Goal: Task Accomplishment & Management: Use online tool/utility

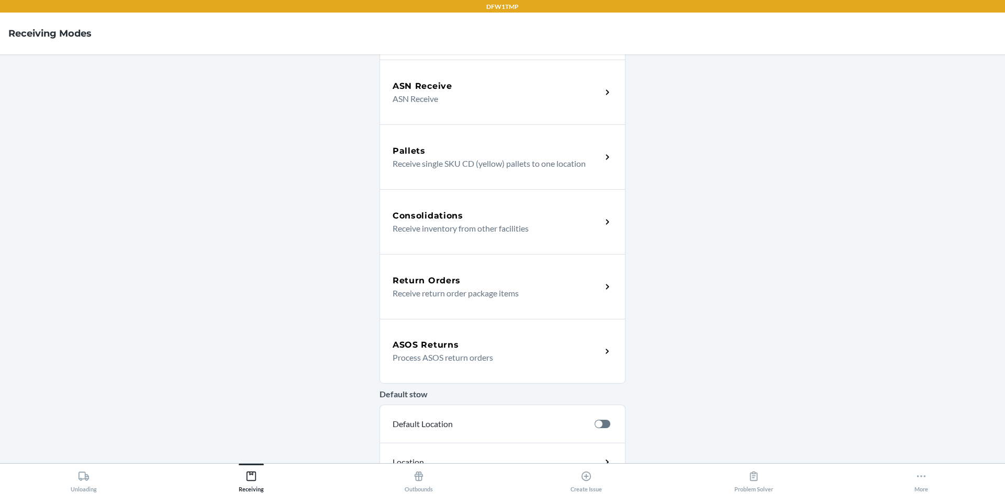
scroll to position [143, 0]
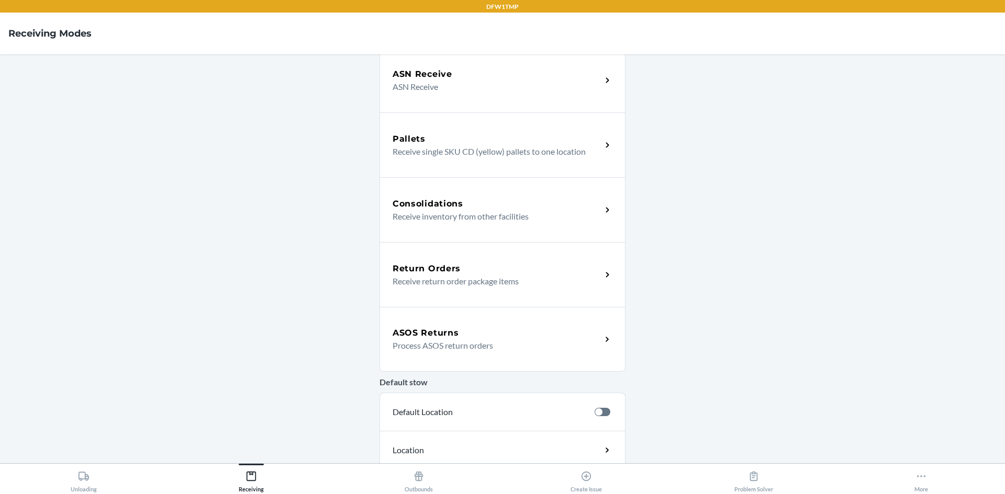
click at [459, 337] on div "ASOS Returns" at bounding box center [496, 333] width 209 height 13
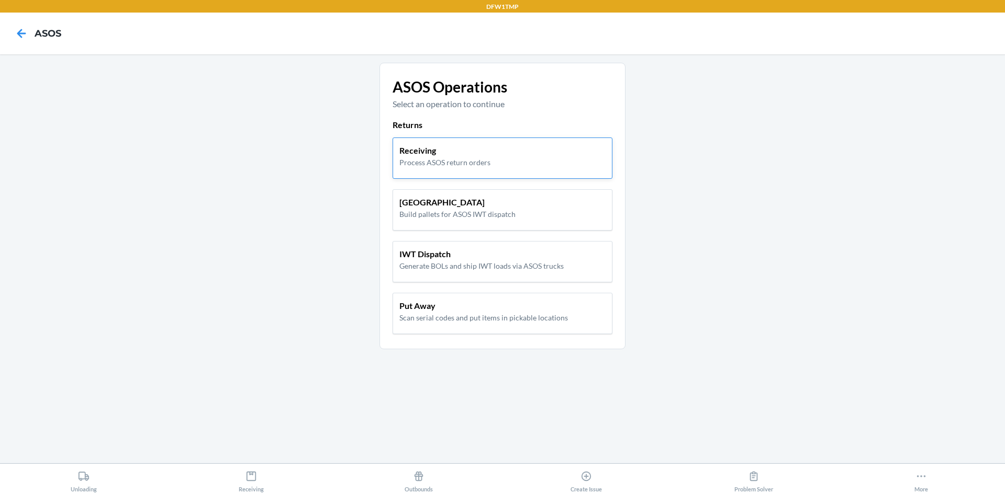
click at [444, 157] on p "Process ASOS return orders" at bounding box center [444, 162] width 91 height 11
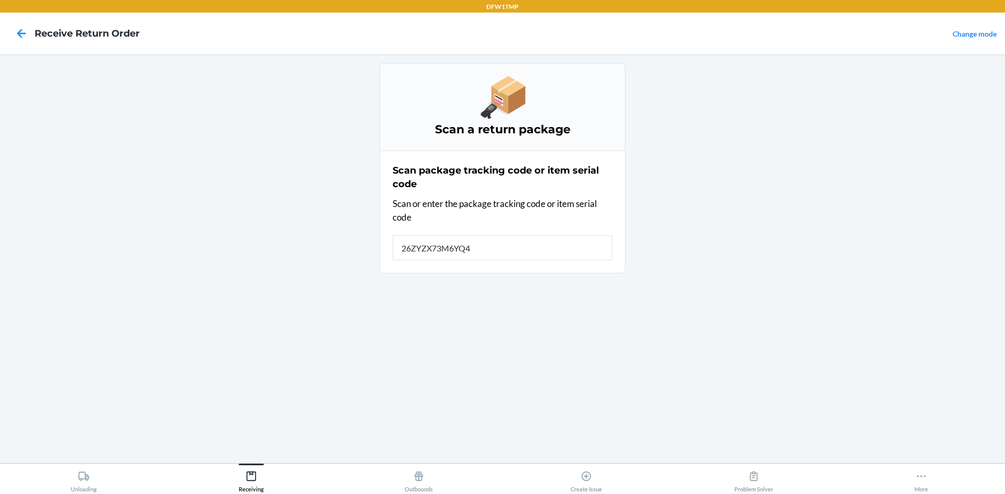
type input "26ZYZX73M6YQ4E"
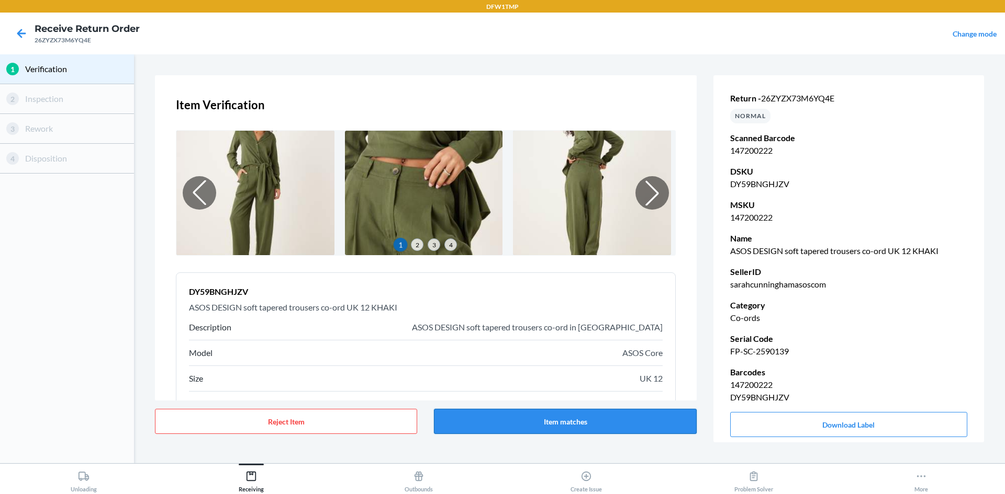
click at [653, 416] on button "Item matches" at bounding box center [565, 421] width 262 height 25
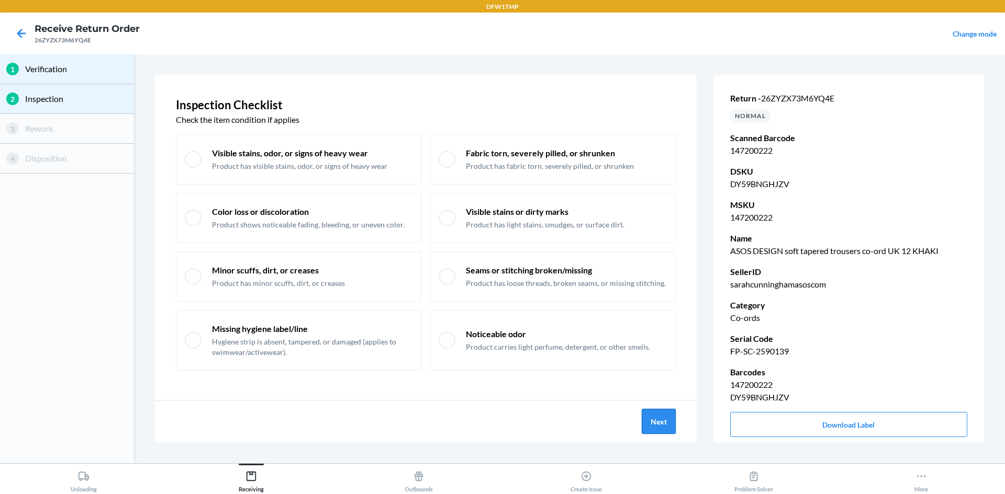
click at [662, 426] on button "Next" at bounding box center [658, 421] width 34 height 25
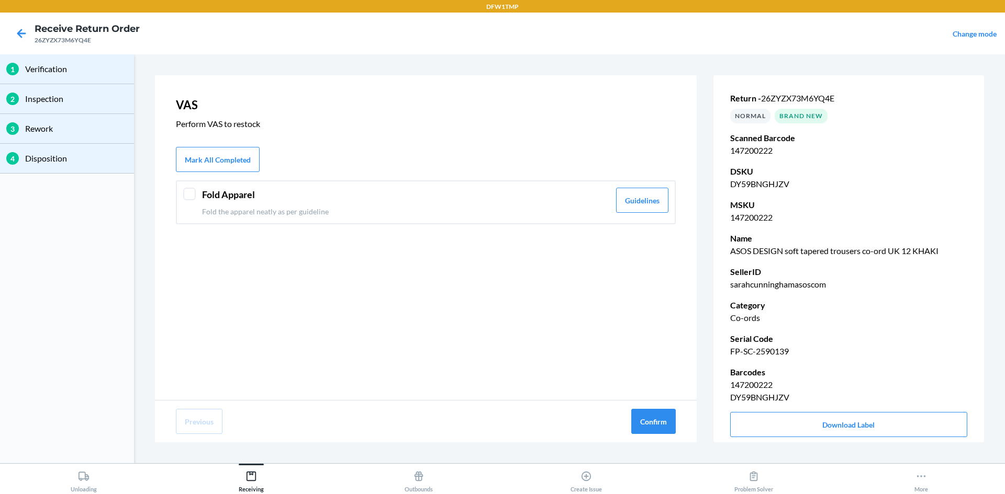
click at [473, 200] on header "Fold Apparel" at bounding box center [406, 195] width 408 height 14
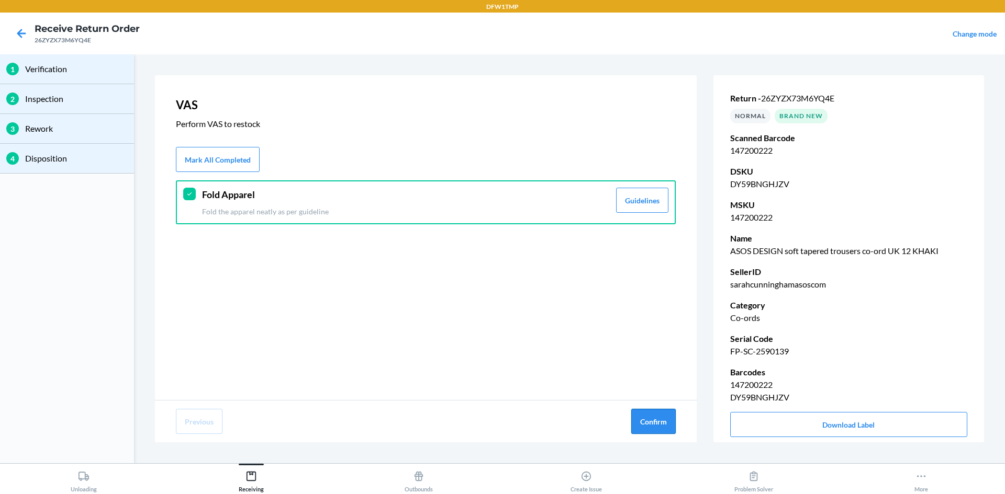
click at [657, 421] on button "Confirm" at bounding box center [653, 421] width 44 height 25
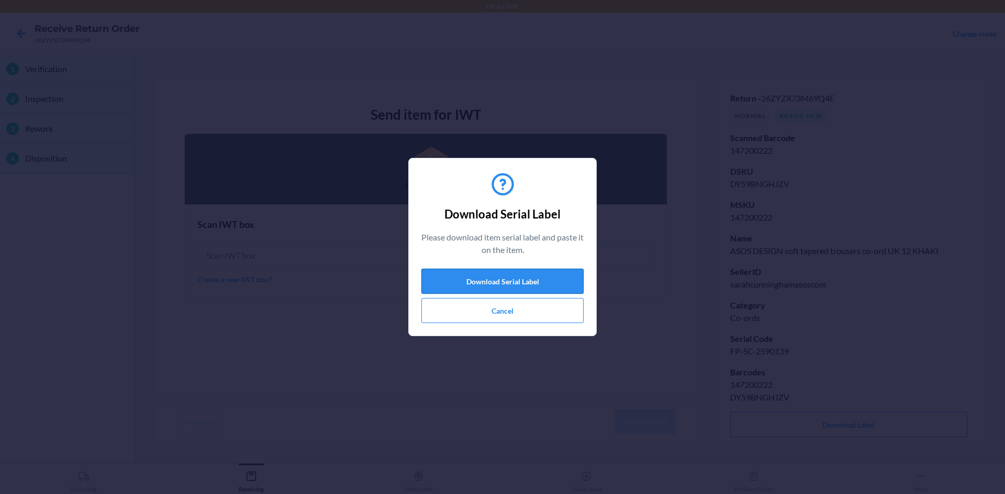
click at [517, 275] on button "Download Serial Label" at bounding box center [502, 281] width 162 height 25
click at [501, 314] on button "Cancel" at bounding box center [502, 310] width 162 height 25
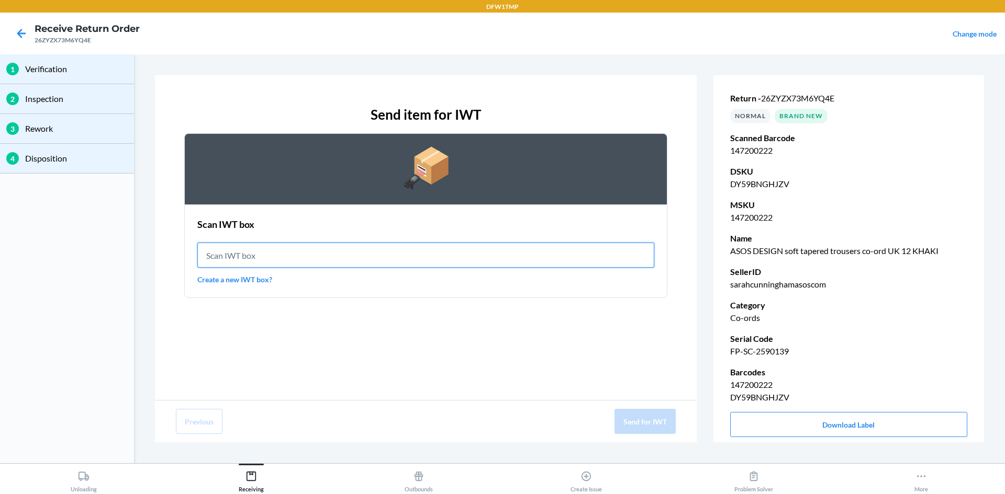
click at [224, 256] on input "text" at bounding box center [425, 255] width 457 height 25
click at [221, 280] on link "Create a new IWT box?" at bounding box center [425, 279] width 457 height 11
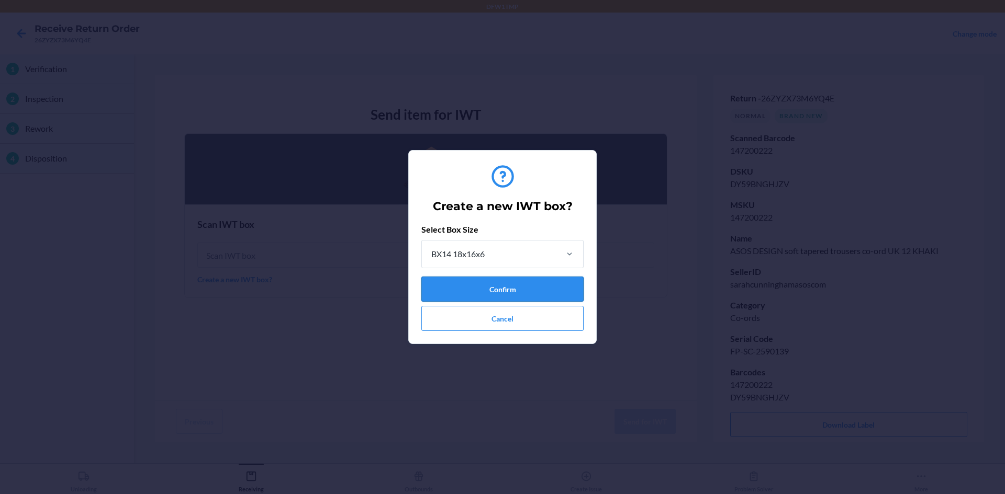
click at [495, 289] on button "Confirm" at bounding box center [502, 289] width 162 height 25
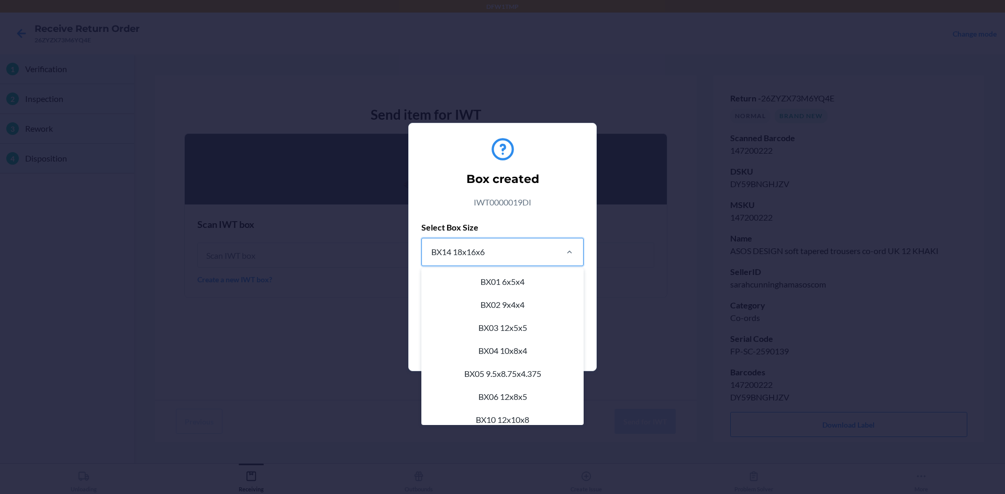
click at [494, 258] on div "BX14 18x16x6" at bounding box center [489, 252] width 134 height 27
click at [431, 258] on input "option BX14 18x16x6 focused, 11 of 22. 22 results available. Use Up and Down to…" at bounding box center [430, 252] width 1 height 13
click at [536, 306] on div "BX14 18x16x6" at bounding box center [502, 307] width 158 height 23
click at [431, 258] on input "option BX14 18x16x6 focused, 11 of 22. 22 results available. Use Up and Down to…" at bounding box center [430, 252] width 1 height 13
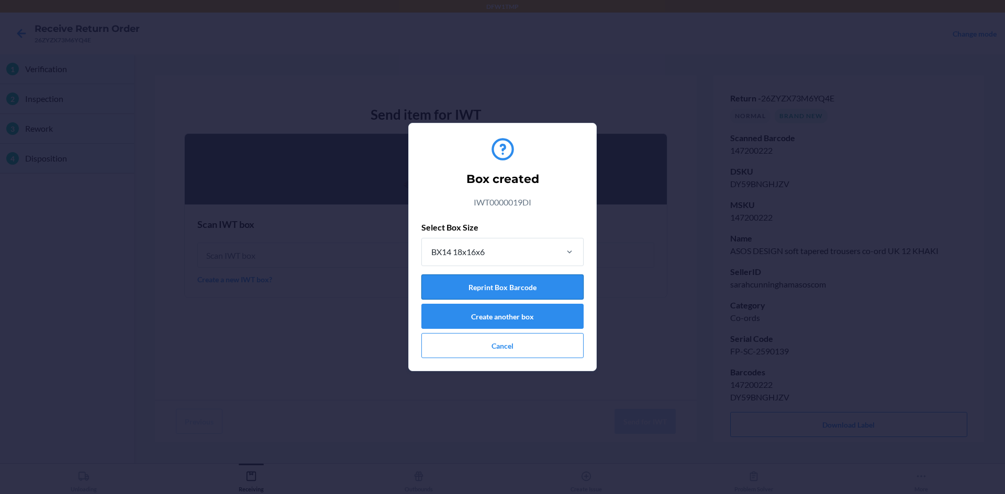
click at [467, 289] on button "Reprint Box Barcode" at bounding box center [502, 287] width 162 height 25
click at [541, 358] on button "Cancel" at bounding box center [502, 345] width 162 height 25
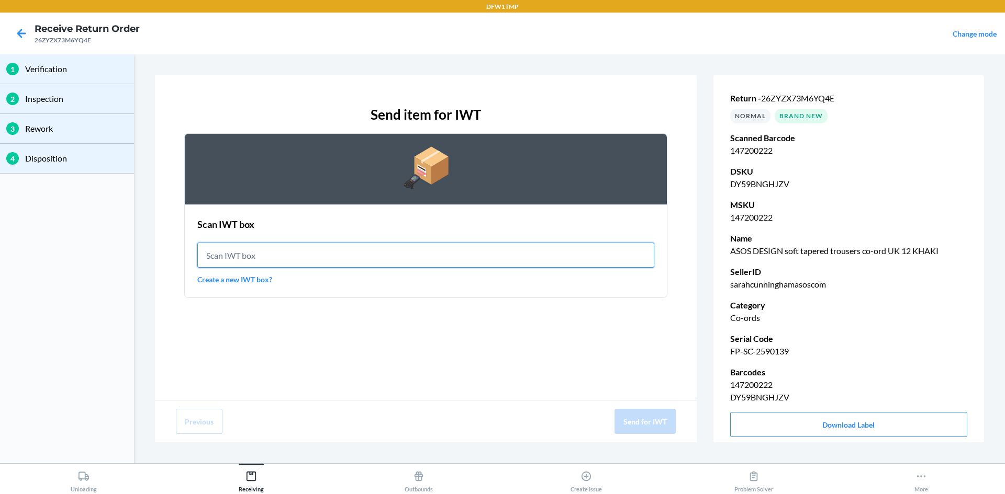
click at [227, 258] on input "text" at bounding box center [425, 255] width 457 height 25
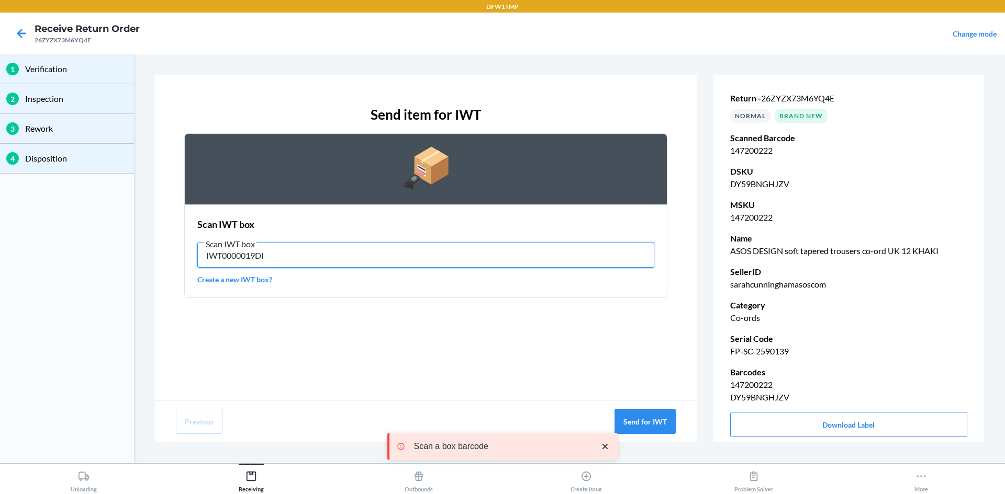
drag, startPoint x: 281, startPoint y: 260, endPoint x: 185, endPoint y: 254, distance: 97.0
click at [185, 254] on section "Scan IWT box Scan IWT box IWT0000019DI Create a new IWT box?" at bounding box center [425, 252] width 483 height 94
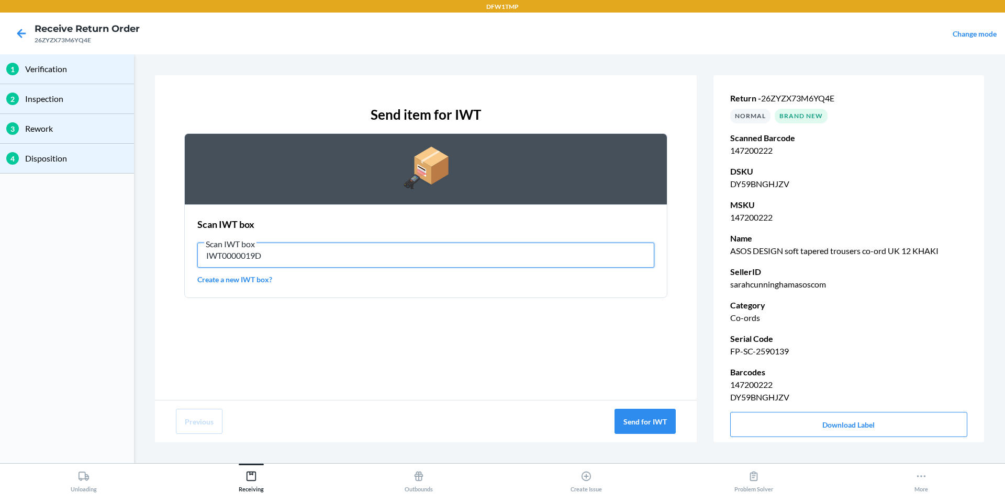
type input "IWT0000019DI"
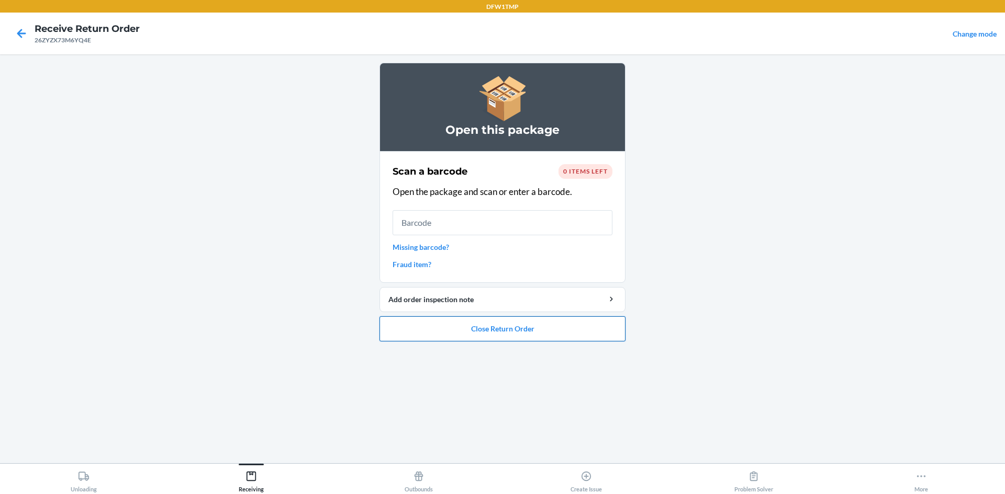
click at [510, 330] on button "Close Return Order" at bounding box center [502, 329] width 246 height 25
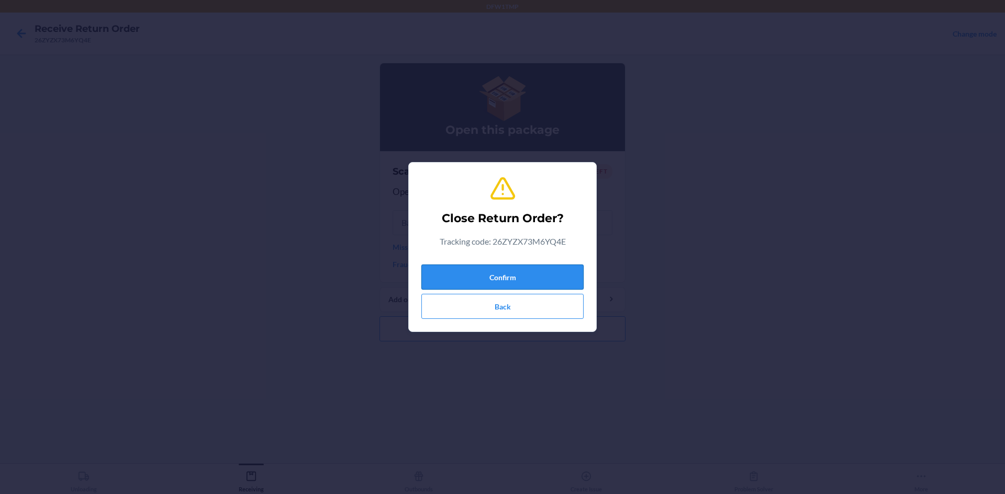
click at [502, 275] on button "Confirm" at bounding box center [502, 277] width 162 height 25
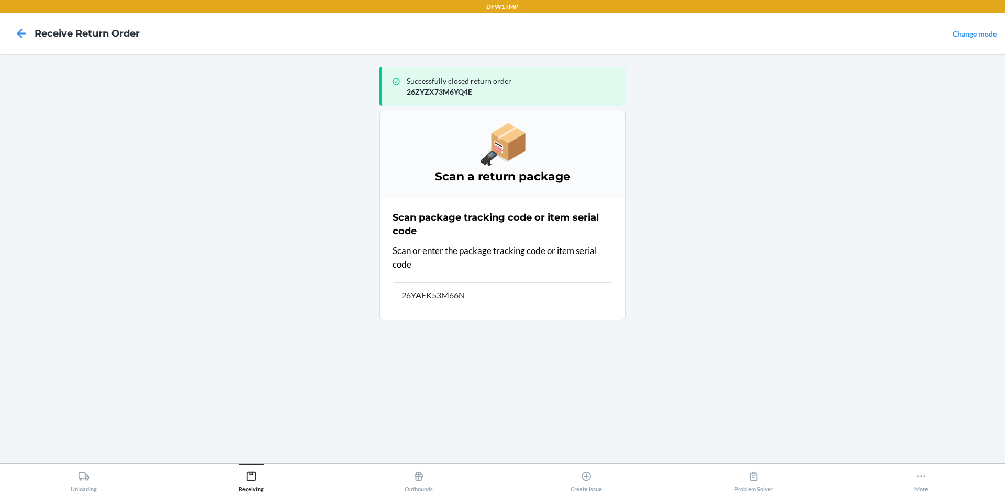
type input "26YAEK53M66NZ"
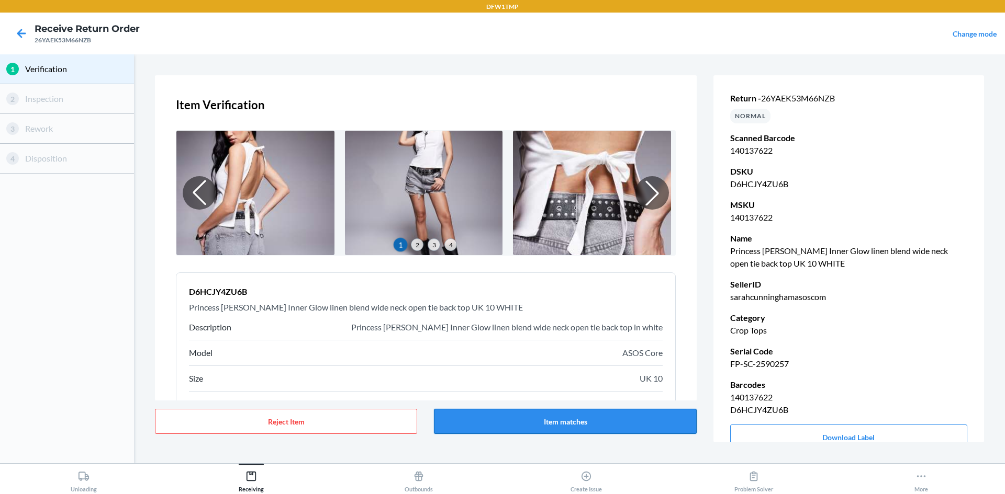
click at [484, 419] on button "Item matches" at bounding box center [565, 421] width 262 height 25
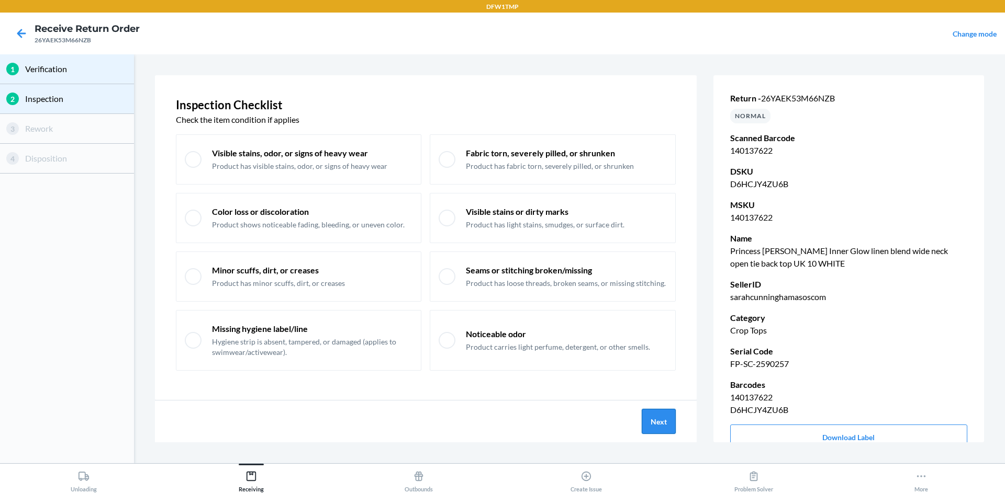
click at [651, 418] on button "Next" at bounding box center [658, 421] width 34 height 25
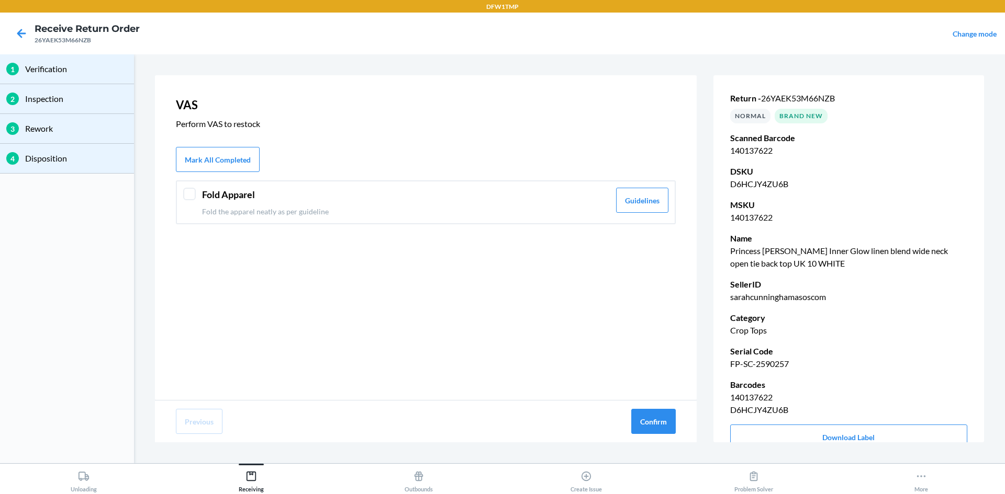
click at [190, 194] on div at bounding box center [189, 194] width 13 height 13
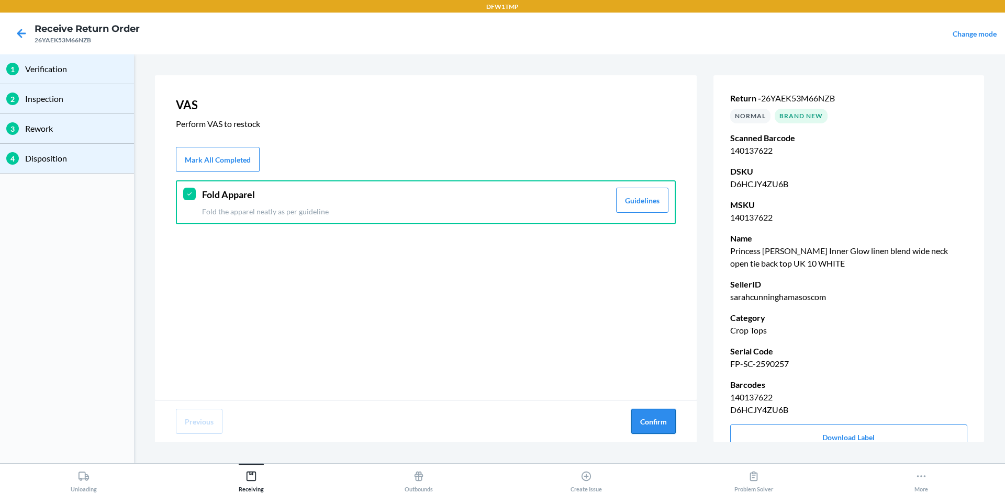
click at [650, 425] on button "Confirm" at bounding box center [653, 421] width 44 height 25
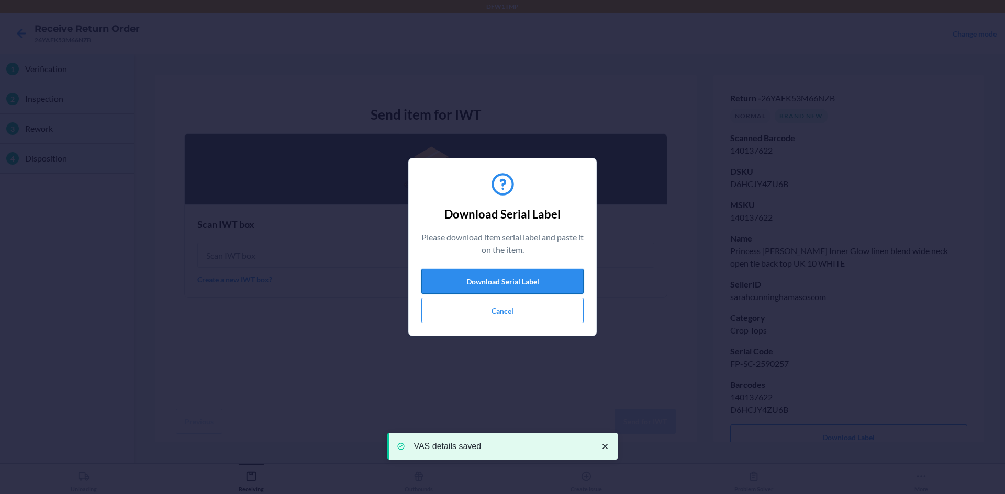
click at [526, 281] on button "Download Serial Label" at bounding box center [502, 281] width 162 height 25
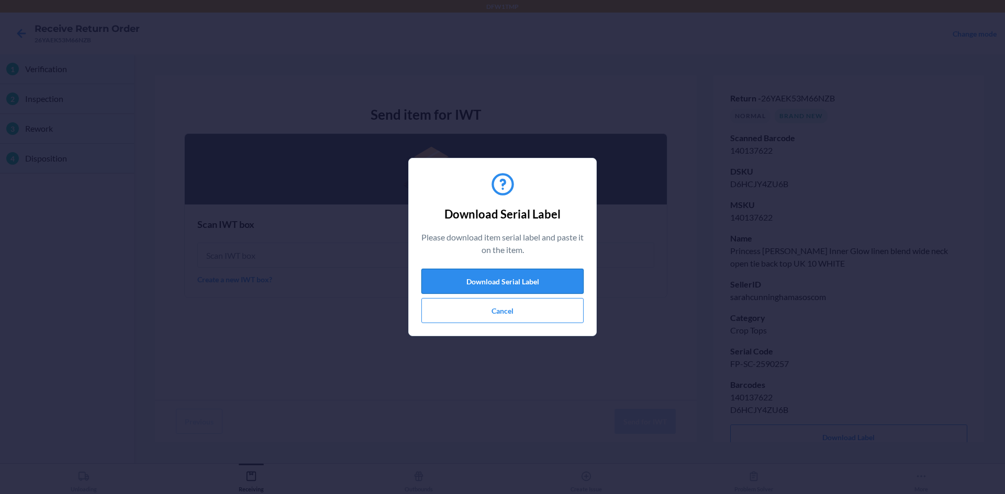
click at [528, 283] on button "Download Serial Label" at bounding box center [502, 281] width 162 height 25
click button "Cancel" at bounding box center [502, 310] width 162 height 25
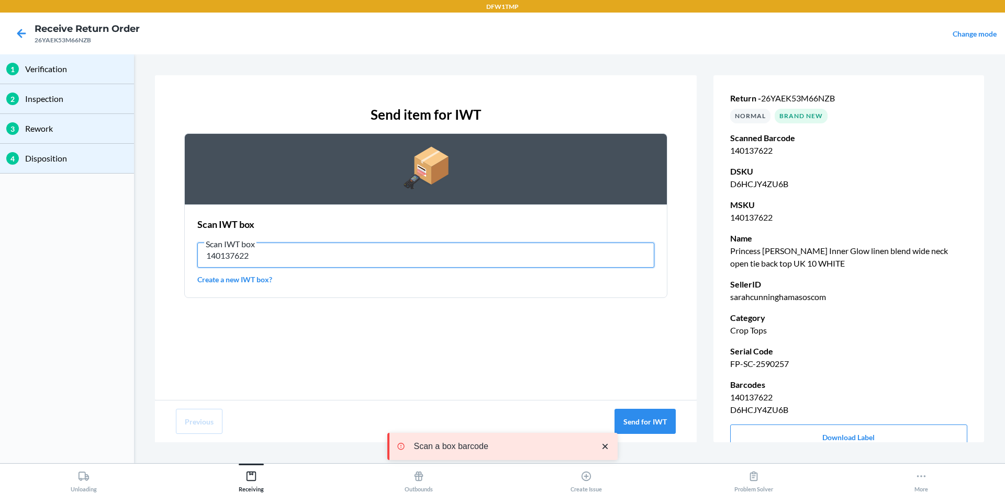
click at [279, 254] on input "140137622" at bounding box center [425, 255] width 457 height 25
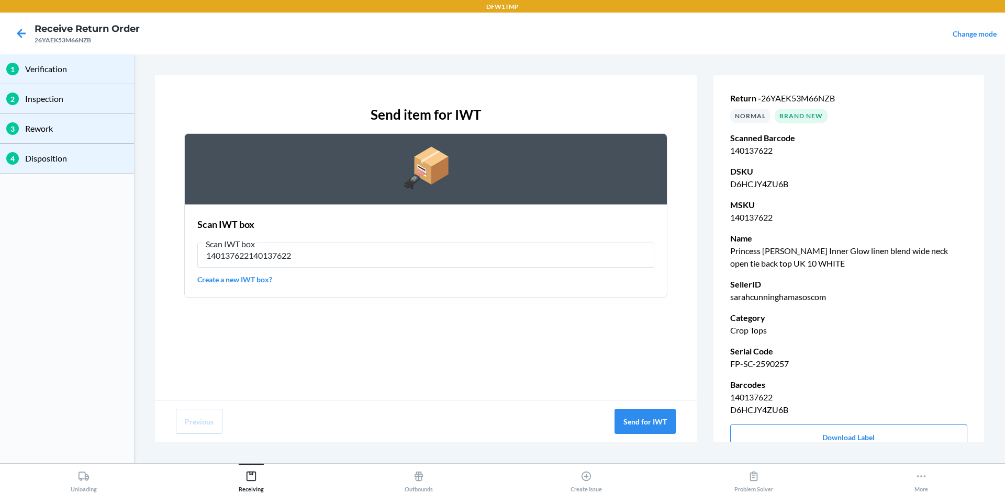
type input "140137622"
drag, startPoint x: 238, startPoint y: 254, endPoint x: 188, endPoint y: 260, distance: 50.0
click at [161, 246] on div "Send item for IWT Scan IWT box Scan IWT box 140137622 Create a new IWT box?" at bounding box center [425, 237] width 541 height 325
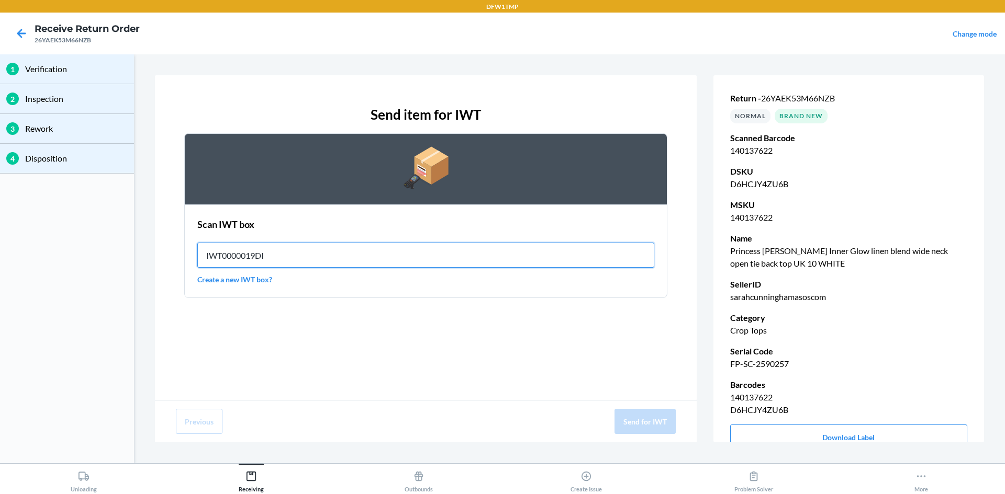
type input "IWT0000019DI"
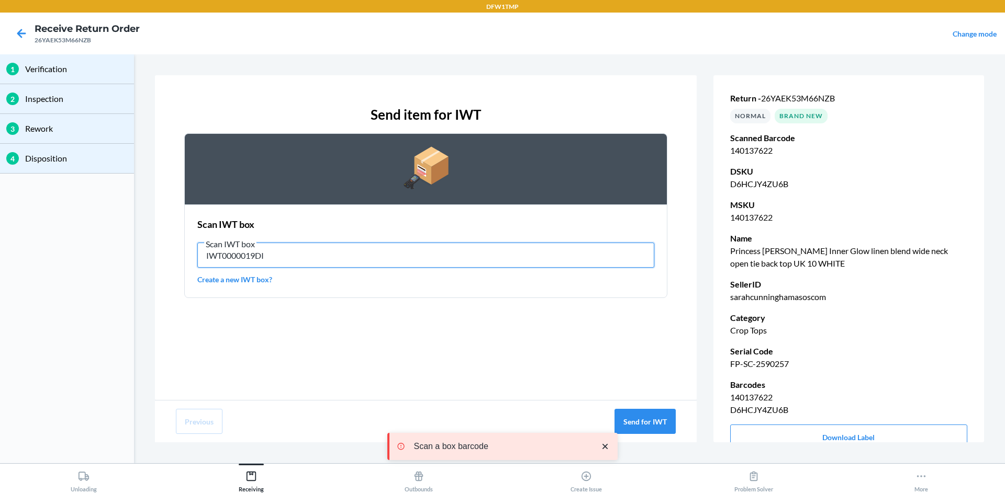
click at [300, 257] on input "IWT0000019DI" at bounding box center [425, 255] width 457 height 25
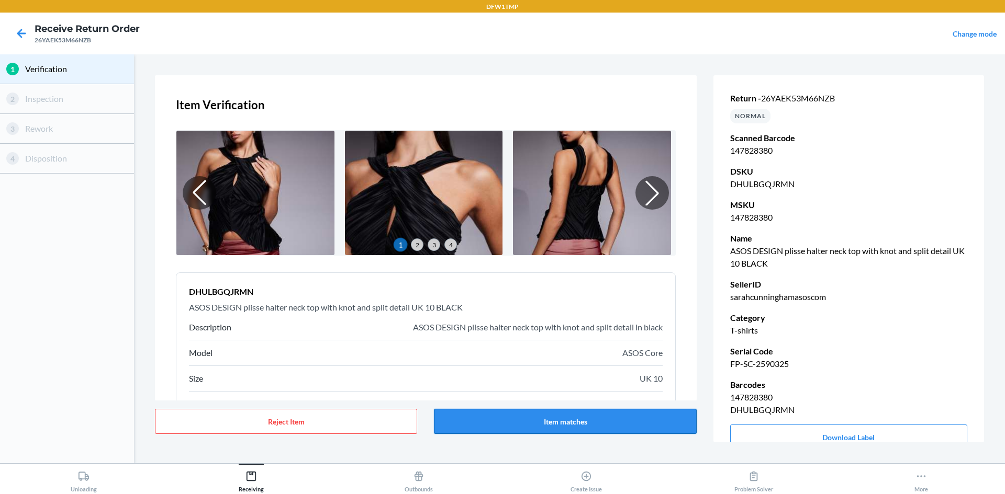
click at [576, 422] on button "Item matches" at bounding box center [565, 421] width 262 height 25
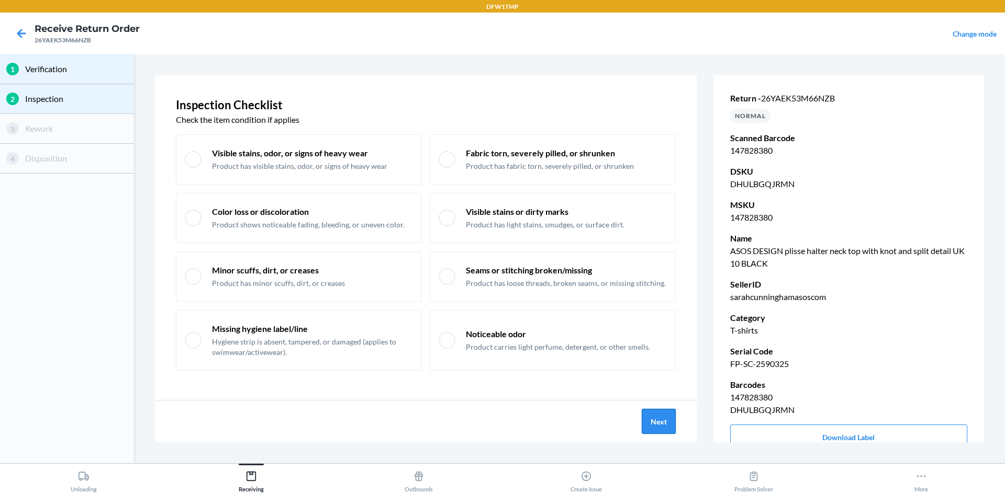
click at [659, 424] on button "Next" at bounding box center [658, 421] width 34 height 25
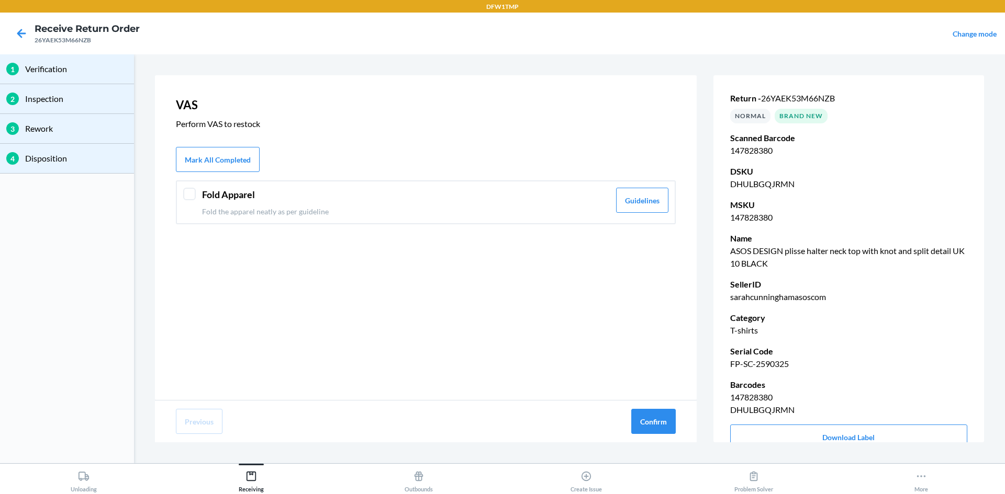
click at [343, 205] on div "Fold Apparel Fold the apparel neatly as per guideline" at bounding box center [406, 202] width 408 height 29
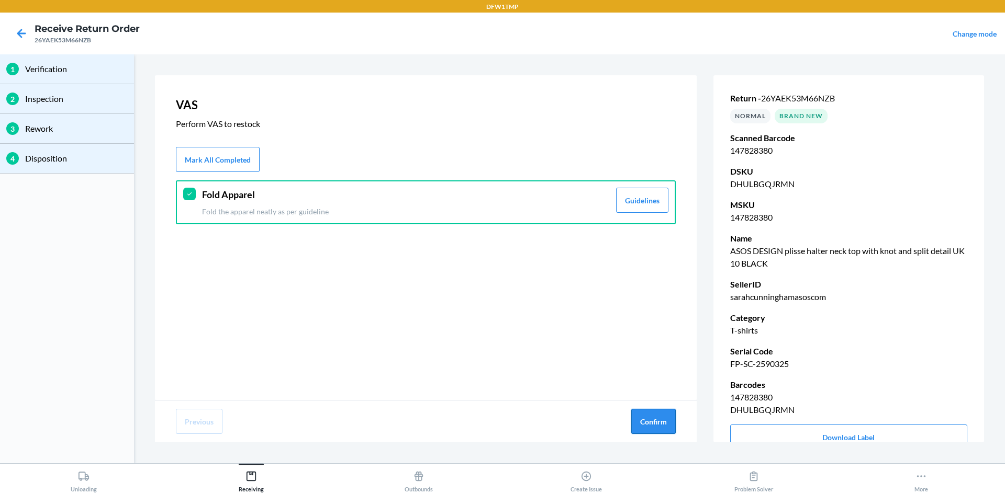
click at [641, 420] on button "Confirm" at bounding box center [653, 421] width 44 height 25
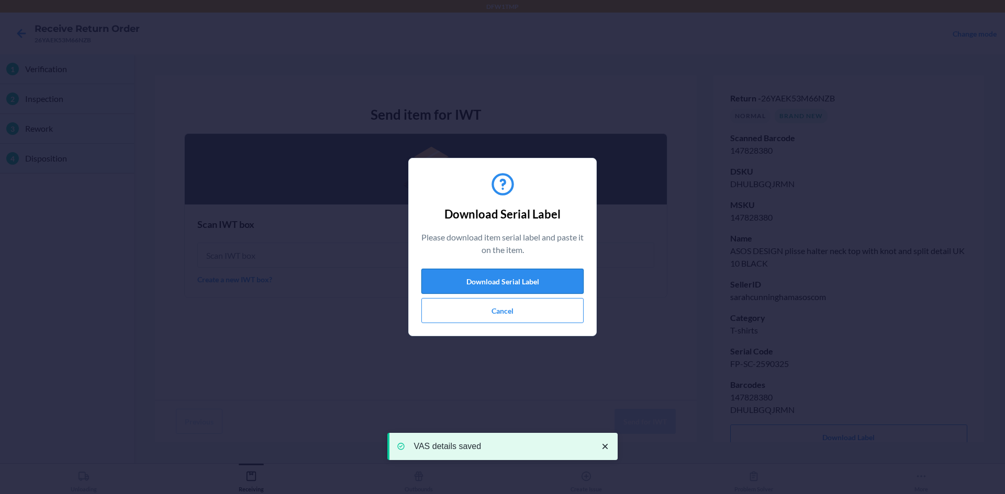
click at [530, 282] on button "Download Serial Label" at bounding box center [502, 281] width 162 height 25
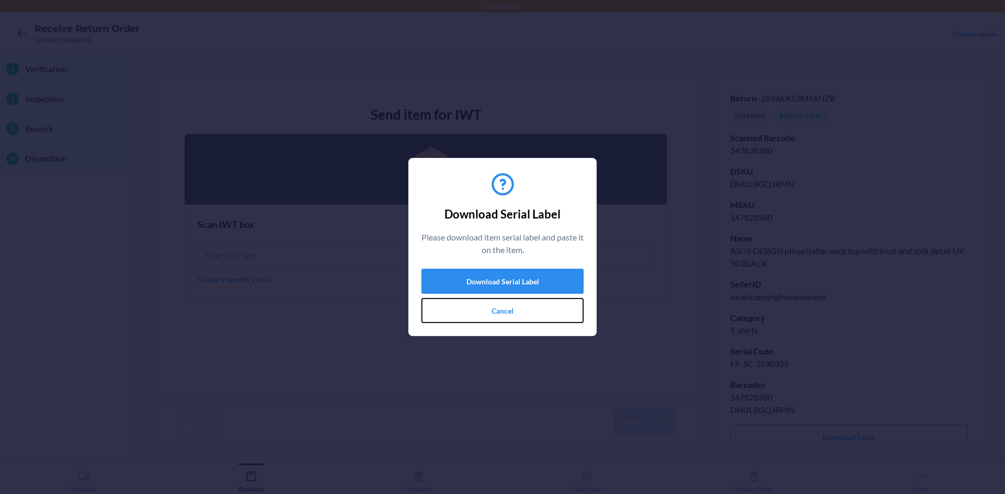
click at [473, 310] on button "Cancel" at bounding box center [502, 310] width 162 height 25
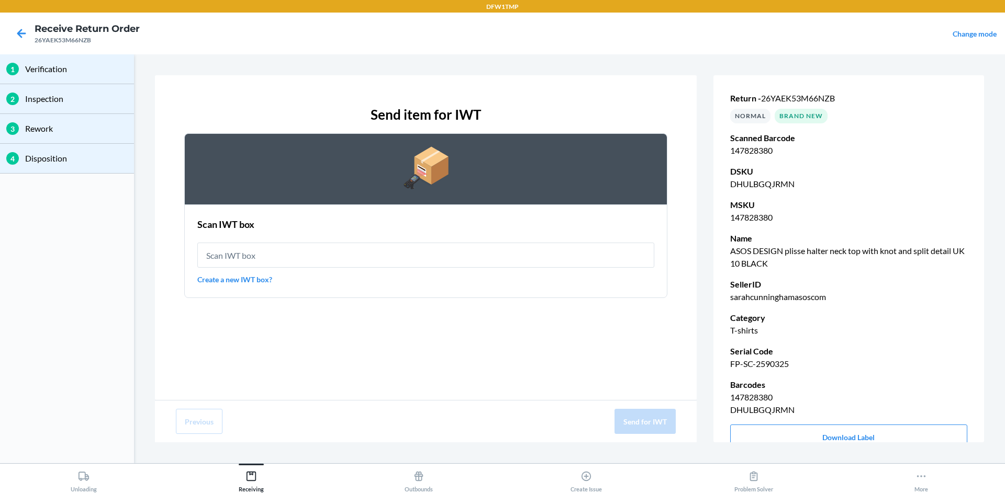
type input "IWT0000019DI"
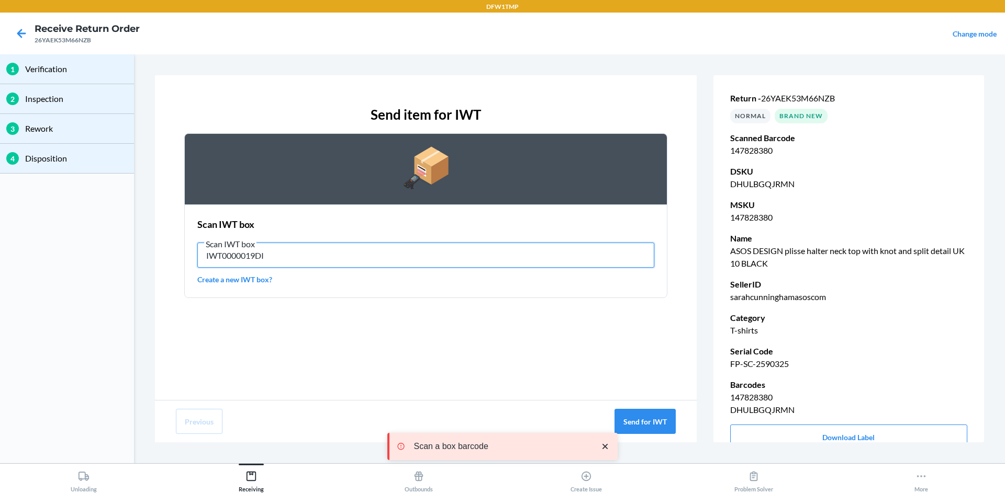
drag, startPoint x: 395, startPoint y: 260, endPoint x: 385, endPoint y: 244, distance: 18.1
click at [395, 260] on input "IWT0000019DI" at bounding box center [425, 255] width 457 height 25
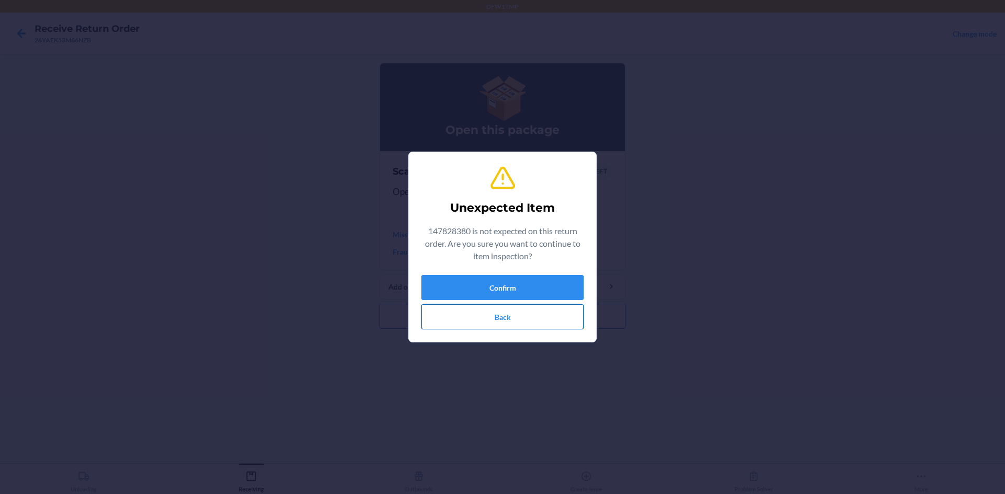
click at [512, 316] on button "Back" at bounding box center [502, 316] width 162 height 25
click at [479, 286] on button "Confirm" at bounding box center [502, 287] width 162 height 25
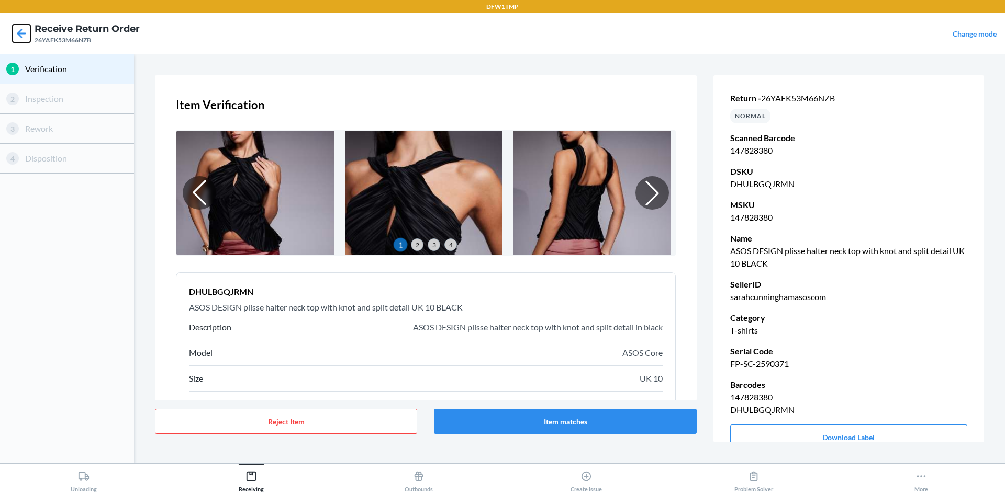
click at [28, 33] on icon at bounding box center [22, 34] width 18 height 18
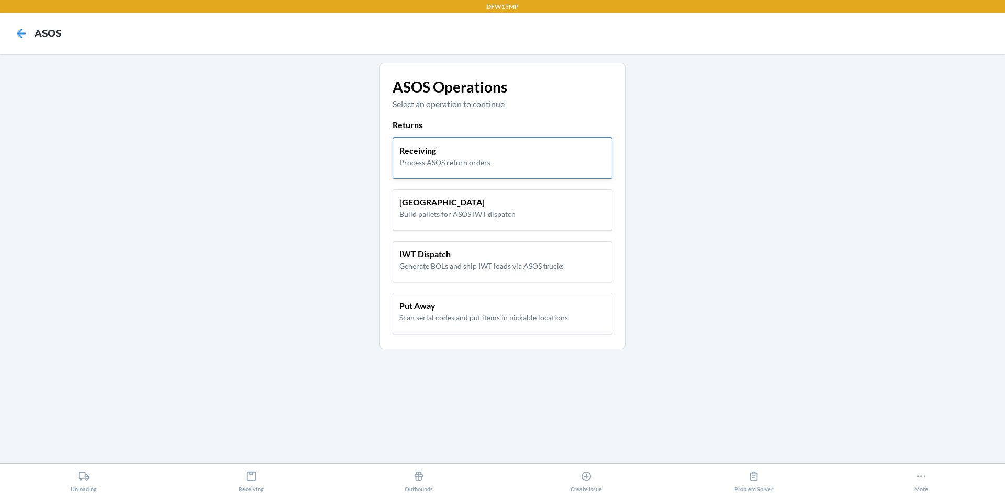
click at [488, 163] on p "Process ASOS return orders" at bounding box center [444, 162] width 91 height 11
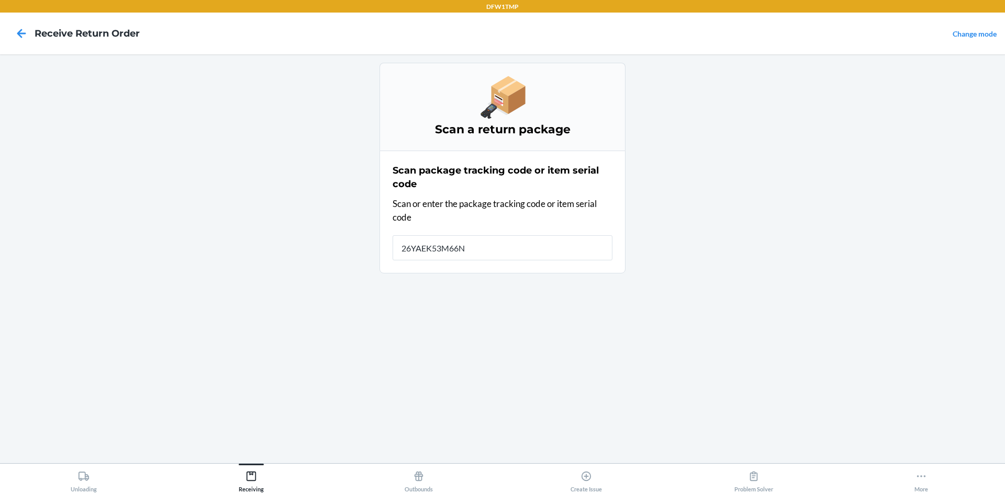
type input "26YAEK53M66NZ"
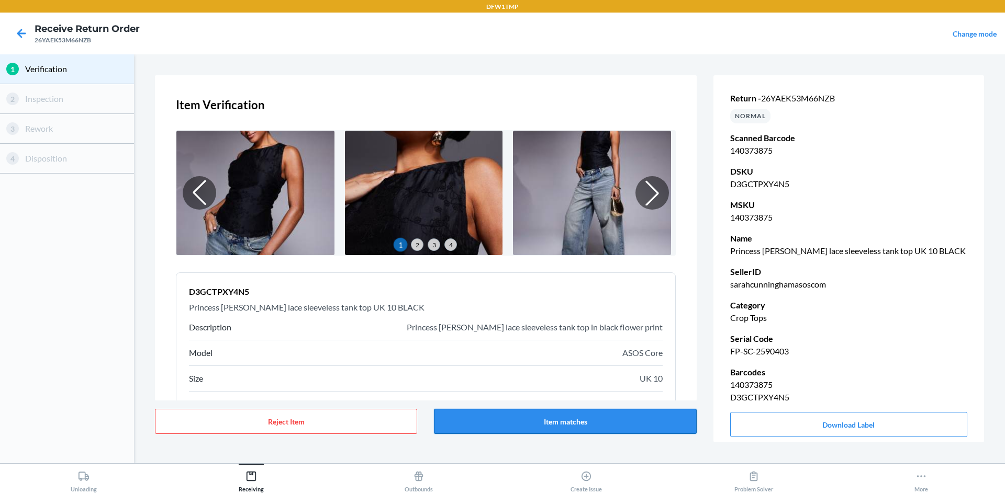
click at [494, 428] on button "Item matches" at bounding box center [565, 421] width 262 height 25
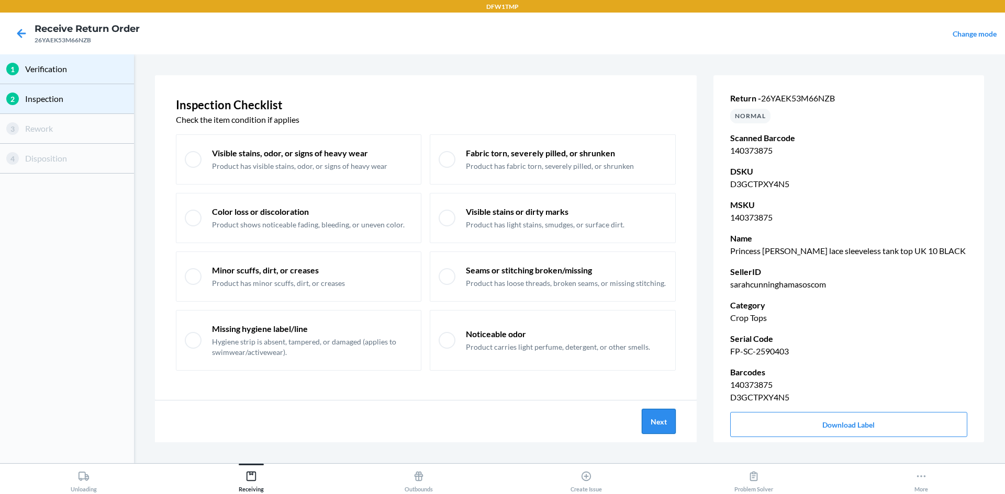
click at [652, 416] on button "Next" at bounding box center [658, 421] width 34 height 25
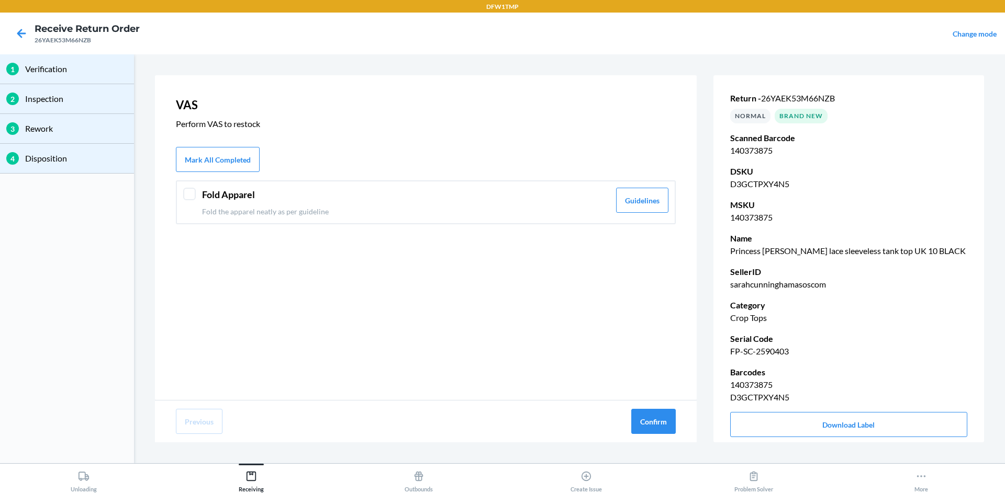
click at [294, 212] on p "Fold the apparel neatly as per guideline" at bounding box center [406, 211] width 408 height 11
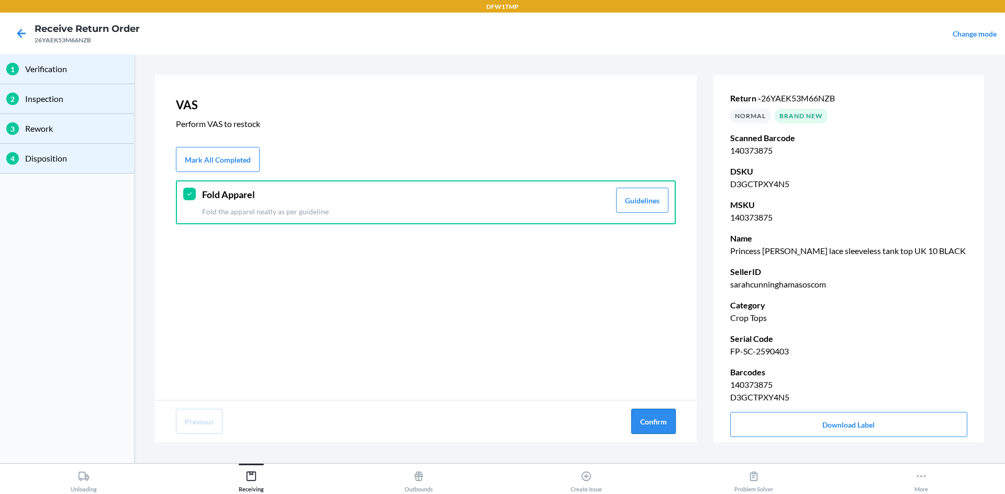
click at [650, 427] on button "Confirm" at bounding box center [653, 421] width 44 height 25
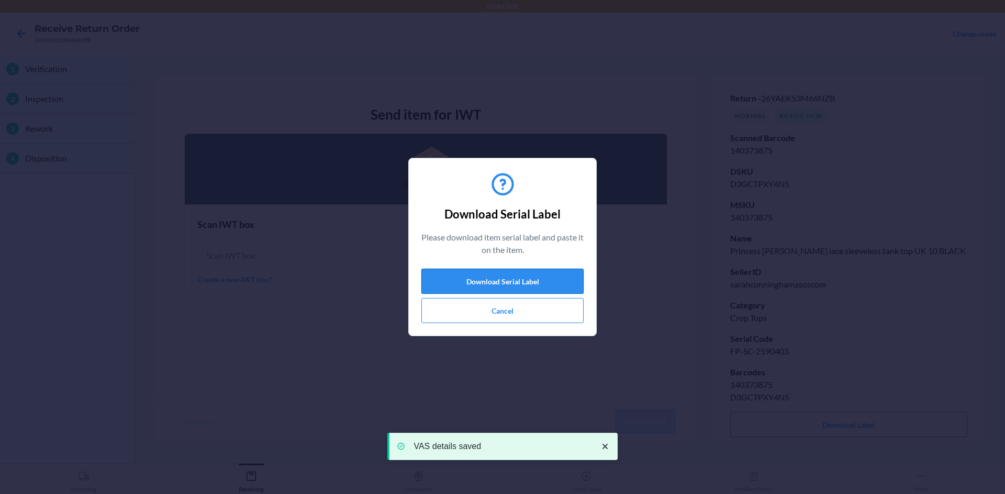
click at [565, 277] on button "Download Serial Label" at bounding box center [502, 281] width 162 height 25
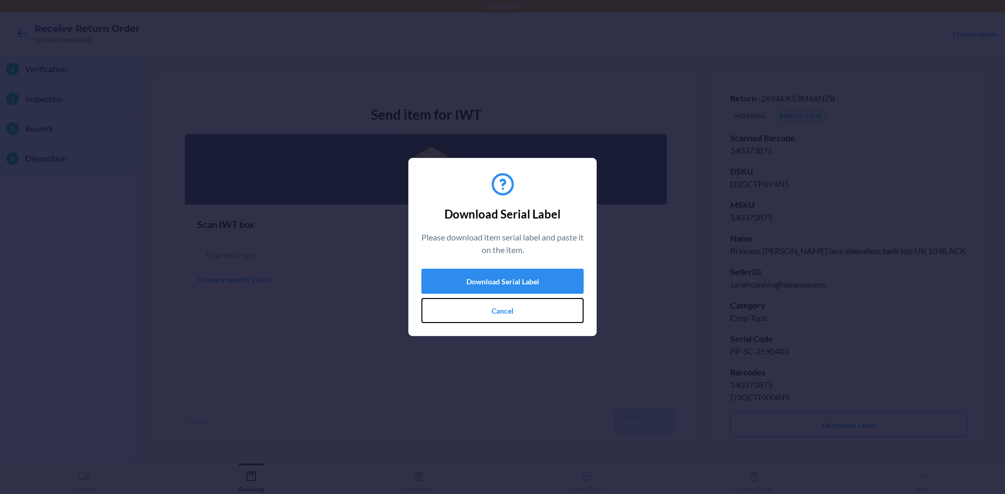
click at [501, 309] on button "Cancel" at bounding box center [502, 310] width 162 height 25
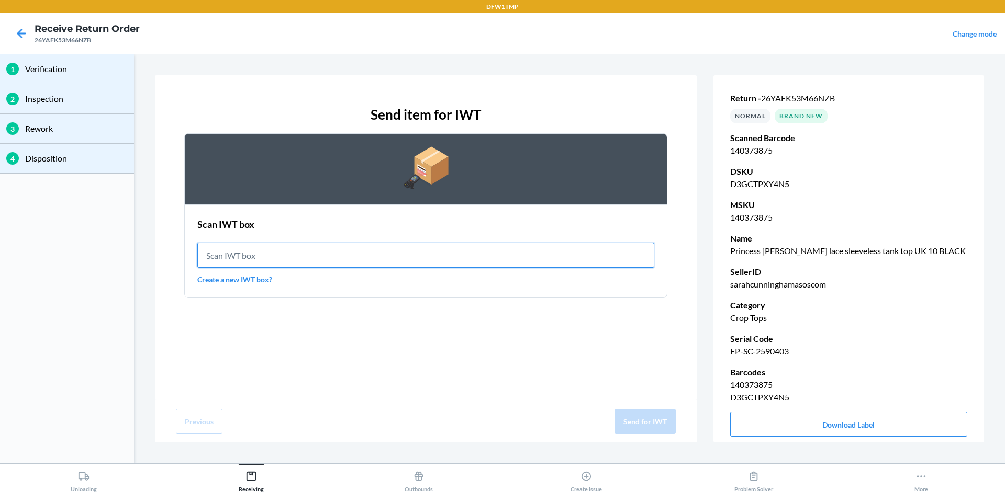
click at [244, 254] on input "text" at bounding box center [425, 255] width 457 height 25
type input "IWT0000019DI"
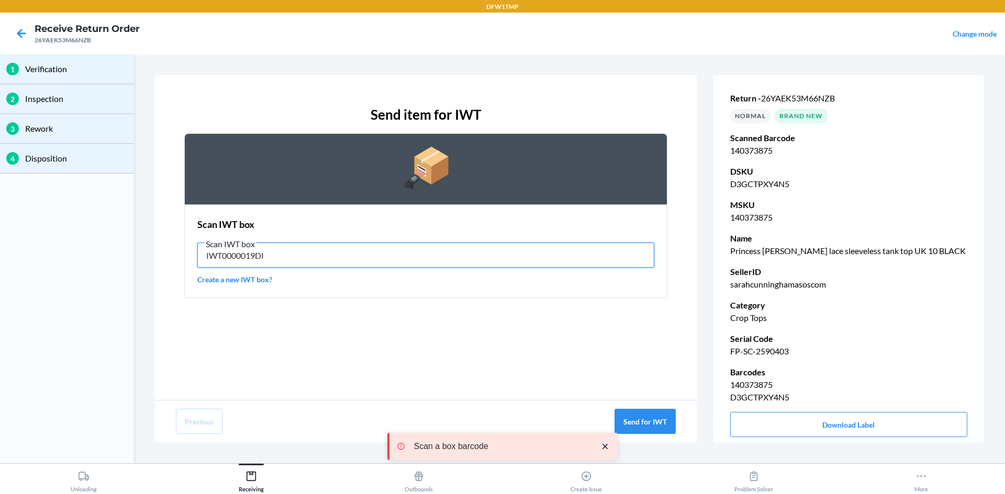
click at [306, 260] on input "IWT0000019DI" at bounding box center [425, 255] width 457 height 25
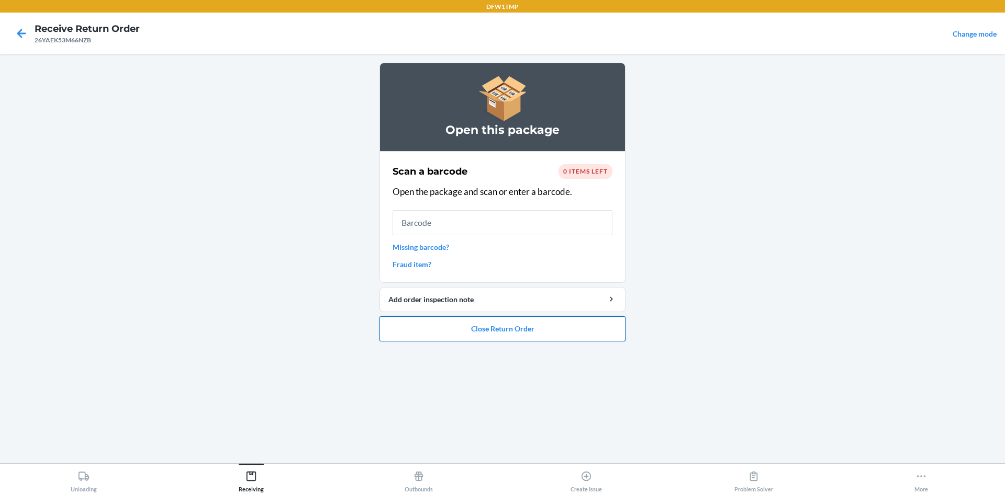
drag, startPoint x: 492, startPoint y: 330, endPoint x: 498, endPoint y: 330, distance: 5.8
click at [498, 330] on button "Close Return Order" at bounding box center [502, 329] width 246 height 25
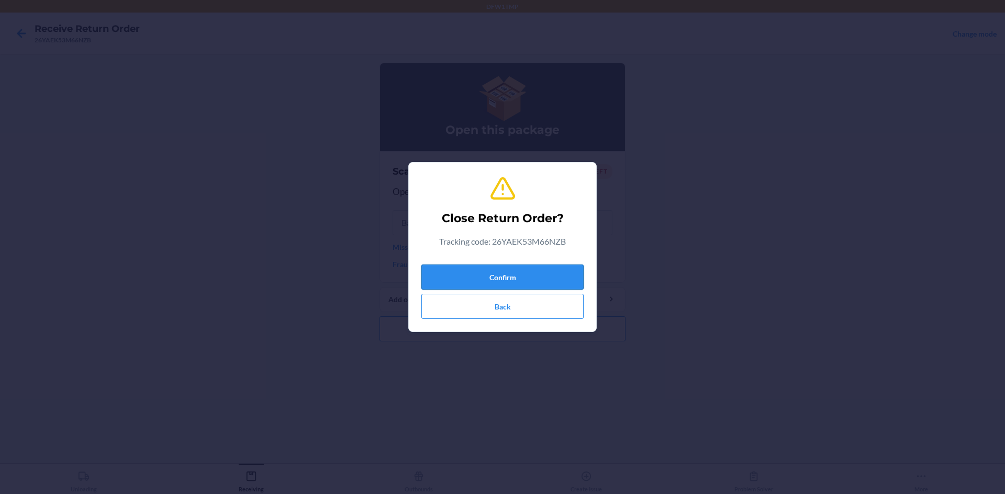
click at [496, 277] on button "Confirm" at bounding box center [502, 277] width 162 height 25
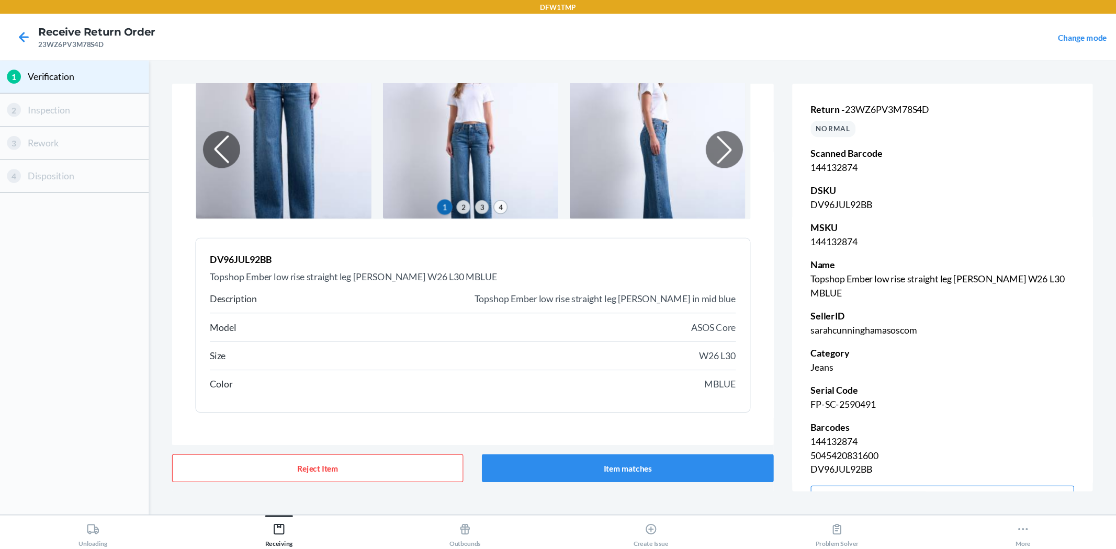
scroll to position [67, 0]
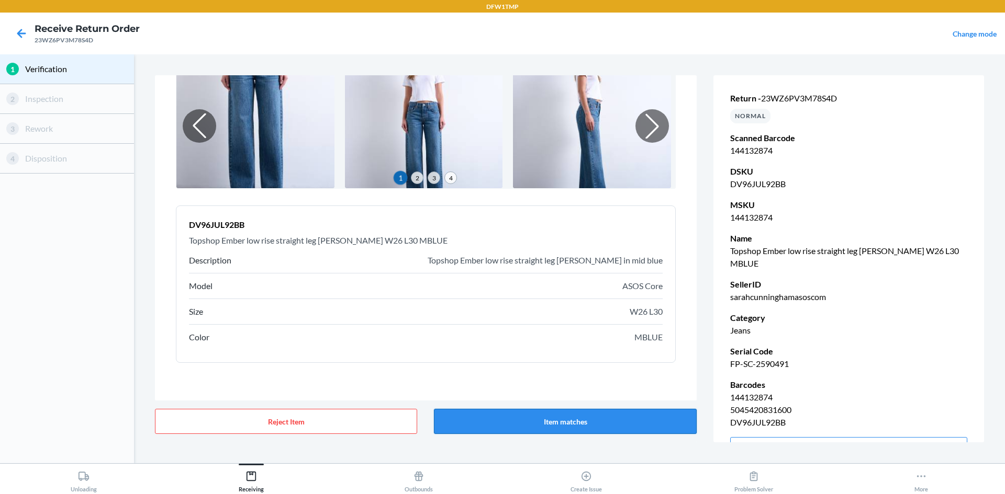
click at [579, 422] on button "Item matches" at bounding box center [565, 421] width 262 height 25
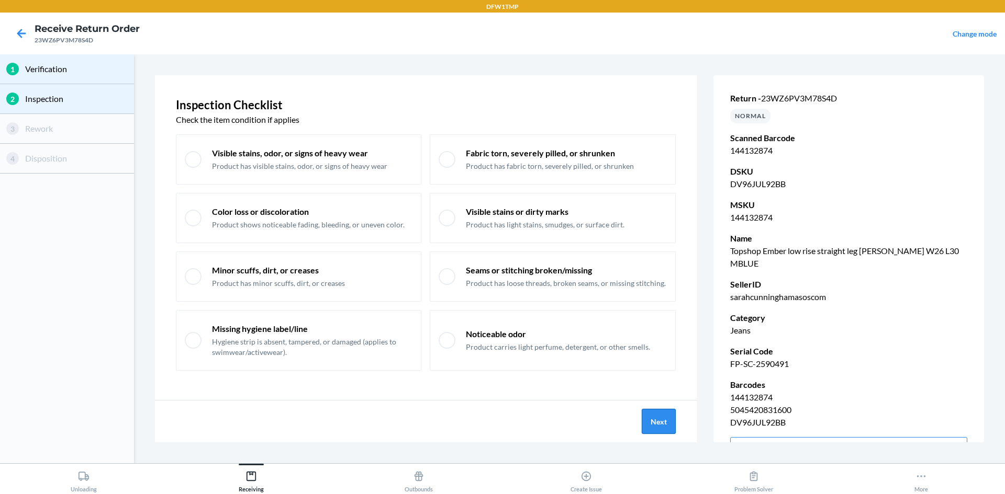
click at [659, 418] on button "Next" at bounding box center [658, 421] width 34 height 25
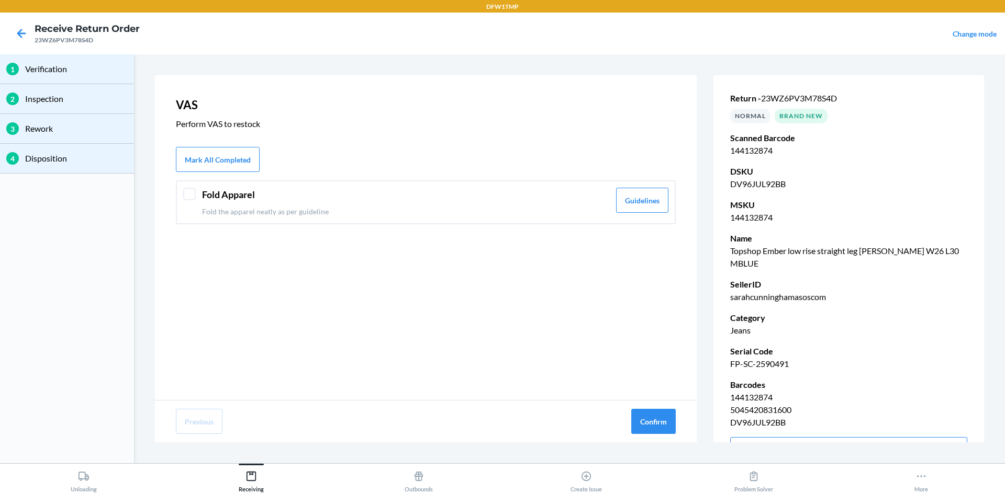
click at [446, 201] on header "Fold Apparel" at bounding box center [406, 195] width 408 height 14
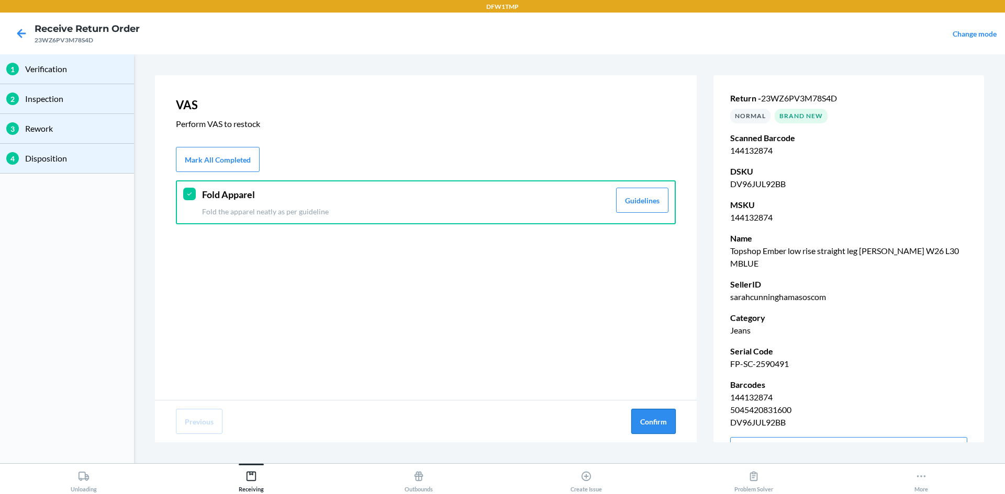
click at [655, 424] on button "Confirm" at bounding box center [653, 421] width 44 height 25
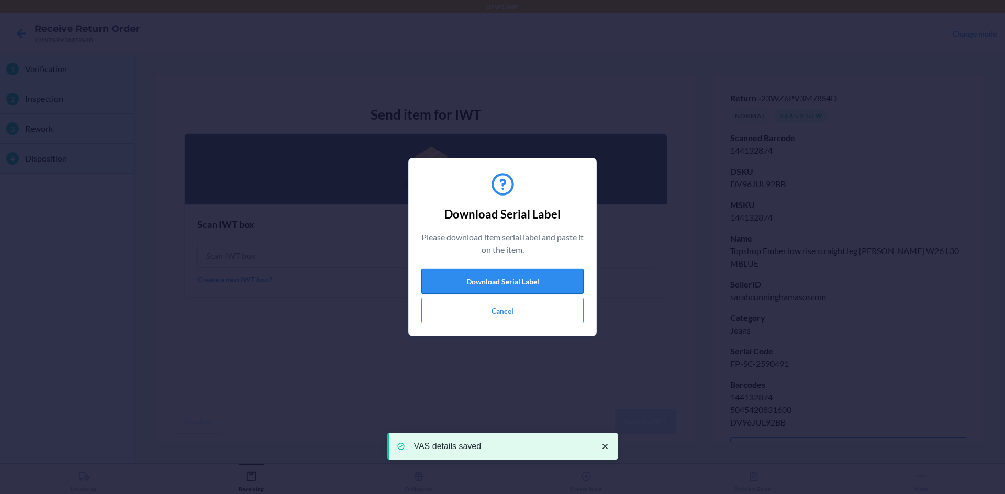
click at [553, 278] on button "Download Serial Label" at bounding box center [502, 281] width 162 height 25
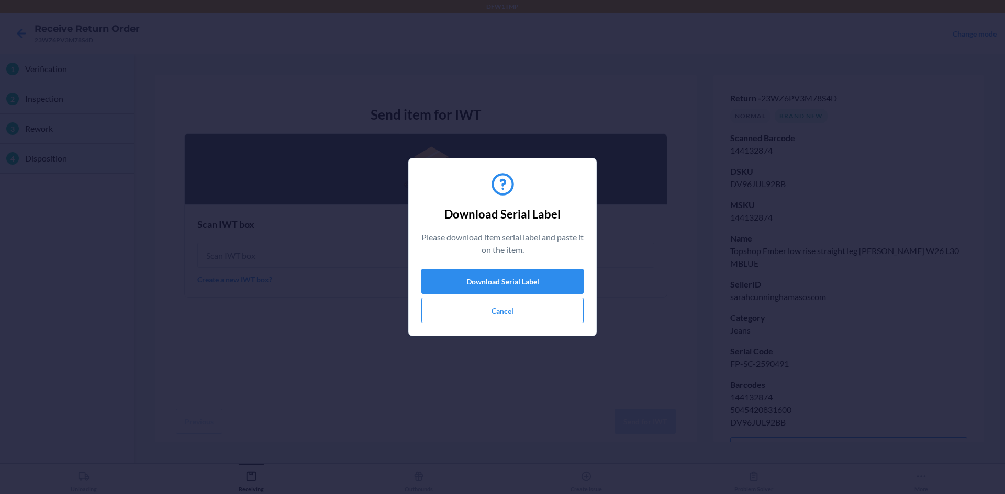
click at [618, 252] on div "Download Serial Label Please download item serial label and paste it on the ite…" at bounding box center [502, 247] width 1005 height 494
click at [558, 302] on button "Cancel" at bounding box center [502, 310] width 162 height 25
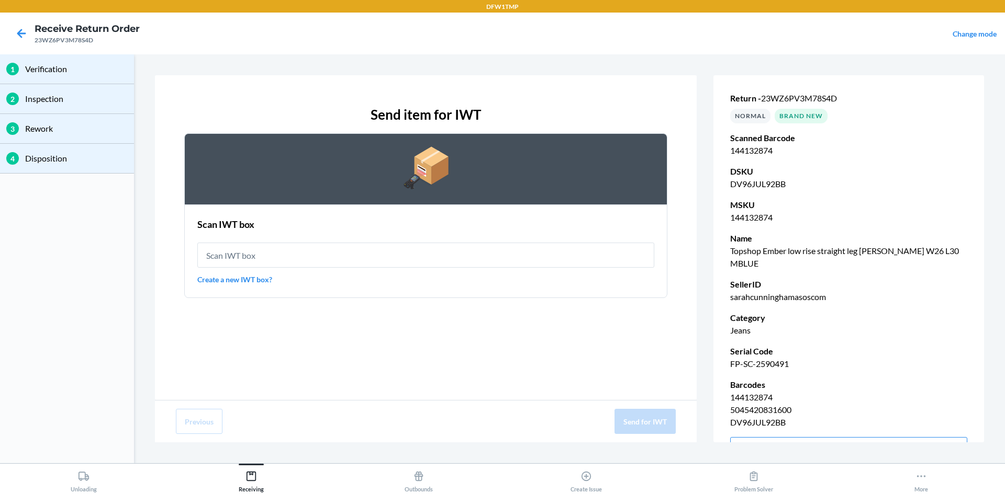
click at [413, 236] on div "Scan IWT box Create a new IWT box?" at bounding box center [425, 252] width 457 height 74
drag, startPoint x: 436, startPoint y: 258, endPoint x: 425, endPoint y: 245, distance: 17.8
click at [432, 252] on input "text" at bounding box center [425, 255] width 457 height 25
type input "IWT0000019DI"
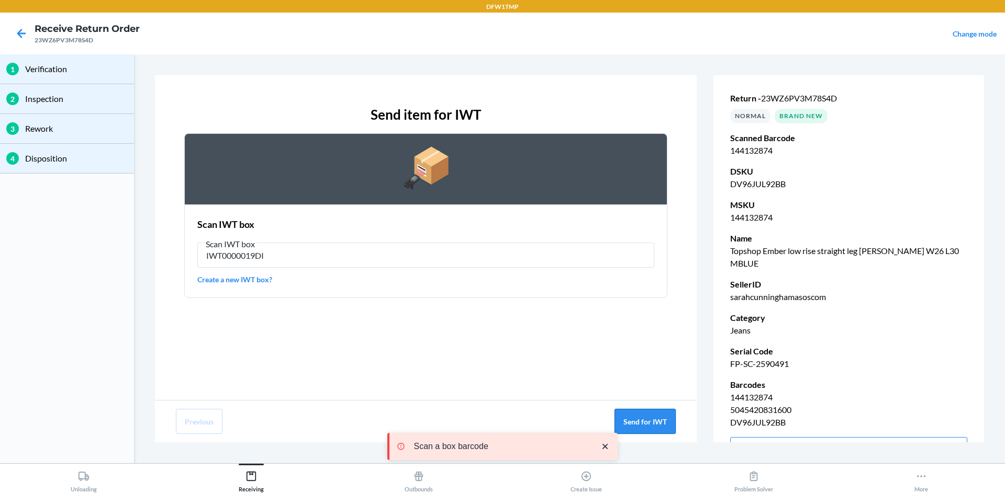
click at [657, 426] on button "Send for IWT" at bounding box center [644, 421] width 61 height 25
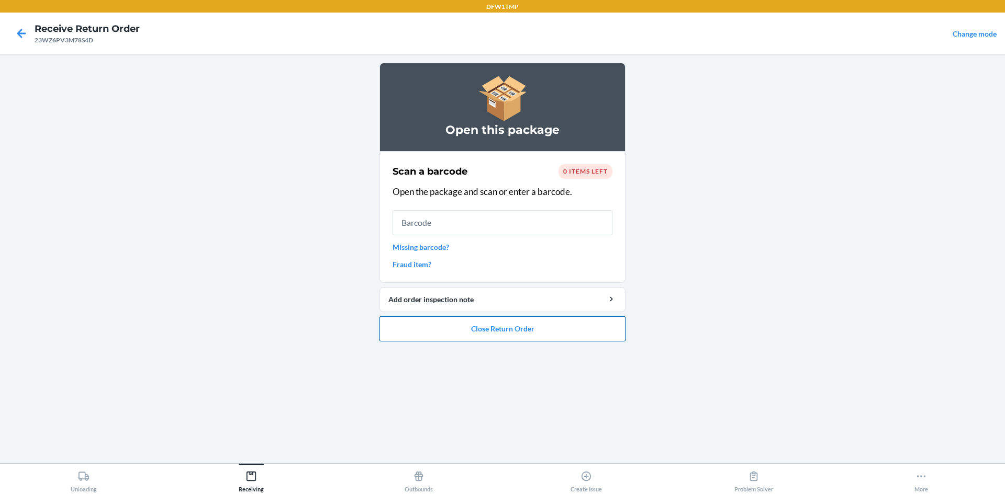
click at [451, 335] on button "Close Return Order" at bounding box center [502, 329] width 246 height 25
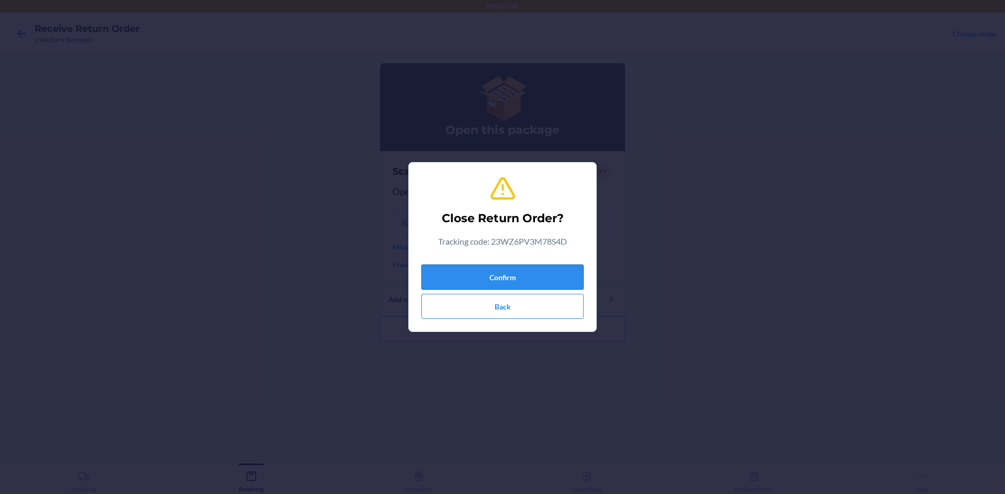
click at [517, 278] on button "Confirm" at bounding box center [502, 277] width 162 height 25
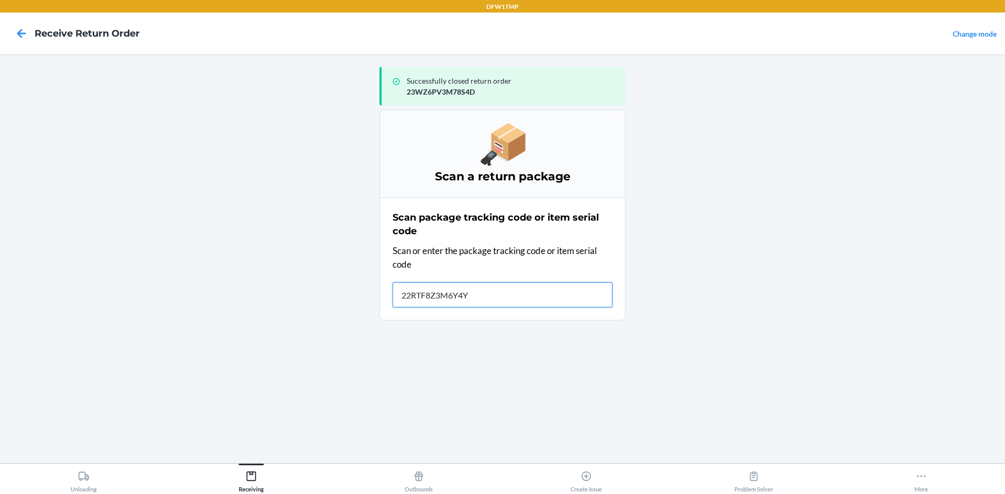
type input "22RTF8Z3M6Y4Y9"
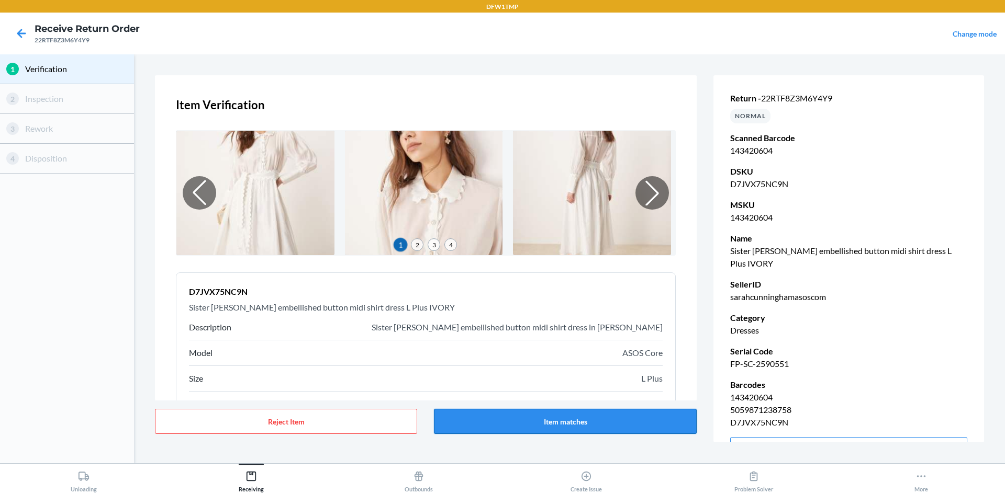
click at [587, 424] on button "Item matches" at bounding box center [565, 421] width 262 height 25
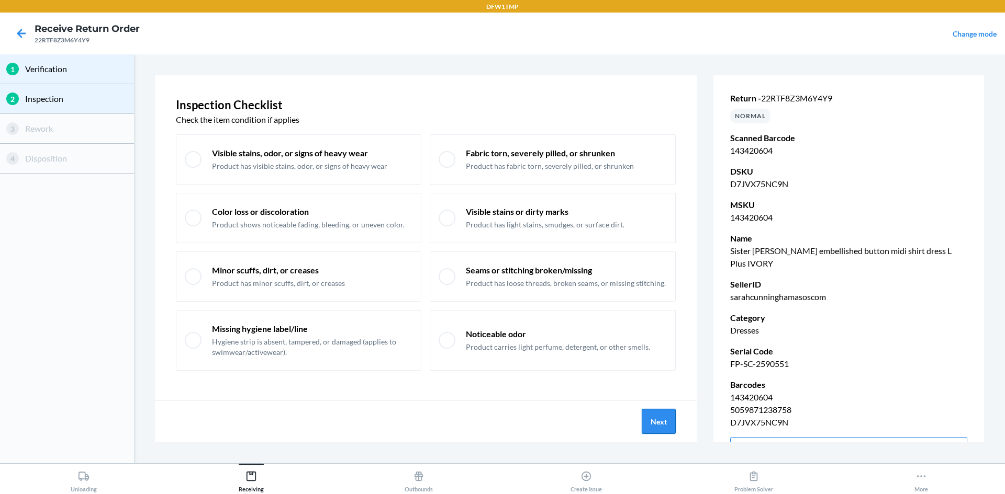
click at [649, 420] on button "Next" at bounding box center [658, 421] width 34 height 25
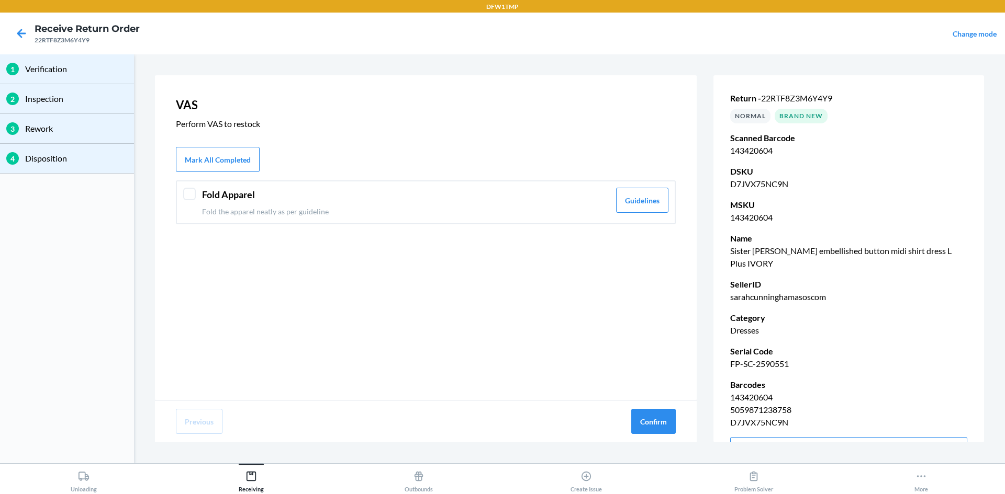
click at [186, 196] on div at bounding box center [189, 194] width 13 height 13
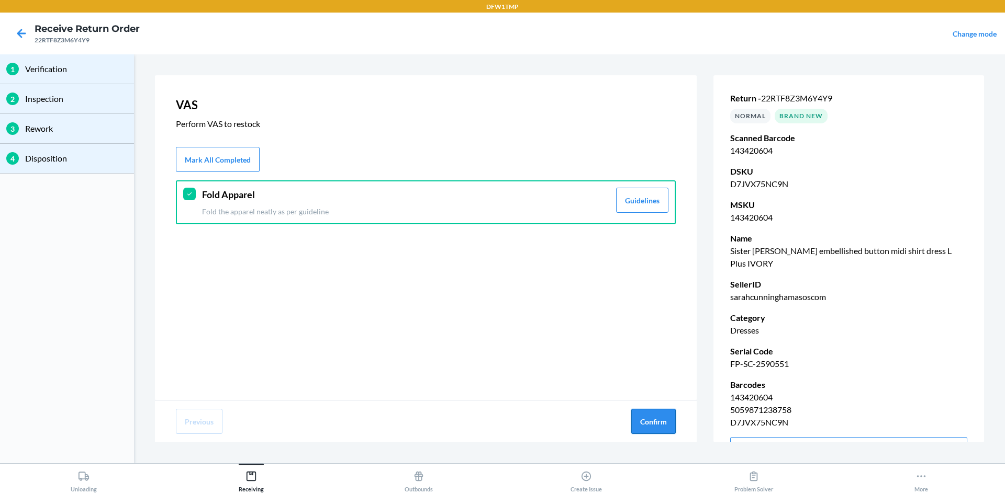
click at [646, 414] on button "Confirm" at bounding box center [653, 421] width 44 height 25
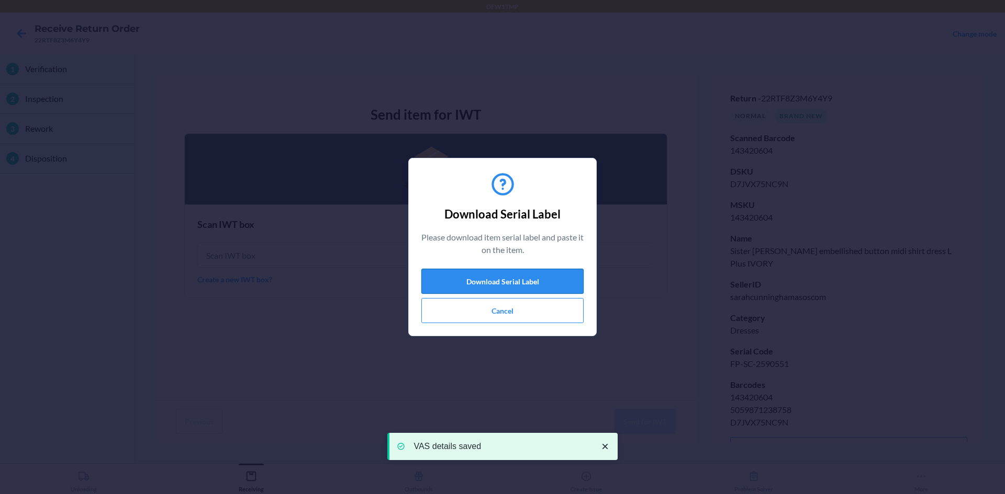
click at [515, 279] on button "Download Serial Label" at bounding box center [502, 281] width 162 height 25
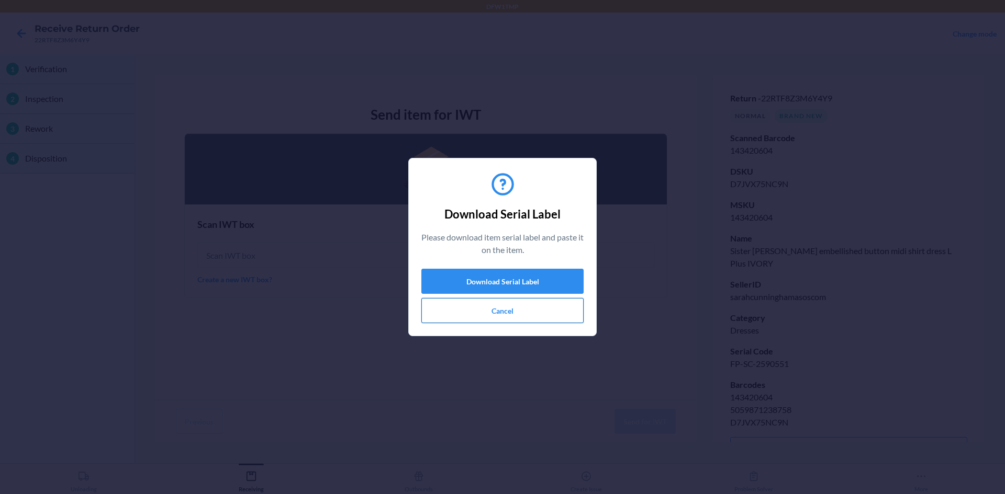
click at [487, 312] on button "Cancel" at bounding box center [502, 310] width 162 height 25
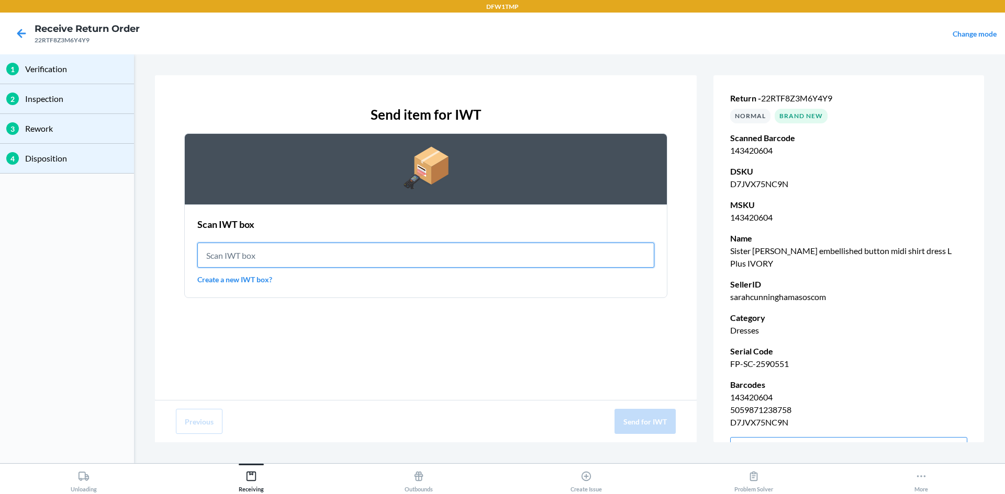
drag, startPoint x: 216, startPoint y: 252, endPoint x: 368, endPoint y: 301, distance: 160.0
click at [217, 253] on input "text" at bounding box center [425, 255] width 457 height 25
type input "IWT0000019DI"
drag, startPoint x: 255, startPoint y: 265, endPoint x: 261, endPoint y: 267, distance: 6.8
click at [258, 267] on input "IWT0000019DI" at bounding box center [425, 255] width 457 height 25
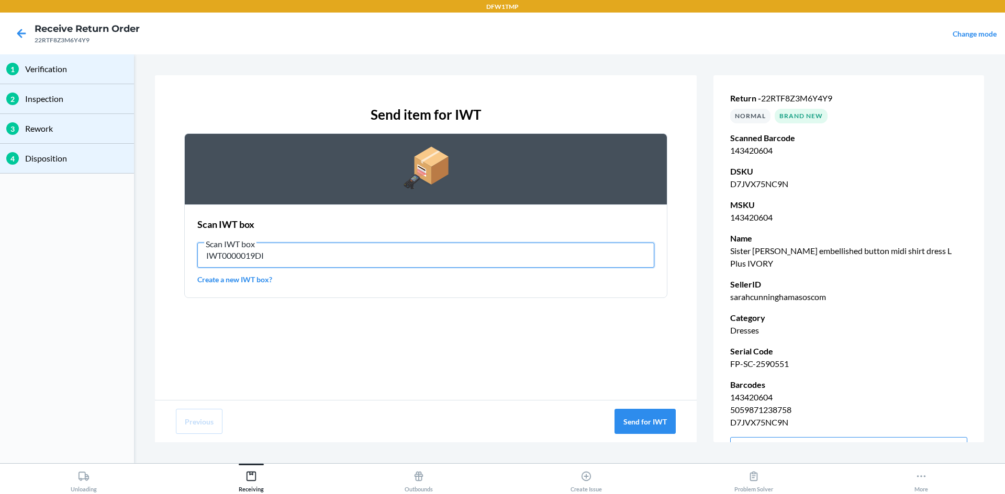
click at [271, 266] on input "IWT0000019DI" at bounding box center [425, 255] width 457 height 25
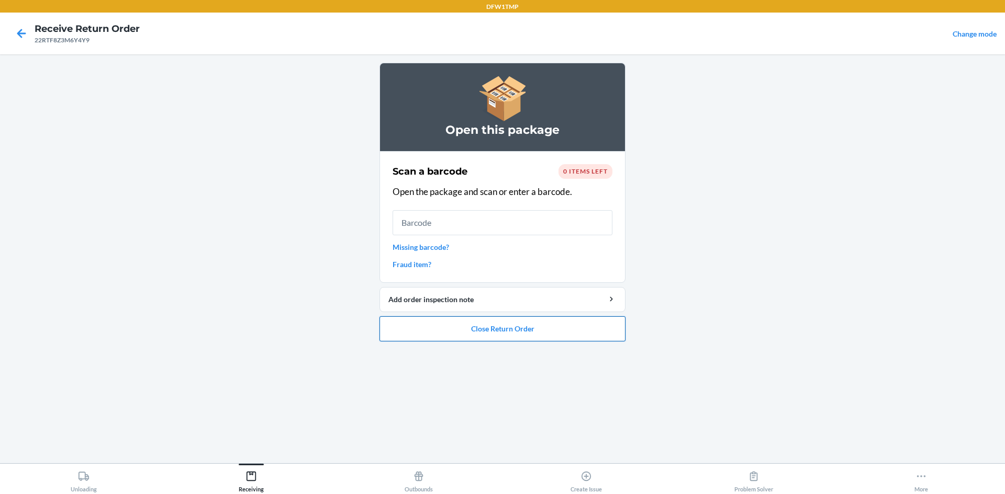
click at [441, 330] on button "Close Return Order" at bounding box center [502, 329] width 246 height 25
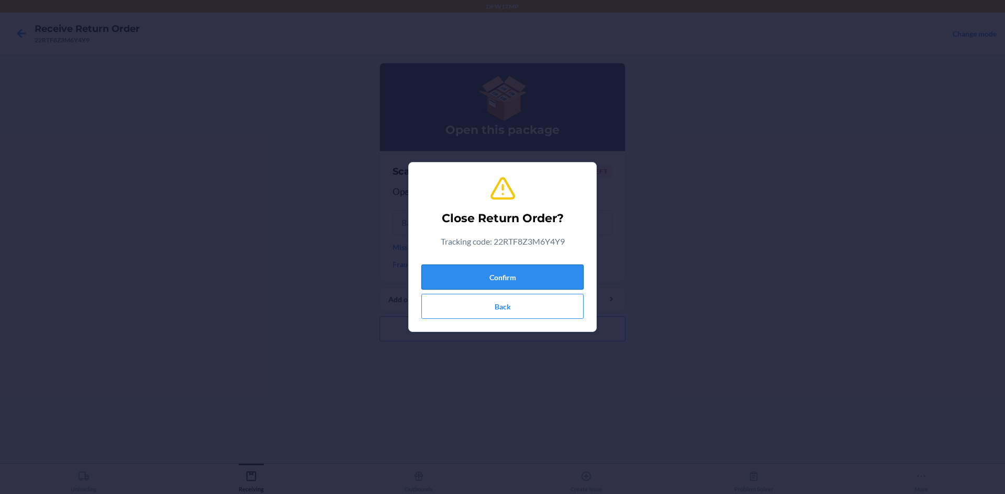
click at [523, 275] on button "Confirm" at bounding box center [502, 277] width 162 height 25
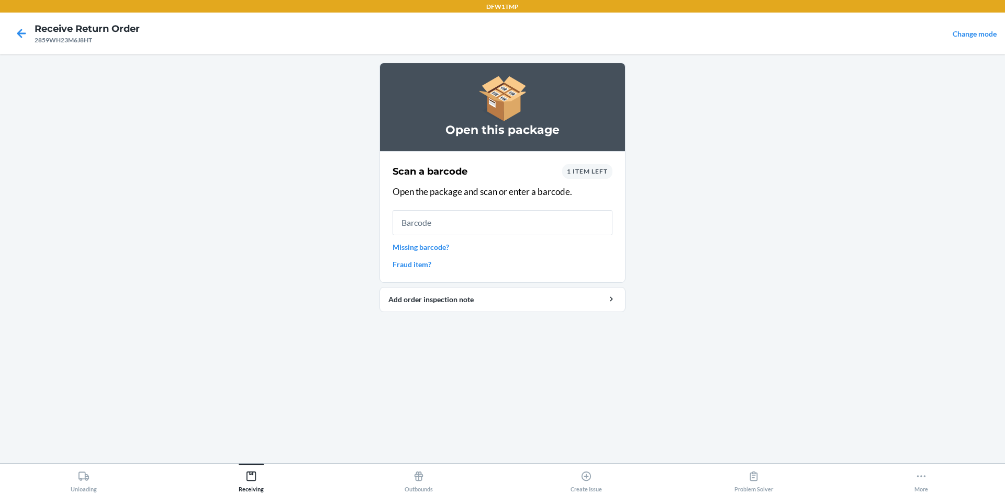
drag, startPoint x: 9, startPoint y: 38, endPoint x: 16, endPoint y: 39, distance: 6.5
click at [12, 38] on div at bounding box center [21, 33] width 26 height 26
click at [20, 37] on icon at bounding box center [21, 33] width 9 height 9
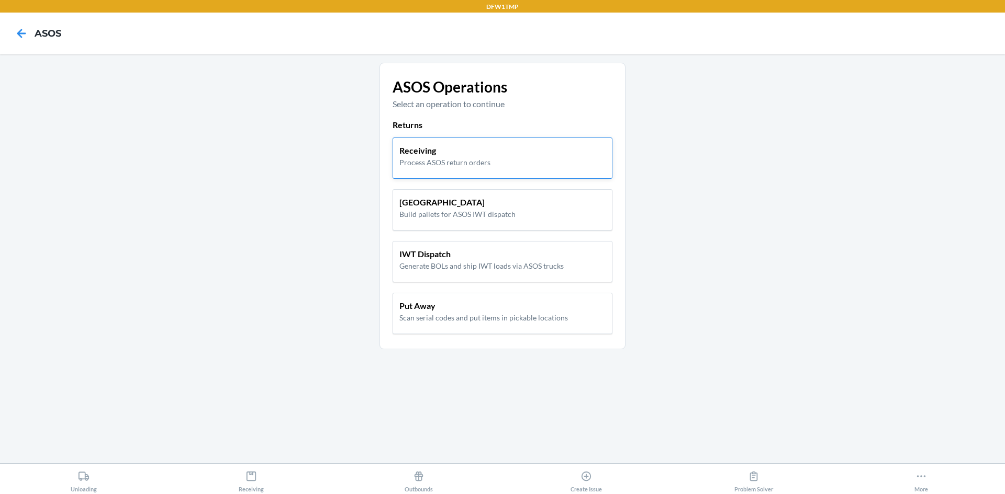
click at [518, 175] on div "Receiving Process ASOS return orders" at bounding box center [502, 158] width 220 height 41
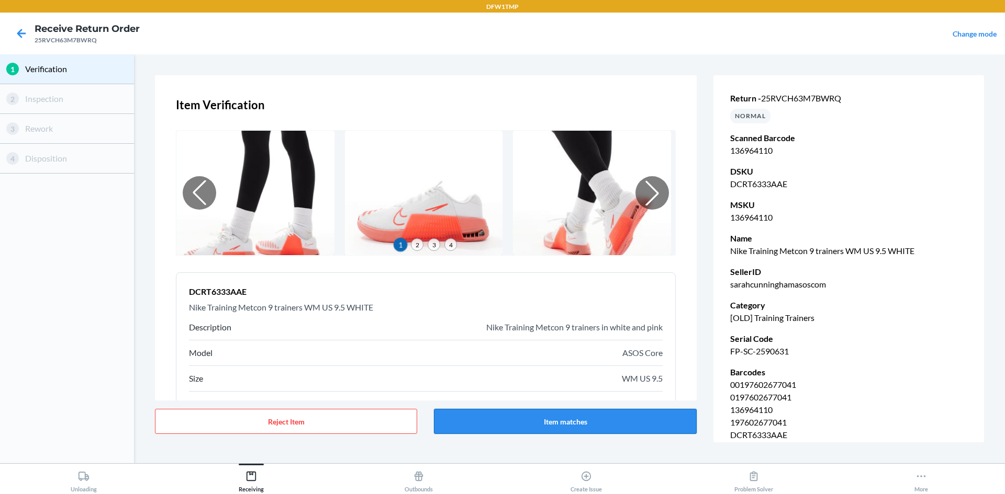
click at [542, 421] on button "Item matches" at bounding box center [565, 421] width 262 height 25
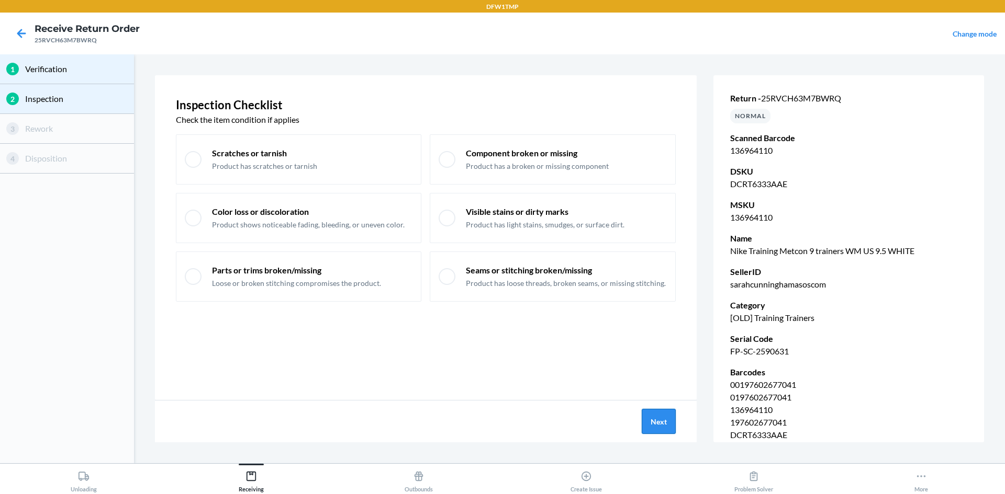
click at [666, 420] on button "Next" at bounding box center [658, 421] width 34 height 25
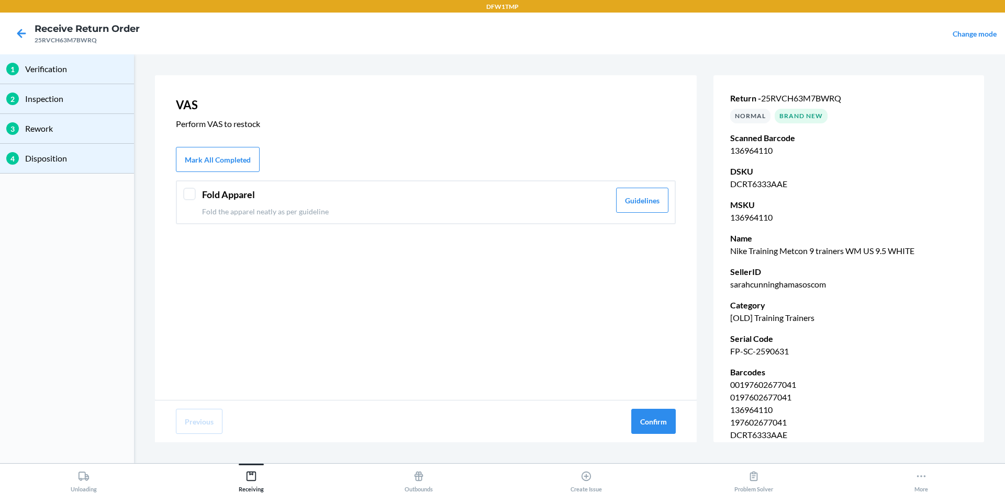
click at [352, 207] on p "Fold the apparel neatly as per guideline" at bounding box center [406, 211] width 408 height 11
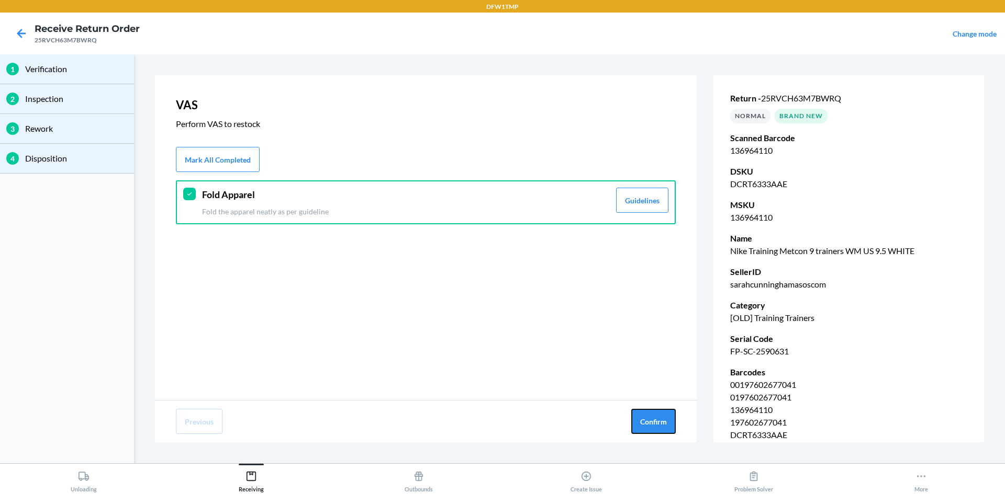
drag, startPoint x: 663, startPoint y: 410, endPoint x: 658, endPoint y: 403, distance: 8.3
click at [662, 410] on button "Confirm" at bounding box center [653, 421] width 44 height 25
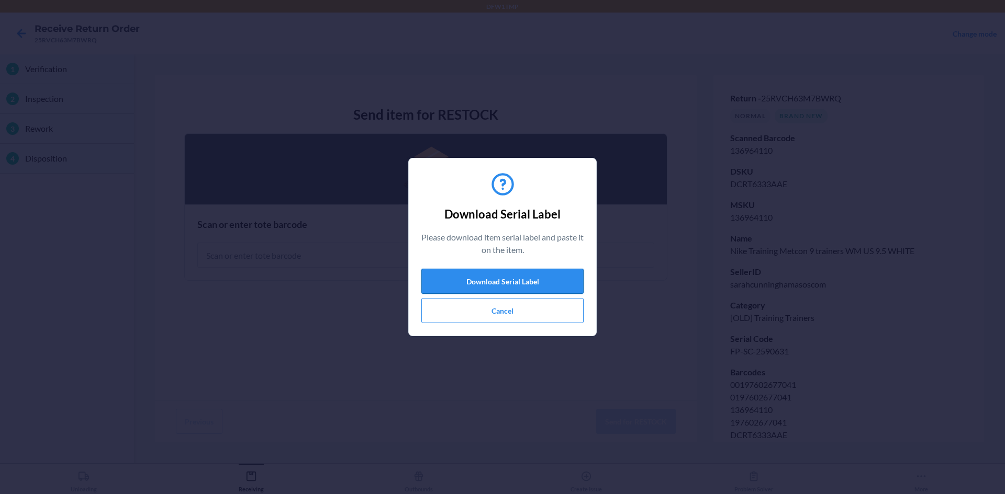
click at [524, 278] on button "Download Serial Label" at bounding box center [502, 281] width 162 height 25
click at [517, 312] on button "Cancel" at bounding box center [502, 310] width 162 height 25
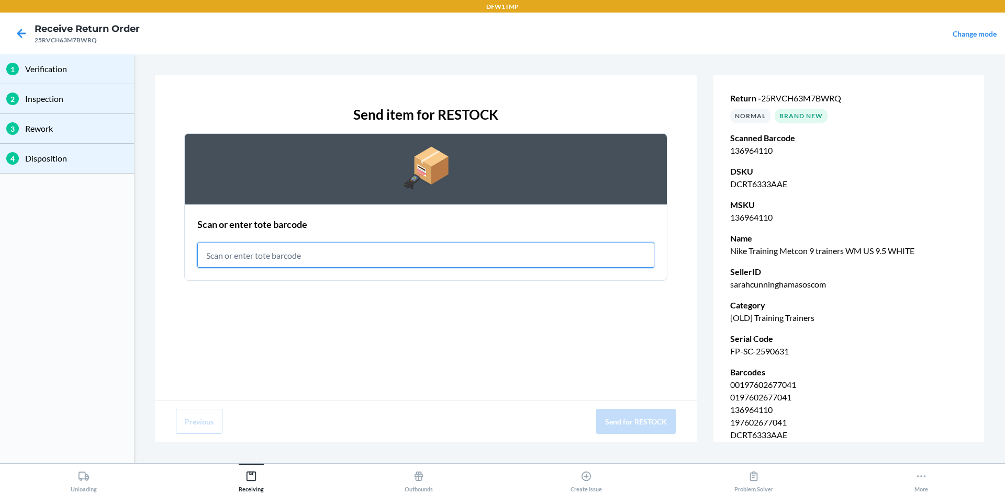
click at [317, 253] on input "text" at bounding box center [425, 255] width 457 height 25
type input "RET-PA-0069"
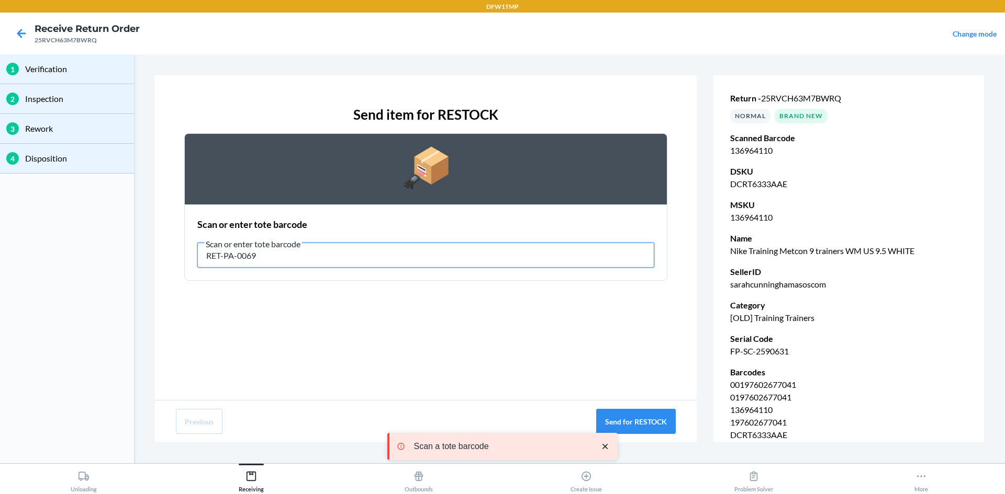
click at [260, 259] on input "RET-PA-0069" at bounding box center [425, 255] width 457 height 25
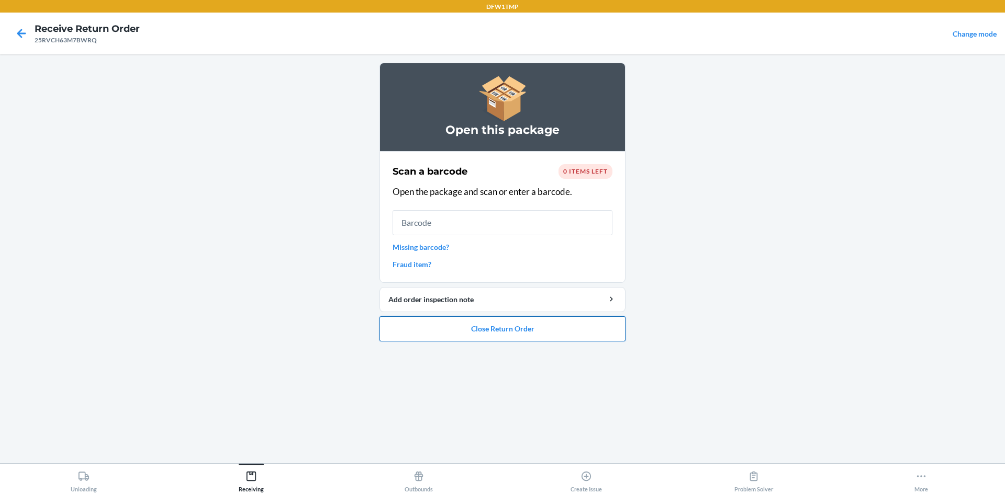
click at [479, 334] on button "Close Return Order" at bounding box center [502, 329] width 246 height 25
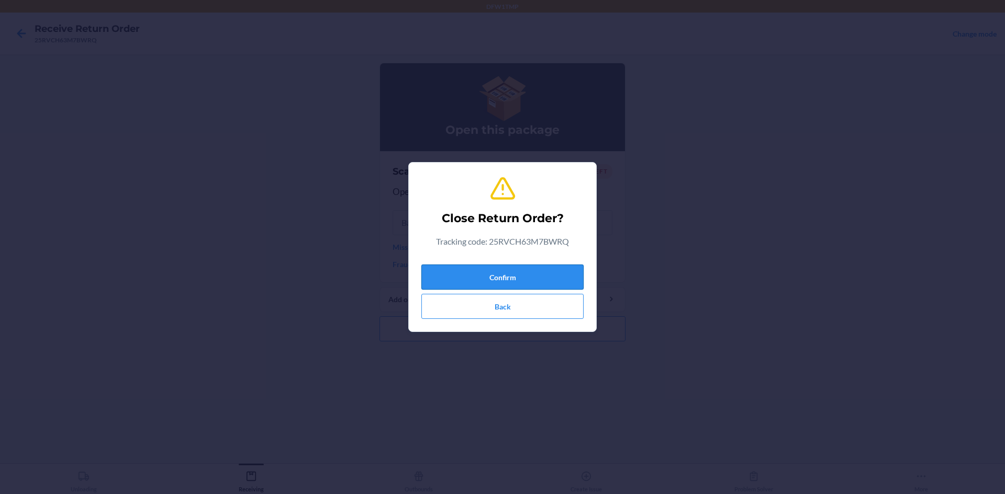
click at [539, 269] on button "Confirm" at bounding box center [502, 277] width 162 height 25
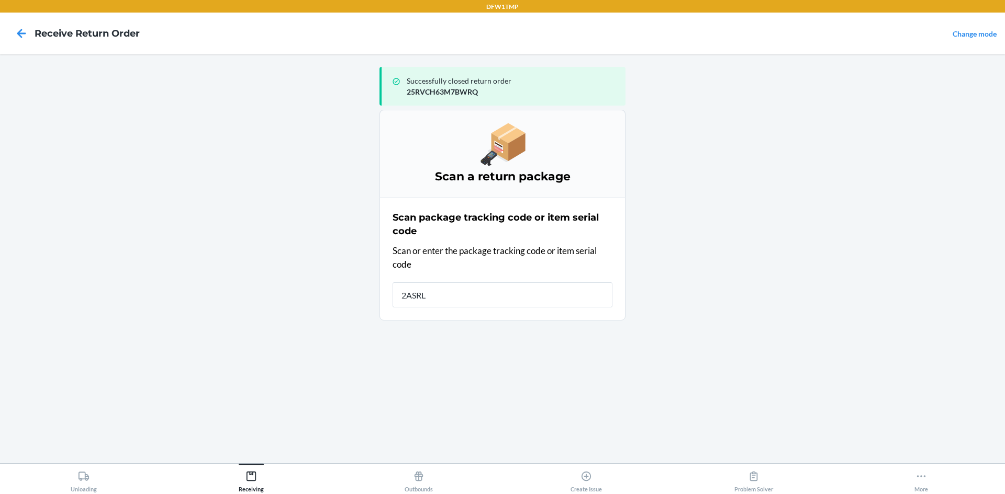
type input "2ASRLY"
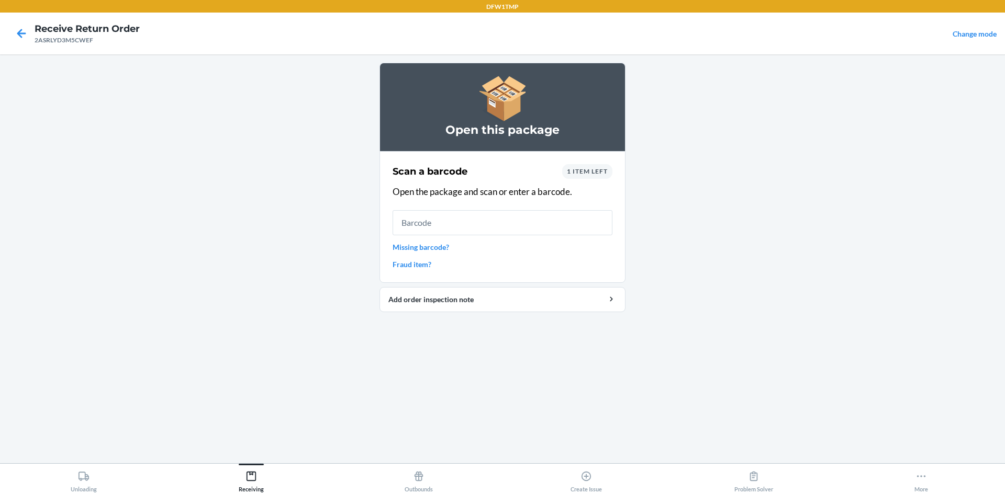
click at [416, 248] on link "Missing barcode?" at bounding box center [502, 247] width 220 height 11
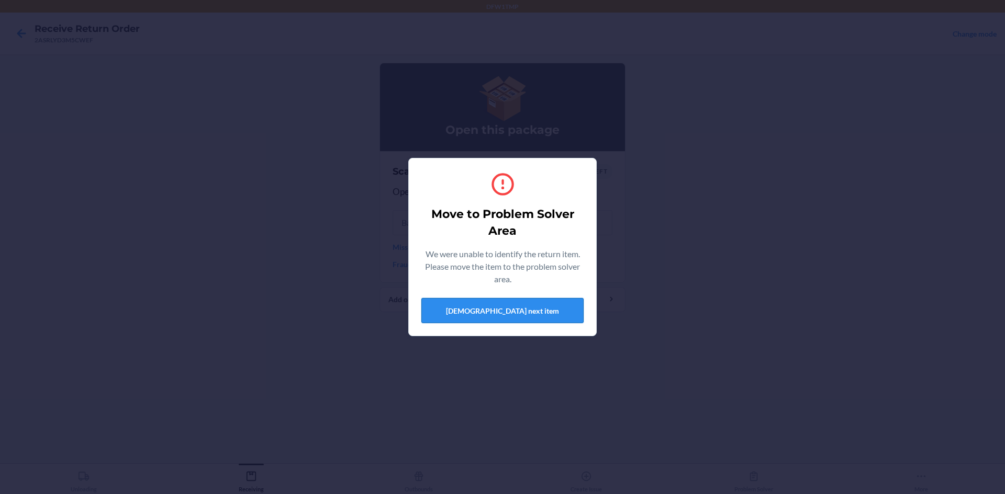
click at [507, 312] on button "Scan next item" at bounding box center [502, 310] width 162 height 25
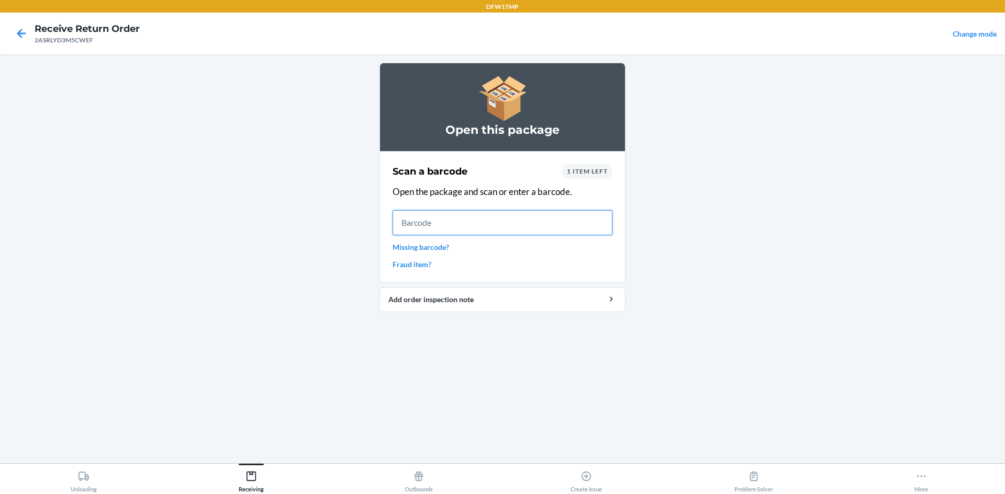
click at [437, 231] on input "text" at bounding box center [502, 222] width 220 height 25
click at [19, 30] on icon at bounding box center [22, 34] width 18 height 18
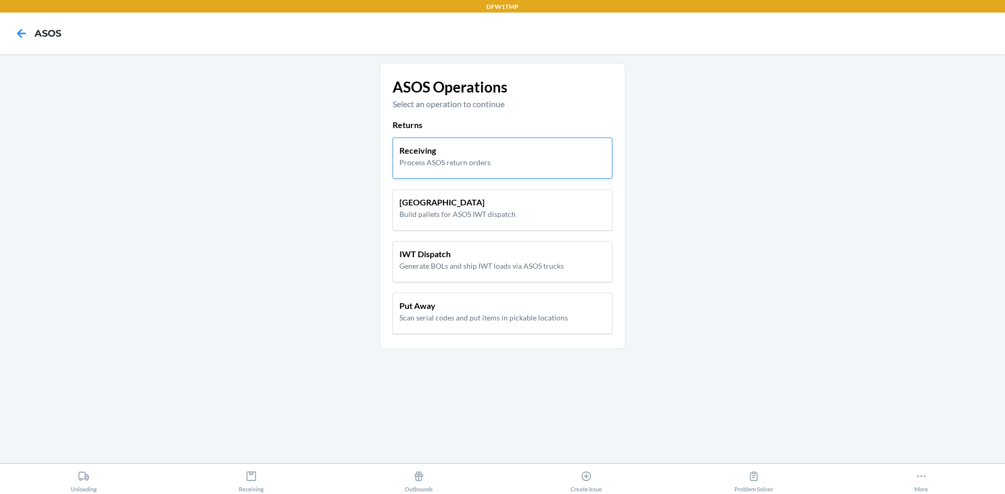
click at [471, 153] on p "Receiving" at bounding box center [444, 150] width 91 height 13
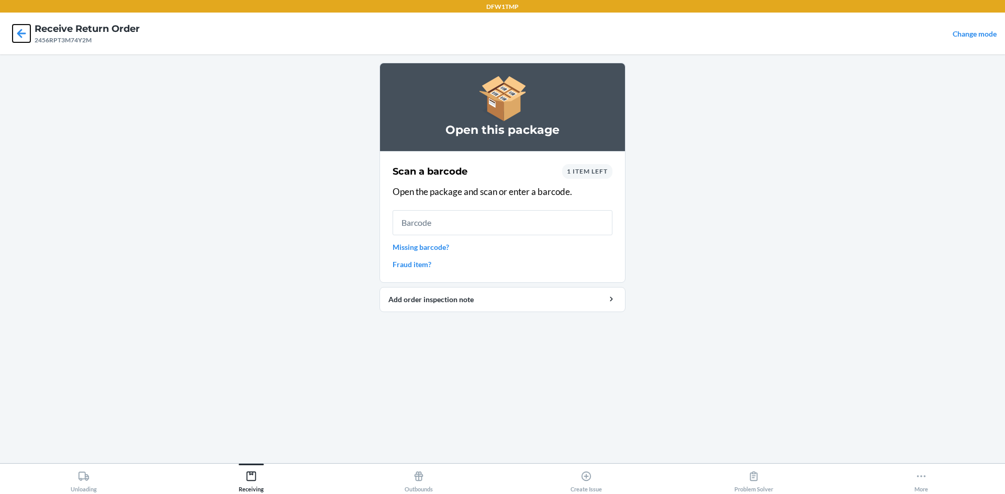
click at [17, 35] on icon at bounding box center [22, 34] width 18 height 18
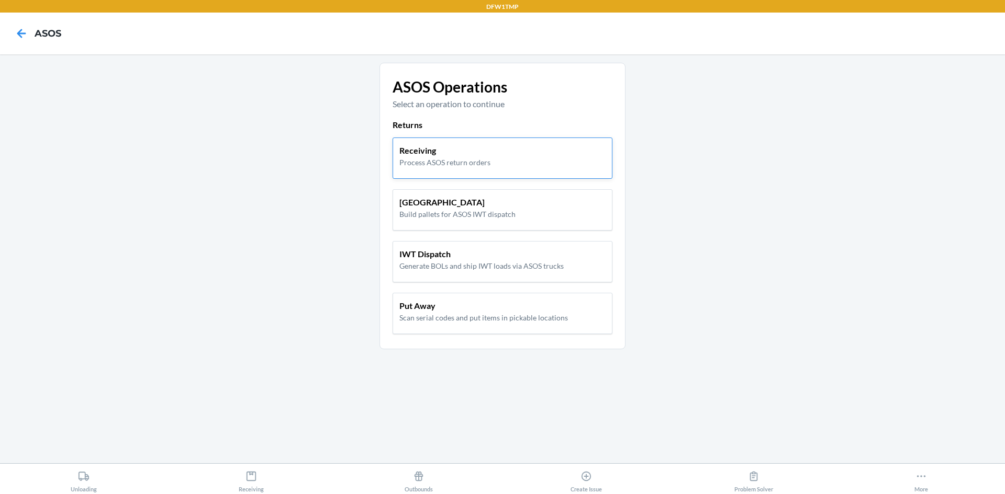
click at [448, 159] on p "Process ASOS return orders" at bounding box center [444, 162] width 91 height 11
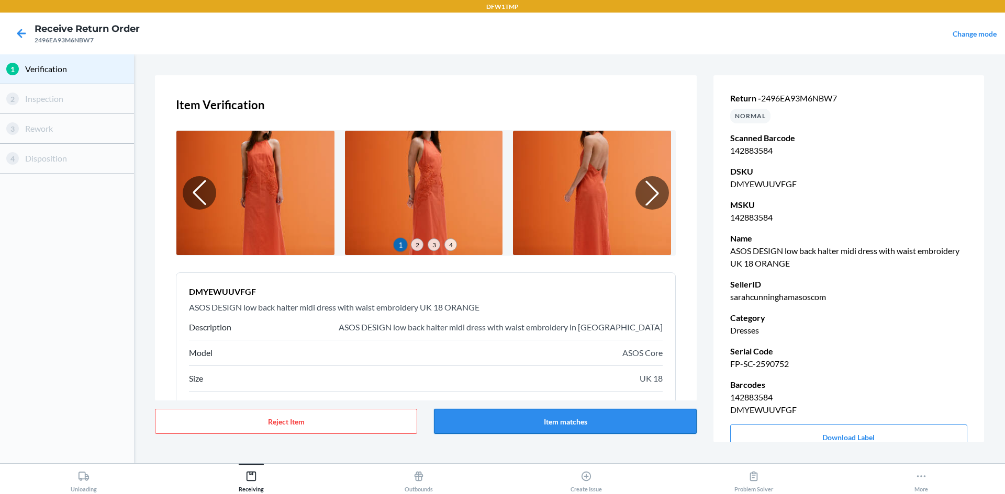
click at [532, 424] on button "Item matches" at bounding box center [565, 421] width 262 height 25
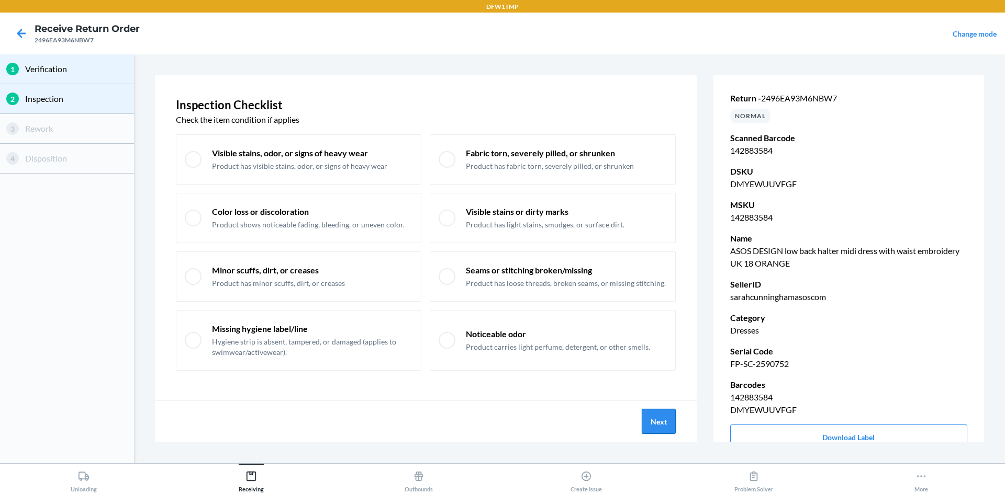
click at [658, 425] on button "Next" at bounding box center [658, 421] width 34 height 25
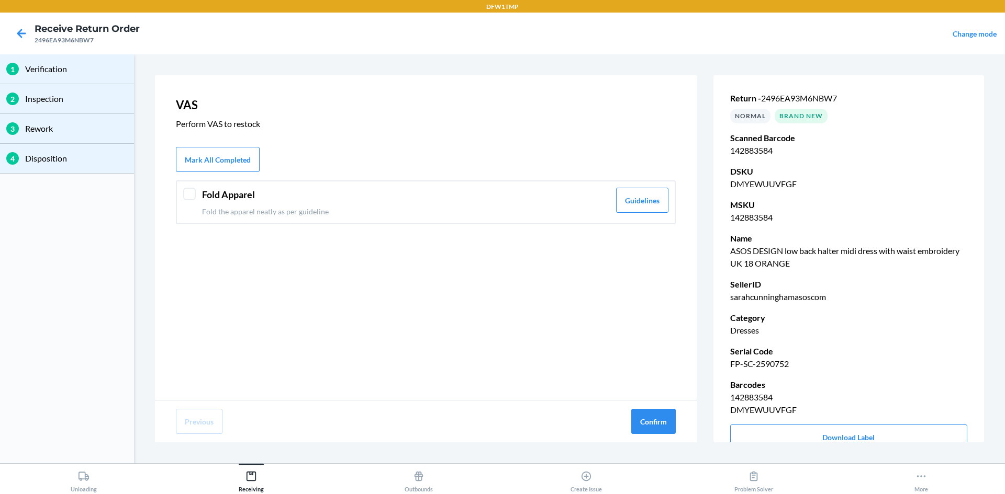
click at [187, 196] on div at bounding box center [189, 194] width 13 height 13
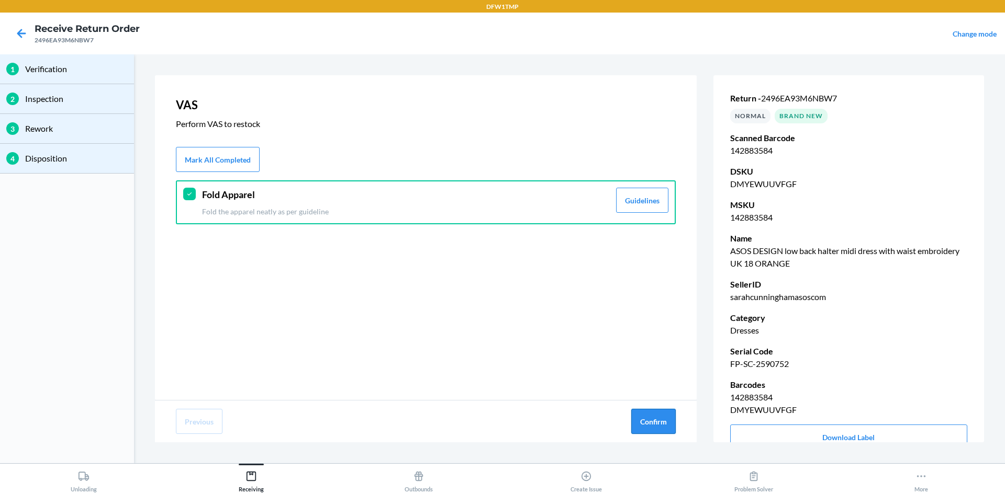
click at [646, 425] on button "Confirm" at bounding box center [653, 421] width 44 height 25
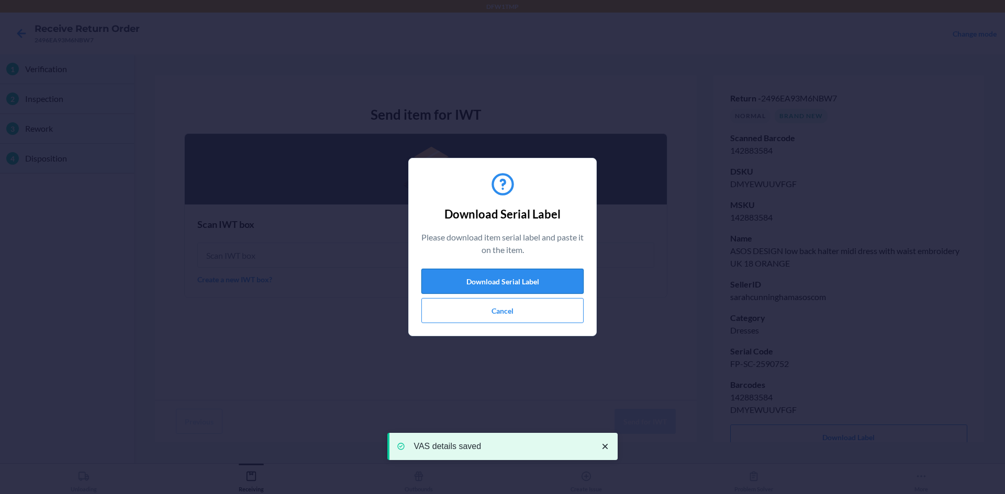
click at [489, 277] on button "Download Serial Label" at bounding box center [502, 281] width 162 height 25
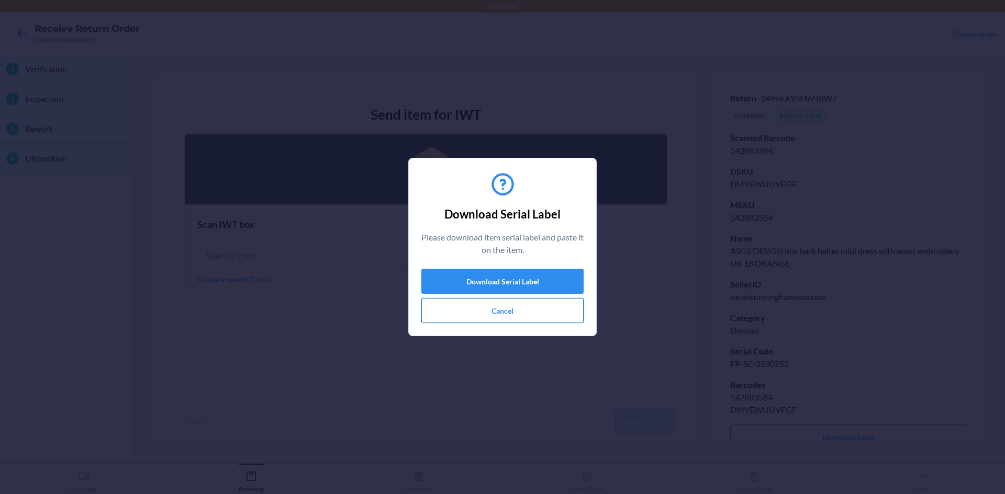
click at [500, 319] on button "Cancel" at bounding box center [502, 310] width 162 height 25
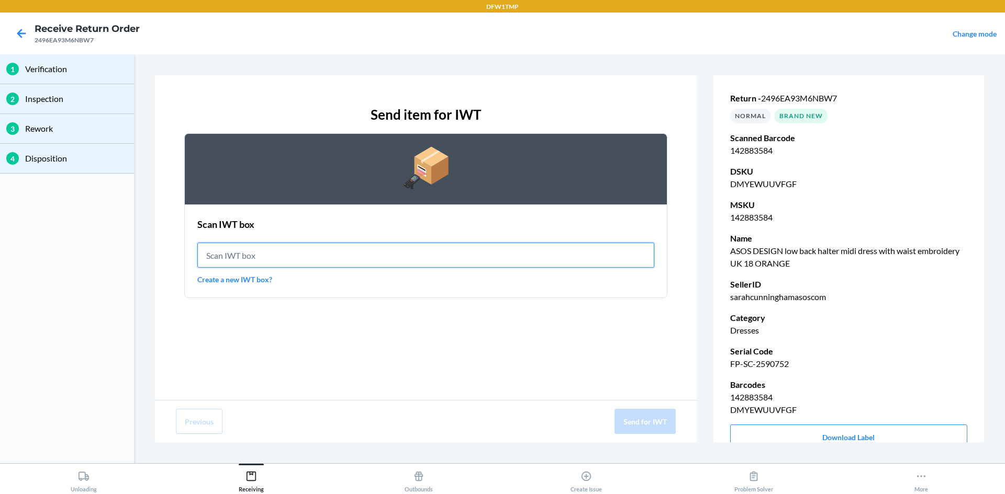
click at [215, 255] on input "text" at bounding box center [425, 255] width 457 height 25
type input "IWT0000019DI"
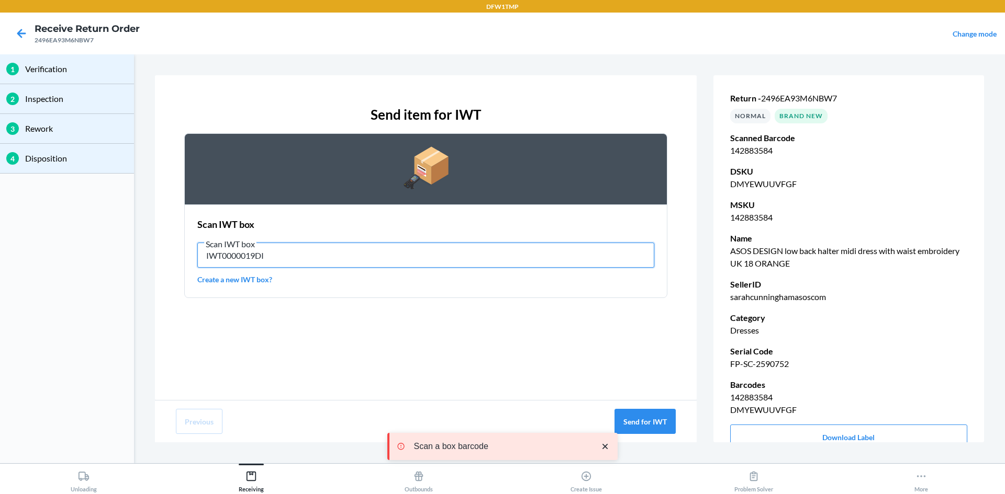
drag, startPoint x: 308, startPoint y: 259, endPoint x: 172, endPoint y: 243, distance: 137.5
click at [173, 243] on div "Send item for IWT Scan IWT box Scan IWT box IWT0000019DI Create a new IWT box?" at bounding box center [425, 237] width 541 height 325
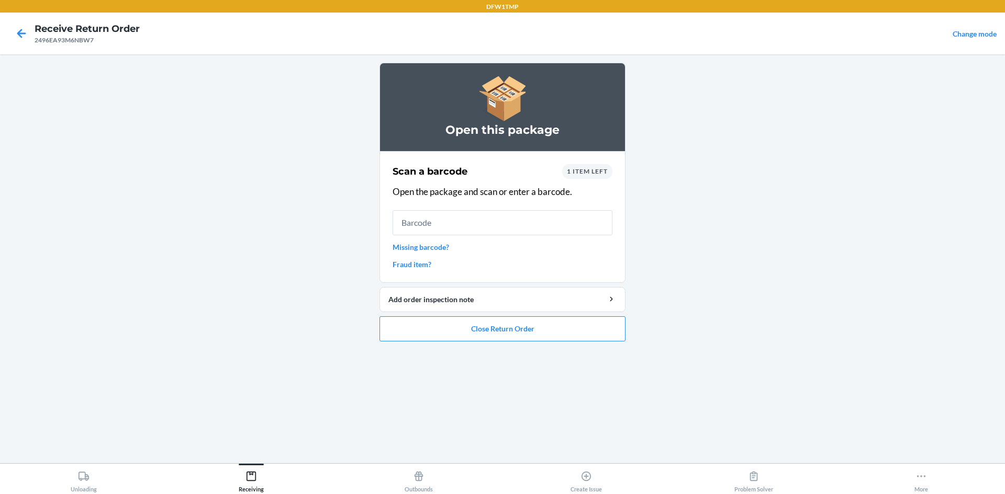
click at [588, 169] on span "1 item left" at bounding box center [587, 171] width 41 height 8
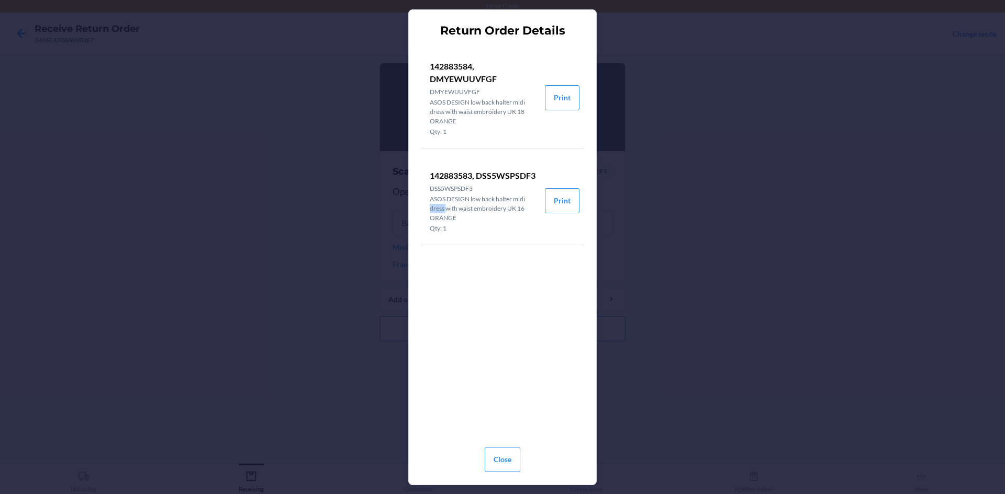
drag, startPoint x: 424, startPoint y: 212, endPoint x: 470, endPoint y: 216, distance: 45.7
click at [452, 212] on li "142883583, DSS5WSPSDF3 DSS5WSPSDF3 ASOS DESIGN low back halter midi dress with …" at bounding box center [482, 201] width 123 height 88
drag, startPoint x: 455, startPoint y: 290, endPoint x: 443, endPoint y: 303, distance: 18.1
click at [456, 290] on div "142883584, DMYEWUUVFGF DMYEWUUVFGF ASOS DESIGN low back halter midi dress with …" at bounding box center [502, 241] width 162 height 396
click at [557, 197] on button "Print" at bounding box center [562, 200] width 35 height 25
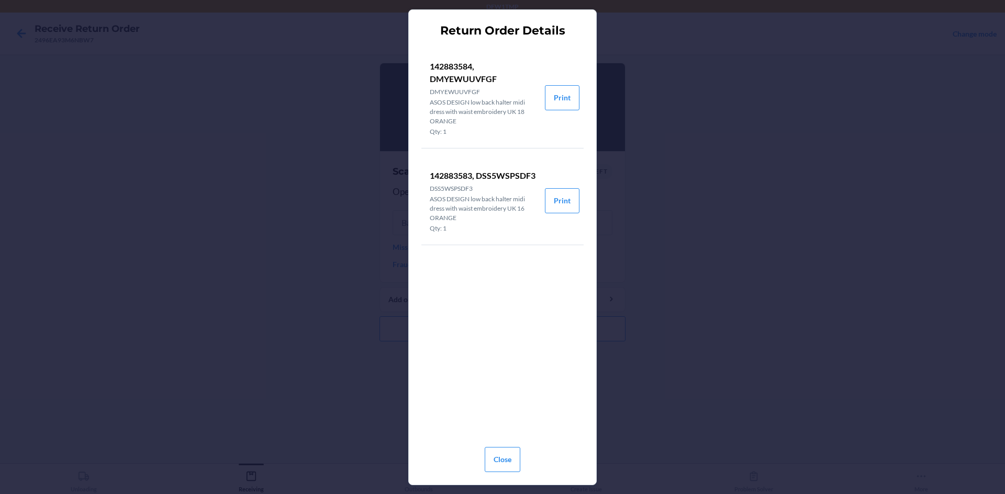
click at [842, 260] on div "Return Order Details 142883584, DMYEWUUVFGF DMYEWUUVFGF ASOS DESIGN low back ha…" at bounding box center [502, 247] width 1005 height 494
drag, startPoint x: 495, startPoint y: 463, endPoint x: 516, endPoint y: 450, distance: 25.1
click at [498, 463] on button "Close" at bounding box center [502, 459] width 36 height 25
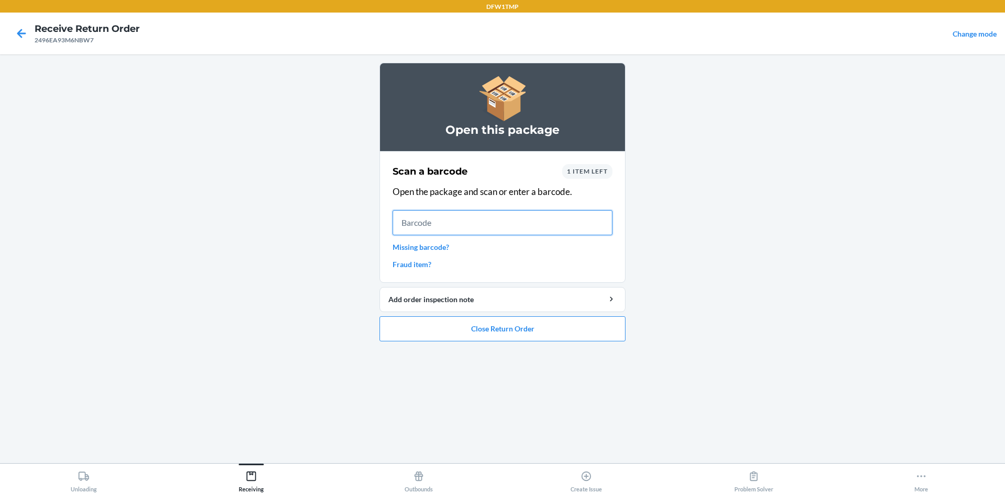
click at [483, 228] on input "text" at bounding box center [502, 222] width 220 height 25
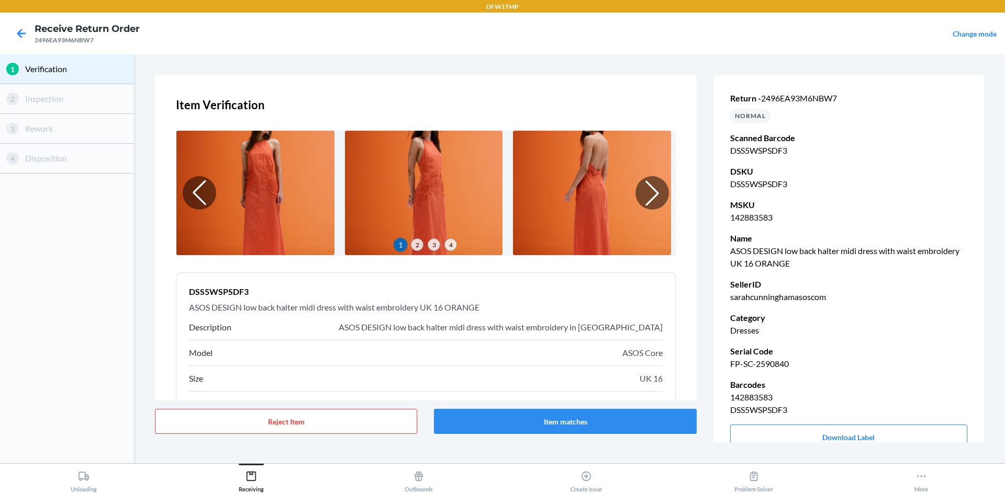
click at [631, 494] on html "DFW1TMP Receive Return Order 2496EA93M6NBW7 Change mode 1 Verification 2 Inspec…" at bounding box center [502, 247] width 1005 height 494
click at [621, 86] on div "Item Verification 1 2 3 4 DSS5WSPSDF3 ASOS DESIGN low back halter midi dress wi…" at bounding box center [425, 237] width 541 height 325
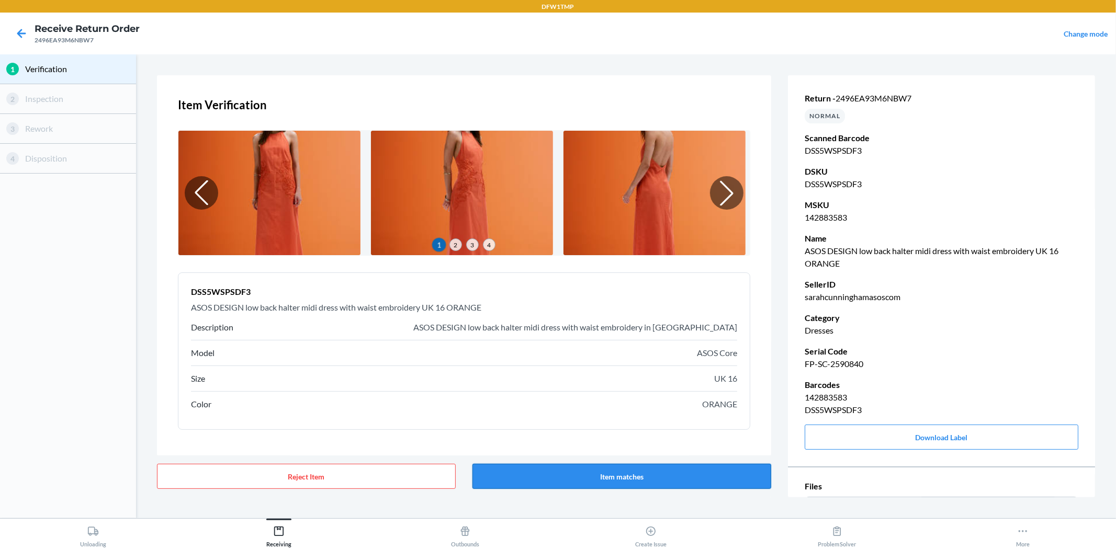
click at [640, 472] on button "Item matches" at bounding box center [621, 476] width 299 height 25
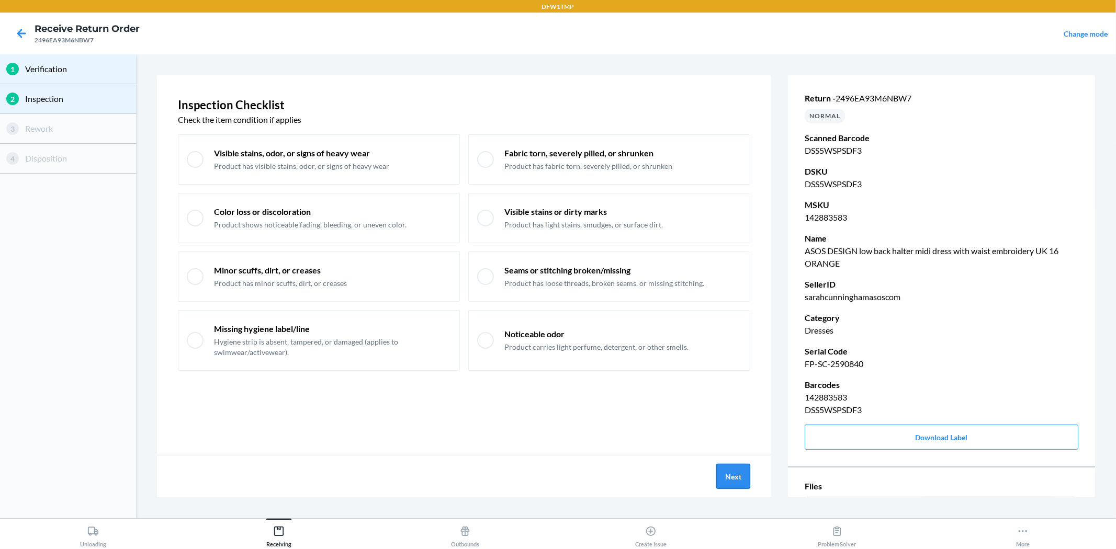
click at [734, 478] on button "Next" at bounding box center [733, 476] width 34 height 25
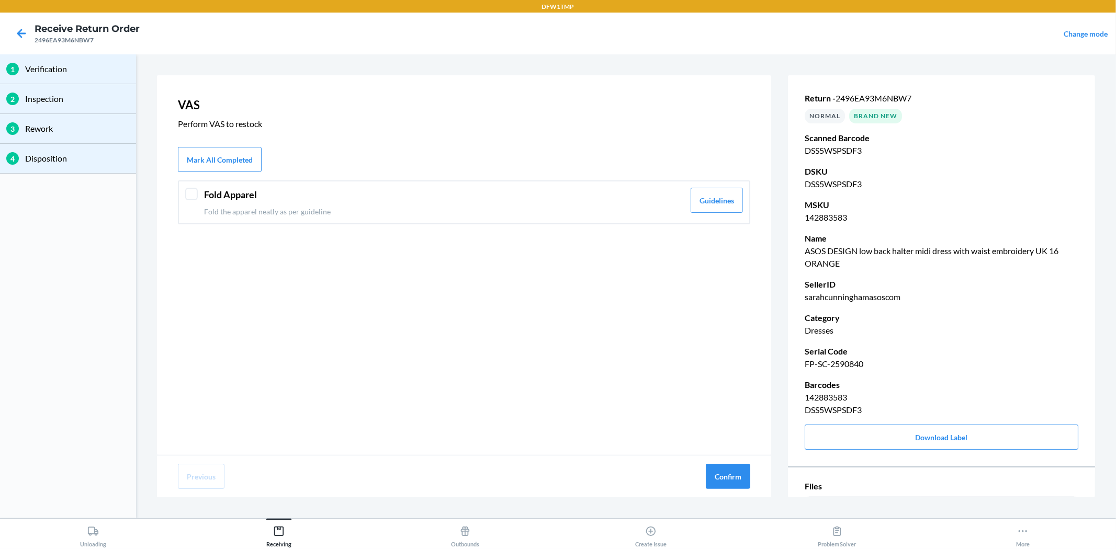
click at [196, 194] on div at bounding box center [191, 194] width 13 height 13
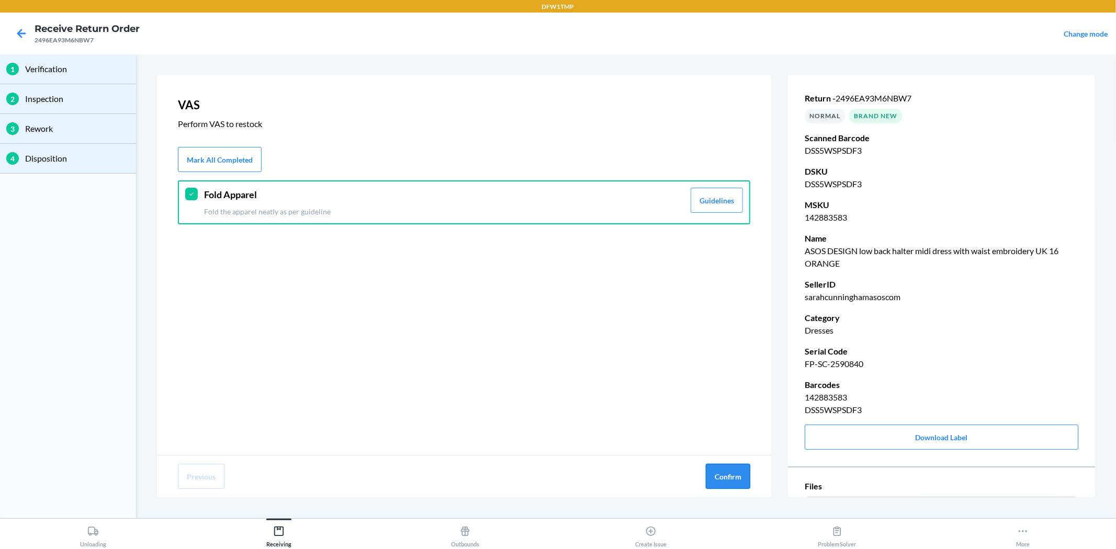
click at [728, 476] on button "Confirm" at bounding box center [728, 476] width 44 height 25
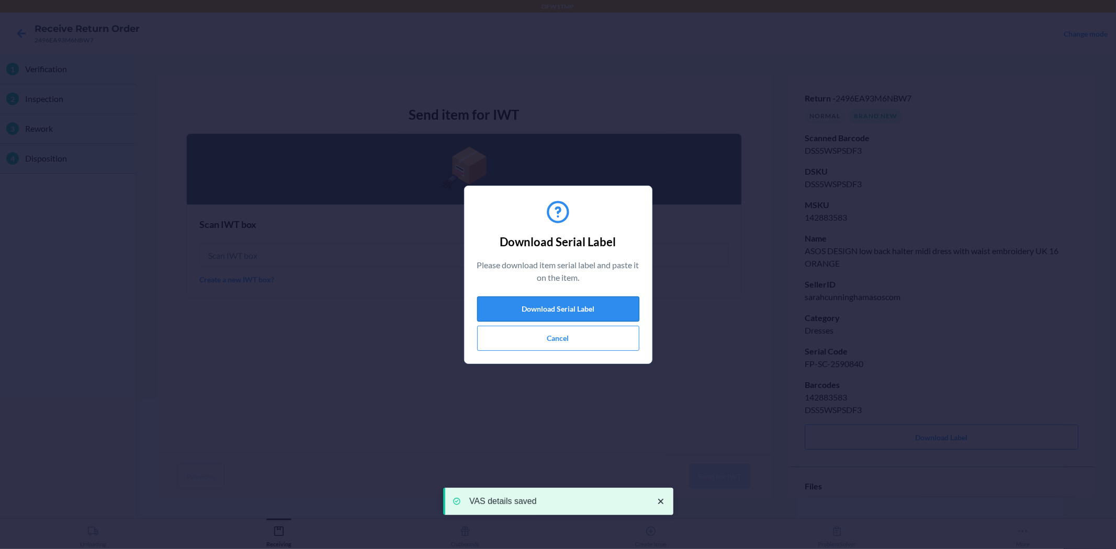
click at [599, 304] on button "Download Serial Label" at bounding box center [558, 309] width 162 height 25
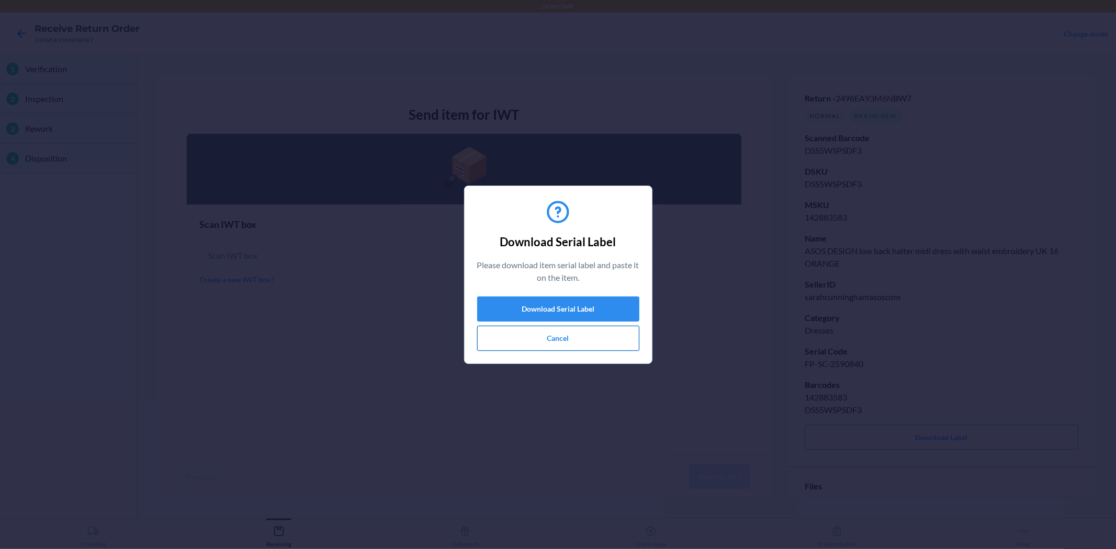
click at [557, 327] on button "Cancel" at bounding box center [558, 338] width 162 height 25
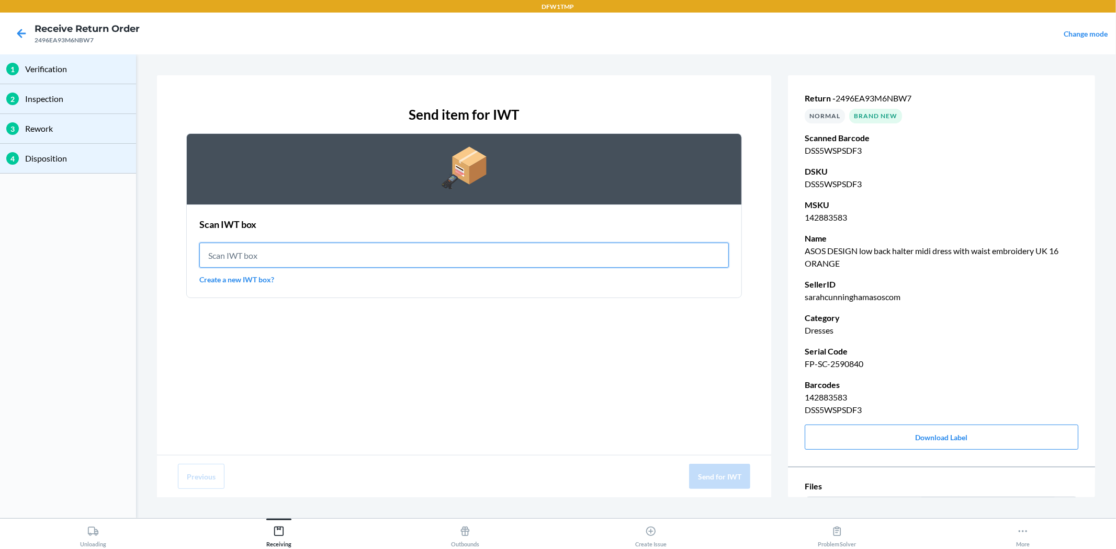
click at [303, 258] on input "text" at bounding box center [463, 255] width 529 height 25
type input "IWT0000019DI"
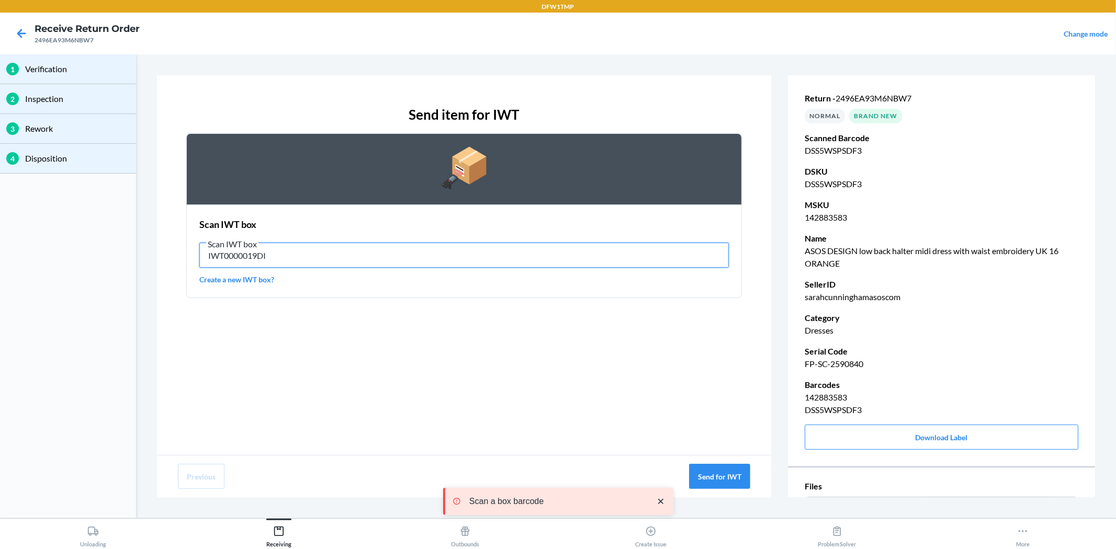
drag, startPoint x: 344, startPoint y: 255, endPoint x: 192, endPoint y: 247, distance: 151.9
click at [195, 247] on section "Scan IWT box Scan IWT box IWT0000019DI Create a new IWT box?" at bounding box center [464, 252] width 556 height 94
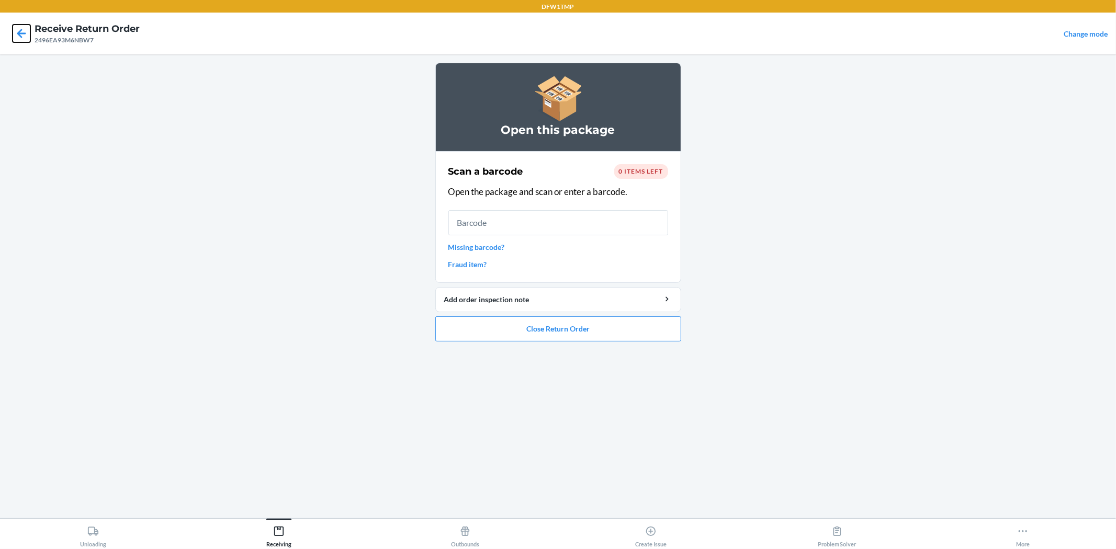
click at [16, 28] on icon at bounding box center [22, 34] width 18 height 18
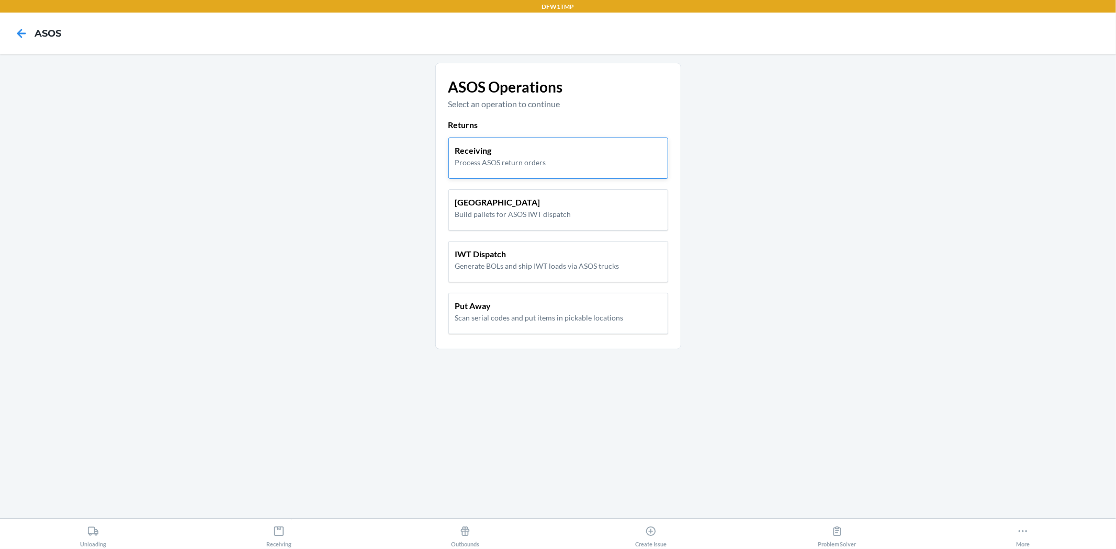
click at [475, 161] on p "Process ASOS return orders" at bounding box center [500, 162] width 91 height 11
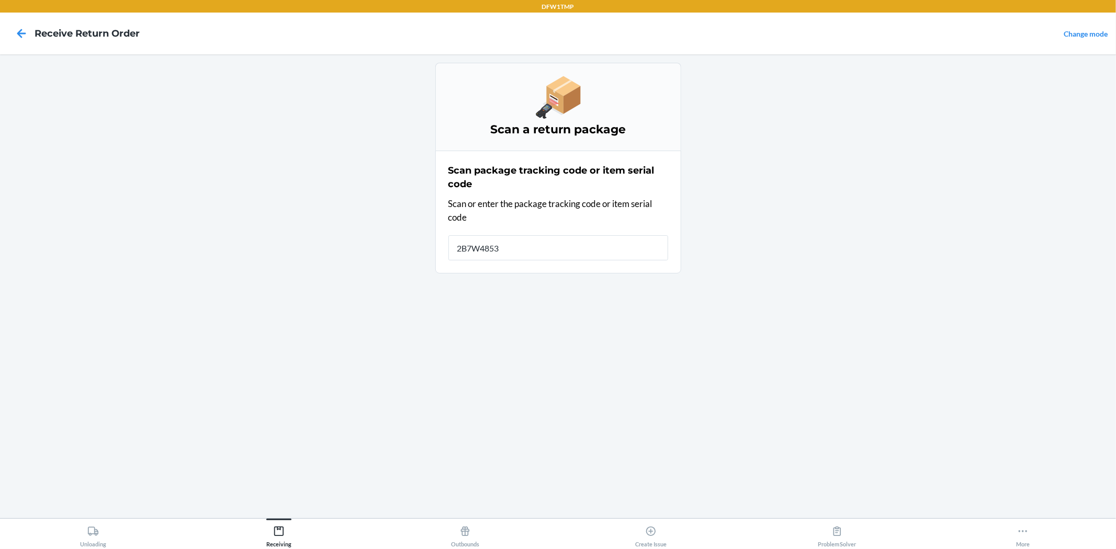
type input "2B7W4853M"
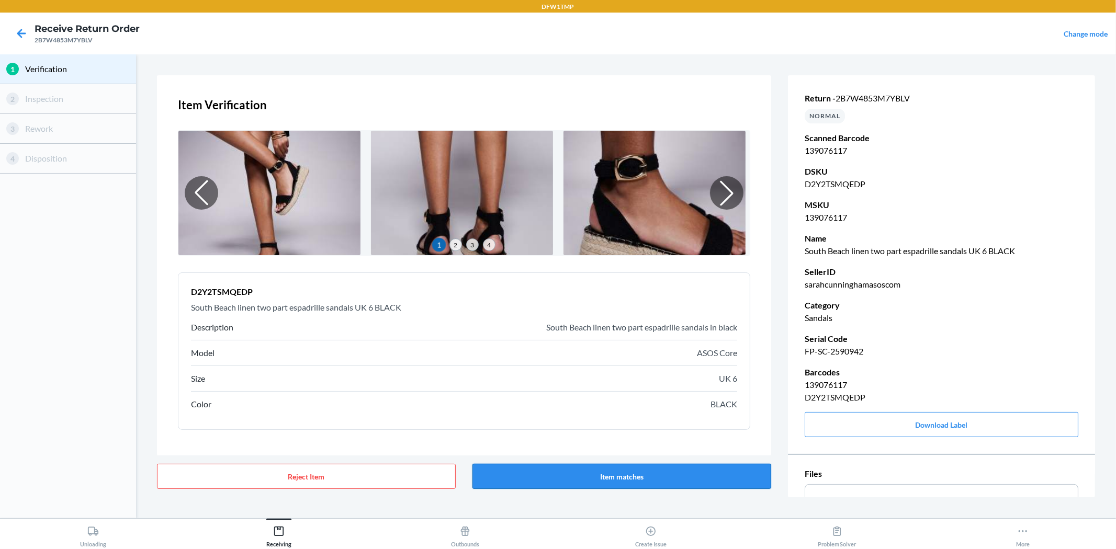
click at [613, 471] on button "Item matches" at bounding box center [621, 476] width 299 height 25
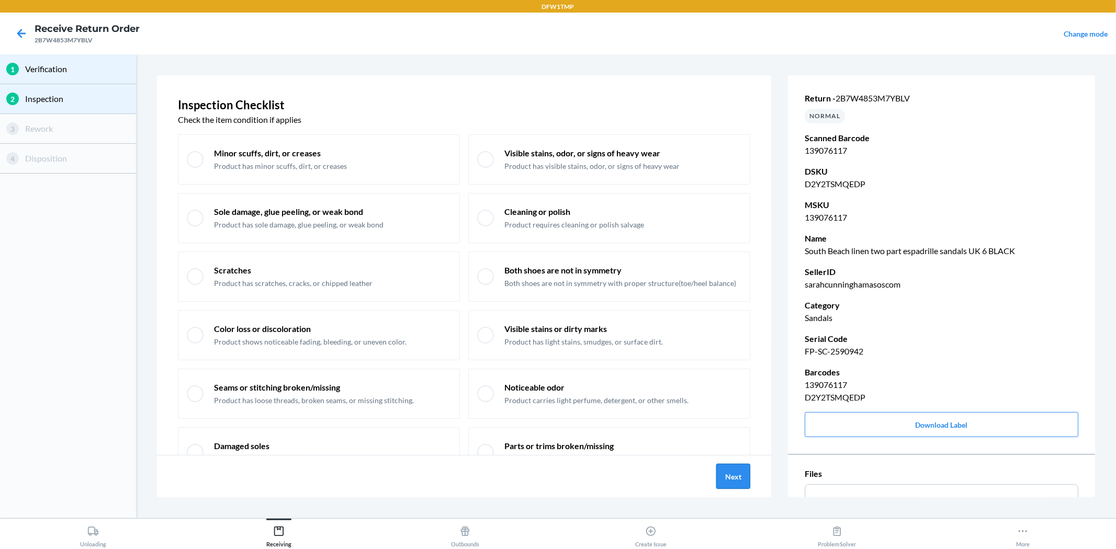
click at [735, 485] on button "Next" at bounding box center [733, 476] width 34 height 25
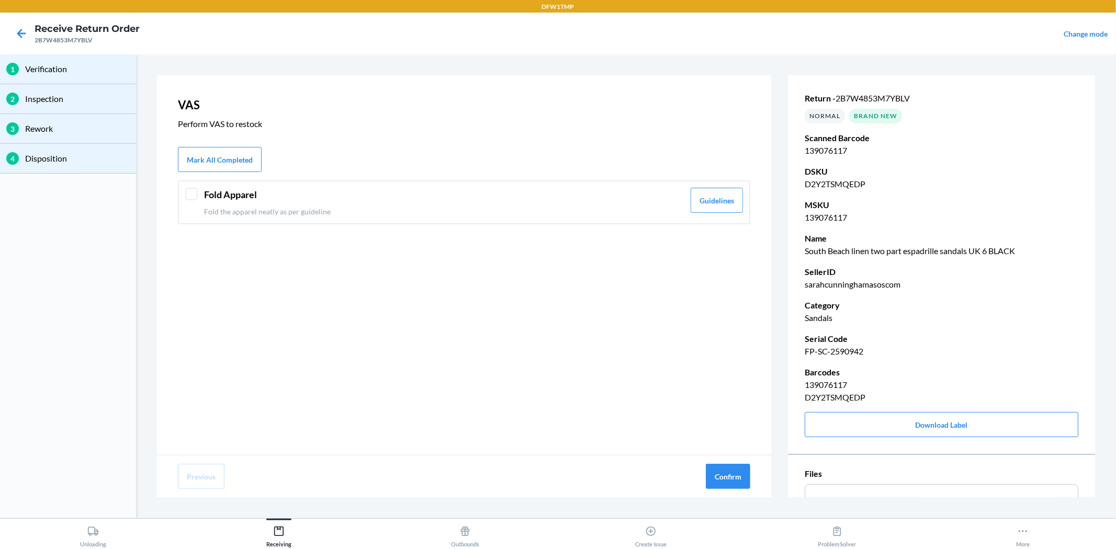
click at [306, 208] on p "Fold the apparel neatly as per guideline" at bounding box center [444, 211] width 480 height 11
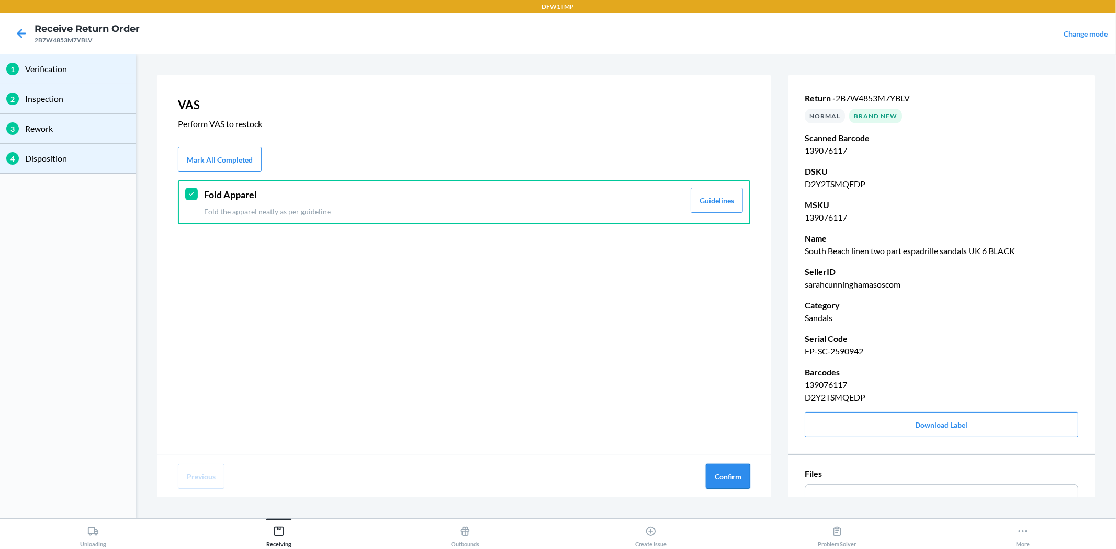
click at [731, 471] on button "Confirm" at bounding box center [728, 476] width 44 height 25
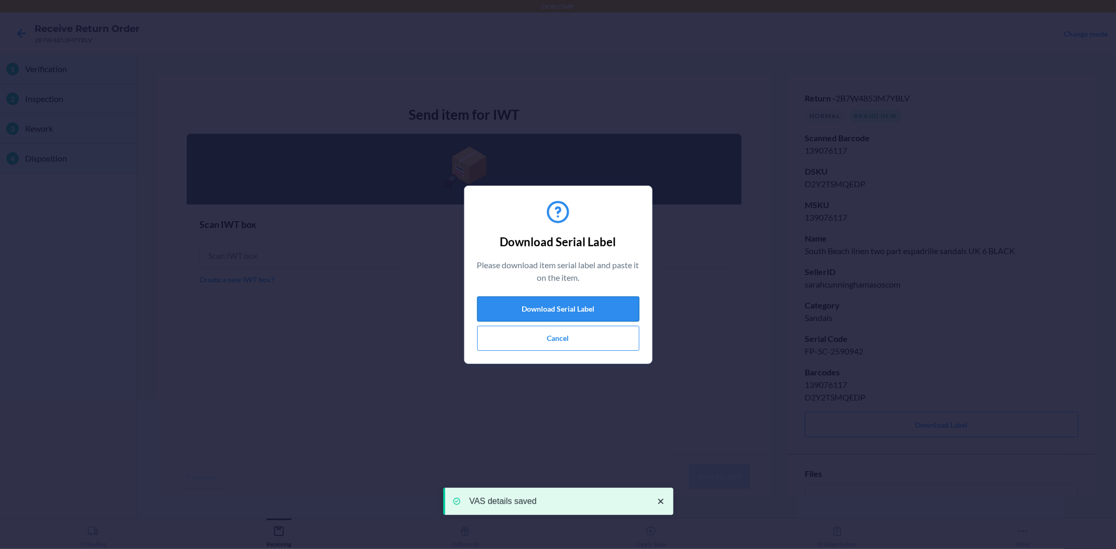
click at [584, 311] on button "Download Serial Label" at bounding box center [558, 309] width 162 height 25
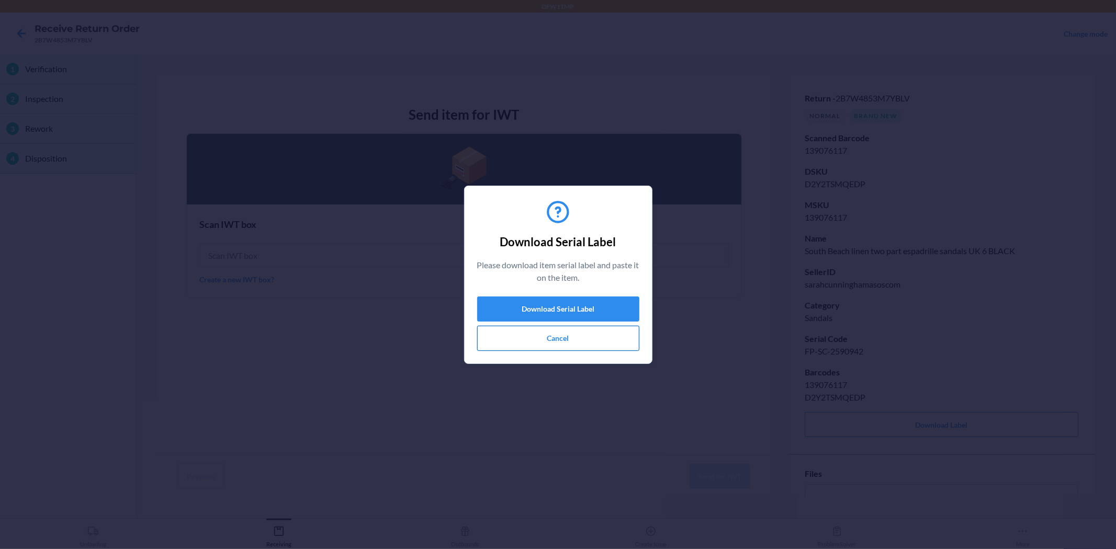
click at [590, 335] on button "Cancel" at bounding box center [558, 338] width 162 height 25
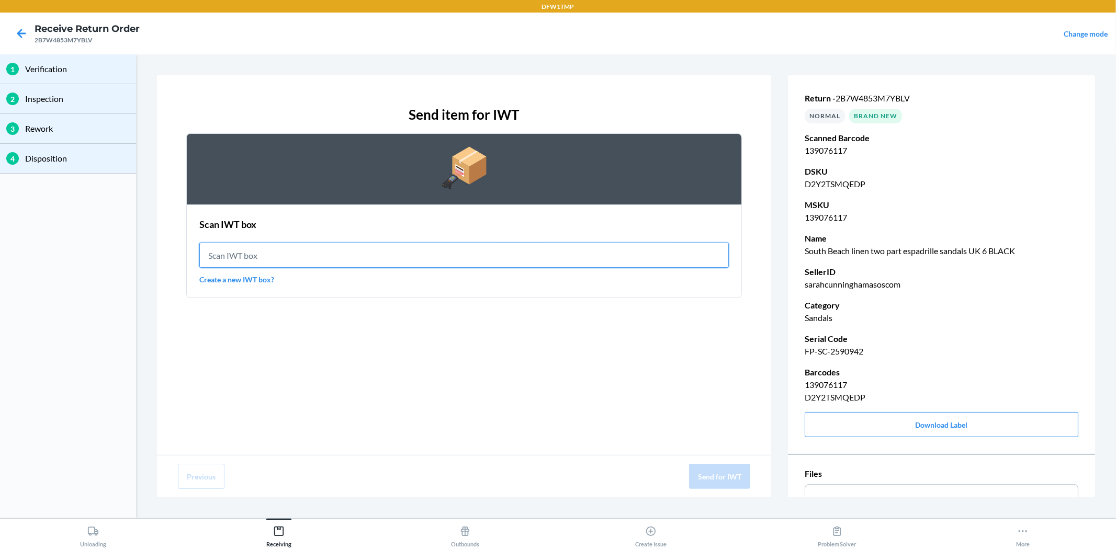
click at [286, 259] on input "text" at bounding box center [463, 255] width 529 height 25
type input "IWT0000019DI"
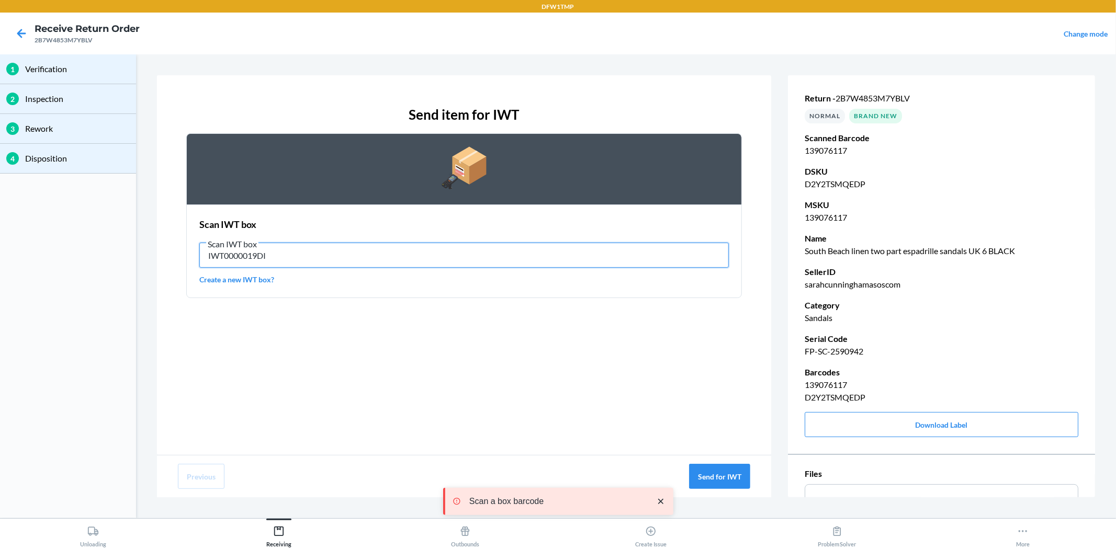
click at [320, 259] on input "IWT0000019DI" at bounding box center [463, 255] width 529 height 25
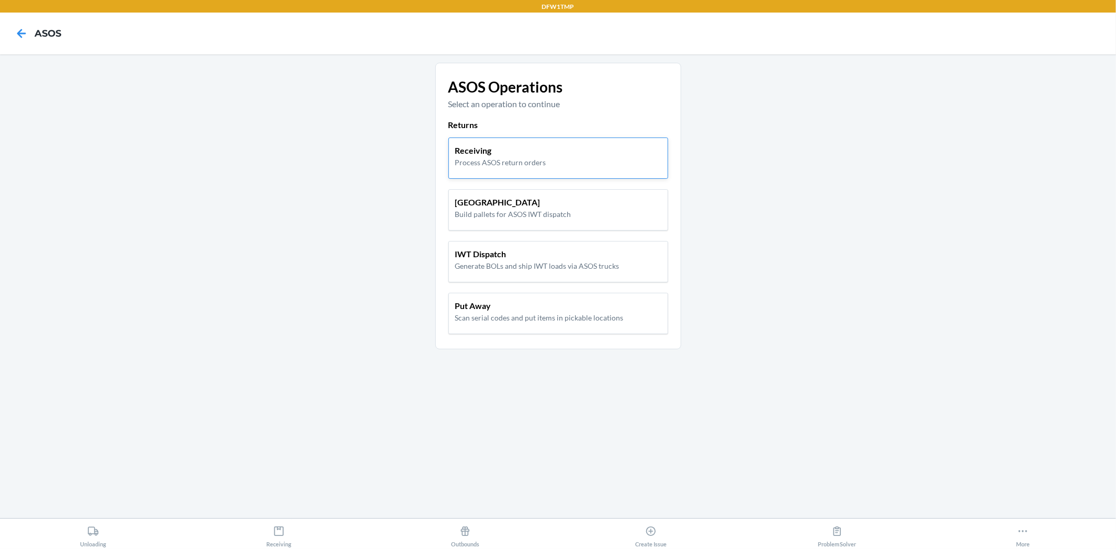
click at [488, 150] on p "Receiving" at bounding box center [500, 150] width 91 height 13
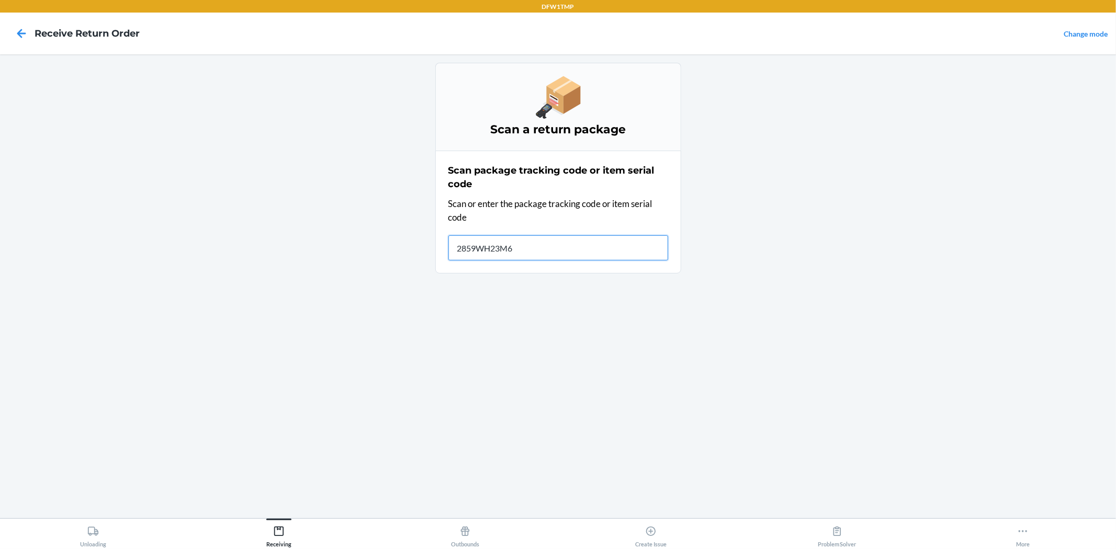
type input "2859WH23M6J"
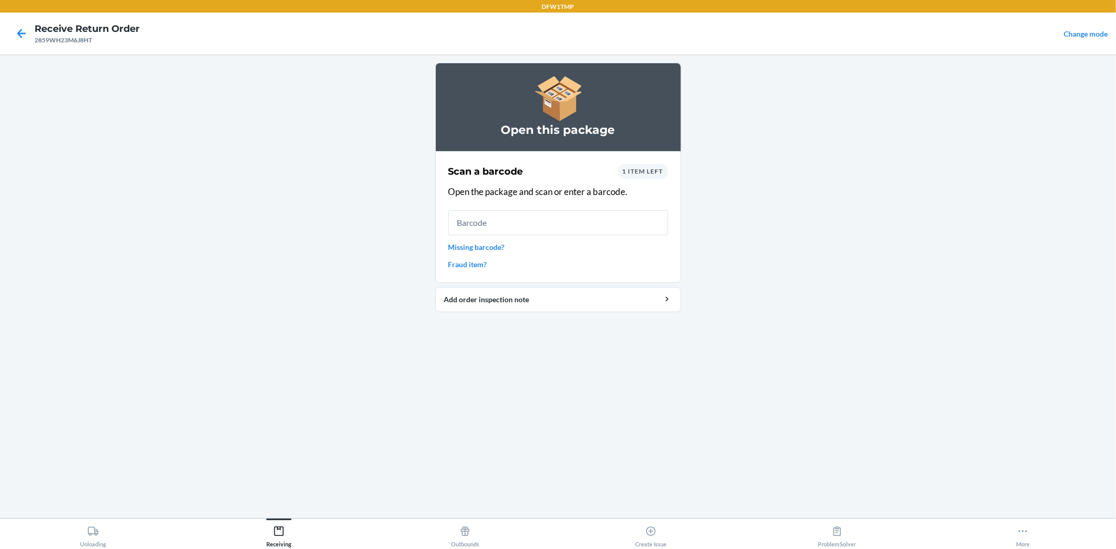
click at [641, 176] on div "1 item left" at bounding box center [643, 171] width 50 height 15
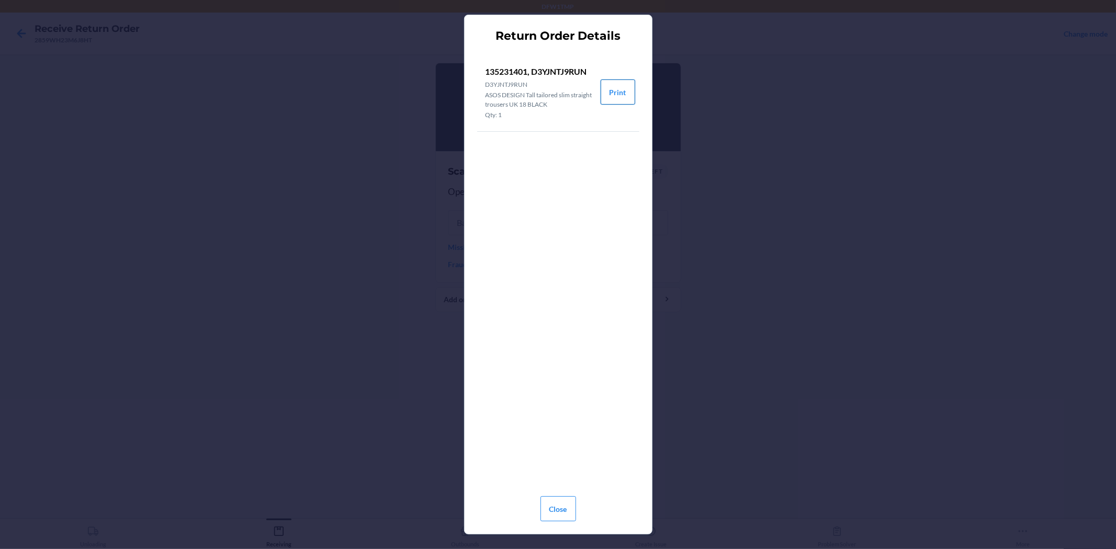
click at [605, 92] on button "Print" at bounding box center [618, 92] width 35 height 25
click at [558, 494] on button "Close" at bounding box center [558, 509] width 36 height 25
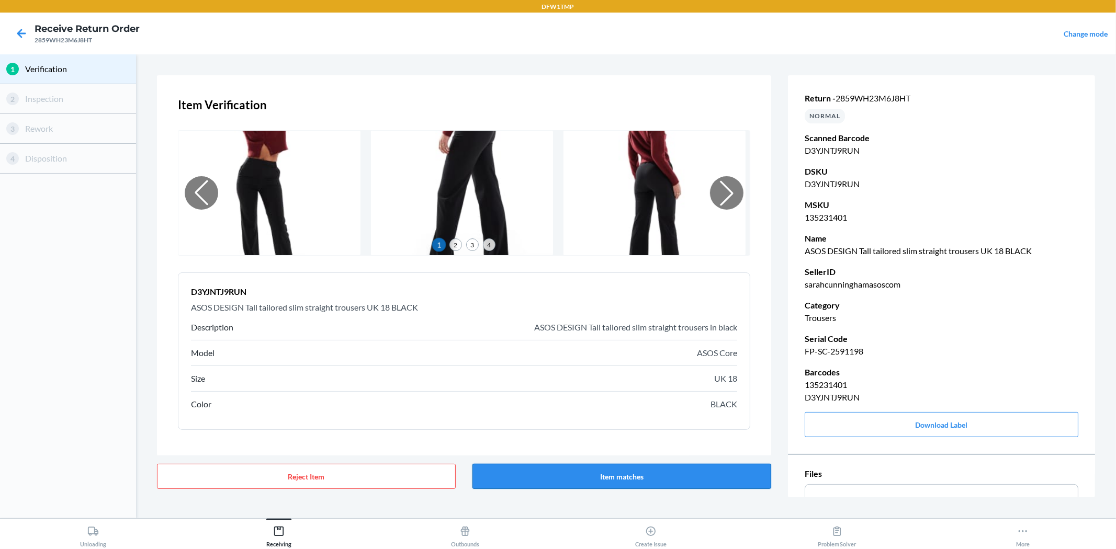
click at [620, 471] on button "Item matches" at bounding box center [621, 476] width 299 height 25
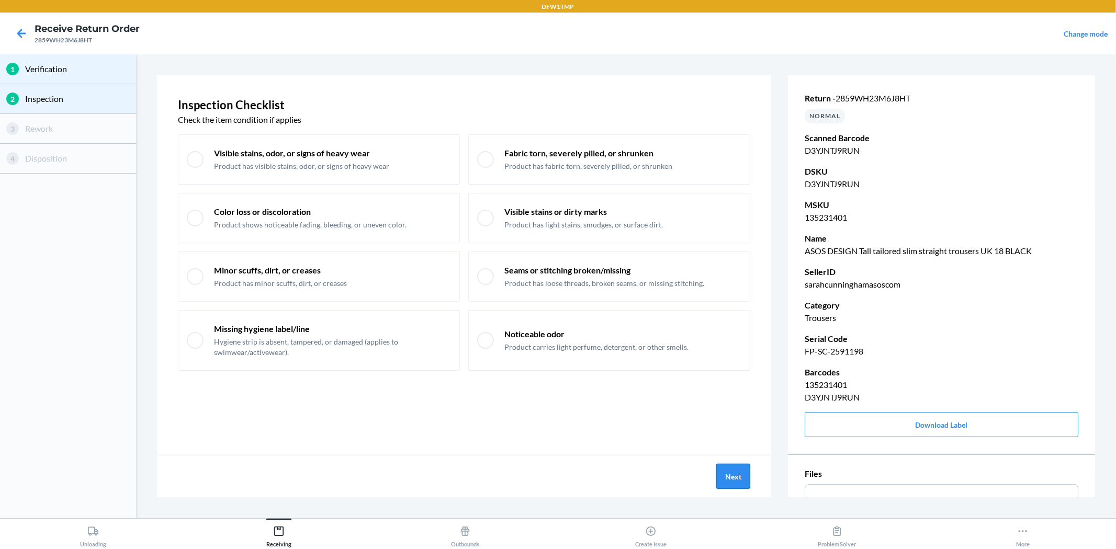
click at [729, 472] on button "Next" at bounding box center [733, 476] width 34 height 25
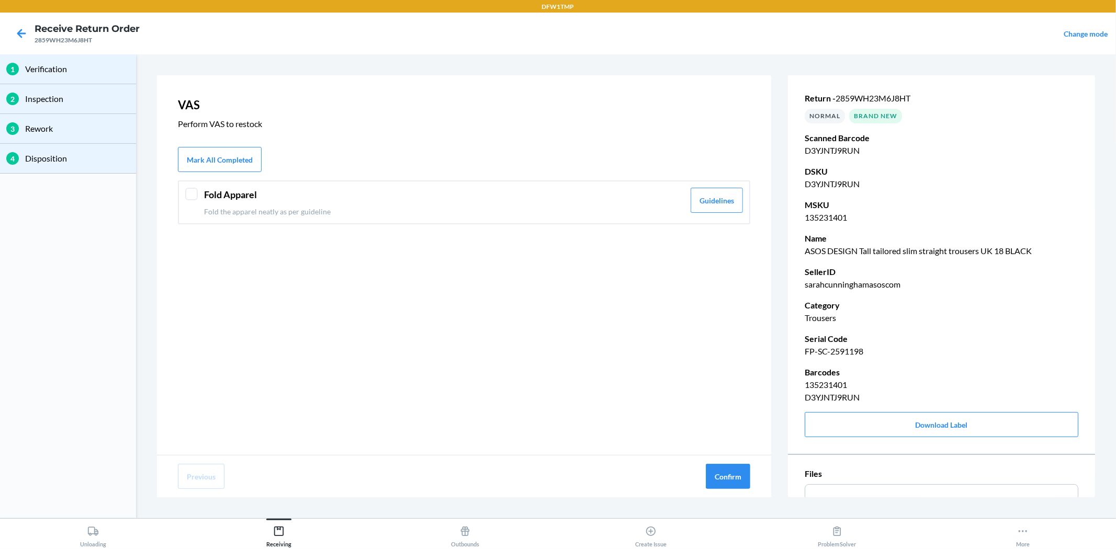
click at [195, 195] on div at bounding box center [191, 194] width 13 height 13
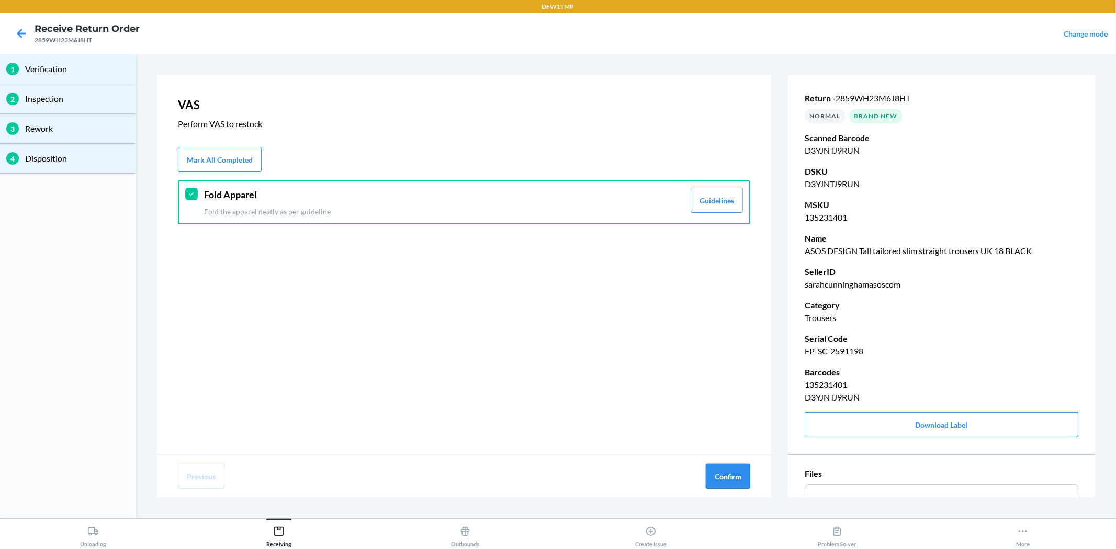
click at [729, 472] on button "Confirm" at bounding box center [728, 476] width 44 height 25
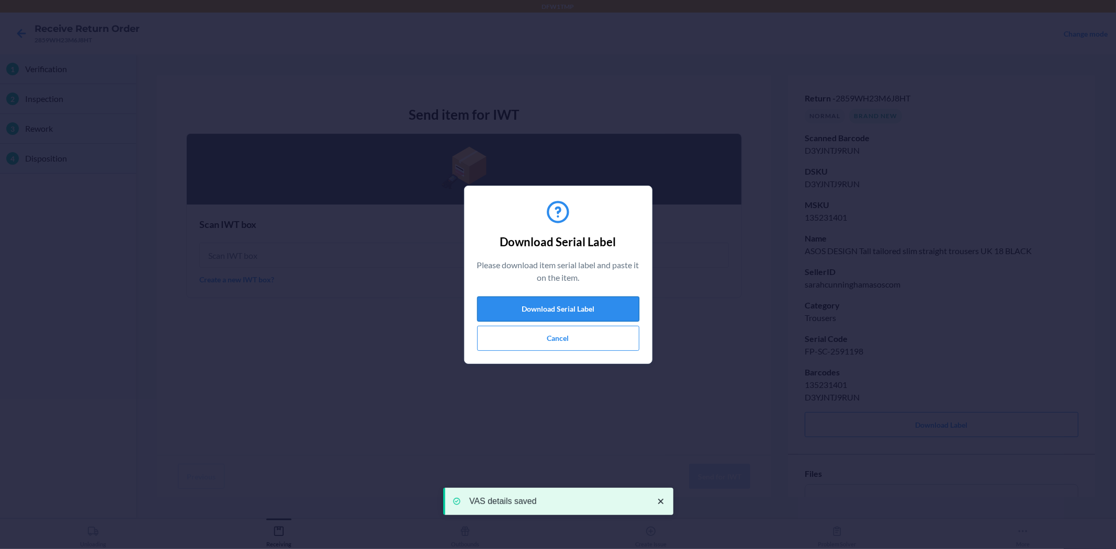
click at [555, 310] on button "Download Serial Label" at bounding box center [558, 309] width 162 height 25
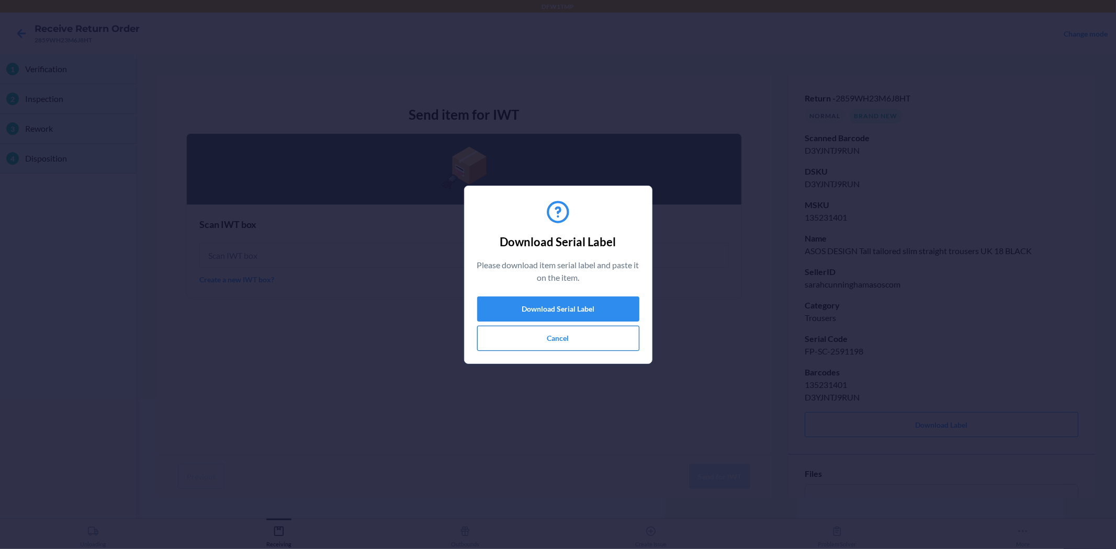
click at [542, 341] on button "Cancel" at bounding box center [558, 338] width 162 height 25
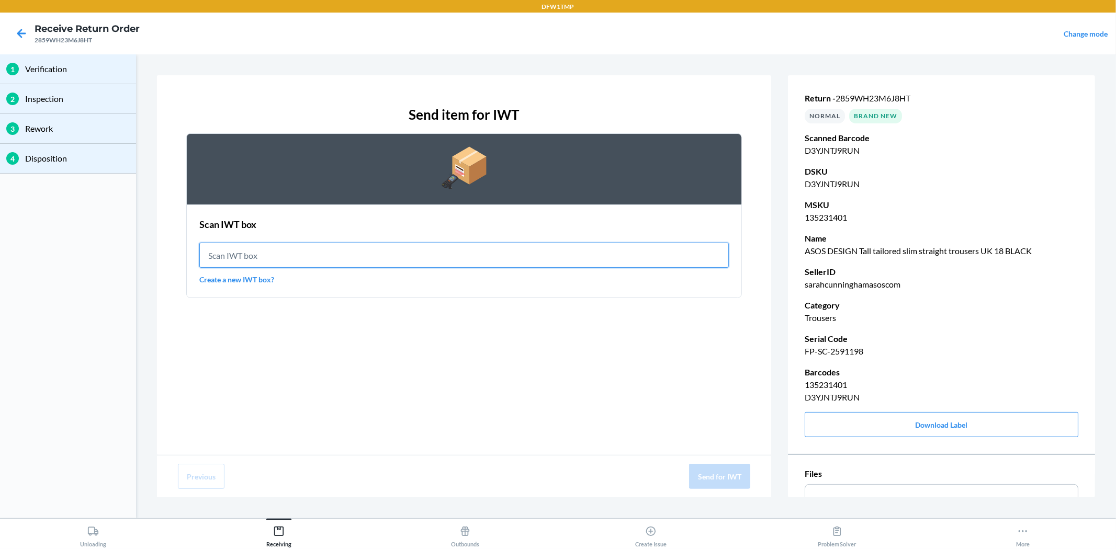
click at [242, 252] on input "text" at bounding box center [463, 255] width 529 height 25
type input "IWT0000019DI"
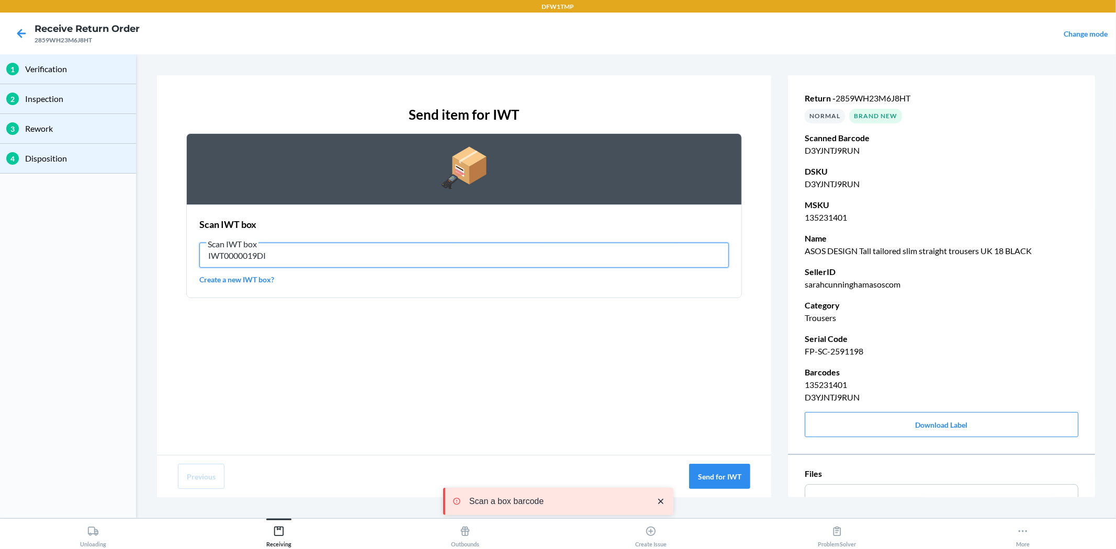
drag, startPoint x: 306, startPoint y: 259, endPoint x: 136, endPoint y: 239, distance: 171.2
click at [136, 239] on div "1 Verification 2 Inspection 3 Rework 4 Disposition Send item for IWT Scan IWT b…" at bounding box center [558, 286] width 1116 height 464
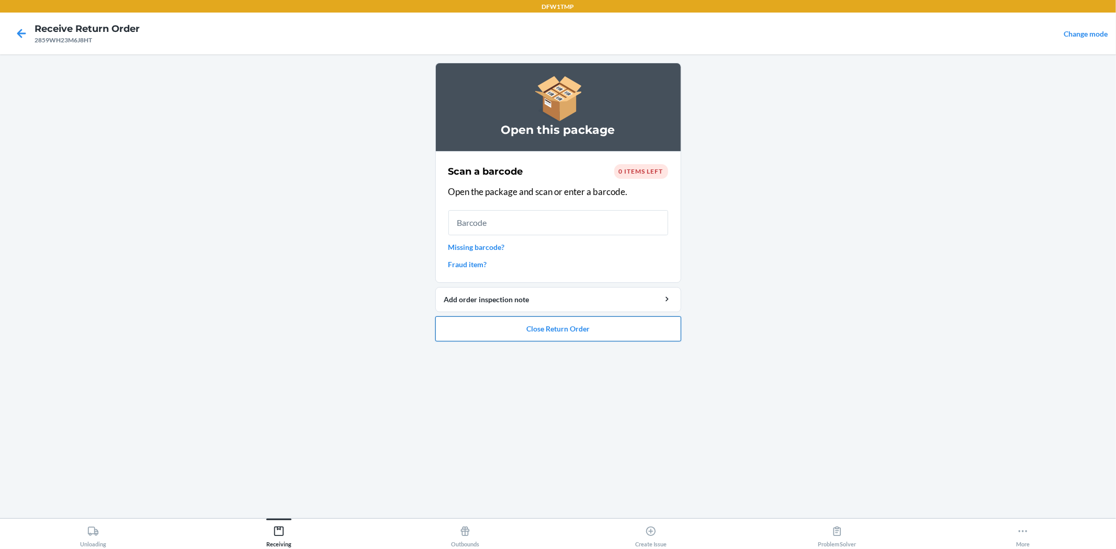
click at [546, 328] on button "Close Return Order" at bounding box center [558, 329] width 246 height 25
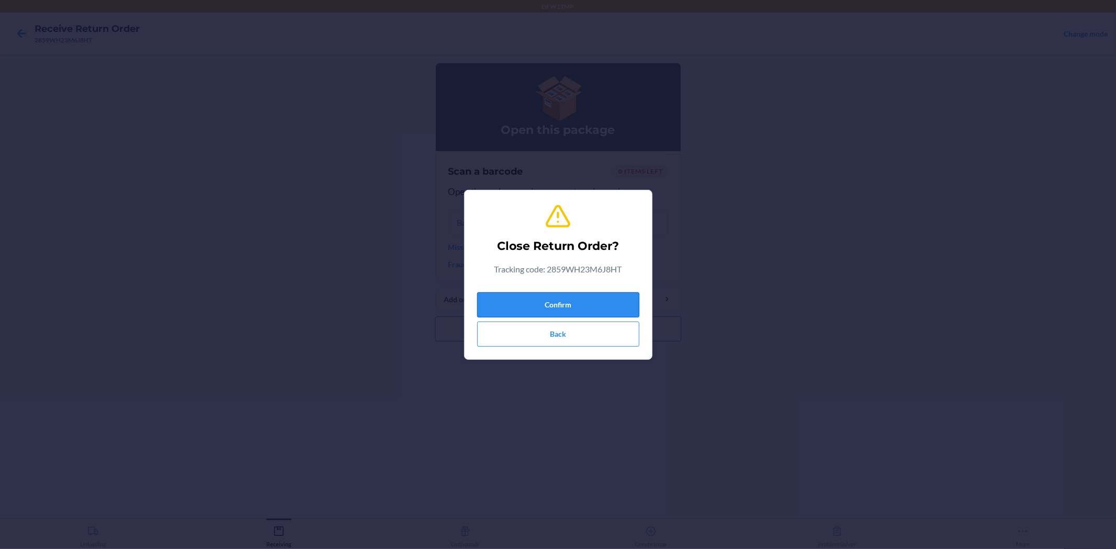
click at [549, 301] on button "Confirm" at bounding box center [558, 304] width 162 height 25
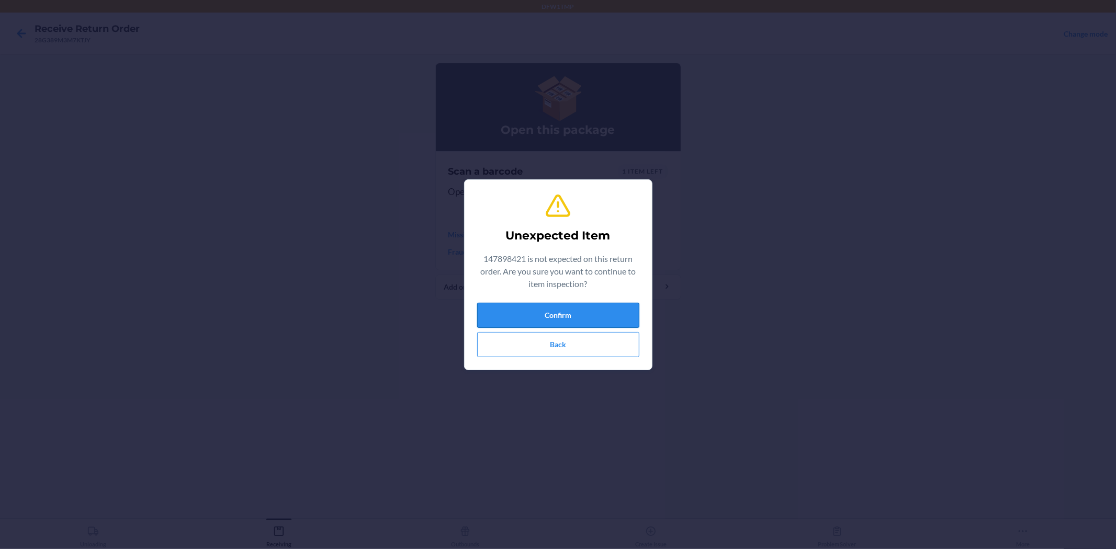
click at [536, 313] on button "Confirm" at bounding box center [558, 315] width 162 height 25
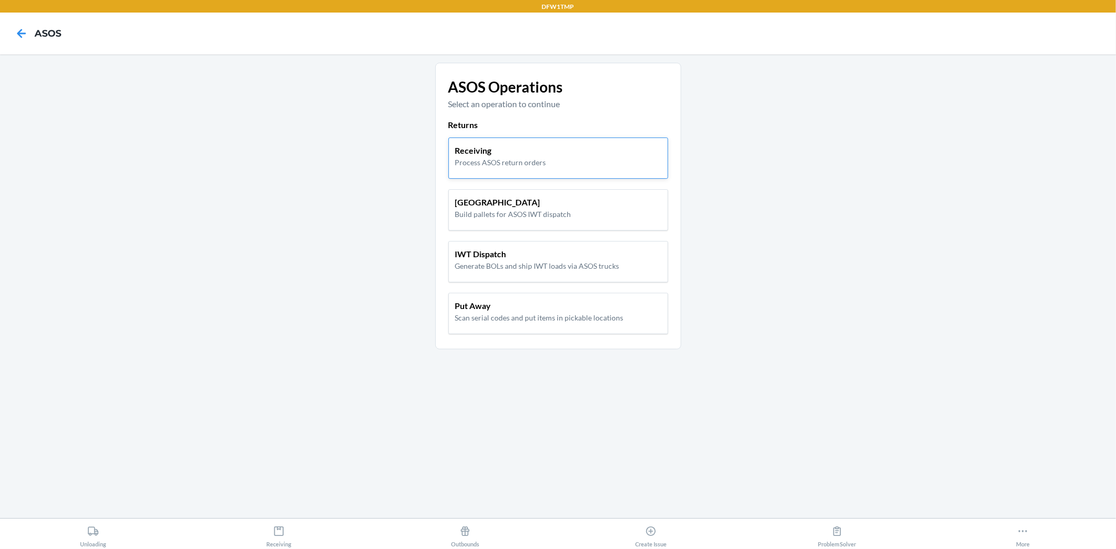
click at [546, 157] on div "Receiving Process ASOS return orders" at bounding box center [558, 156] width 206 height 24
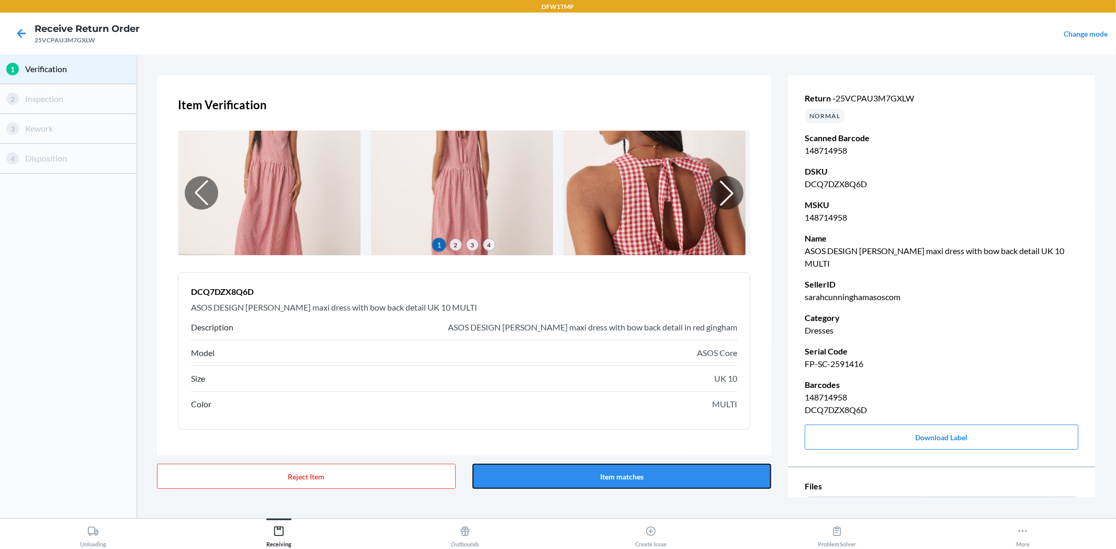
drag, startPoint x: 628, startPoint y: 478, endPoint x: 594, endPoint y: 492, distance: 36.1
click at [628, 478] on button "Item matches" at bounding box center [621, 476] width 299 height 25
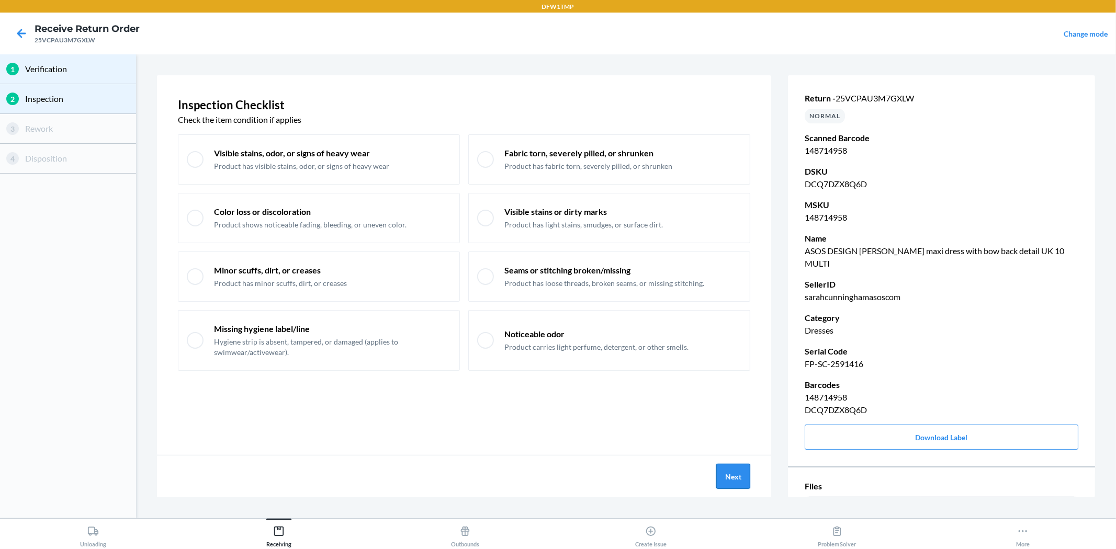
click at [740, 479] on button "Next" at bounding box center [733, 476] width 34 height 25
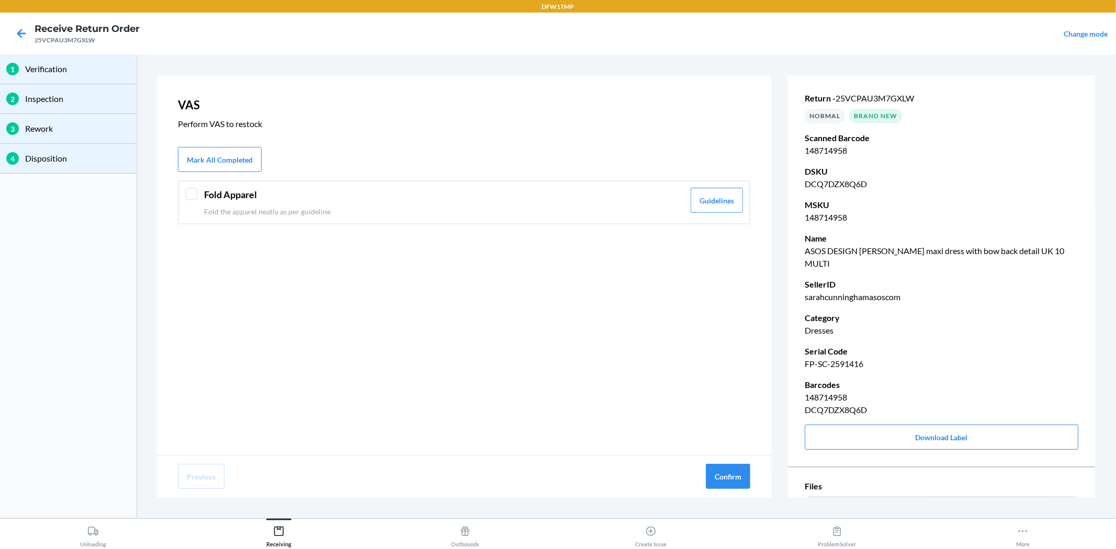
drag, startPoint x: 346, startPoint y: 197, endPoint x: 370, endPoint y: 208, distance: 26.2
click at [347, 197] on header "Fold Apparel" at bounding box center [444, 195] width 480 height 14
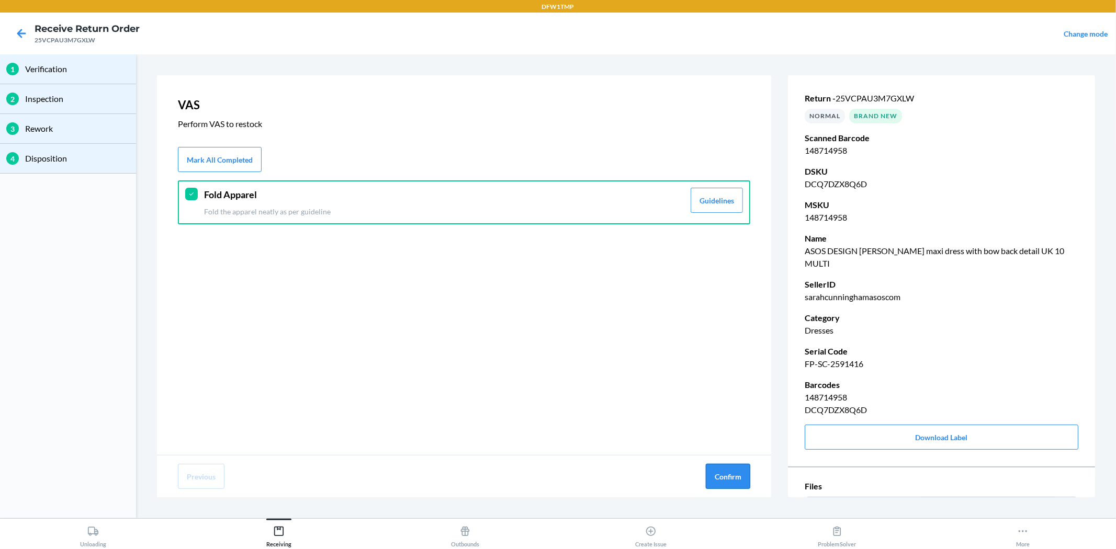
click at [729, 479] on button "Confirm" at bounding box center [728, 476] width 44 height 25
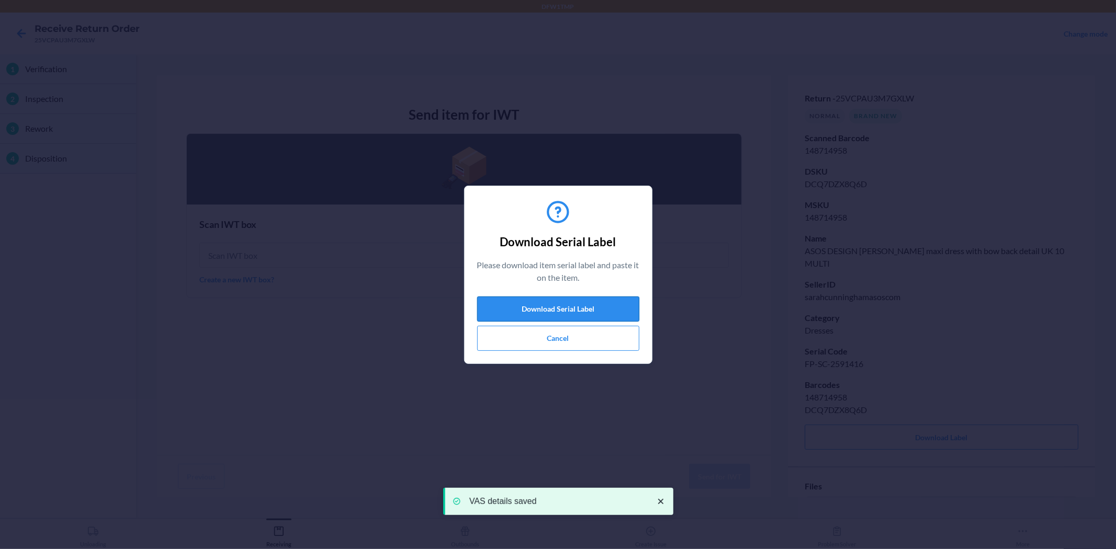
click at [609, 298] on button "Download Serial Label" at bounding box center [558, 309] width 162 height 25
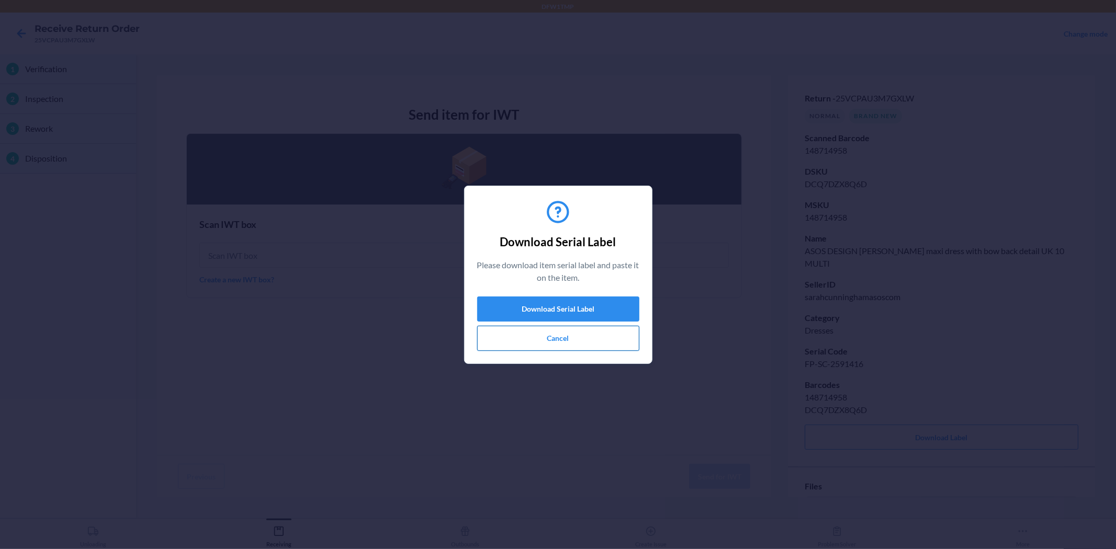
click at [574, 336] on button "Cancel" at bounding box center [558, 338] width 162 height 25
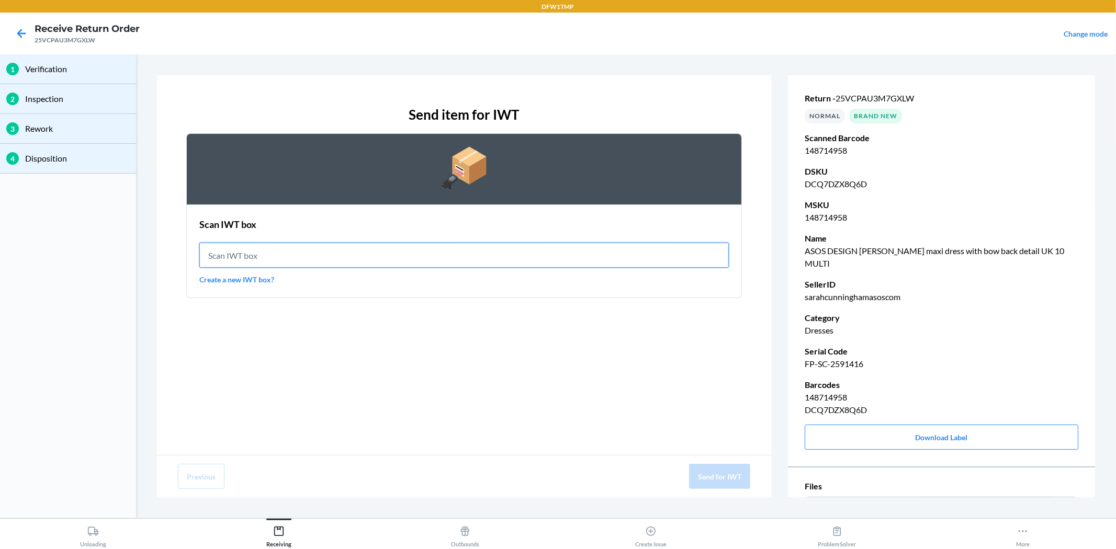
drag, startPoint x: 342, startPoint y: 249, endPoint x: 341, endPoint y: 257, distance: 7.9
click at [341, 257] on input "text" at bounding box center [463, 255] width 529 height 25
type input "IWT0000019DI"
click at [310, 260] on input "IWT0000019DI" at bounding box center [463, 255] width 529 height 25
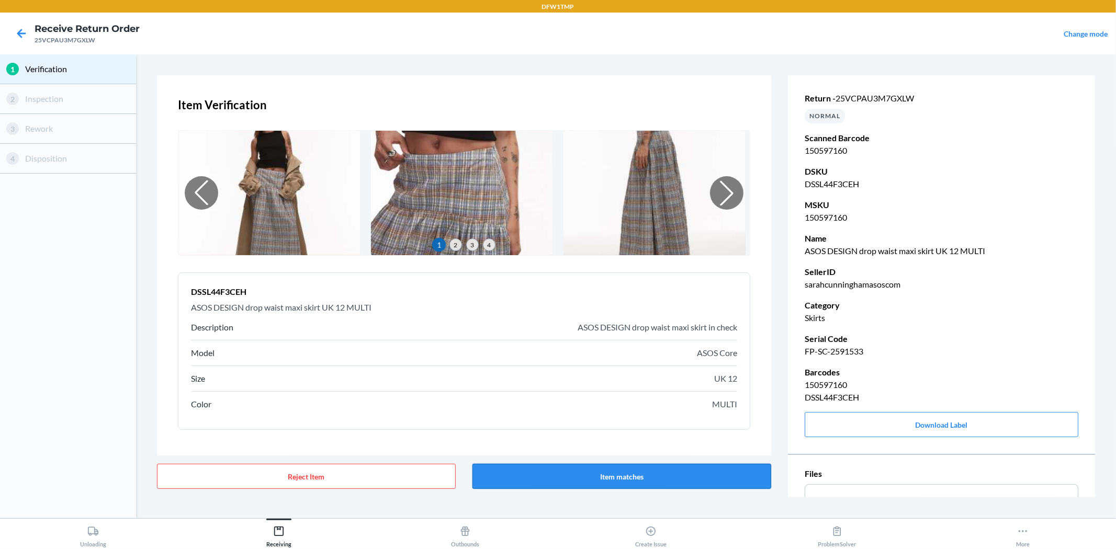
click at [616, 478] on button "Item matches" at bounding box center [621, 476] width 299 height 25
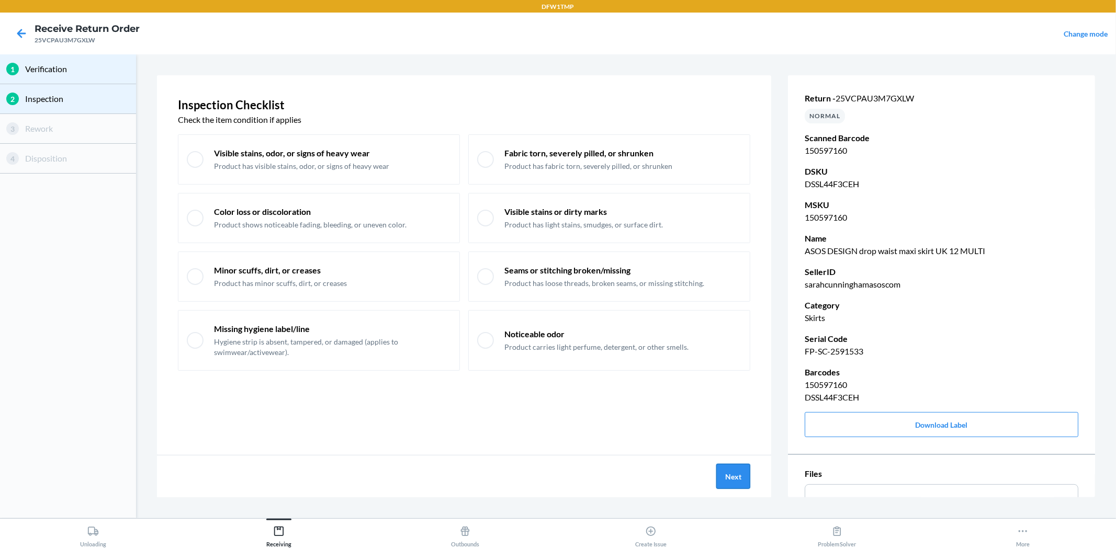
click at [734, 477] on button "Next" at bounding box center [733, 476] width 34 height 25
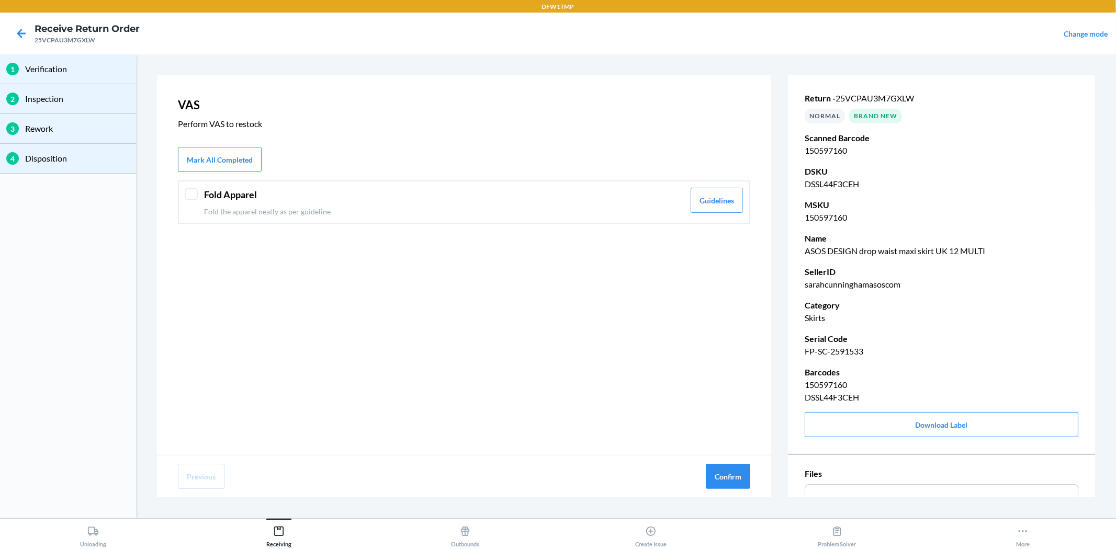
click at [187, 196] on div at bounding box center [191, 194] width 13 height 13
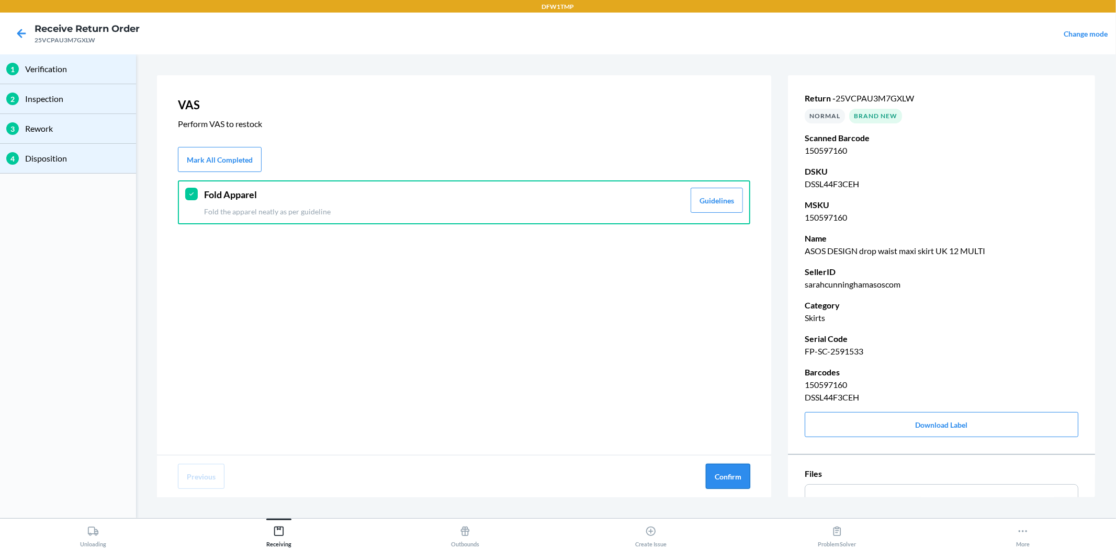
click at [724, 474] on button "Confirm" at bounding box center [728, 476] width 44 height 25
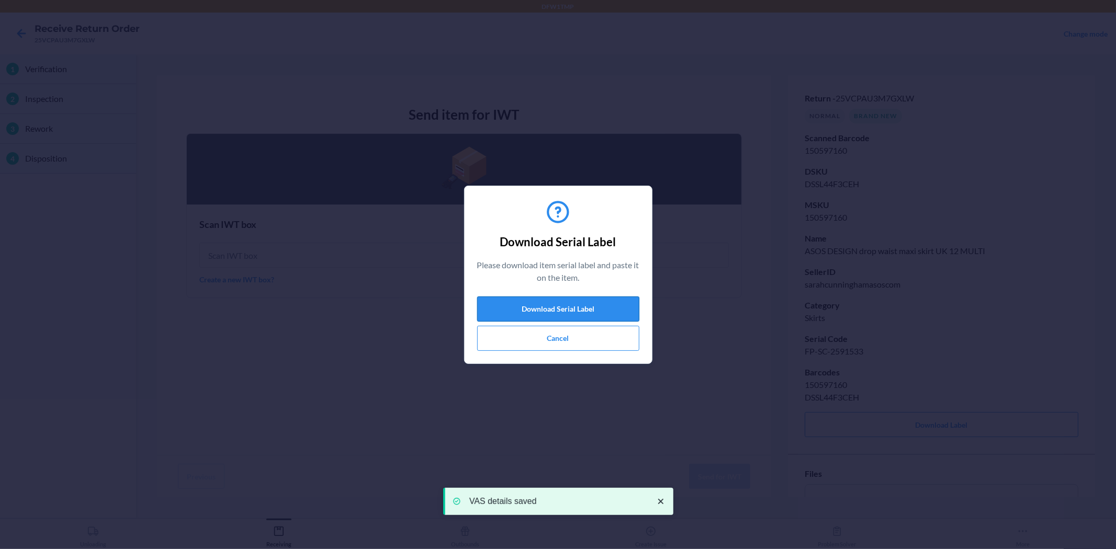
click at [563, 306] on button "Download Serial Label" at bounding box center [558, 309] width 162 height 25
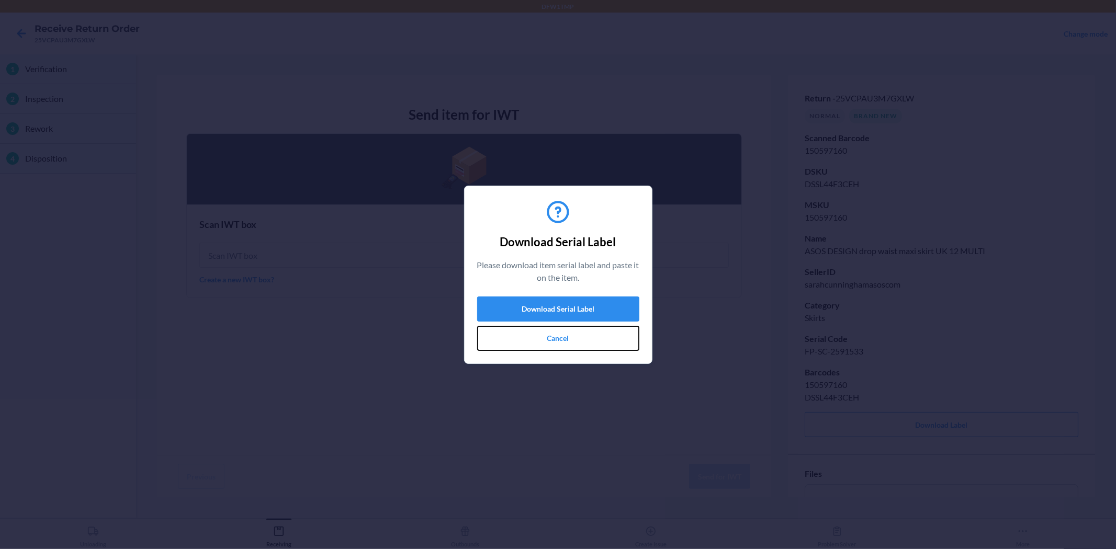
click at [545, 341] on button "Cancel" at bounding box center [558, 338] width 162 height 25
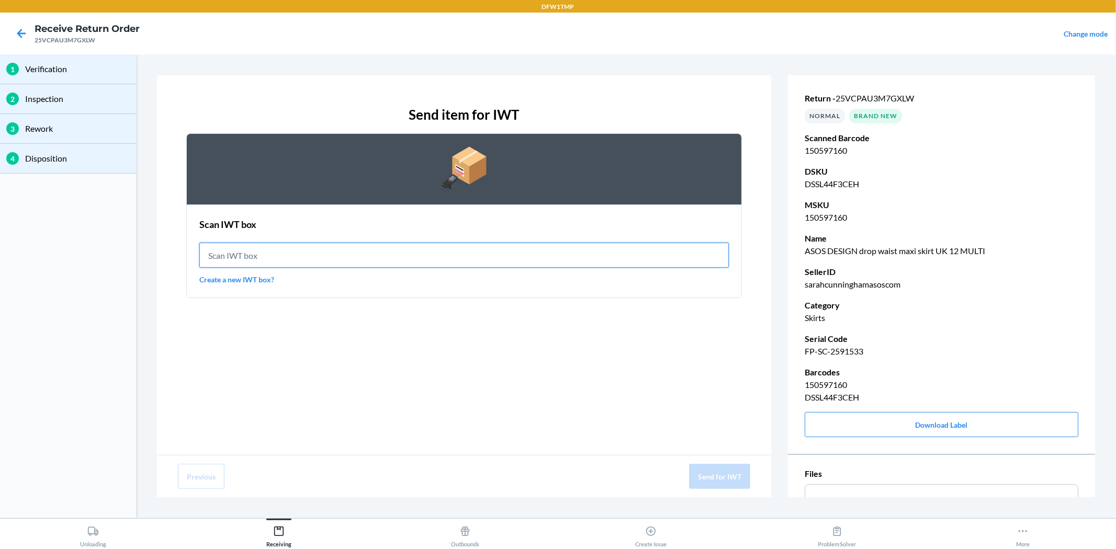
click at [273, 255] on input "text" at bounding box center [463, 255] width 529 height 25
type input "IWT0000019DI"
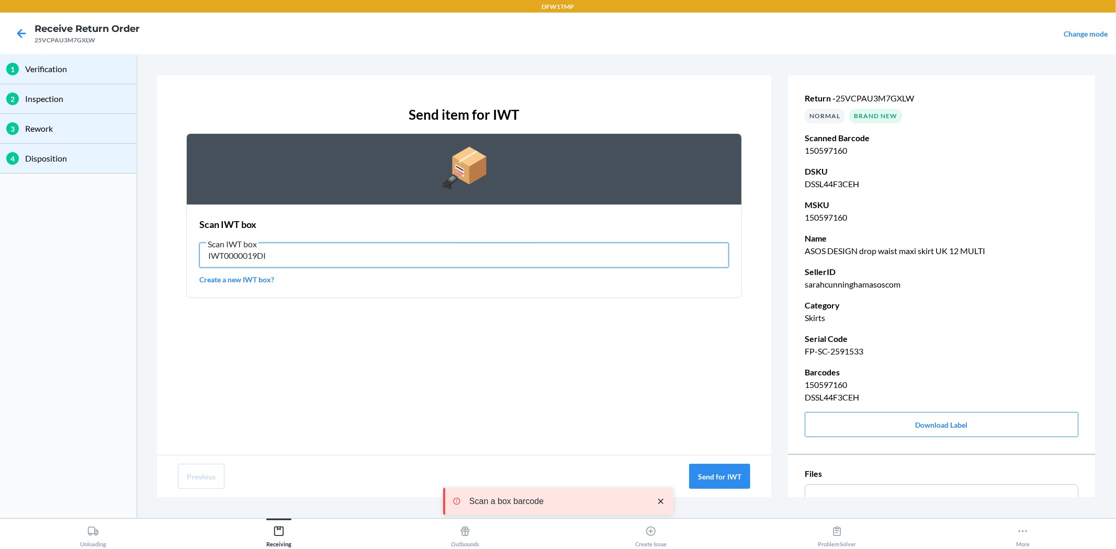
drag, startPoint x: 298, startPoint y: 255, endPoint x: 171, endPoint y: 248, distance: 127.9
click at [185, 247] on div "Send item for IWT Scan IWT box Scan IWT box IWT0000019DI Create a new IWT box?" at bounding box center [464, 201] width 572 height 210
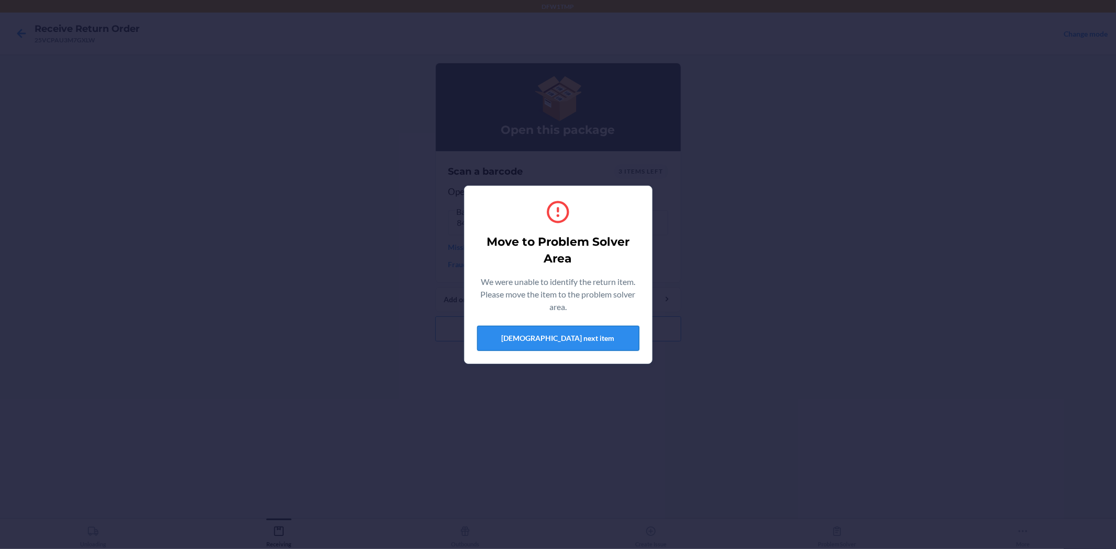
click at [559, 331] on button "Scan next item" at bounding box center [558, 338] width 162 height 25
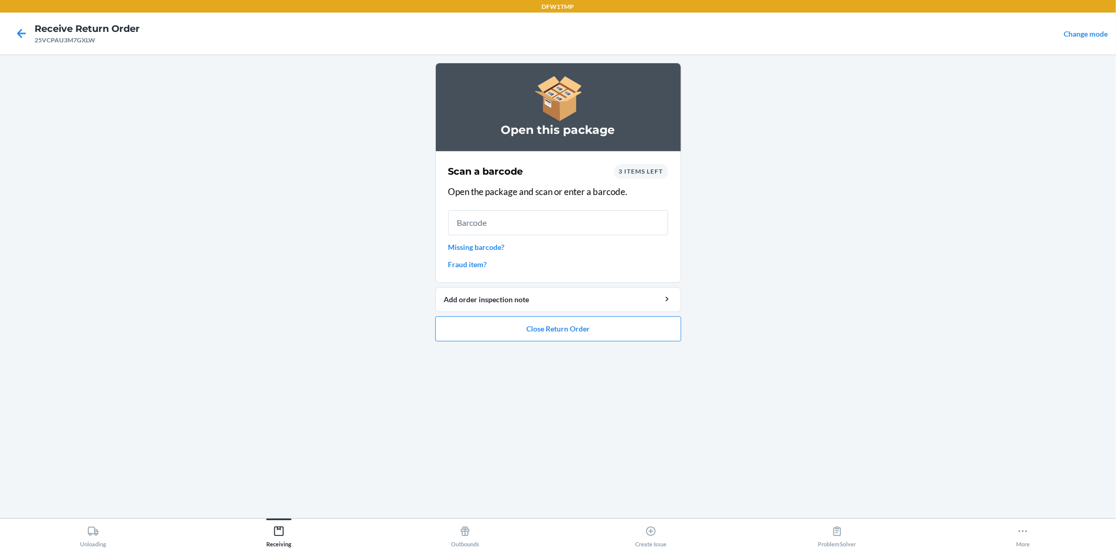
click at [635, 171] on span "3 items left" at bounding box center [641, 171] width 44 height 8
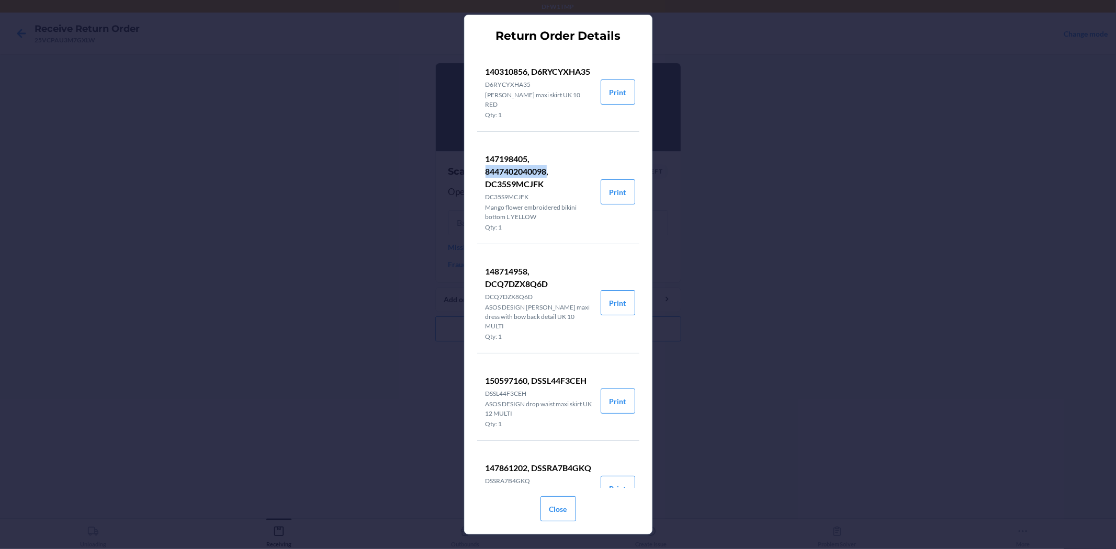
drag, startPoint x: 484, startPoint y: 182, endPoint x: 547, endPoint y: 183, distance: 62.3
click at [547, 183] on p "147198405, 8447402040098, DC35S9MCJFK" at bounding box center [539, 172] width 107 height 38
click at [568, 166] on p "147198405, 8447402040098, DC35S9MCJFK" at bounding box center [539, 172] width 107 height 38
click at [562, 494] on button "Close" at bounding box center [558, 509] width 36 height 25
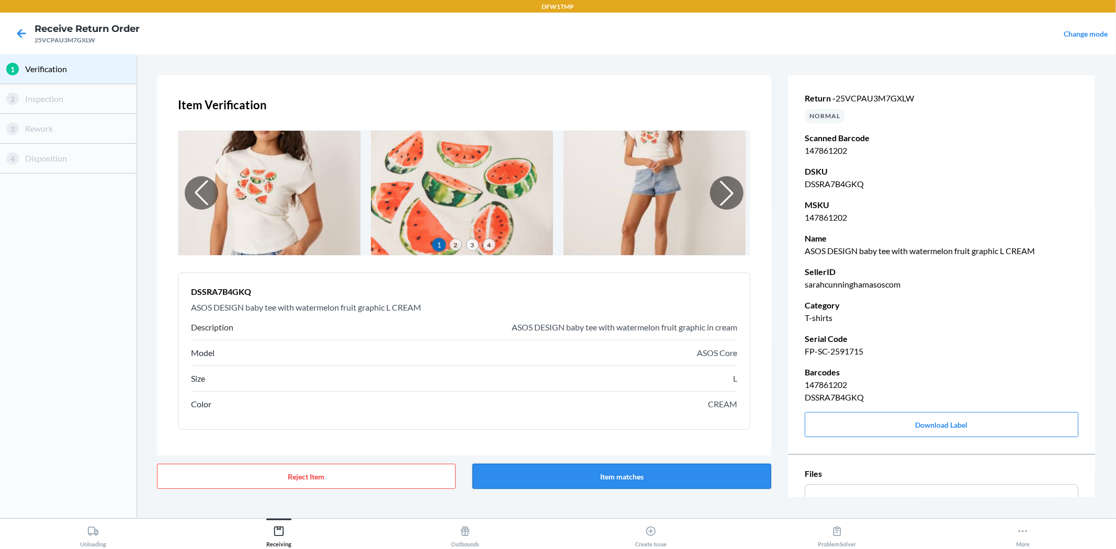
click at [567, 472] on button "Item matches" at bounding box center [621, 476] width 299 height 25
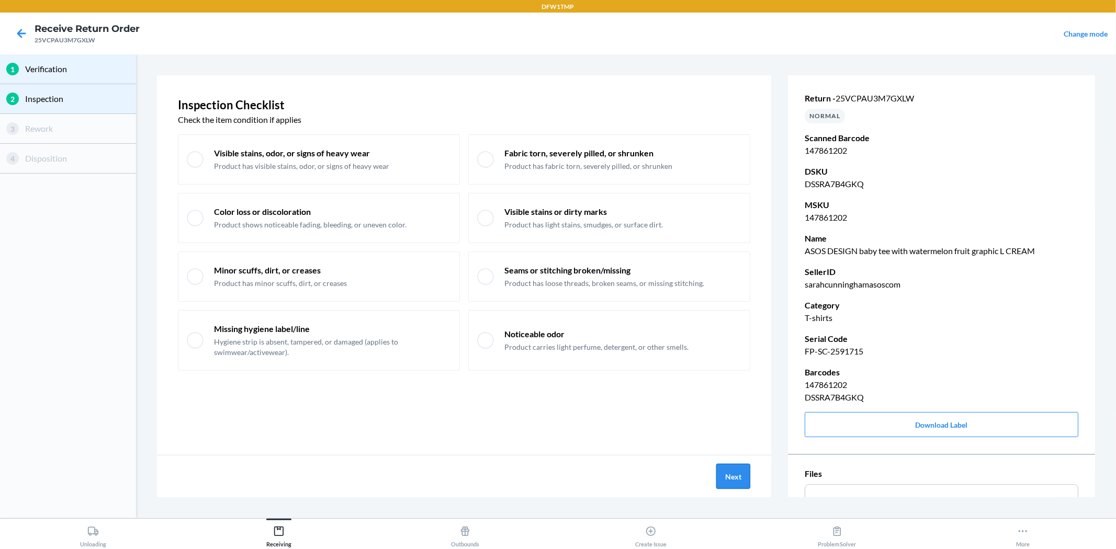
click at [738, 478] on button "Next" at bounding box center [733, 476] width 34 height 25
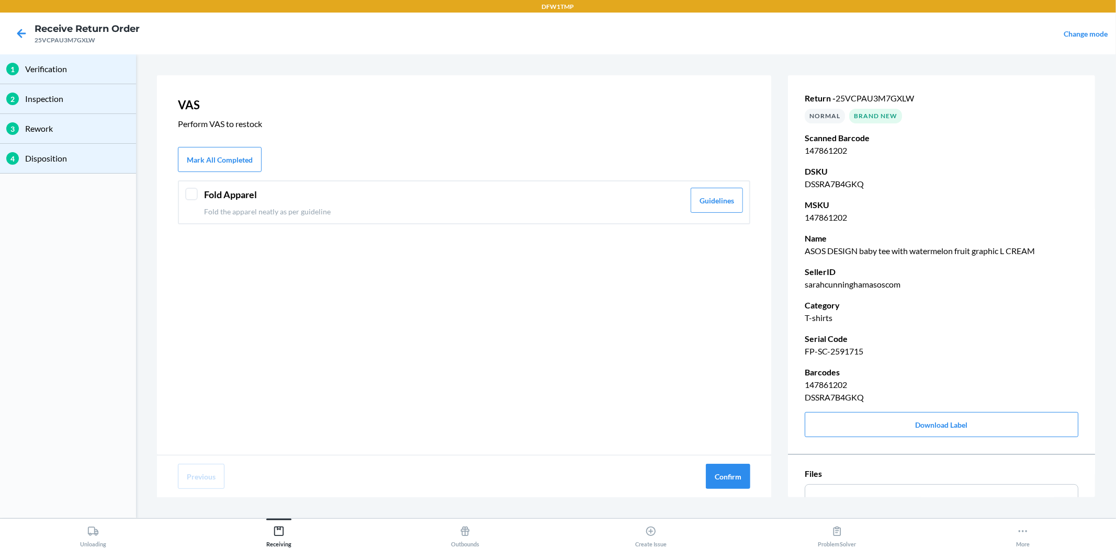
drag, startPoint x: 197, startPoint y: 194, endPoint x: 250, endPoint y: 211, distance: 55.6
click at [197, 195] on div "Fold Apparel Fold the apparel neatly as per guideline Guidelines" at bounding box center [464, 202] width 572 height 44
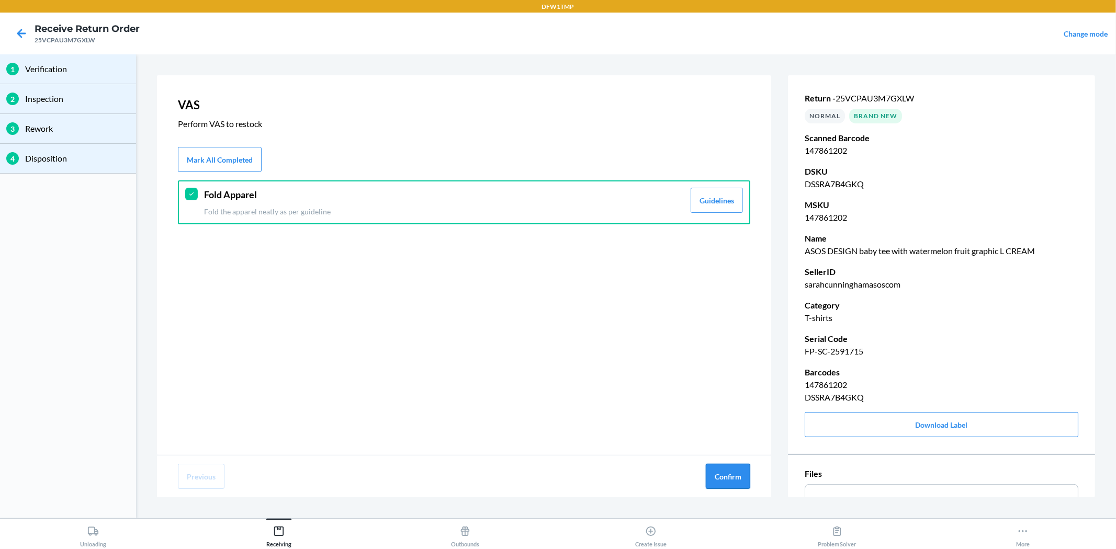
click at [724, 476] on button "Confirm" at bounding box center [728, 476] width 44 height 25
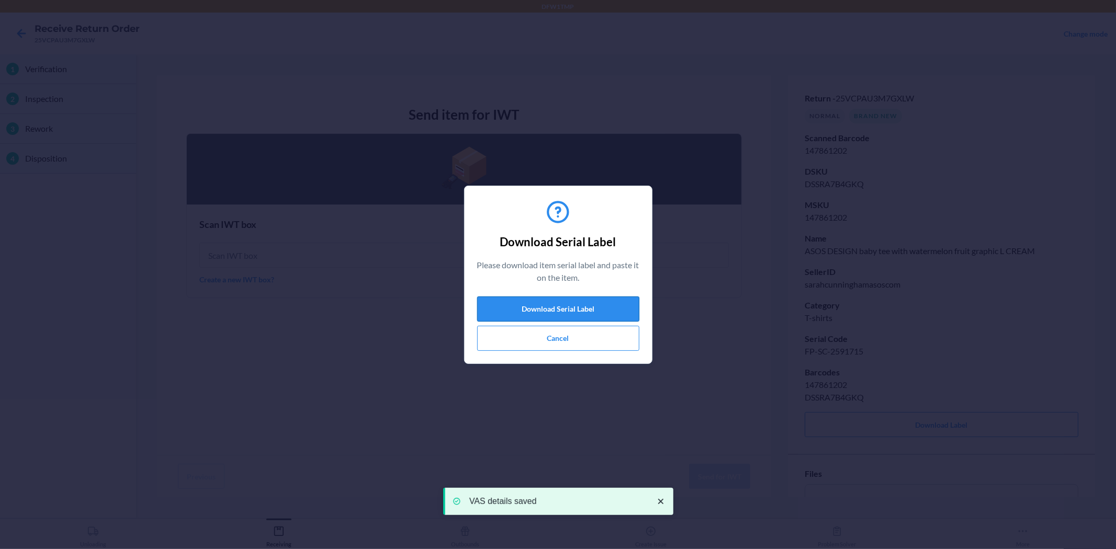
click at [551, 308] on button "Download Serial Label" at bounding box center [558, 309] width 162 height 25
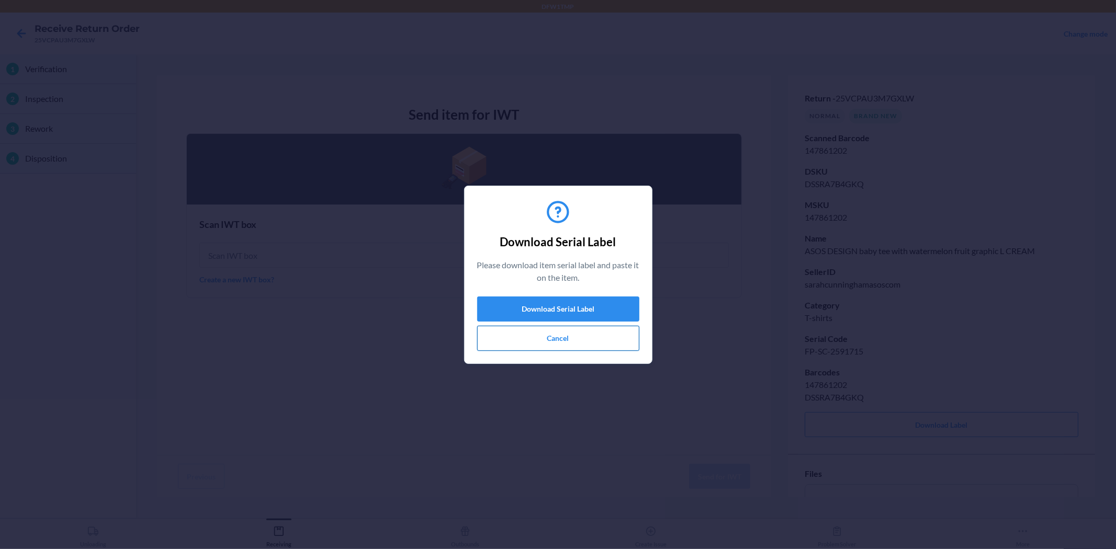
click at [545, 339] on button "Cancel" at bounding box center [558, 338] width 162 height 25
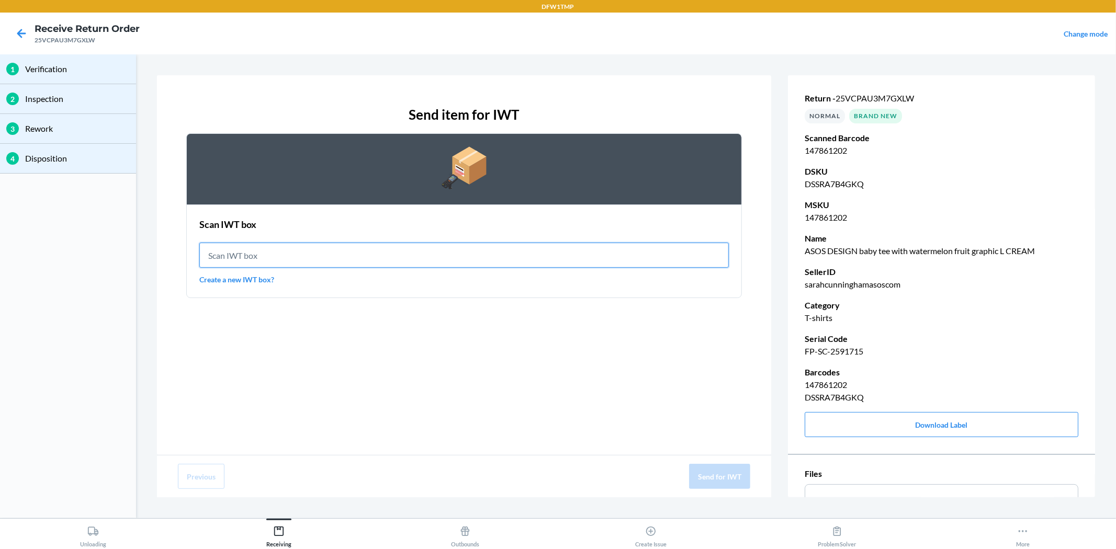
click at [325, 254] on input "text" at bounding box center [463, 255] width 529 height 25
type input "IWT0000019DI"
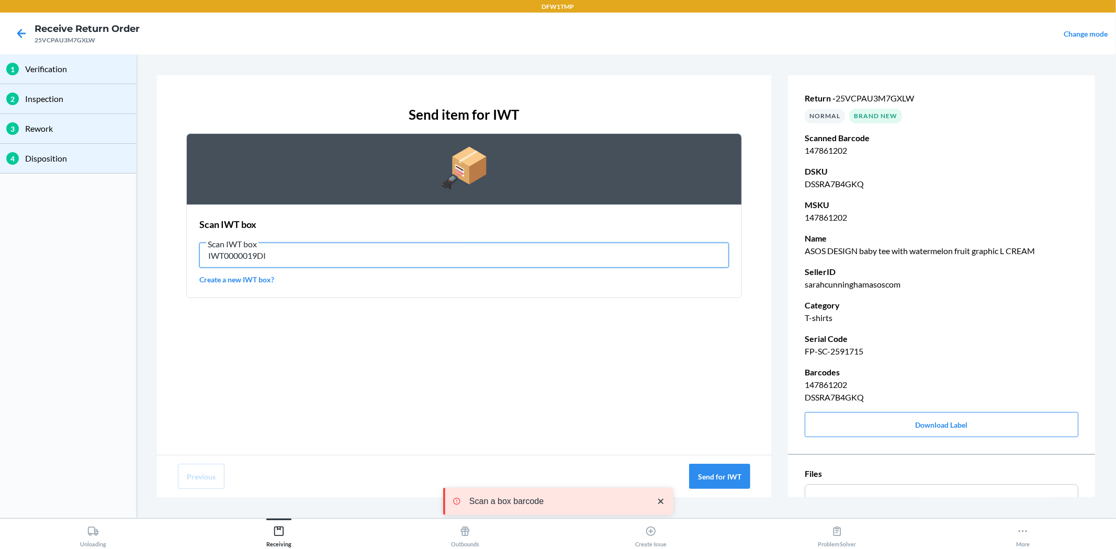
drag, startPoint x: 291, startPoint y: 257, endPoint x: 106, endPoint y: 208, distance: 191.6
click at [106, 208] on div "1 Verification 2 Inspection 3 Rework 4 Disposition Send item for IWT Scan IWT b…" at bounding box center [558, 286] width 1116 height 464
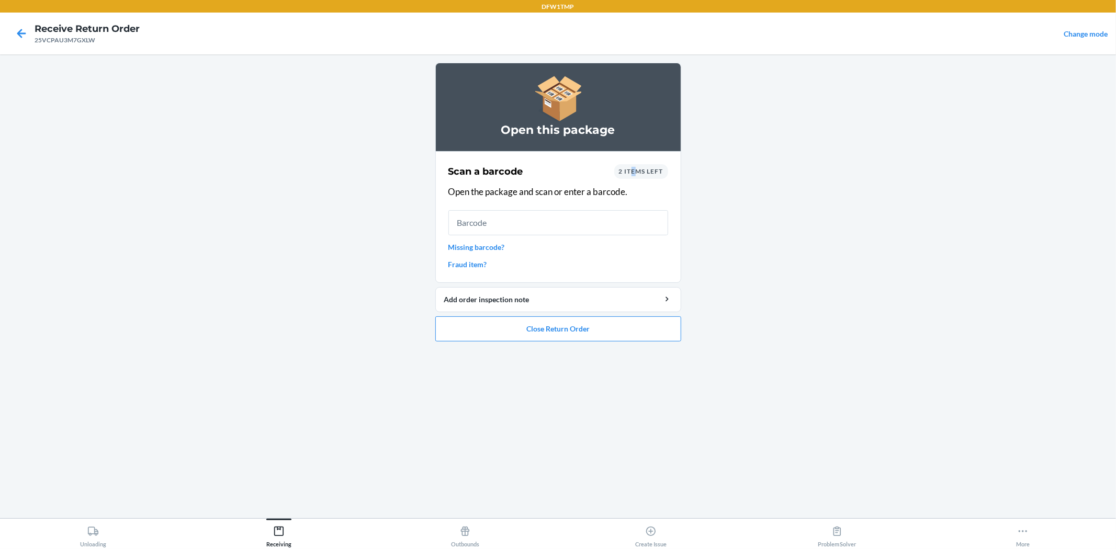
click at [634, 174] on span "2 items left" at bounding box center [641, 171] width 44 height 8
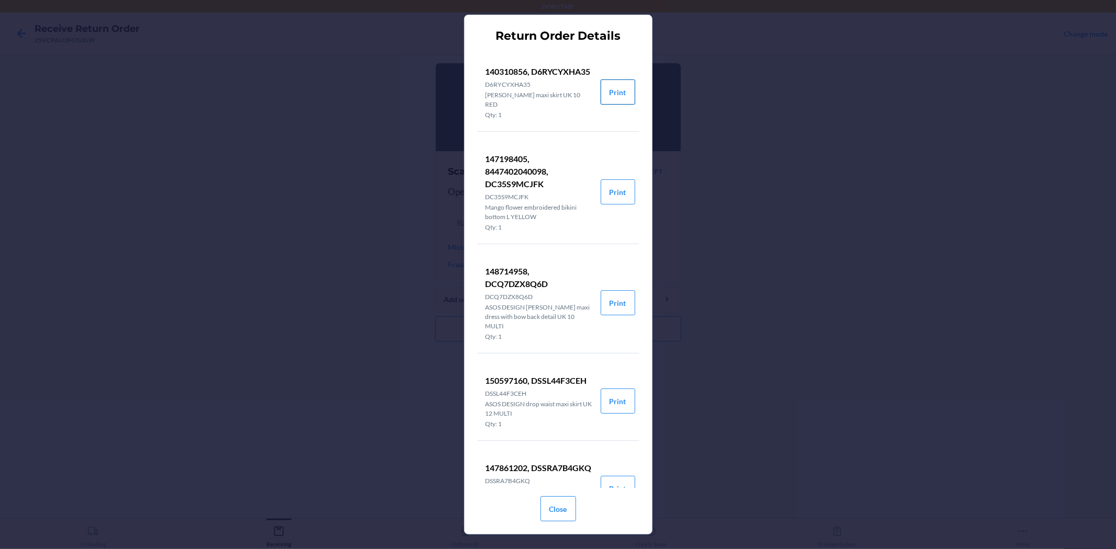
drag, startPoint x: 608, startPoint y: 103, endPoint x: 608, endPoint y: 109, distance: 6.3
click at [611, 103] on button "Print" at bounding box center [618, 92] width 35 height 25
click at [562, 494] on button "Close" at bounding box center [558, 509] width 36 height 25
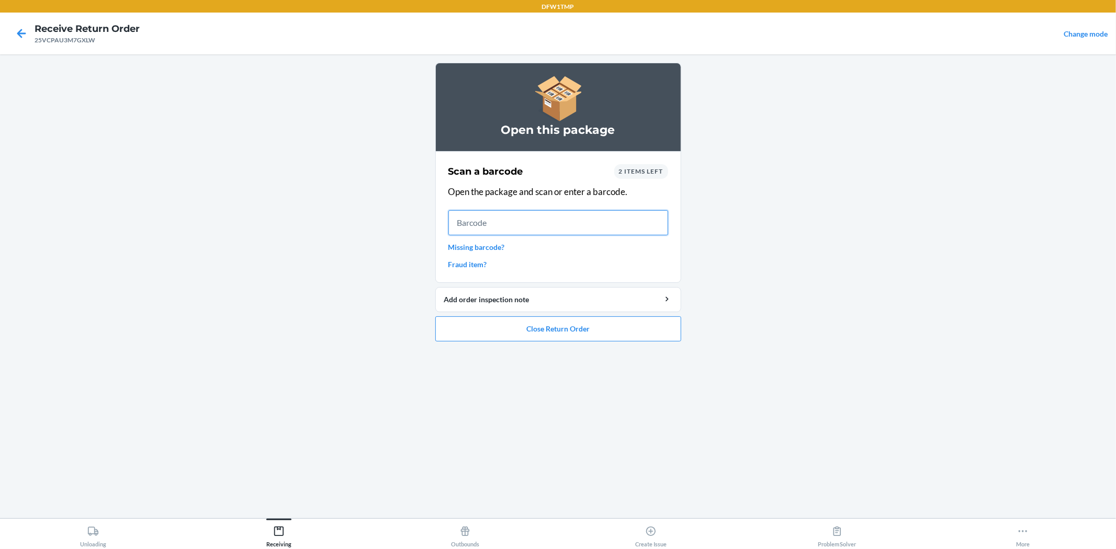
click at [564, 219] on input "text" at bounding box center [558, 222] width 220 height 25
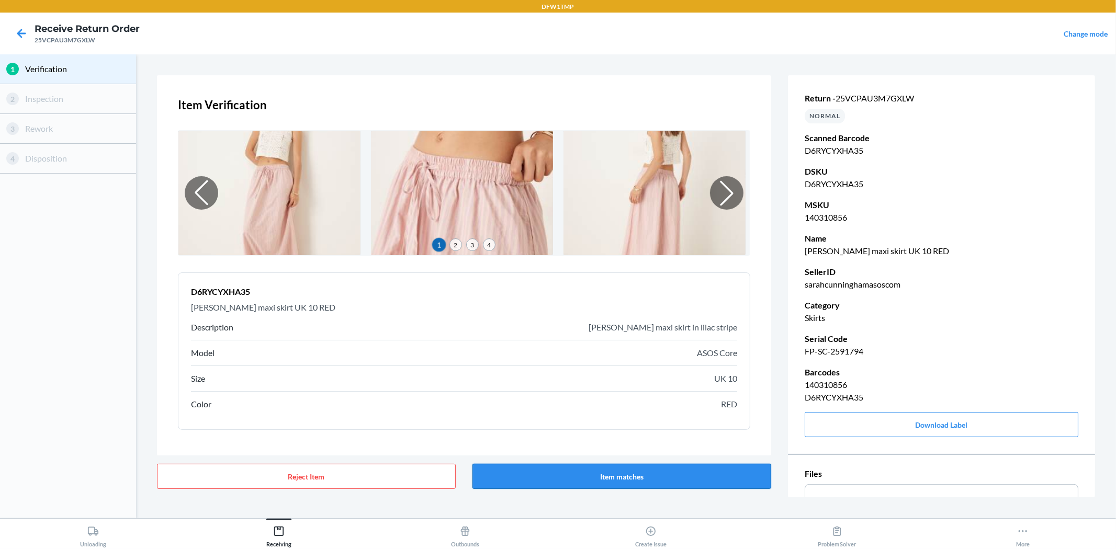
click at [640, 479] on button "Item matches" at bounding box center [621, 476] width 299 height 25
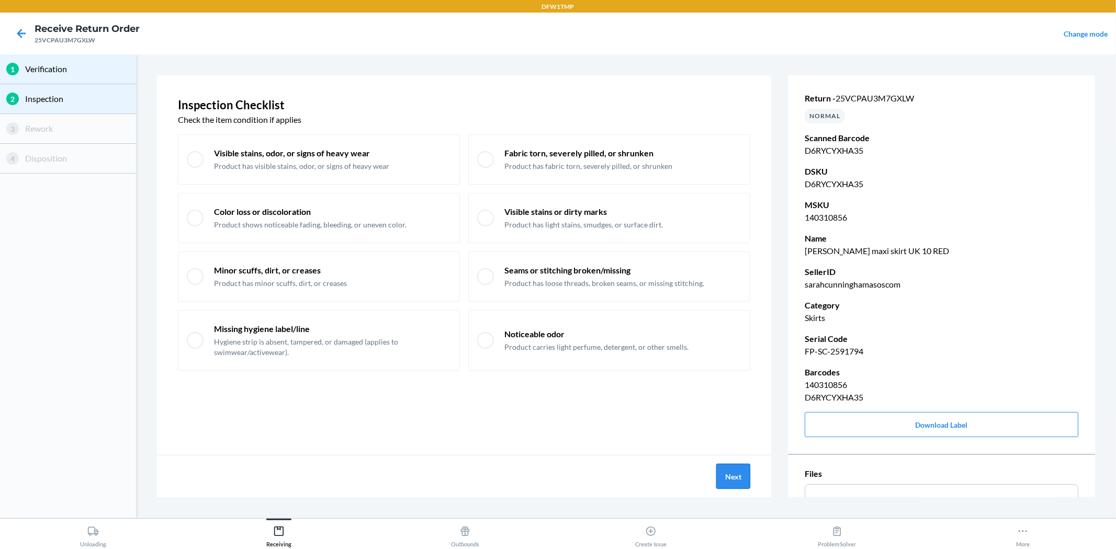
click at [729, 475] on button "Next" at bounding box center [733, 476] width 34 height 25
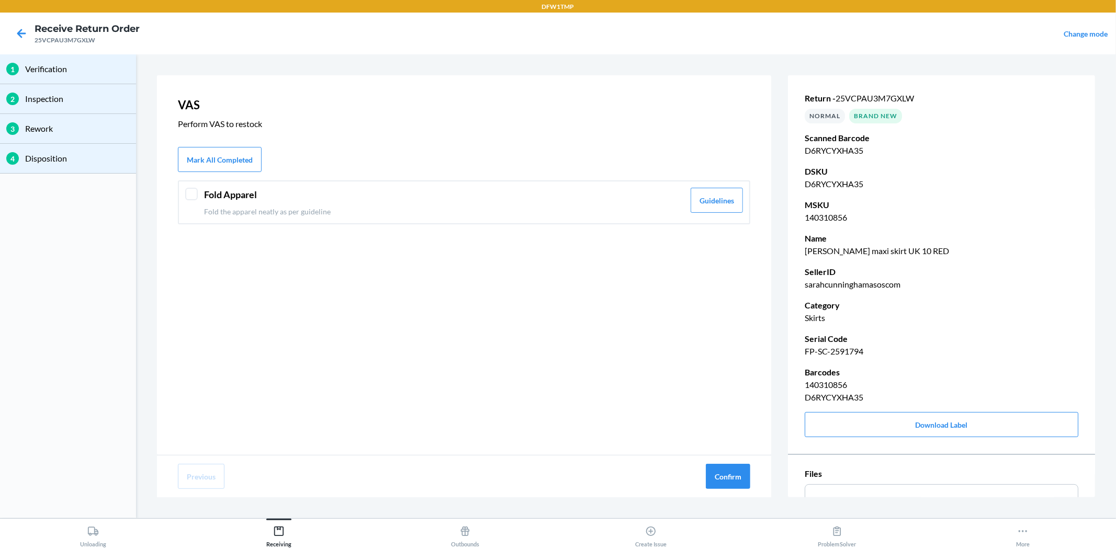
click at [217, 203] on div "Fold Apparel Fold the apparel neatly as per guideline" at bounding box center [444, 202] width 480 height 29
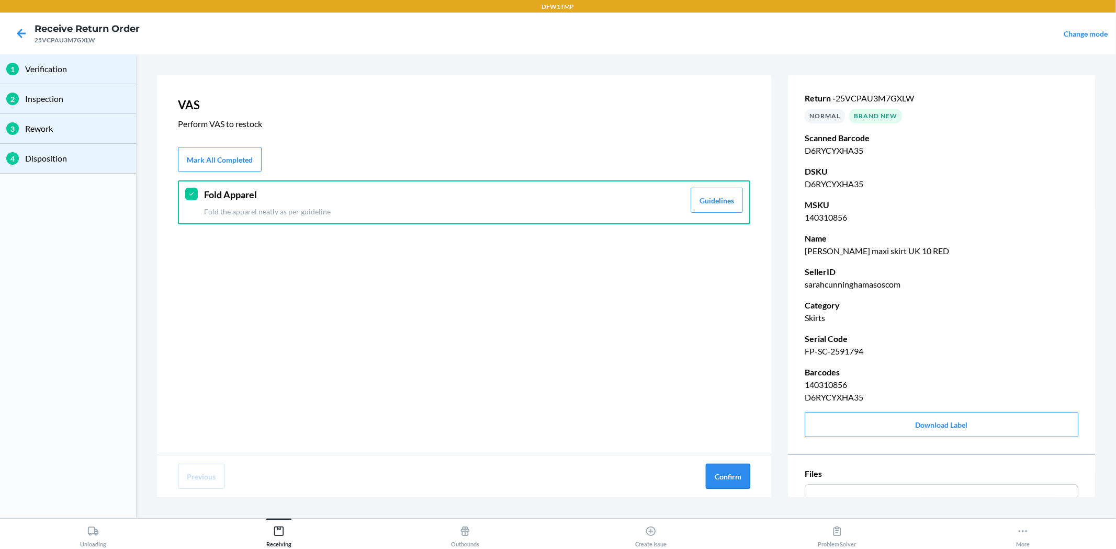
click at [736, 478] on button "Confirm" at bounding box center [728, 476] width 44 height 25
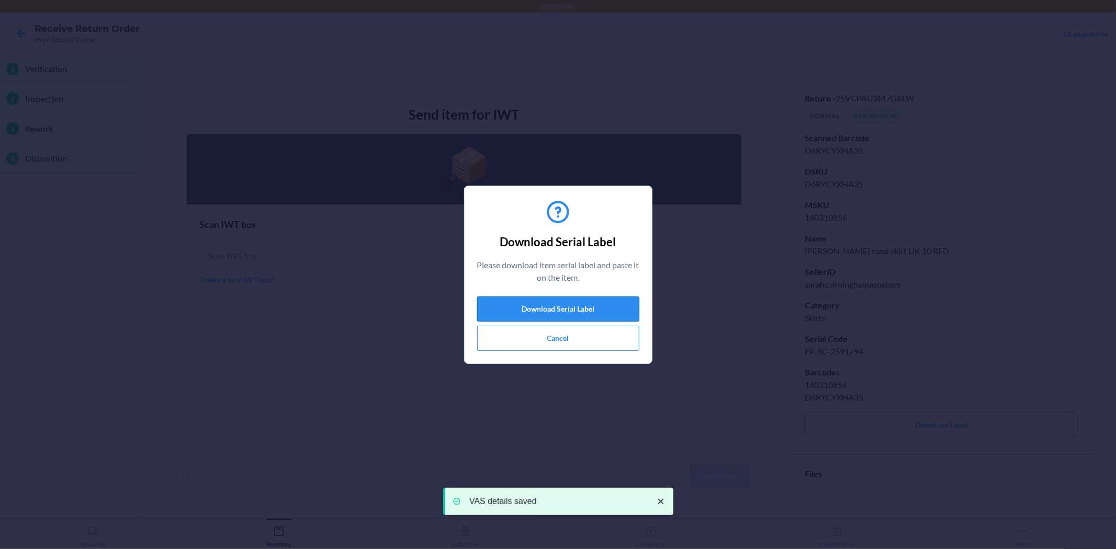
click at [556, 310] on button "Download Serial Label" at bounding box center [558, 309] width 162 height 25
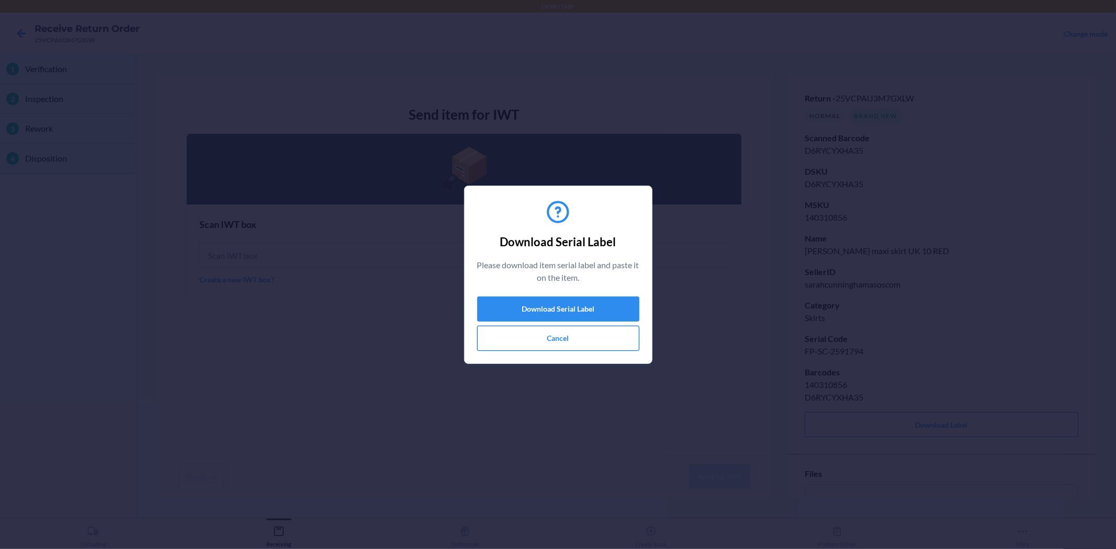
click at [569, 333] on button "Cancel" at bounding box center [558, 338] width 162 height 25
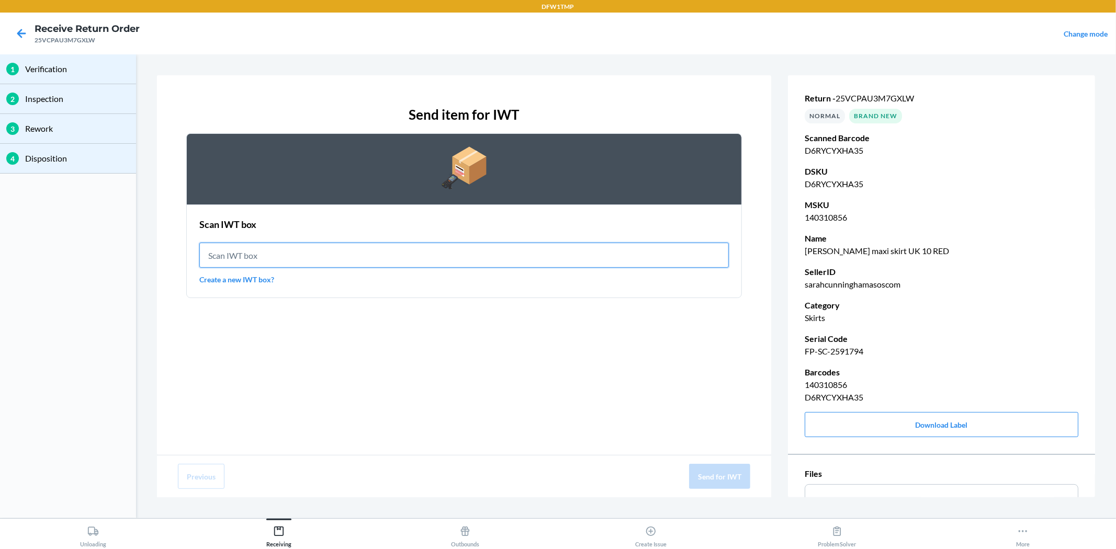
click at [420, 262] on input "text" at bounding box center [463, 255] width 529 height 25
type input "IWT0000019DI"
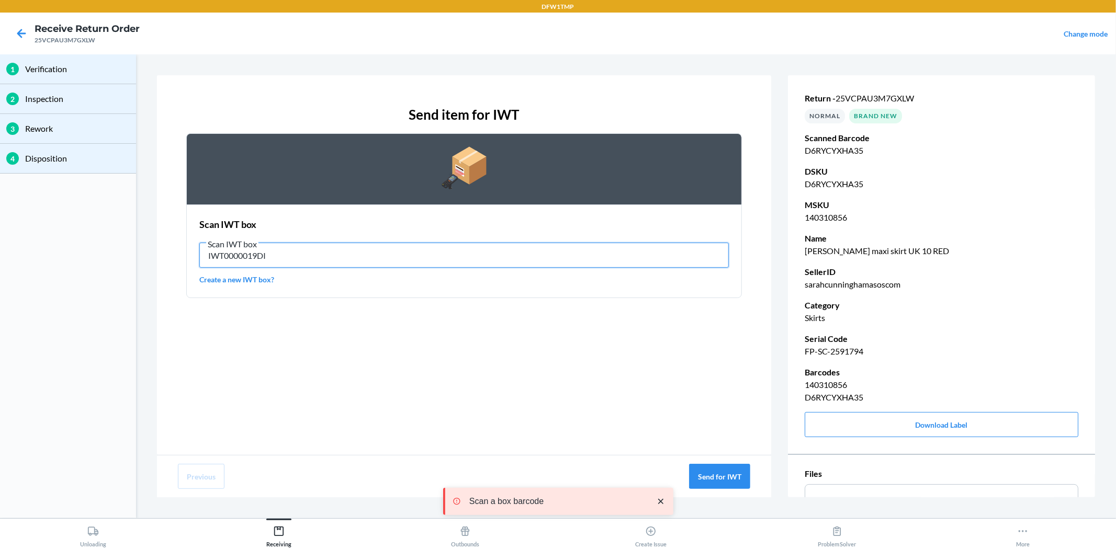
click at [300, 257] on input "IWT0000019DI" at bounding box center [463, 255] width 529 height 25
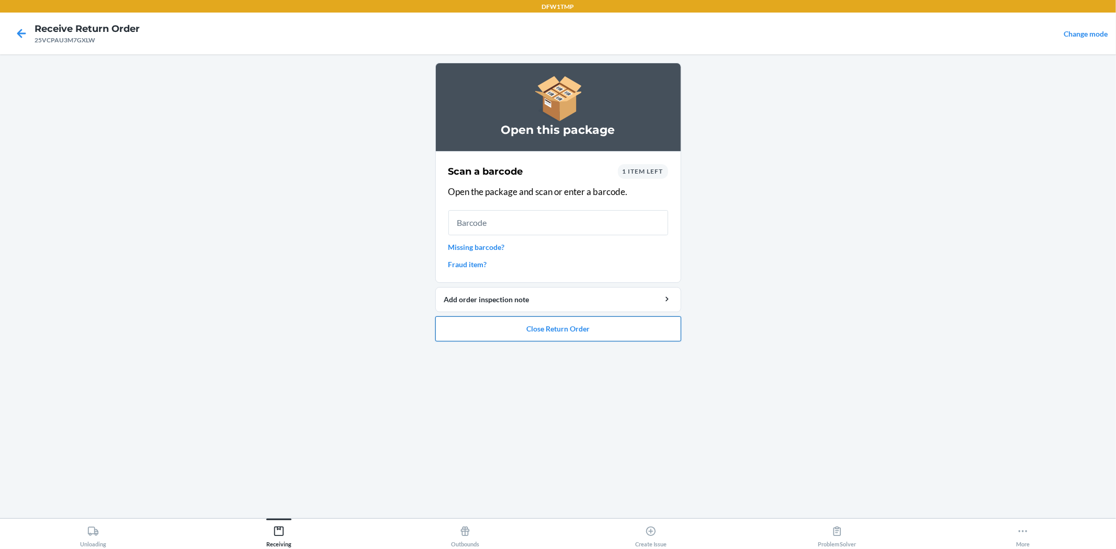
click at [482, 331] on button "Close Return Order" at bounding box center [558, 329] width 246 height 25
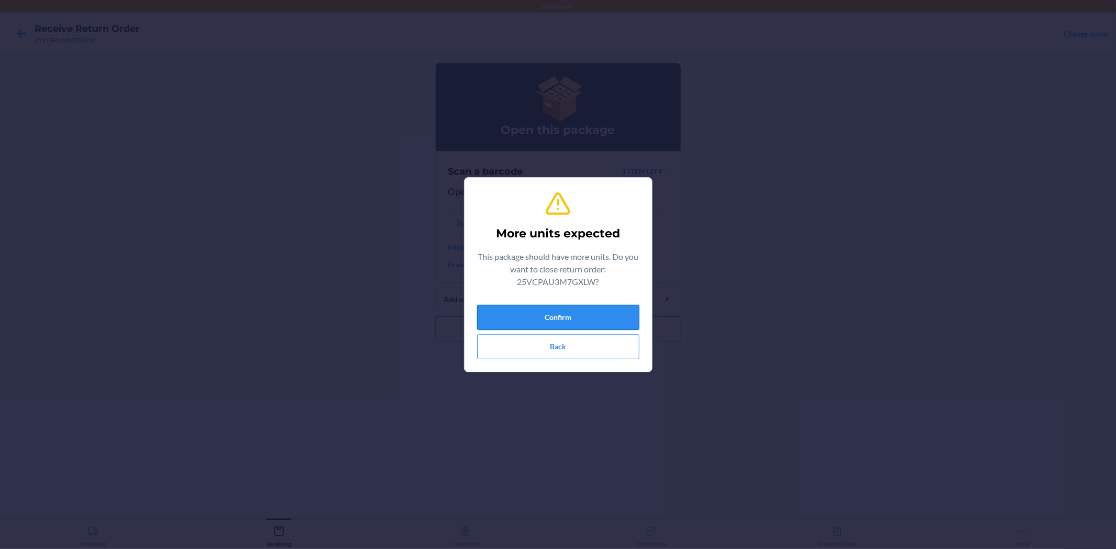
click at [547, 314] on button "Confirm" at bounding box center [558, 317] width 162 height 25
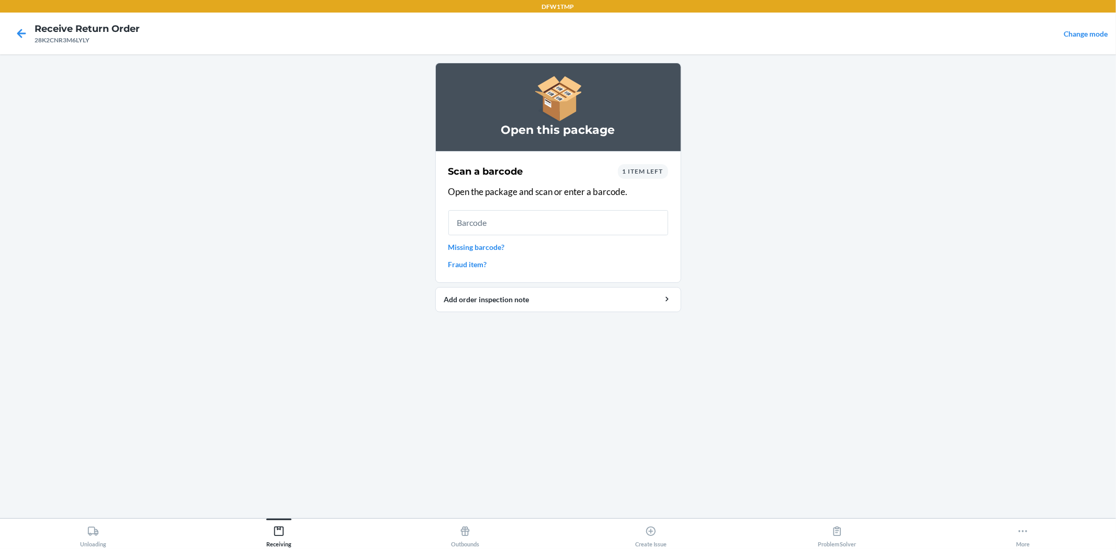
click at [628, 173] on span "1 item left" at bounding box center [643, 171] width 41 height 8
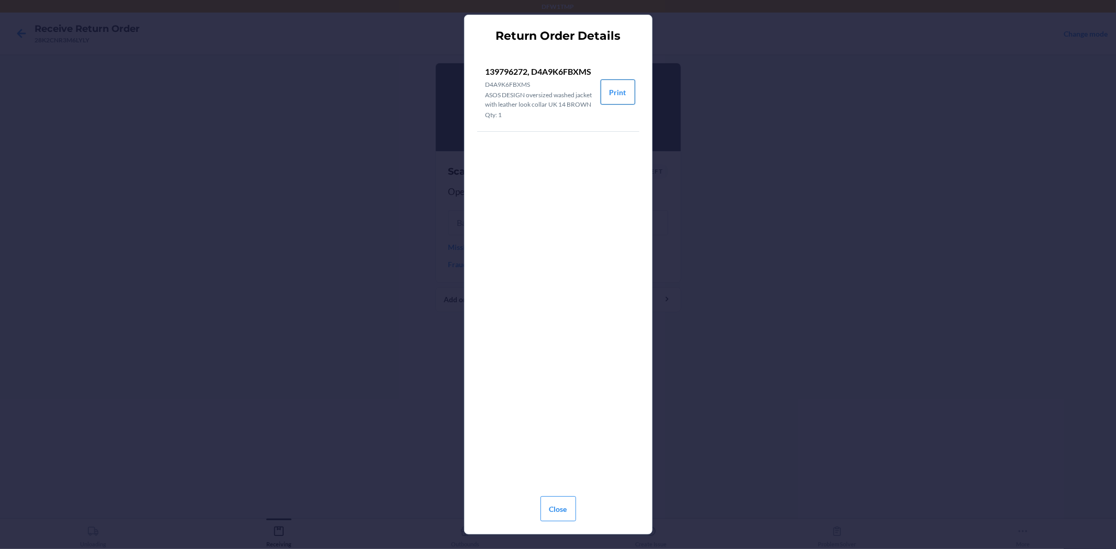
click at [619, 103] on button "Print" at bounding box center [618, 92] width 35 height 25
click at [613, 105] on button "Print" at bounding box center [618, 92] width 35 height 25
click at [558, 494] on button "Close" at bounding box center [558, 509] width 36 height 25
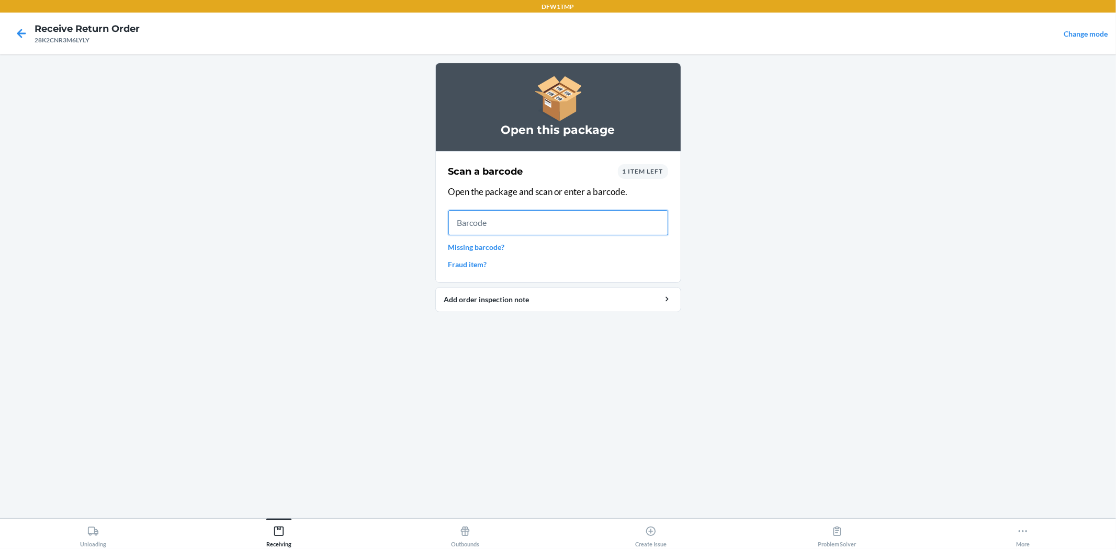
click at [484, 222] on input "text" at bounding box center [558, 222] width 220 height 25
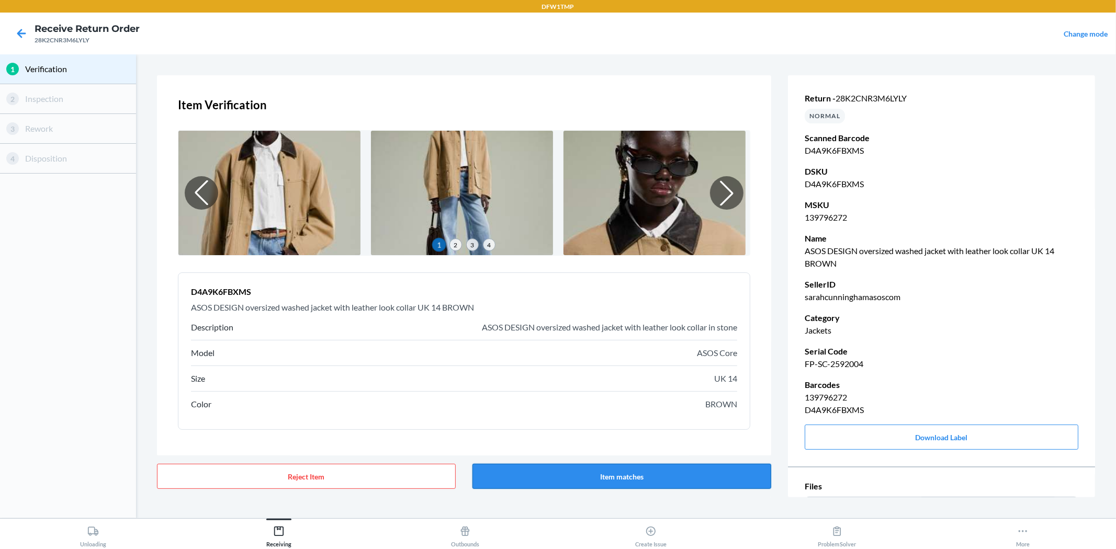
click at [579, 477] on button "Item matches" at bounding box center [621, 476] width 299 height 25
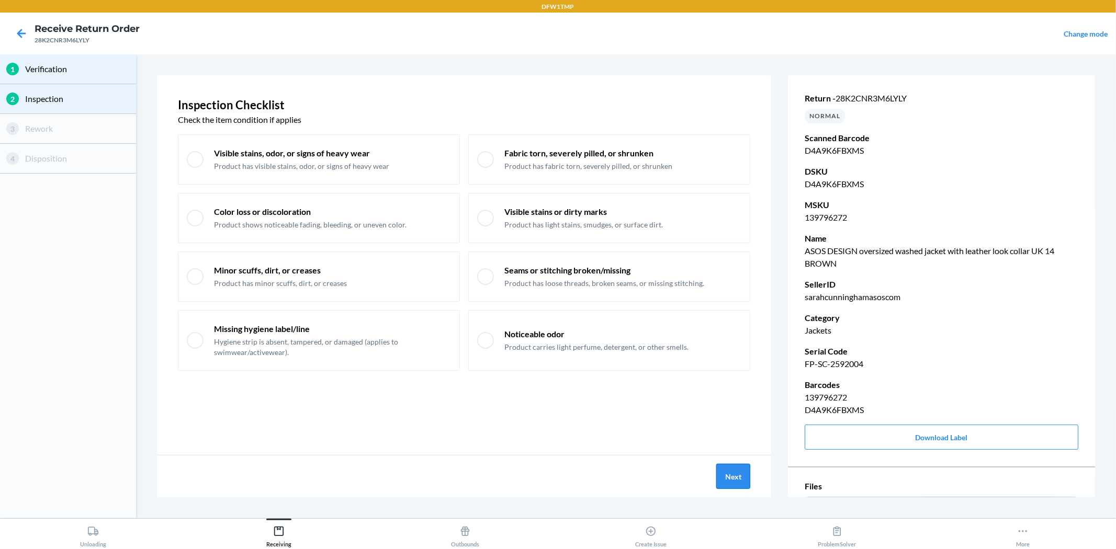
click at [731, 479] on button "Next" at bounding box center [733, 476] width 34 height 25
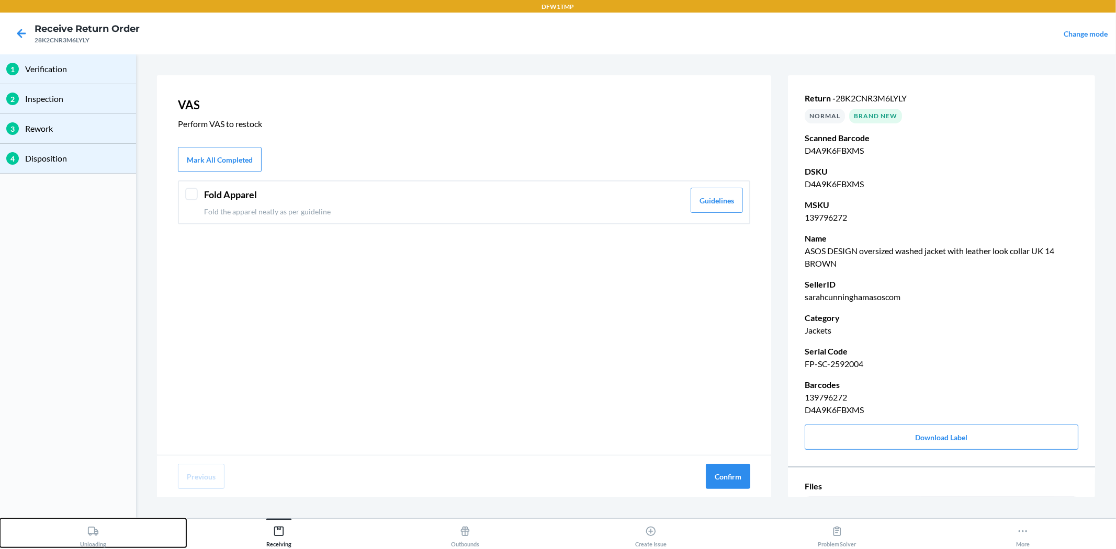
drag, startPoint x: 108, startPoint y: 539, endPoint x: 157, endPoint y: 537, distance: 49.2
click at [149, 494] on button "Unloading" at bounding box center [93, 533] width 186 height 29
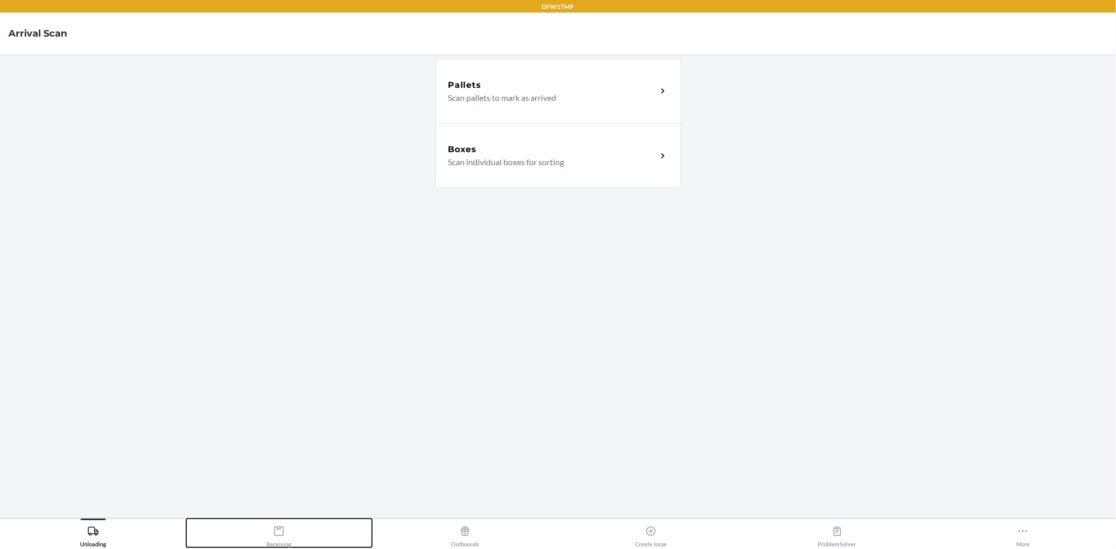
drag, startPoint x: 309, startPoint y: 531, endPoint x: 649, endPoint y: 501, distance: 341.4
click at [604, 494] on div "DFW1TMP Arrival Scan Pallets Scan pallets to mark as arrived Boxes Scan individ…" at bounding box center [558, 274] width 1116 height 549
click at [294, 494] on button "Receiving" at bounding box center [279, 533] width 186 height 29
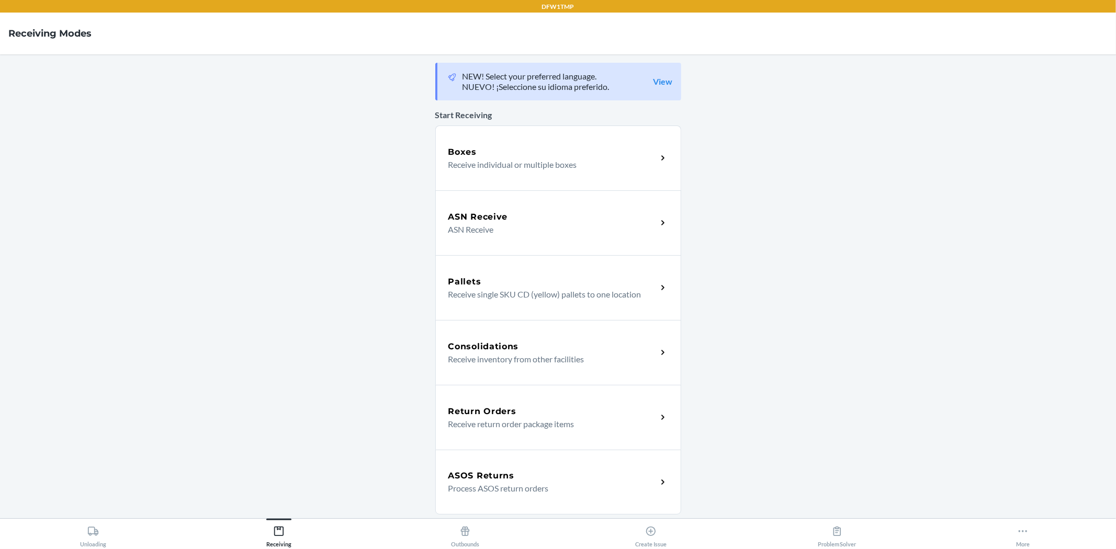
click at [519, 489] on p "Process ASOS return orders" at bounding box center [548, 488] width 200 height 13
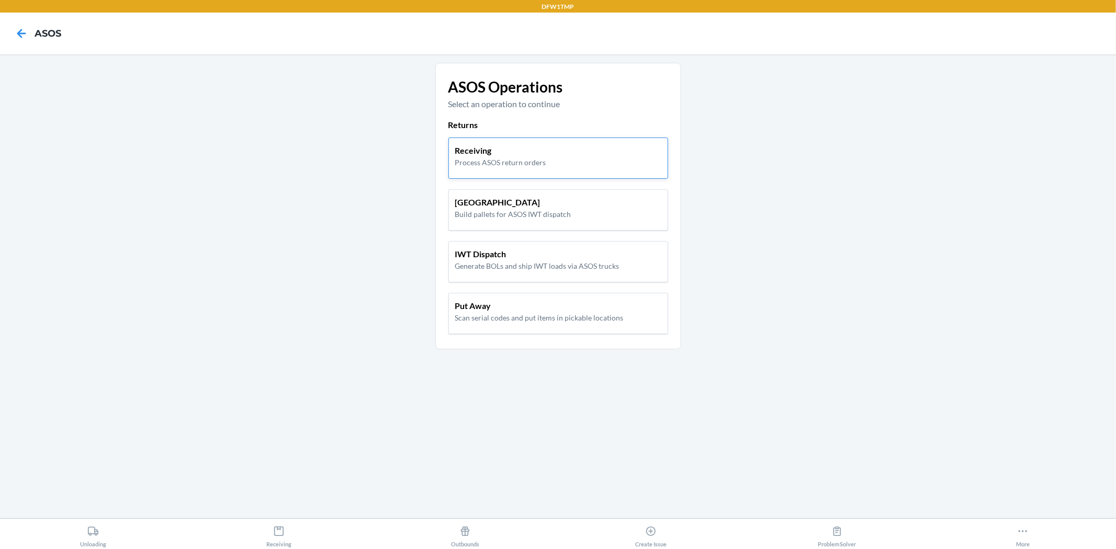
click at [533, 149] on p "Receiving" at bounding box center [500, 150] width 91 height 13
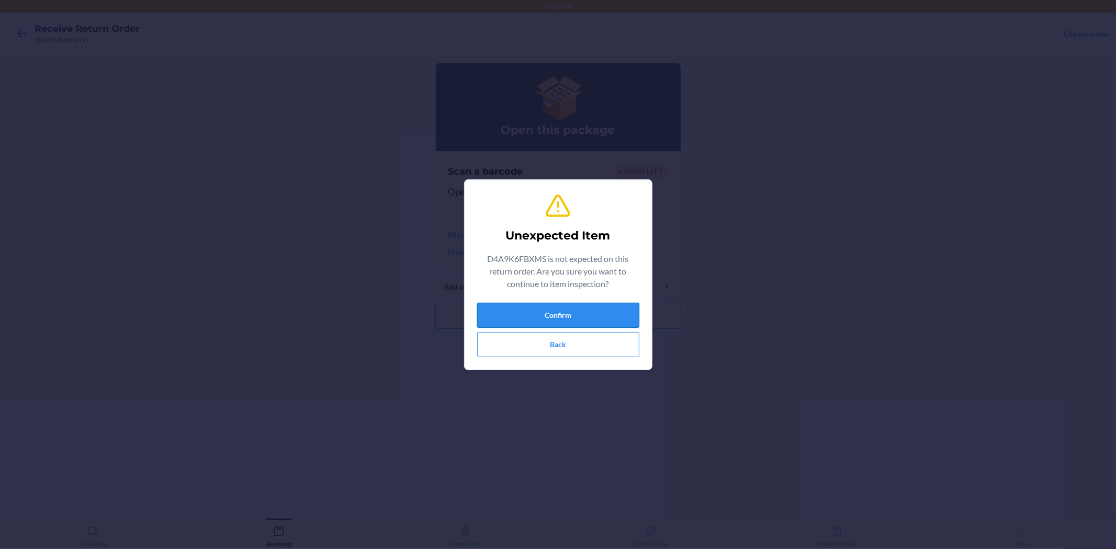
click at [576, 322] on button "Confirm" at bounding box center [558, 315] width 162 height 25
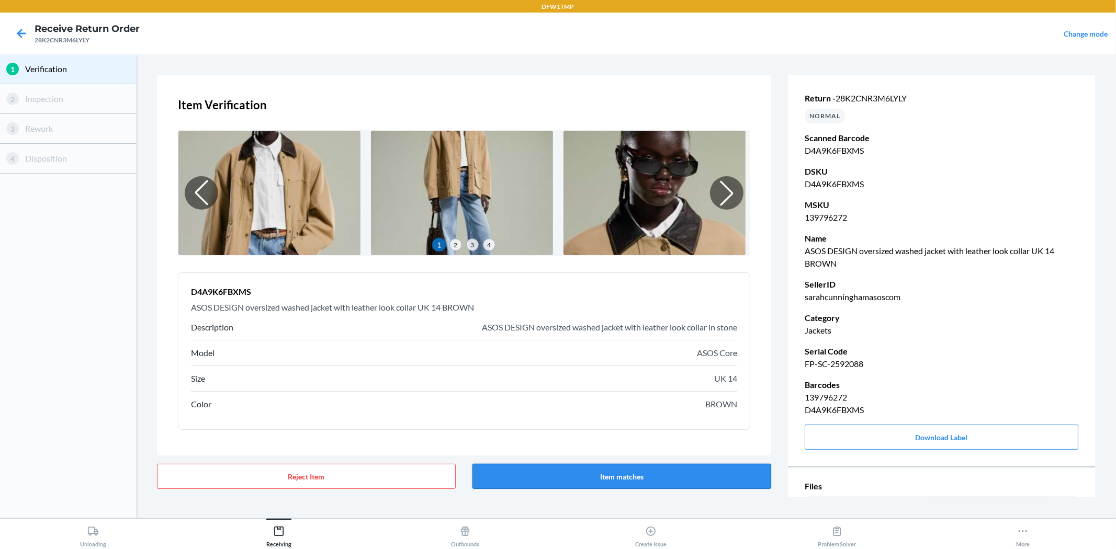
drag, startPoint x: 658, startPoint y: 475, endPoint x: 663, endPoint y: 478, distance: 6.1
click at [662, 475] on button "Item matches" at bounding box center [621, 476] width 299 height 25
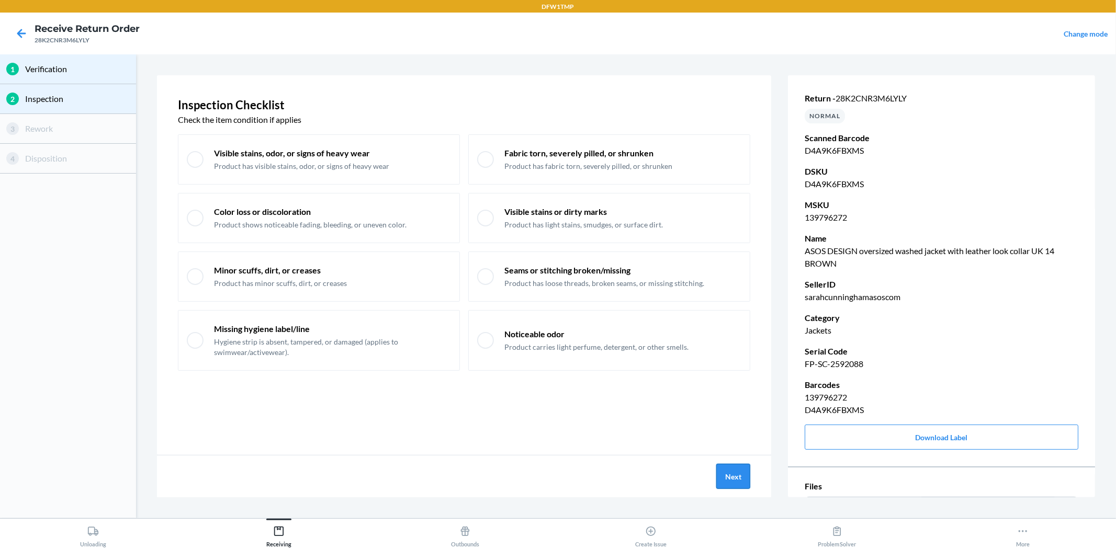
click at [745, 476] on button "Next" at bounding box center [733, 476] width 34 height 25
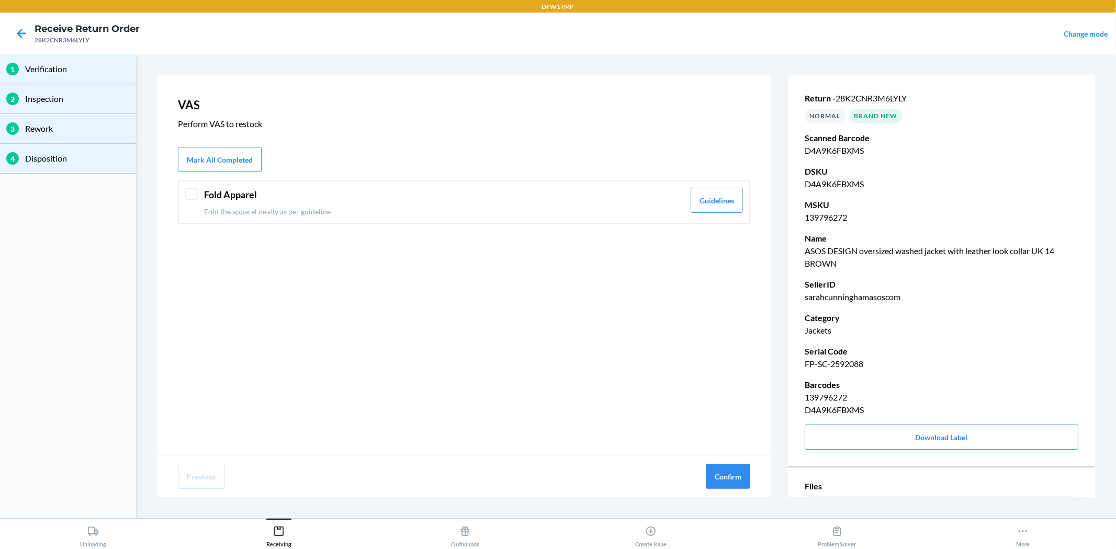
click at [195, 193] on div at bounding box center [191, 194] width 13 height 13
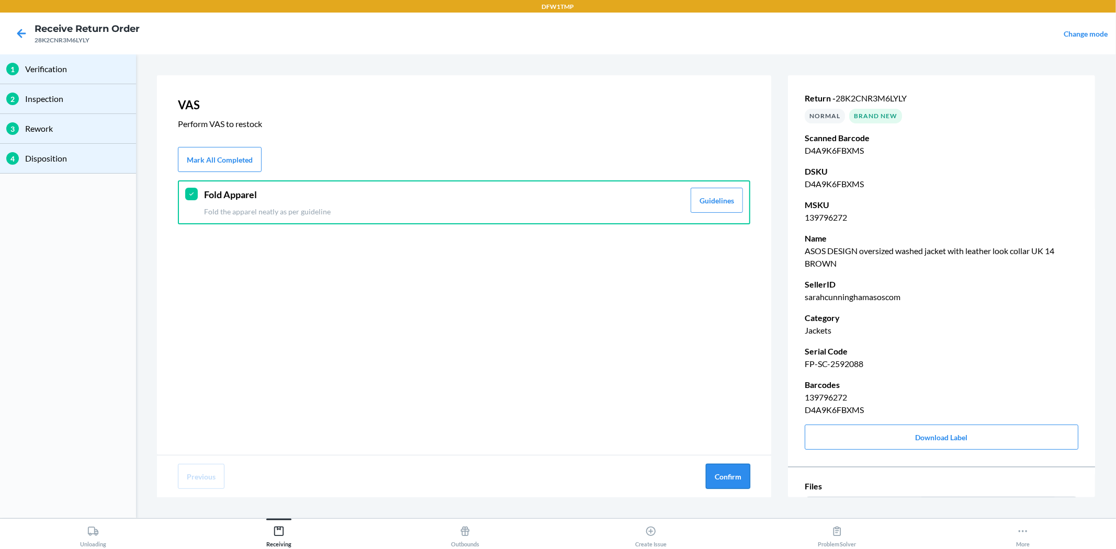
click at [725, 469] on button "Confirm" at bounding box center [728, 476] width 44 height 25
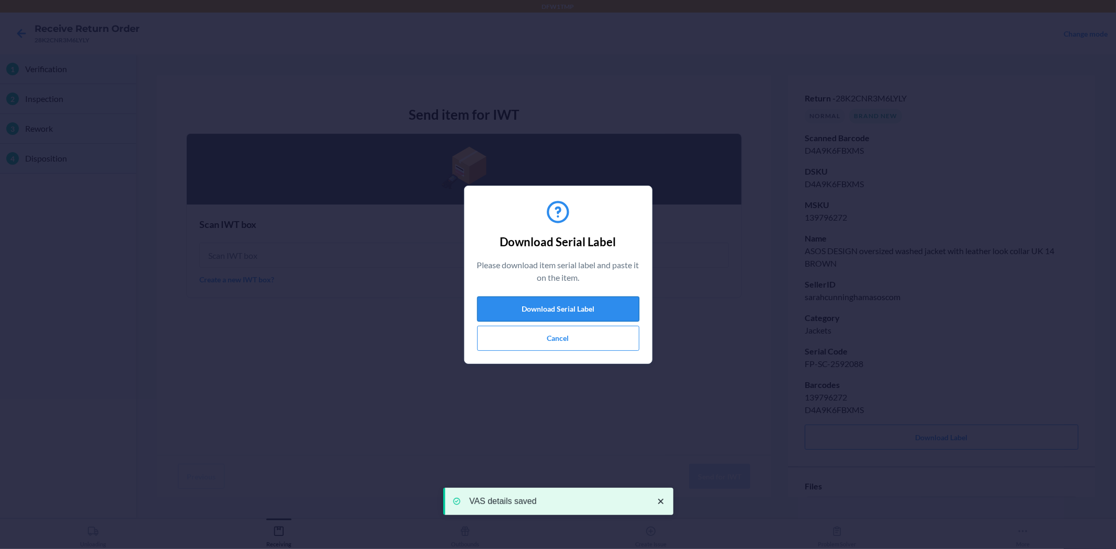
click at [570, 302] on button "Download Serial Label" at bounding box center [558, 309] width 162 height 25
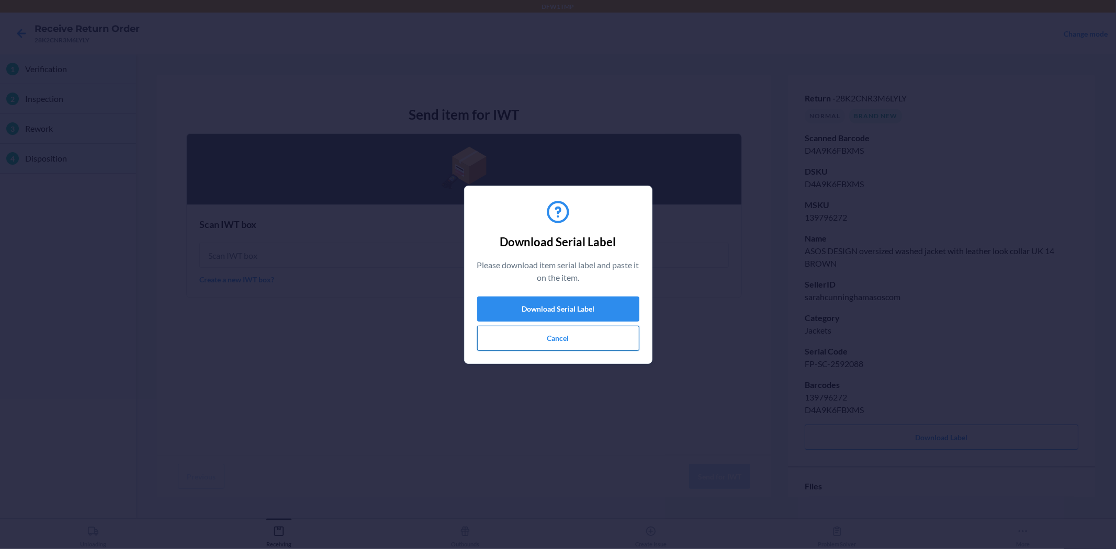
click at [561, 338] on button "Cancel" at bounding box center [558, 338] width 162 height 25
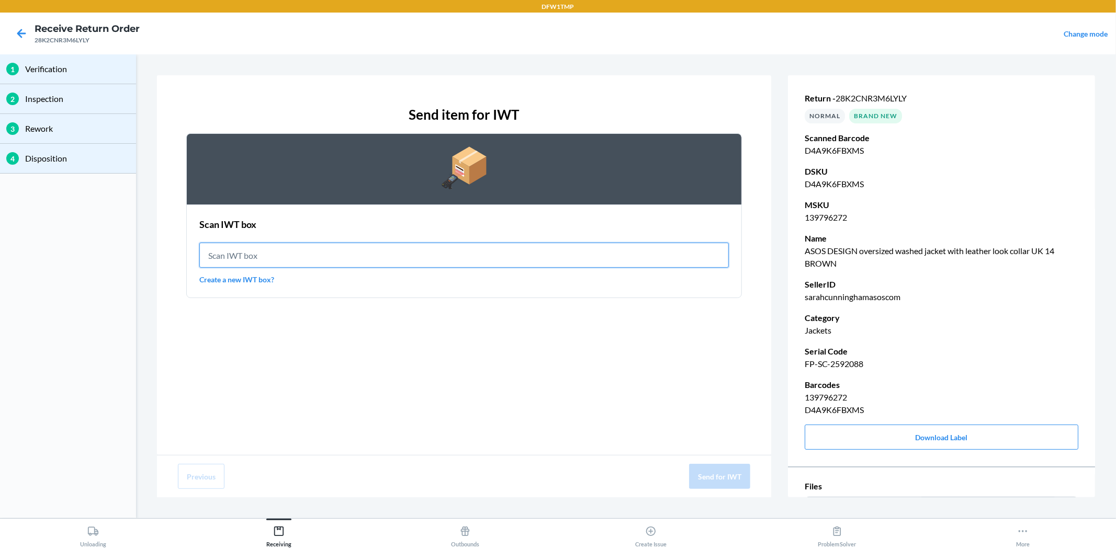
click at [255, 256] on input "text" at bounding box center [463, 255] width 529 height 25
type input "IWT0000019DI"
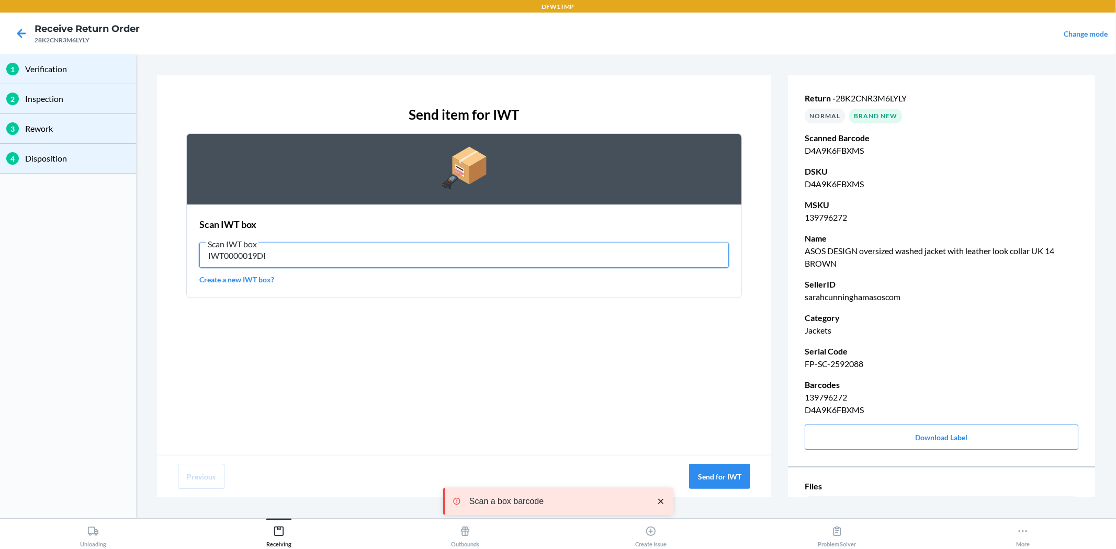
drag, startPoint x: 264, startPoint y: 249, endPoint x: 201, endPoint y: 243, distance: 62.5
click at [114, 232] on div "1 Verification 2 Inspection 3 Rework 4 Disposition Send item for IWT Scan IWT b…" at bounding box center [558, 286] width 1116 height 464
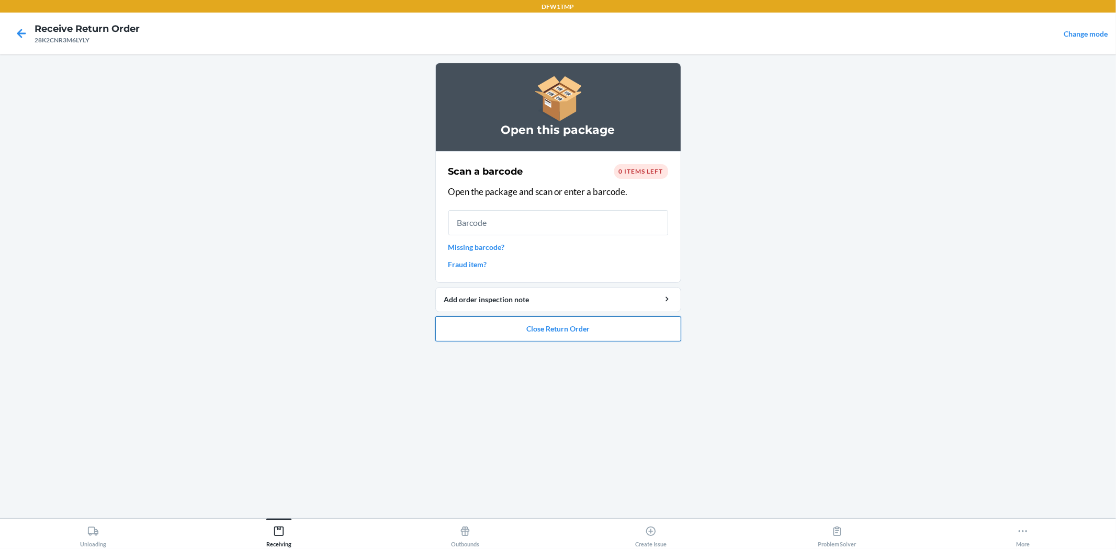
click at [600, 331] on button "Close Return Order" at bounding box center [558, 329] width 246 height 25
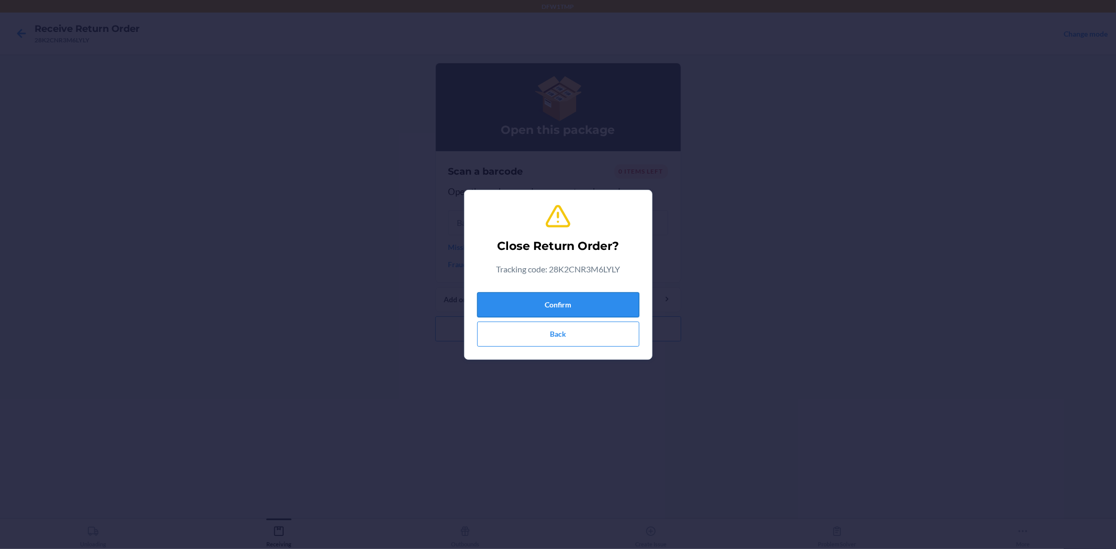
click at [556, 301] on button "Confirm" at bounding box center [558, 304] width 162 height 25
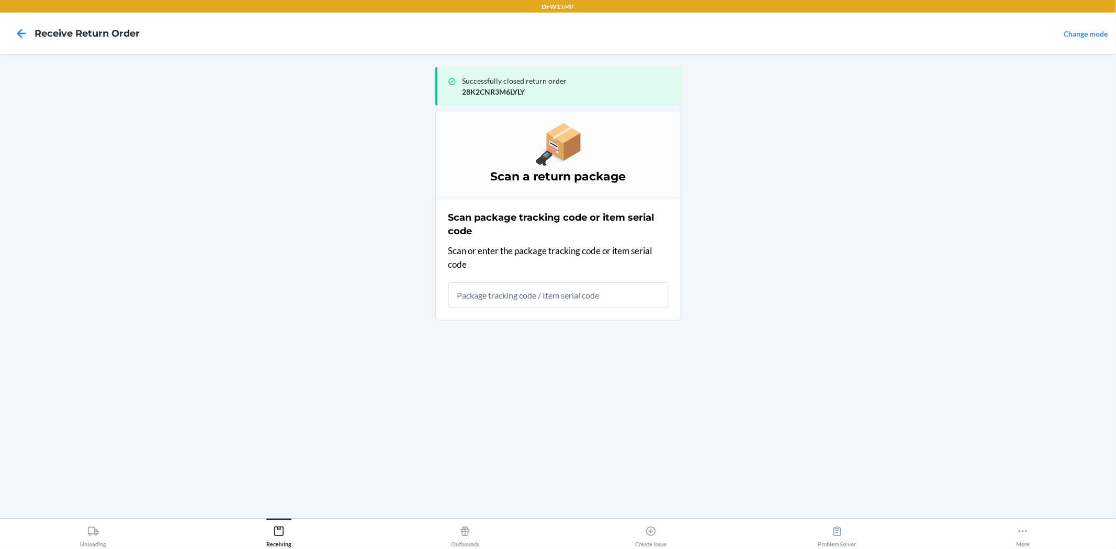
type input "p"
type input "26PS7ZC3LZBSF9"
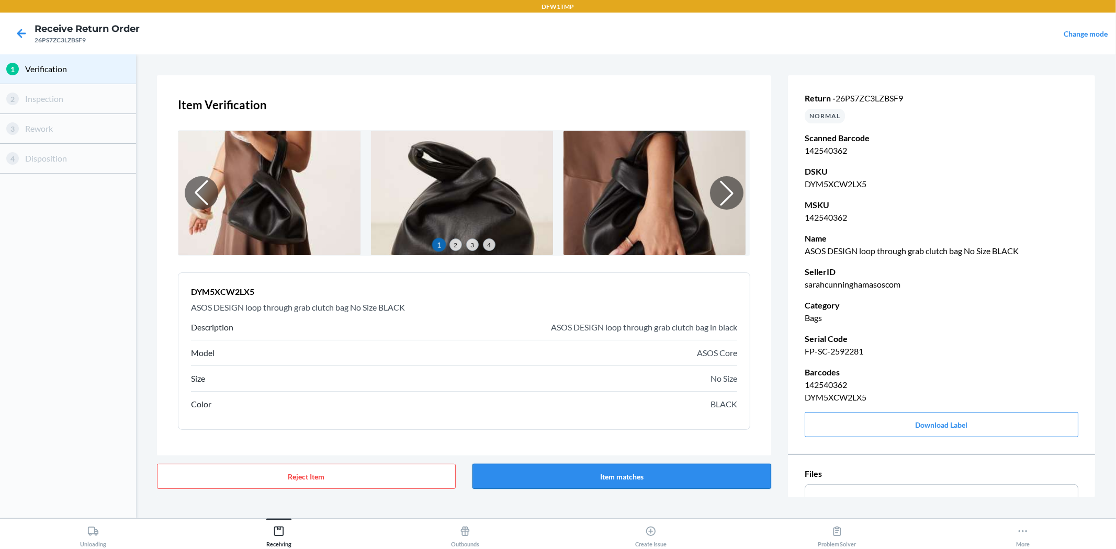
click at [706, 478] on button "Item matches" at bounding box center [621, 476] width 299 height 25
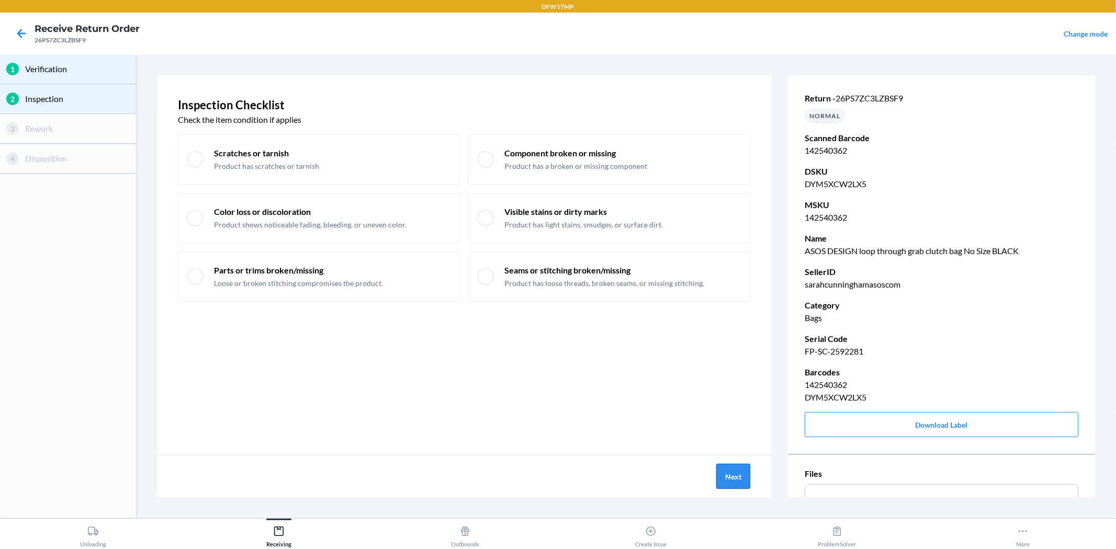
click at [737, 475] on button "Next" at bounding box center [733, 476] width 34 height 25
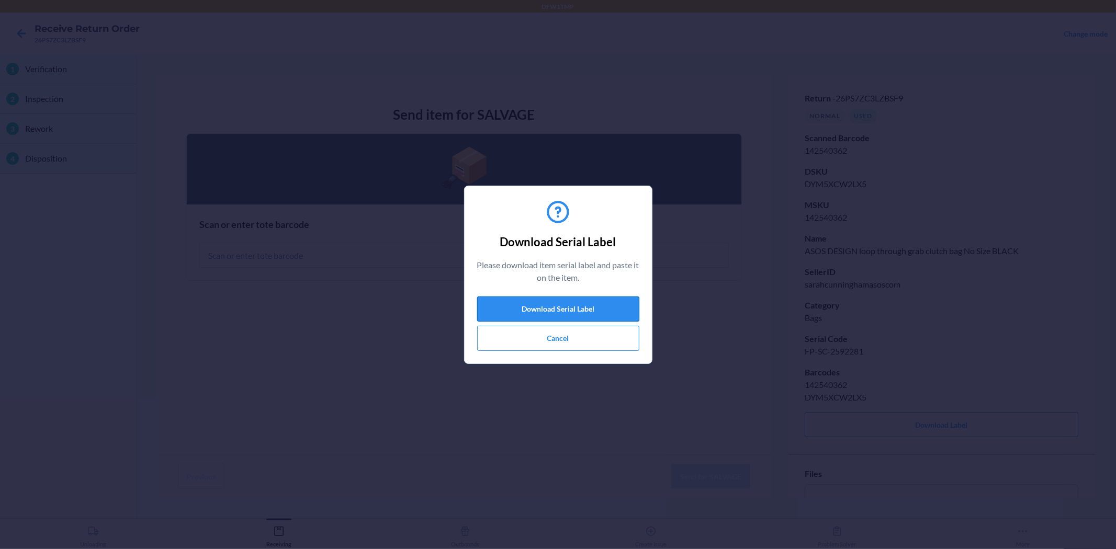
click at [590, 307] on button "Download Serial Label" at bounding box center [558, 309] width 162 height 25
click at [557, 336] on button "Cancel" at bounding box center [558, 338] width 162 height 25
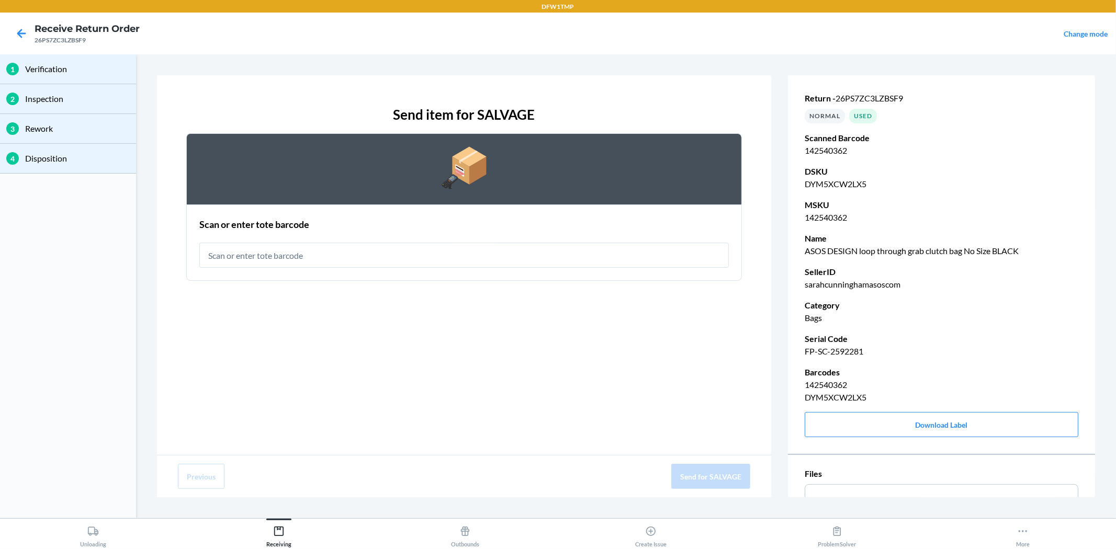
type input "RET-SLV-0032"
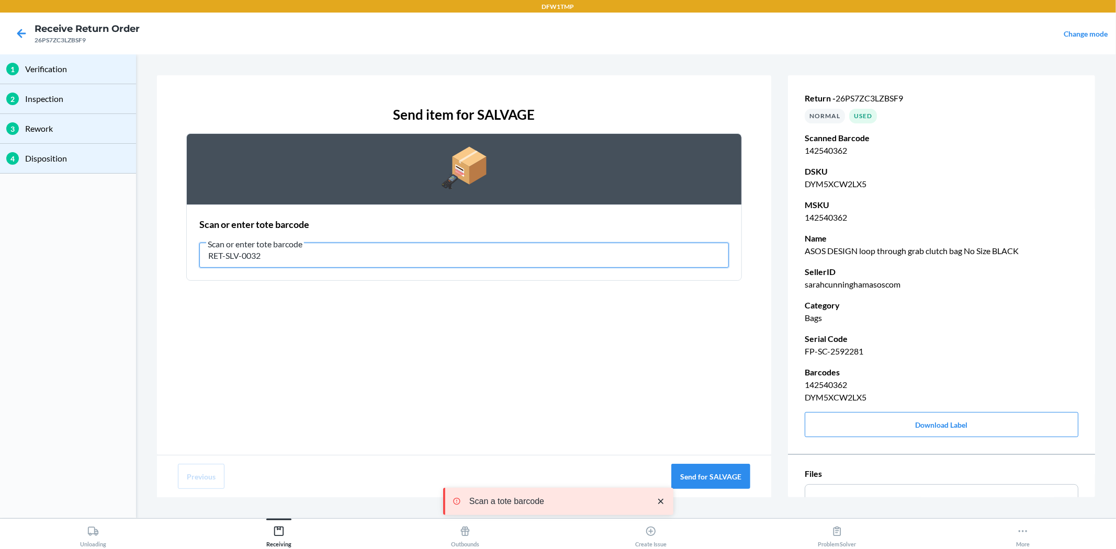
drag, startPoint x: 283, startPoint y: 255, endPoint x: 134, endPoint y: 246, distance: 148.9
click at [135, 246] on div "1 Verification 2 Inspection 3 Rework 4 Disposition Send item for SALVAGE Scan o…" at bounding box center [558, 286] width 1116 height 464
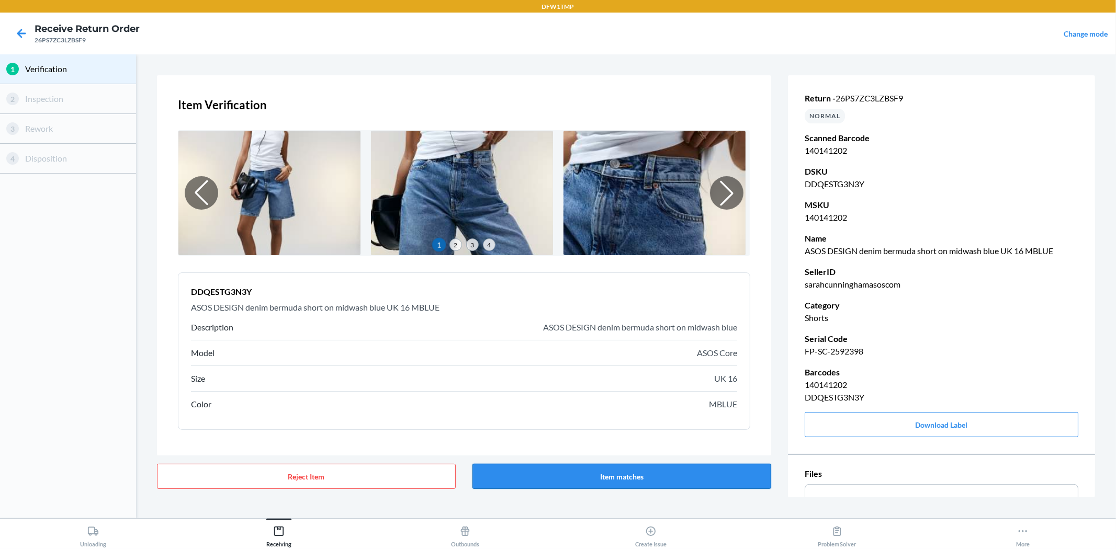
click at [637, 471] on button "Item matches" at bounding box center [621, 476] width 299 height 25
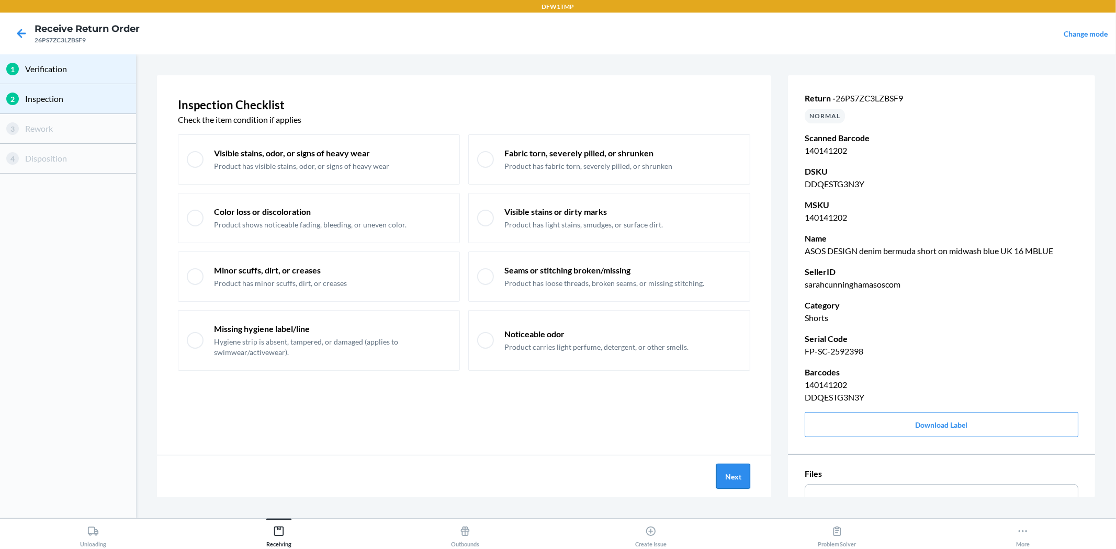
click at [738, 472] on button "Next" at bounding box center [733, 476] width 34 height 25
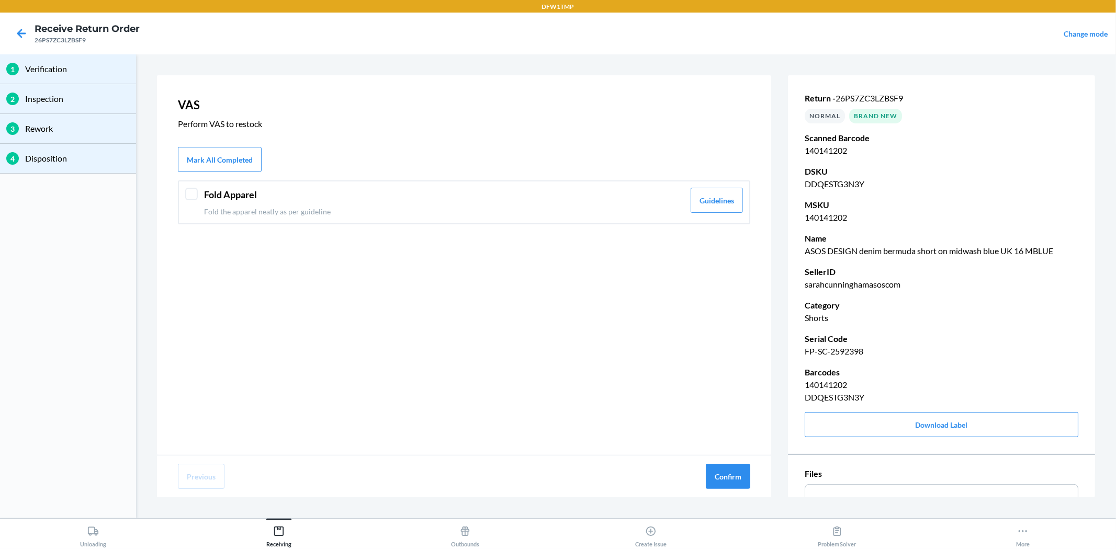
click at [187, 191] on div at bounding box center [191, 194] width 13 height 13
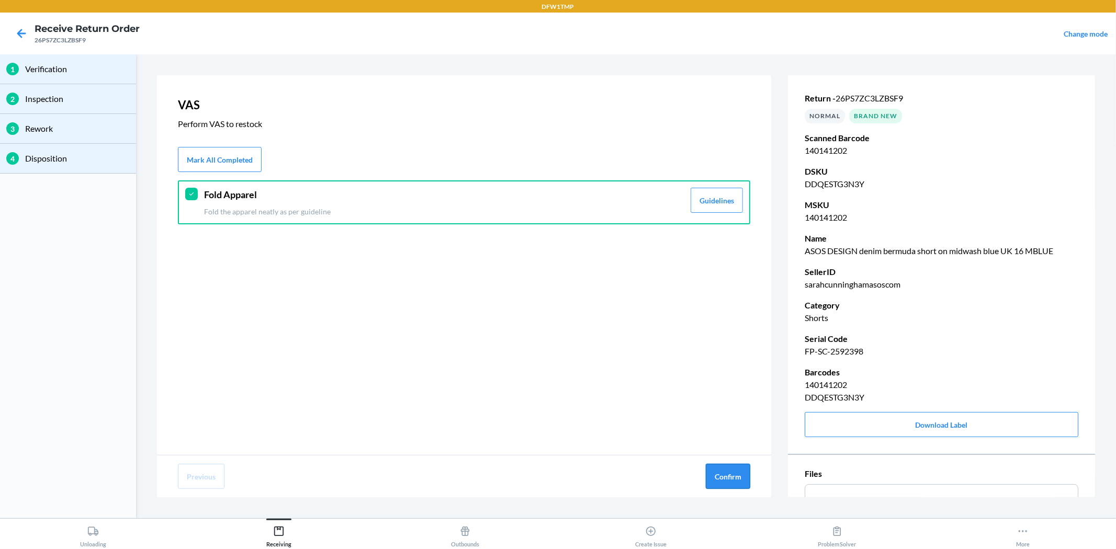
click at [731, 480] on button "Confirm" at bounding box center [728, 476] width 44 height 25
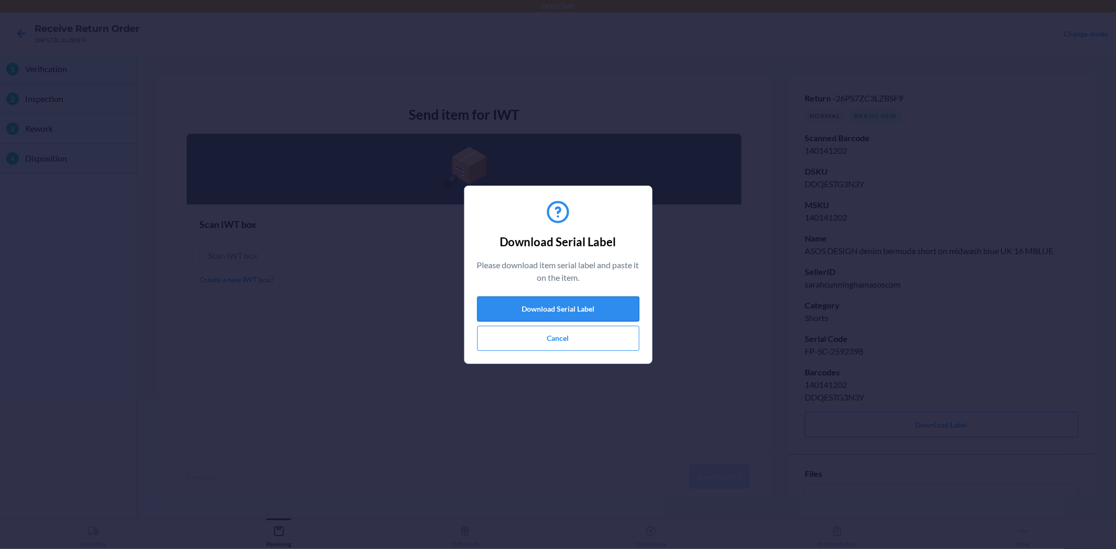
click at [535, 306] on button "Download Serial Label" at bounding box center [558, 309] width 162 height 25
click at [566, 341] on button "Cancel" at bounding box center [558, 338] width 162 height 25
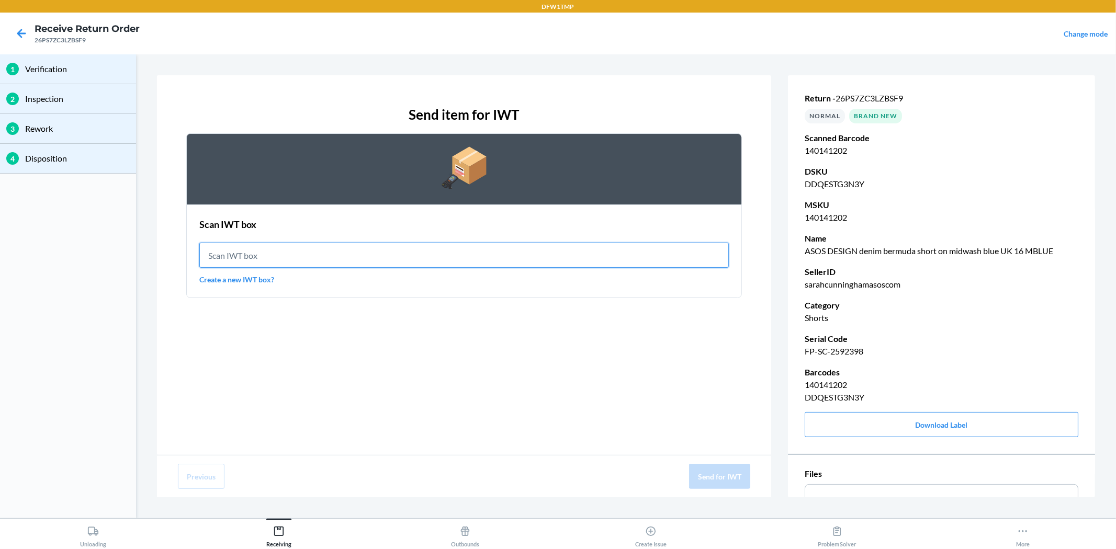
click at [260, 250] on input "text" at bounding box center [463, 255] width 529 height 25
type input "IWT0000019DI"
click at [296, 259] on input "IWT0000019DI" at bounding box center [463, 255] width 529 height 25
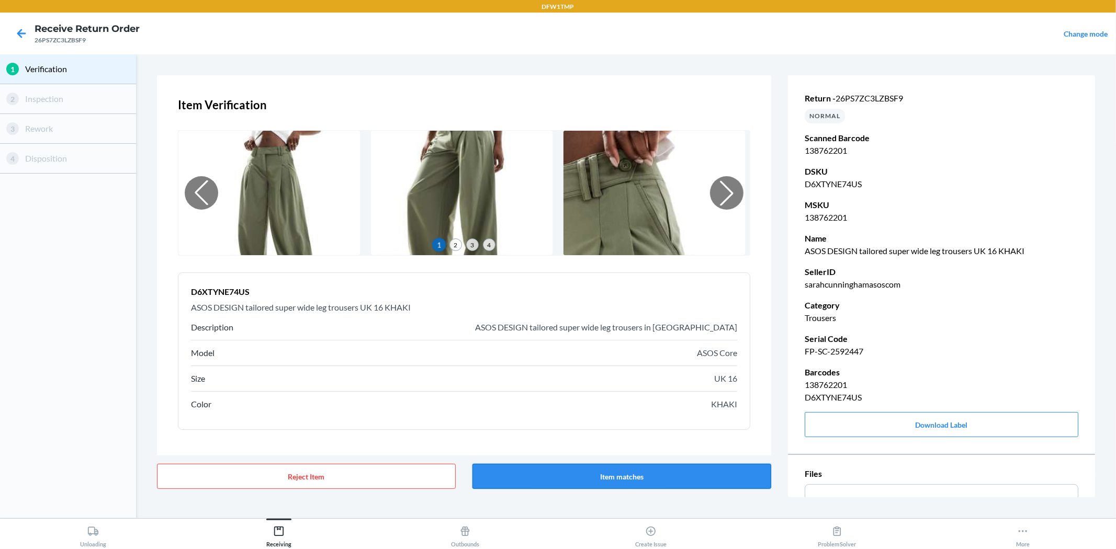
click at [626, 468] on button "Item matches" at bounding box center [621, 476] width 299 height 25
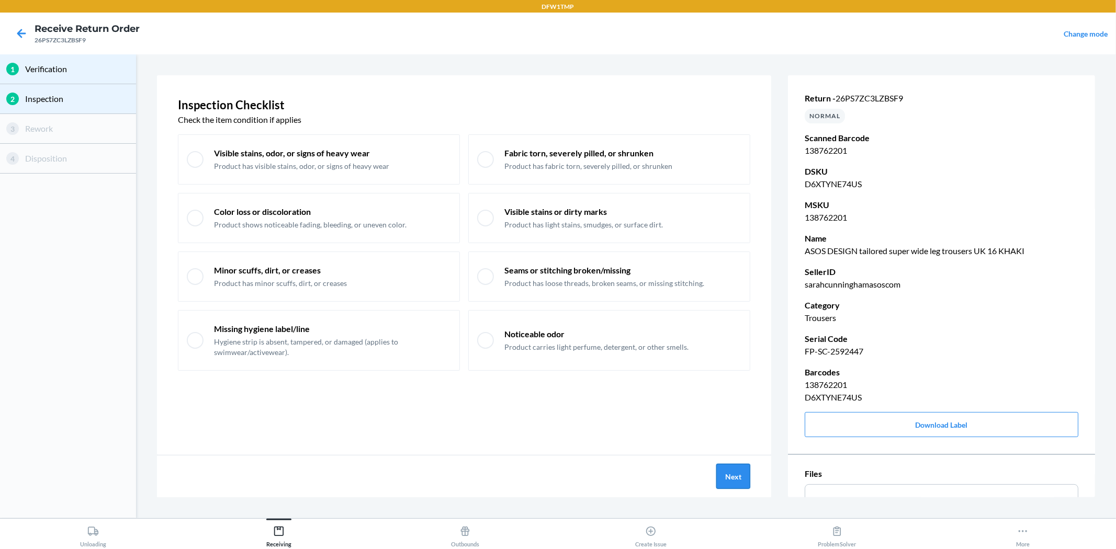
click at [720, 475] on button "Next" at bounding box center [733, 476] width 34 height 25
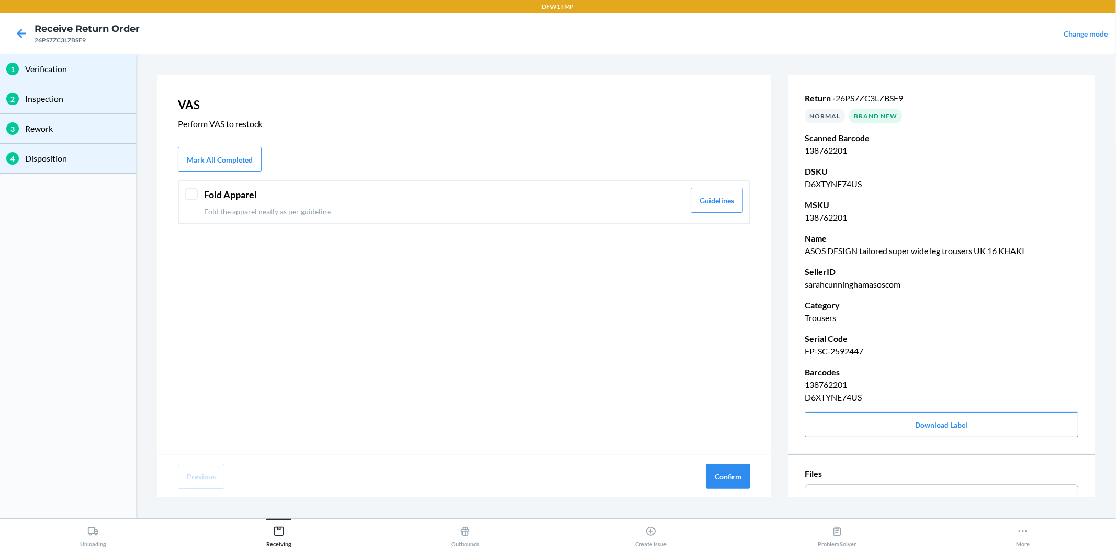
click at [409, 199] on header "Fold Apparel" at bounding box center [444, 195] width 480 height 14
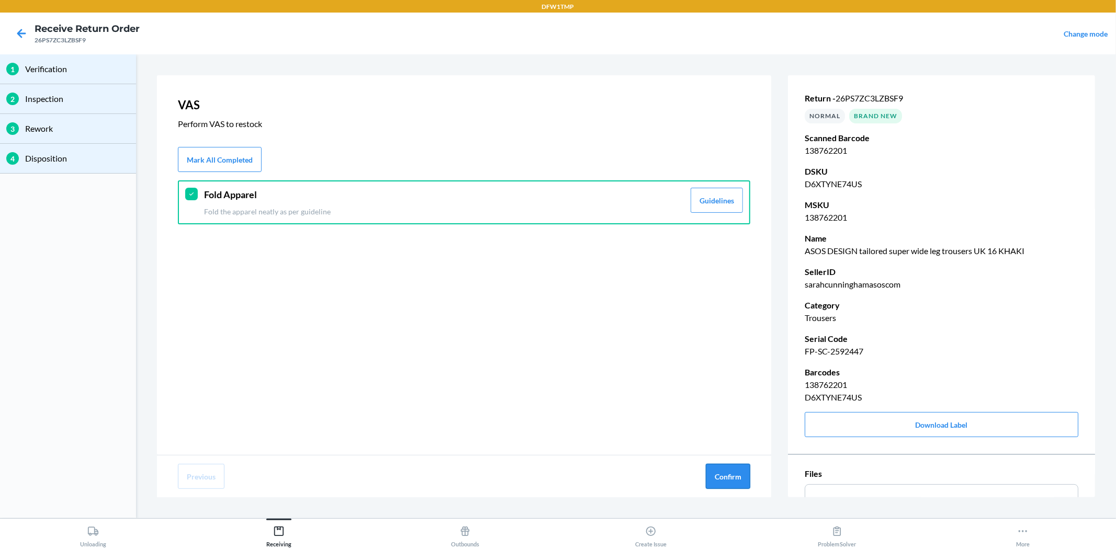
drag, startPoint x: 697, startPoint y: 479, endPoint x: 716, endPoint y: 472, distance: 19.7
click at [698, 479] on div "Previous Confirm" at bounding box center [464, 477] width 614 height 42
click at [717, 471] on button "Confirm" at bounding box center [728, 476] width 44 height 25
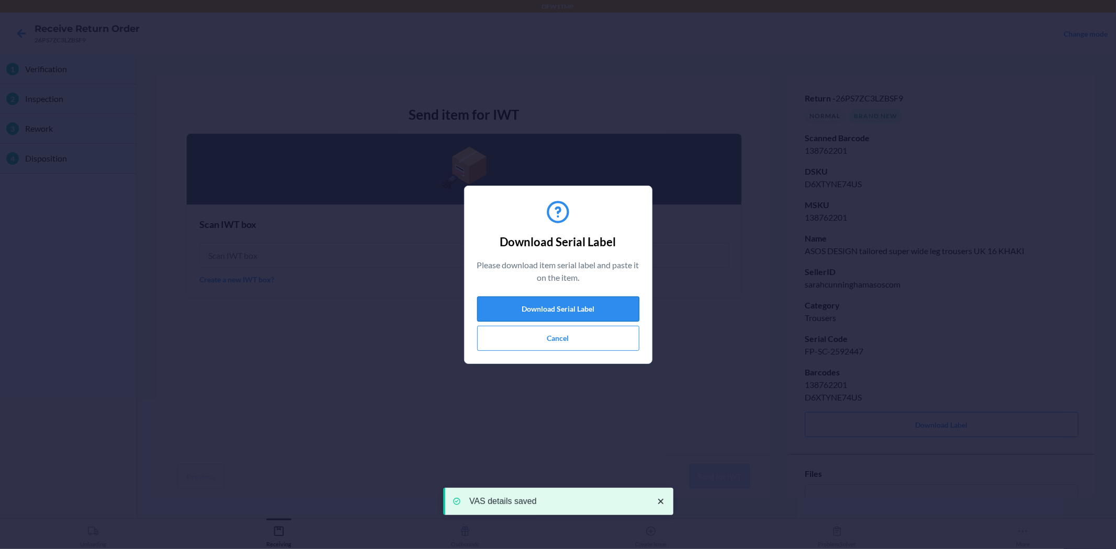
click at [605, 307] on button "Download Serial Label" at bounding box center [558, 309] width 162 height 25
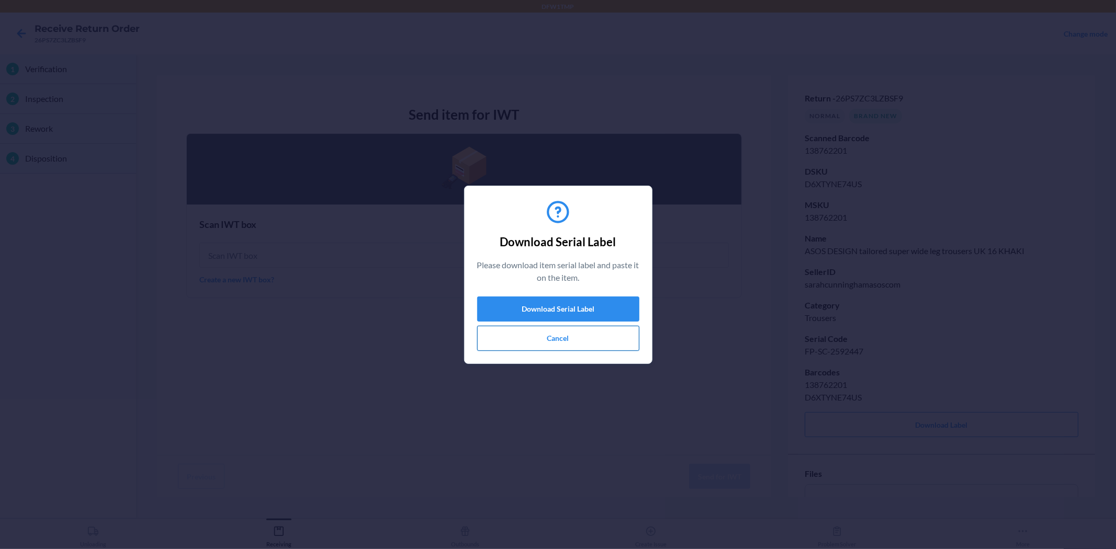
click at [608, 330] on button "Cancel" at bounding box center [558, 338] width 162 height 25
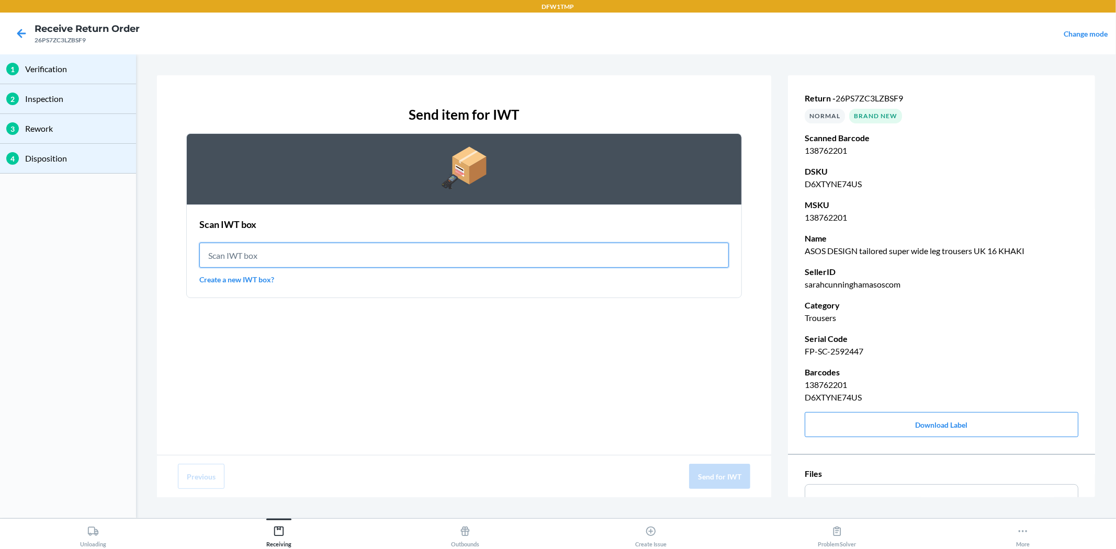
click at [534, 250] on input "text" at bounding box center [463, 255] width 529 height 25
type input "IWT0000019DI"
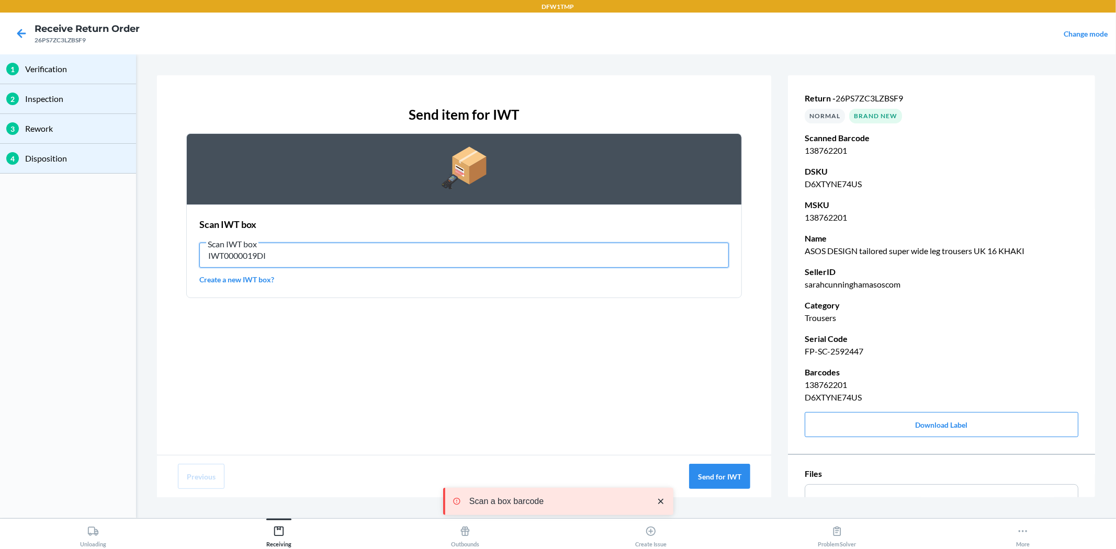
click at [280, 264] on input "IWT0000019DI" at bounding box center [463, 255] width 529 height 25
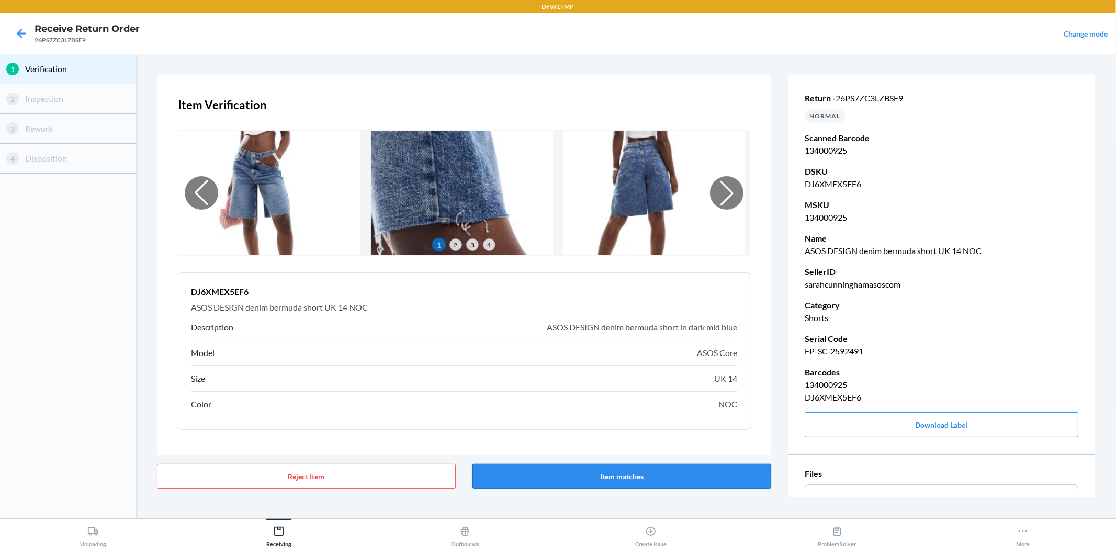
click at [730, 476] on button "Item matches" at bounding box center [621, 476] width 299 height 25
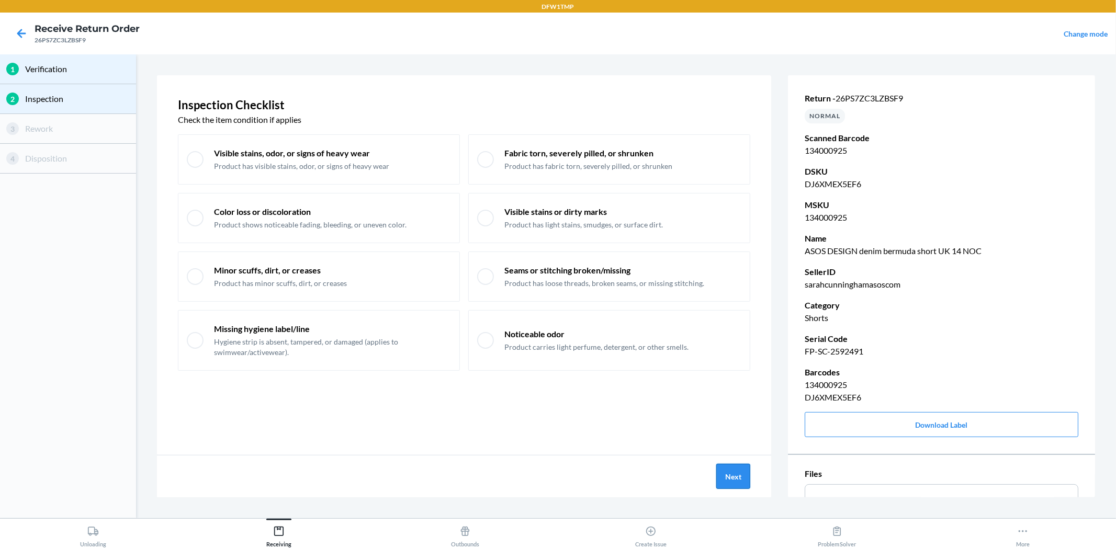
click at [735, 468] on button "Next" at bounding box center [733, 476] width 34 height 25
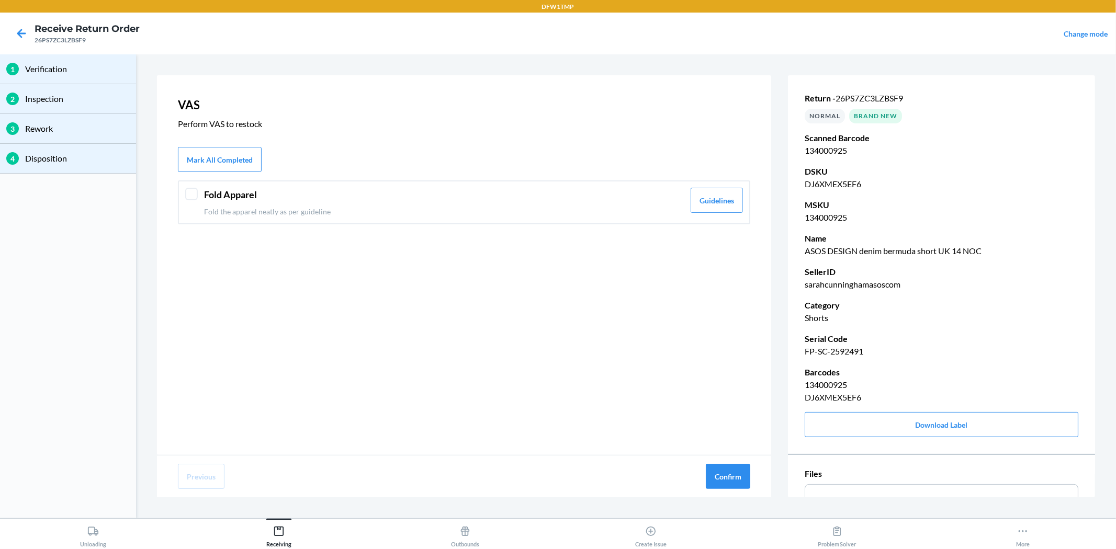
click at [189, 194] on div at bounding box center [191, 194] width 13 height 13
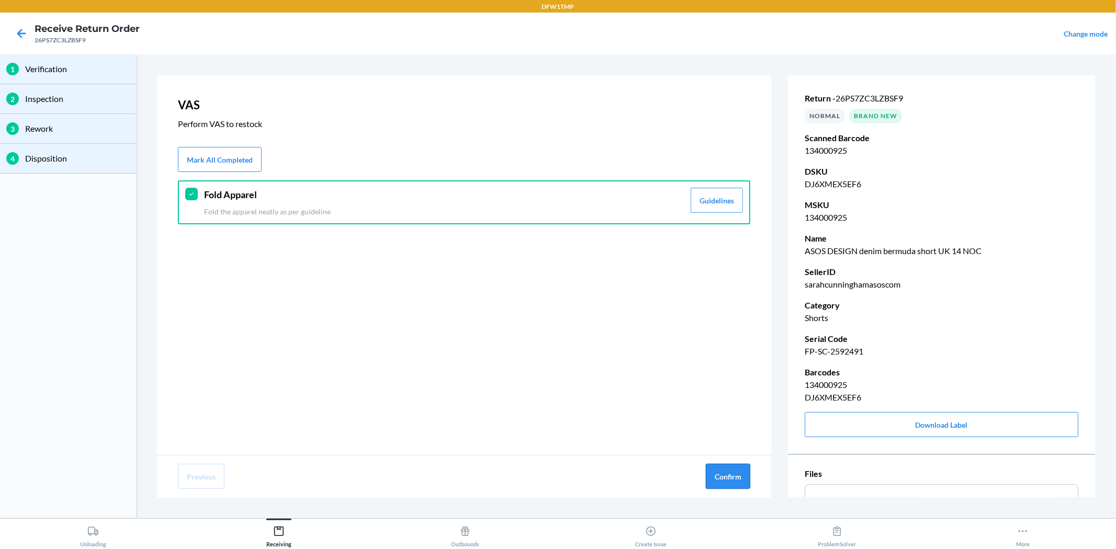
click at [727, 475] on button "Confirm" at bounding box center [728, 476] width 44 height 25
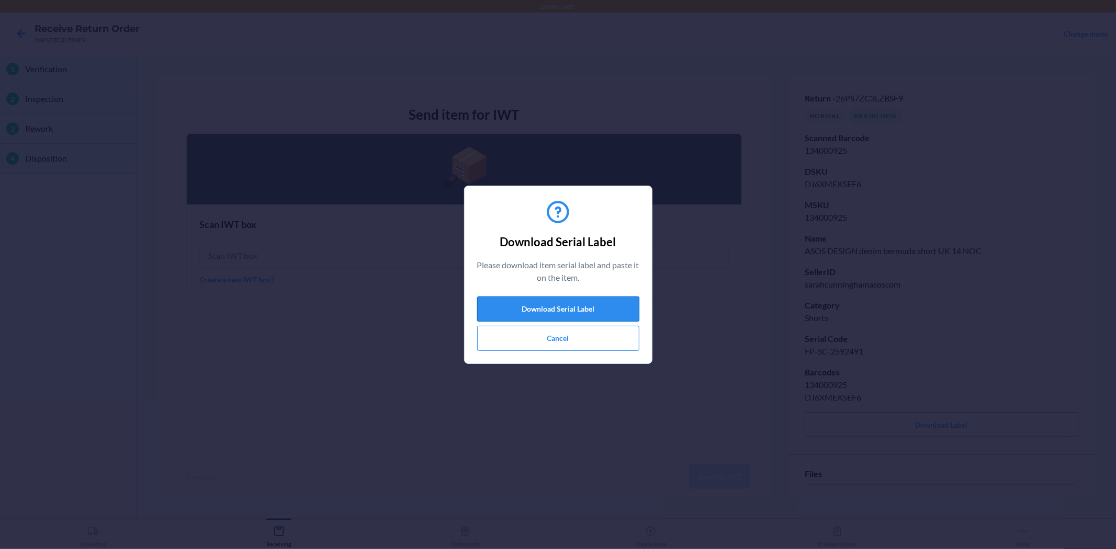
click at [613, 300] on button "Download Serial Label" at bounding box center [558, 309] width 162 height 25
click at [594, 338] on button "Cancel" at bounding box center [558, 338] width 162 height 25
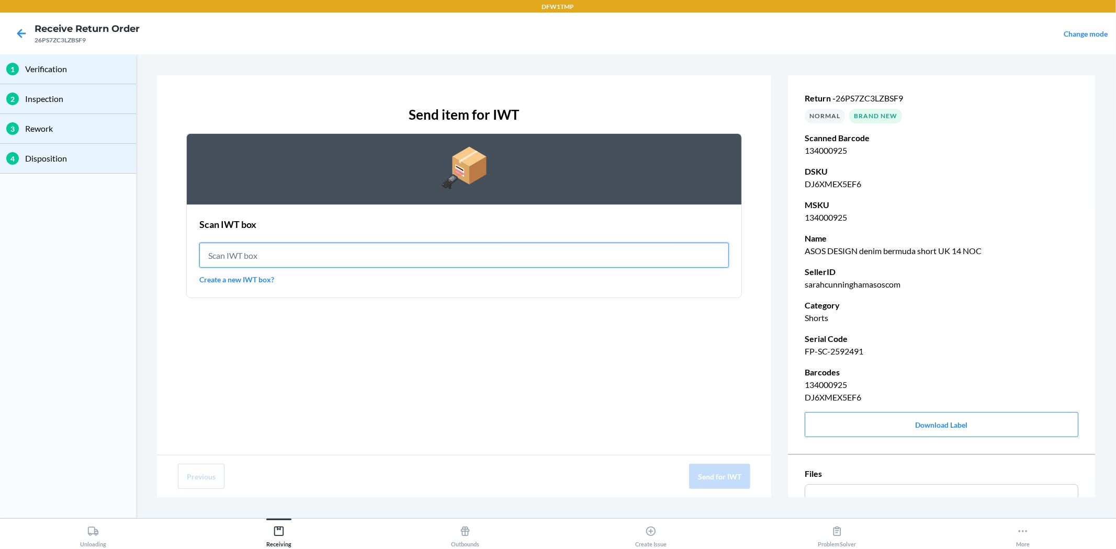
click at [519, 252] on input "text" at bounding box center [463, 255] width 529 height 25
type input "IWT0000019DI"
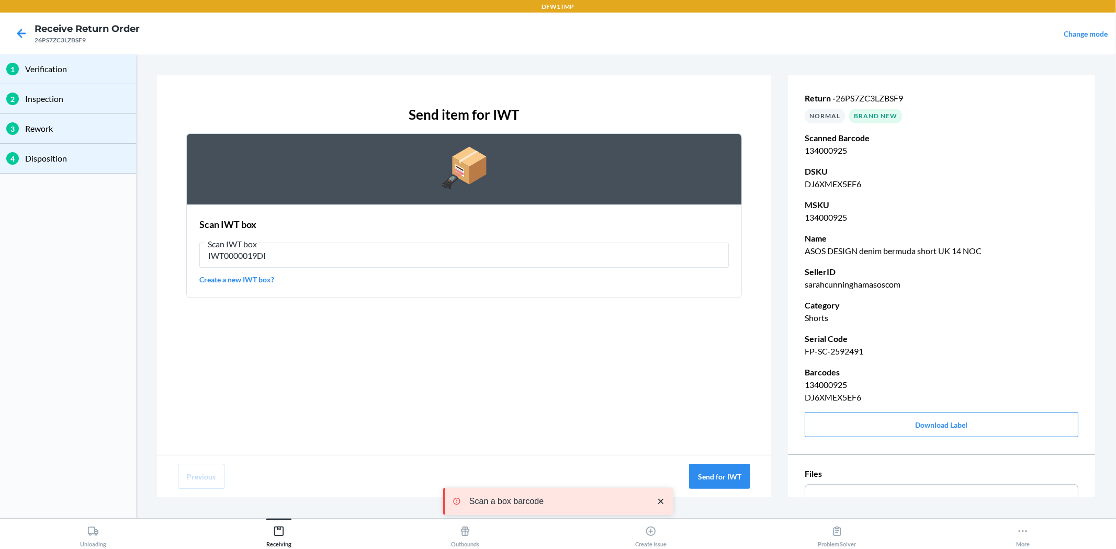
drag, startPoint x: 478, startPoint y: 310, endPoint x: 461, endPoint y: 274, distance: 39.8
click at [466, 275] on div "Send item for IWT Scan IWT box Scan IWT box IWT0000019DI Create a new IWT box?" at bounding box center [464, 265] width 614 height 380
click at [437, 243] on label "Scan IWT box IWT0000019DI" at bounding box center [463, 253] width 529 height 30
click at [443, 250] on input "IWT0000019DI" at bounding box center [463, 255] width 529 height 25
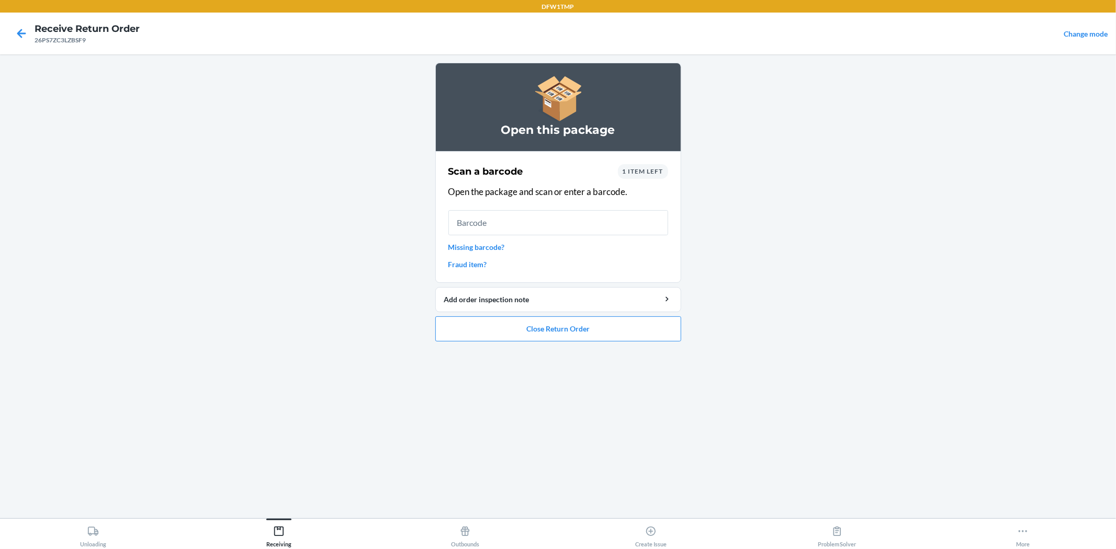
click at [639, 176] on div "1 item left" at bounding box center [643, 171] width 50 height 15
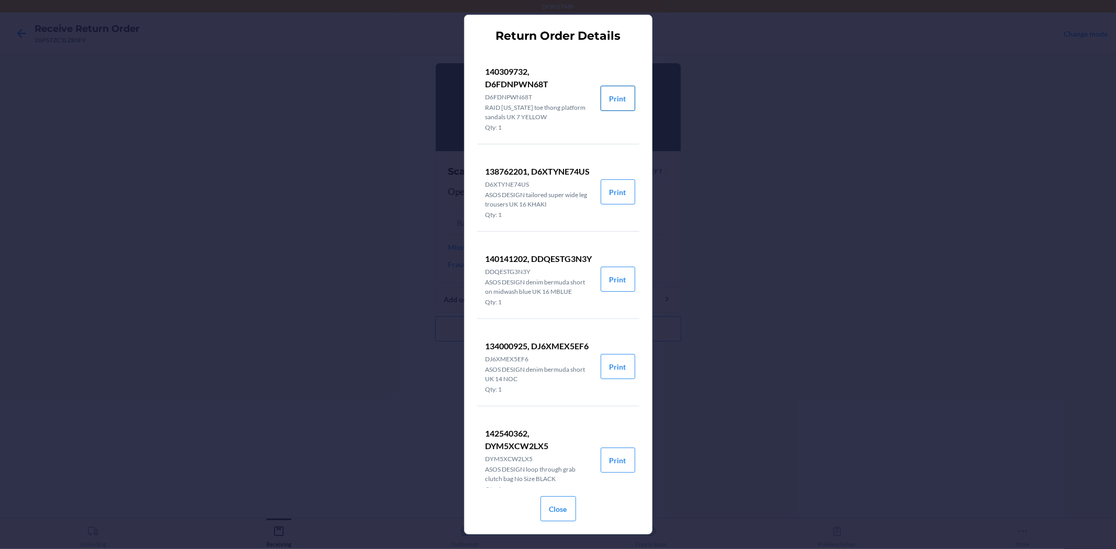
click at [603, 101] on button "Print" at bounding box center [618, 98] width 35 height 25
click at [562, 494] on button "Close" at bounding box center [558, 509] width 36 height 25
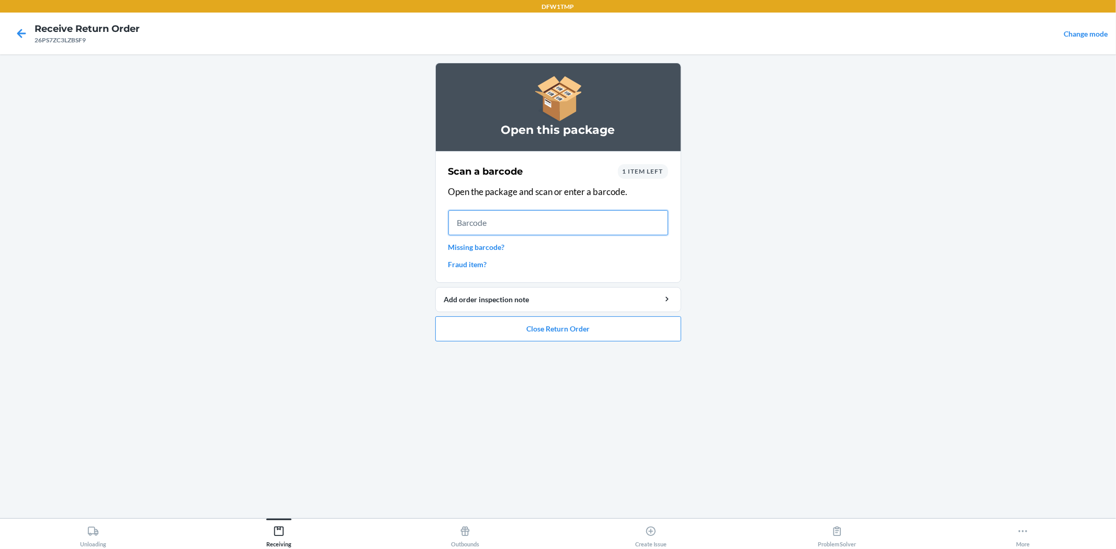
click at [545, 218] on input "text" at bounding box center [558, 222] width 220 height 25
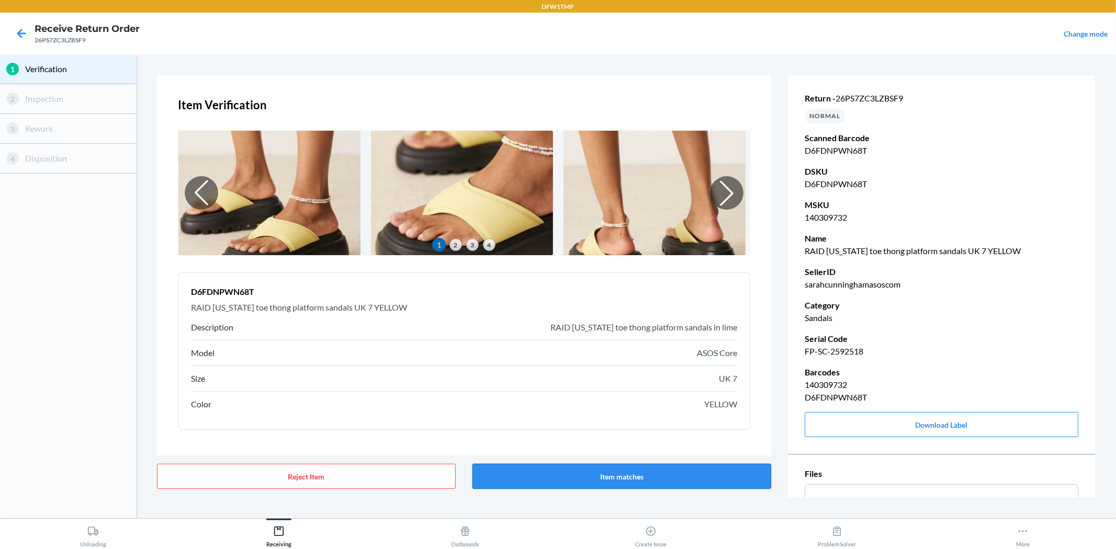
click at [679, 475] on button "Item matches" at bounding box center [621, 476] width 299 height 25
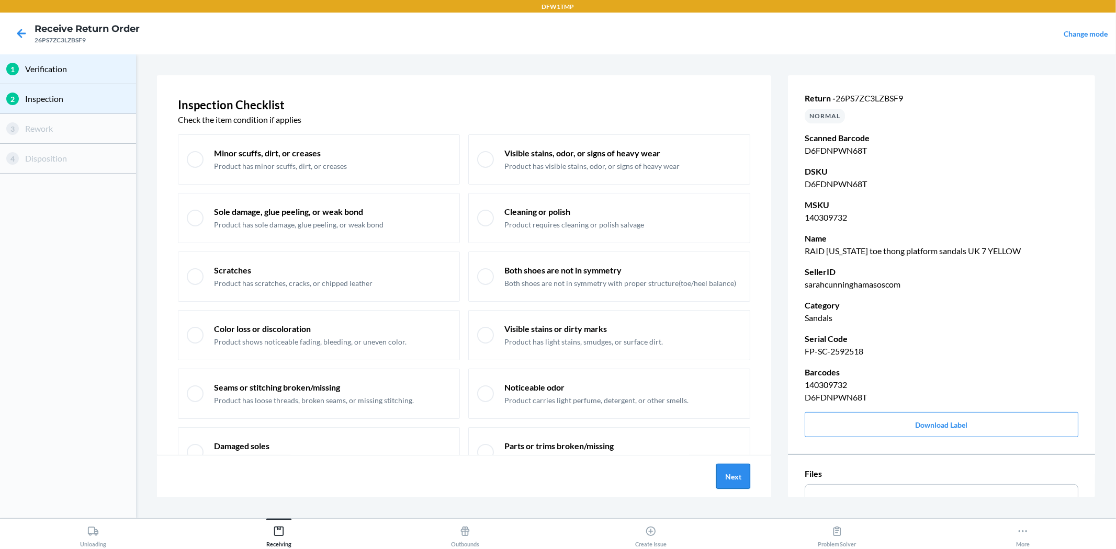
click at [734, 480] on button "Next" at bounding box center [733, 476] width 34 height 25
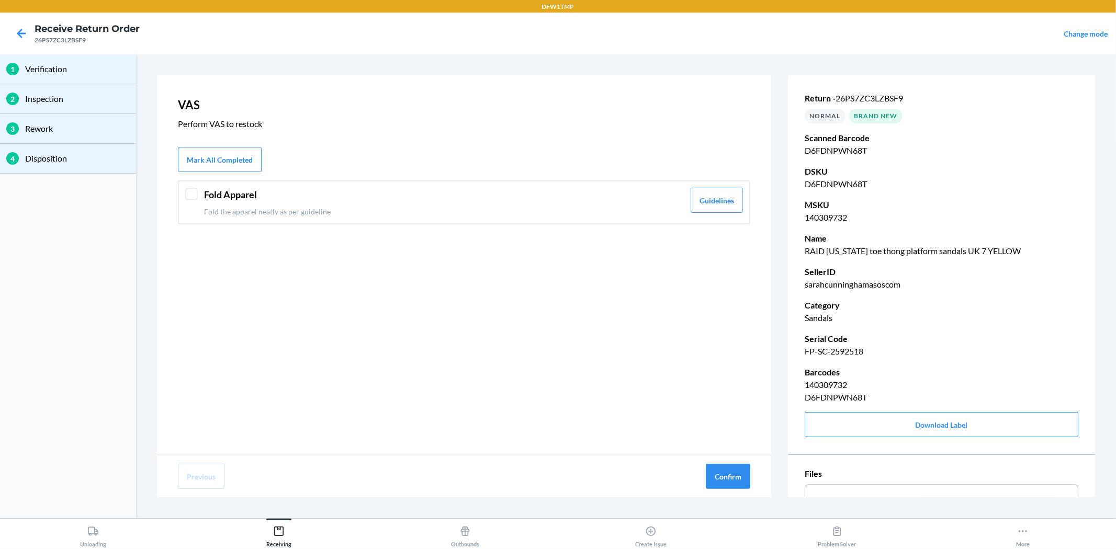
click at [253, 207] on p "Fold the apparel neatly as per guideline" at bounding box center [444, 211] width 480 height 11
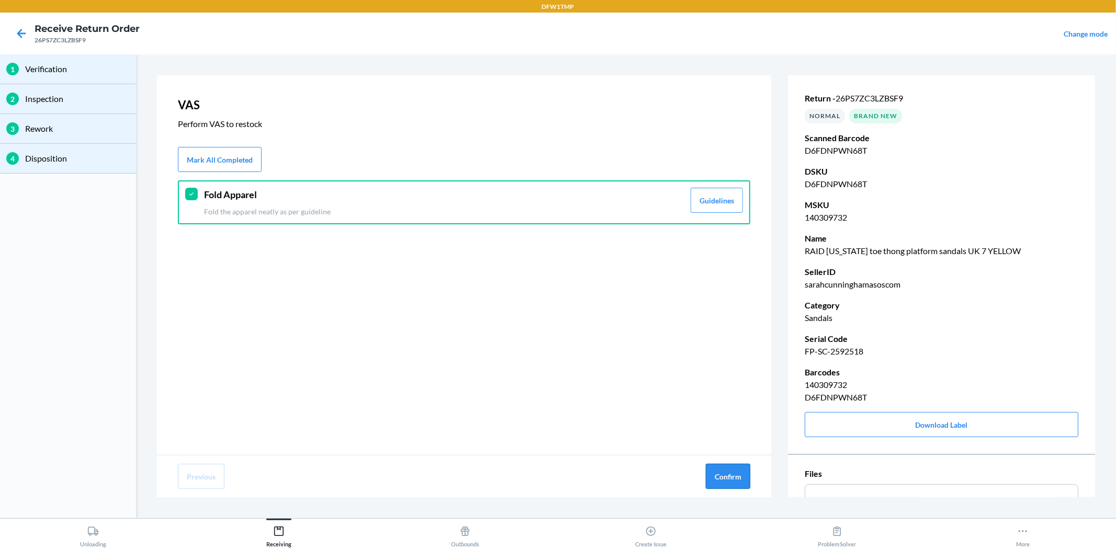
click at [719, 480] on button "Confirm" at bounding box center [728, 476] width 44 height 25
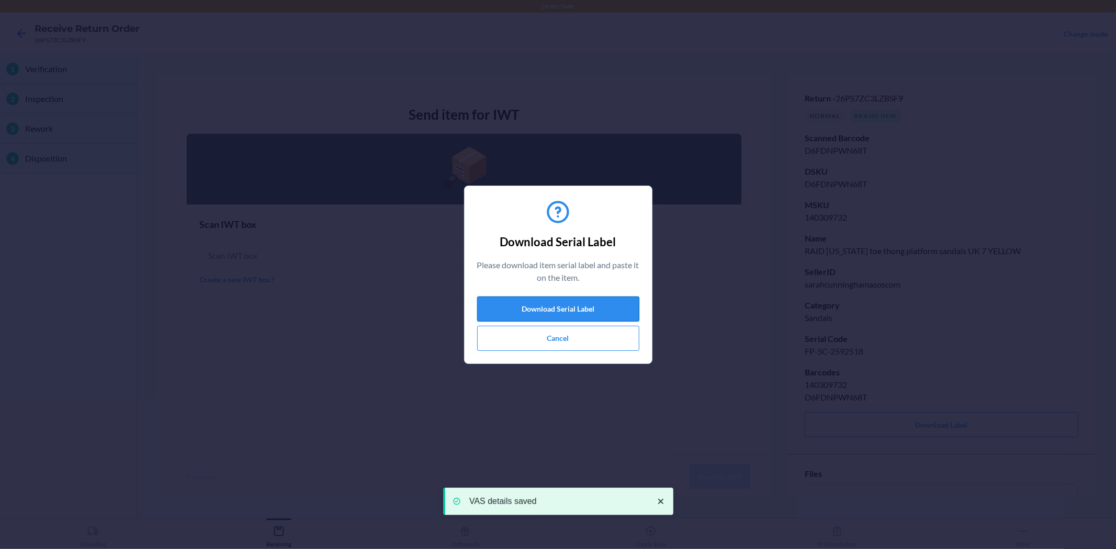
click at [614, 303] on button "Download Serial Label" at bounding box center [558, 309] width 162 height 25
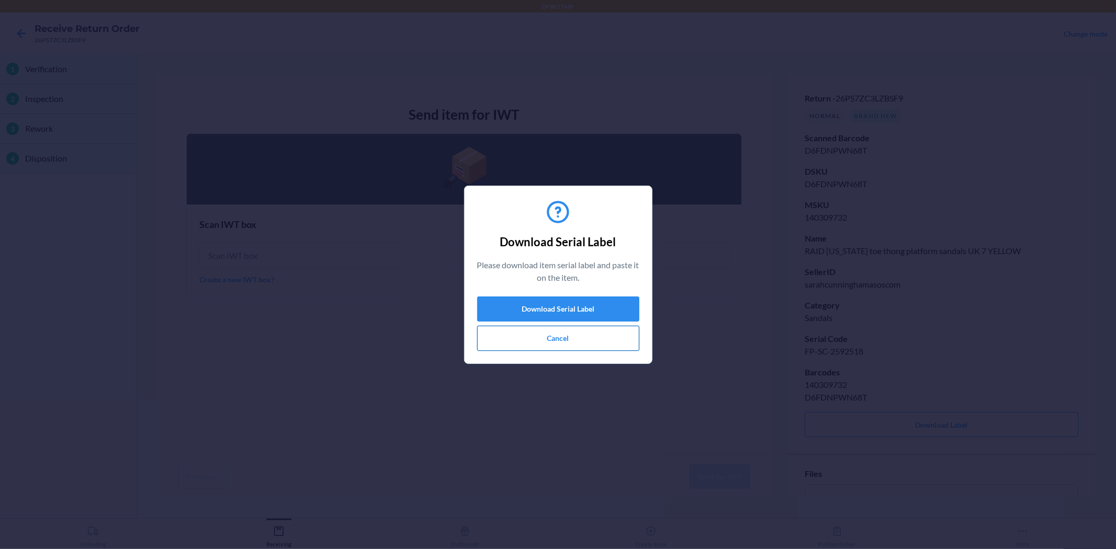
click at [518, 333] on button "Cancel" at bounding box center [558, 338] width 162 height 25
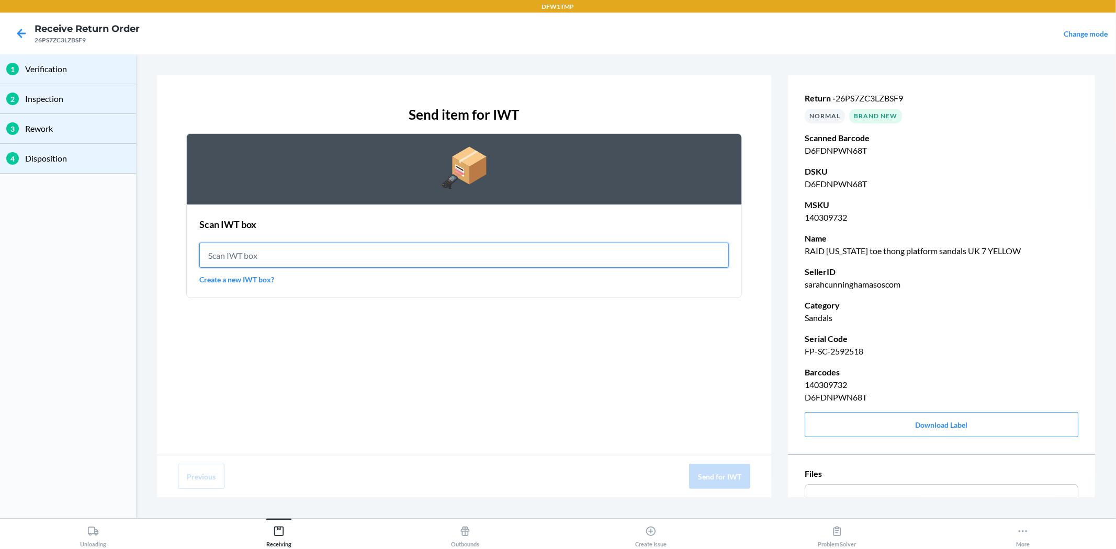
click at [541, 258] on input "text" at bounding box center [463, 255] width 529 height 25
click at [248, 281] on link "Create a new IWT box?" at bounding box center [463, 279] width 529 height 11
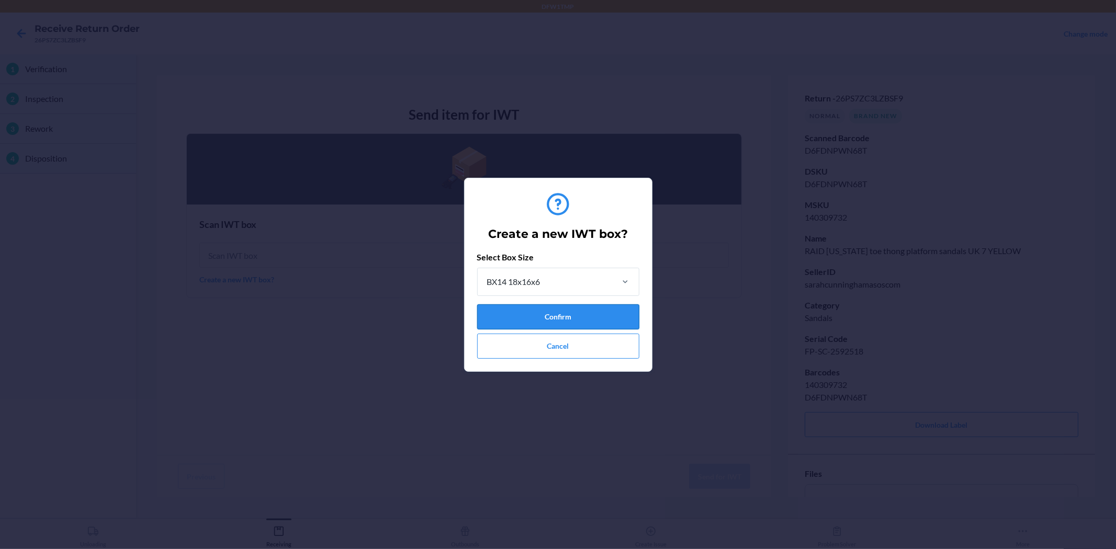
click at [544, 315] on button "Confirm" at bounding box center [558, 316] width 162 height 25
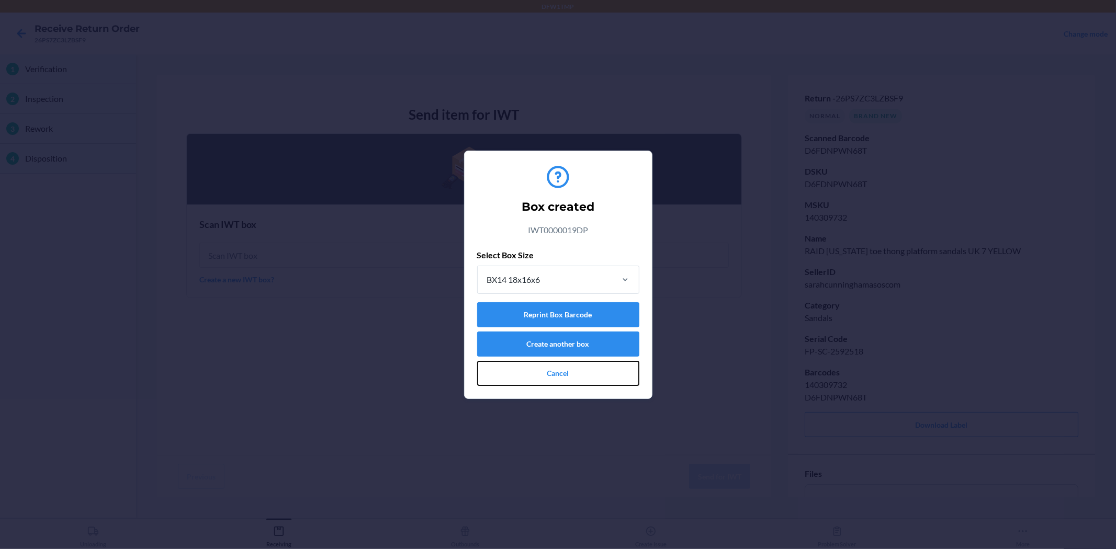
click at [595, 368] on button "Cancel" at bounding box center [558, 373] width 162 height 25
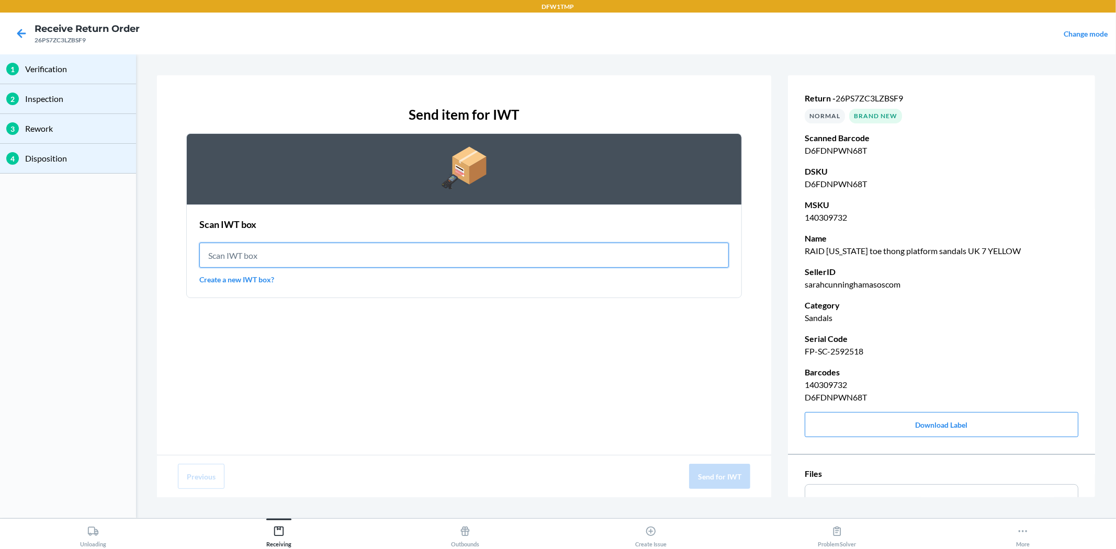
click at [523, 259] on input "text" at bounding box center [463, 255] width 529 height 25
type input "IWT0000019DP"
drag, startPoint x: 484, startPoint y: 280, endPoint x: 483, endPoint y: 262, distance: 18.3
click at [477, 269] on div "Scan IWT box Scan IWT box IWT0000019DP Create a new IWT box?" at bounding box center [463, 252] width 529 height 74
click at [484, 262] on input "IWT0000019DP" at bounding box center [463, 255] width 529 height 25
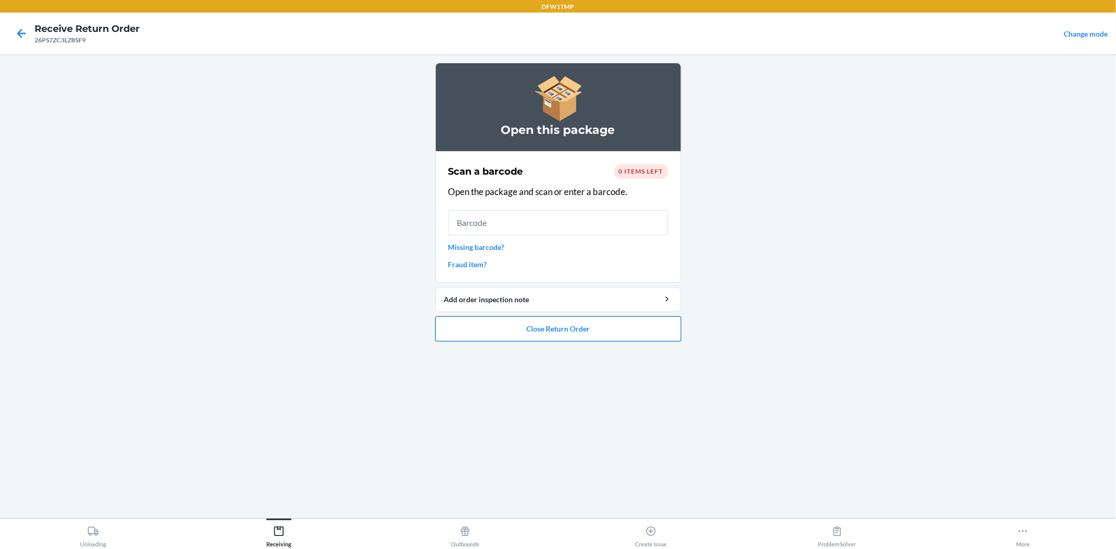
click at [632, 319] on button "Close Return Order" at bounding box center [558, 329] width 246 height 25
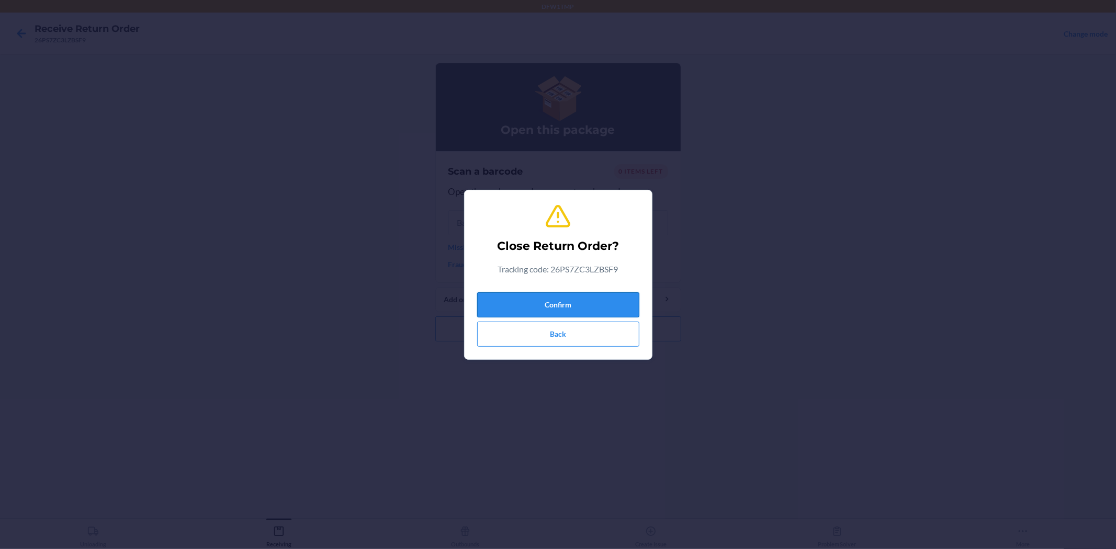
click at [603, 296] on button "Confirm" at bounding box center [558, 304] width 162 height 25
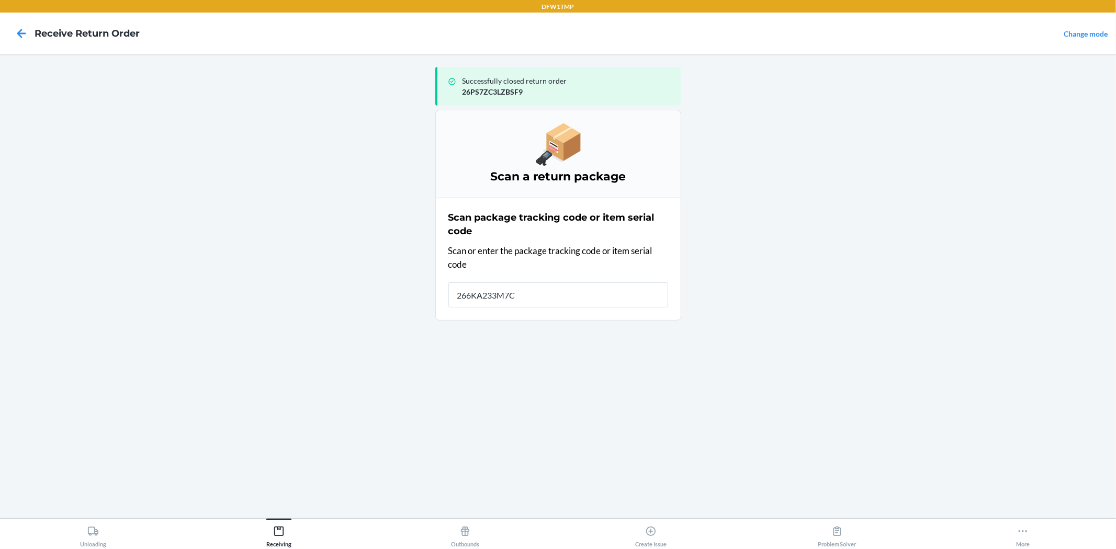
type input "266KA233M7CF"
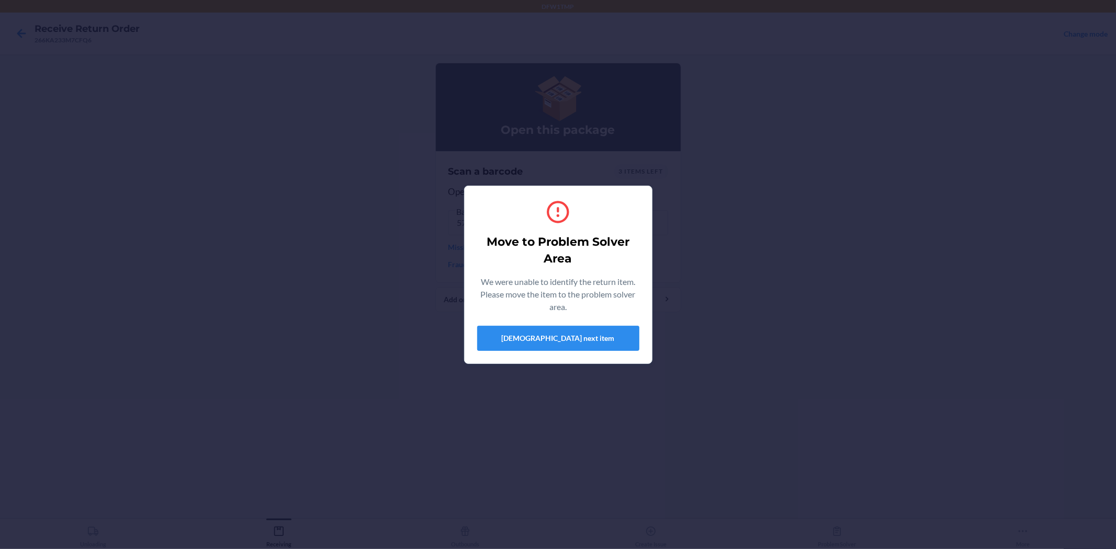
drag, startPoint x: 749, startPoint y: 258, endPoint x: 641, endPoint y: 310, distance: 119.6
click at [740, 267] on div "Move to Problem Solver Area We were unable to identify the return item. Please …" at bounding box center [558, 274] width 1116 height 549
click at [595, 338] on button "Scan next item" at bounding box center [558, 338] width 162 height 25
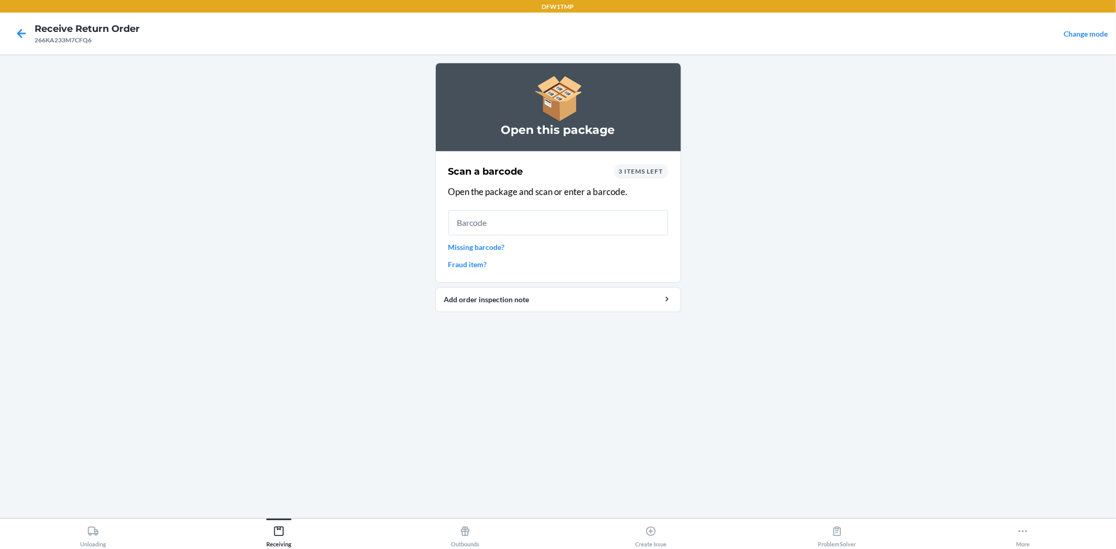
click at [646, 180] on div "Scan a barcode 3 items left Open the package and scan or enter a barcode. Missi…" at bounding box center [558, 217] width 220 height 112
click at [649, 173] on span "3 items left" at bounding box center [641, 171] width 44 height 8
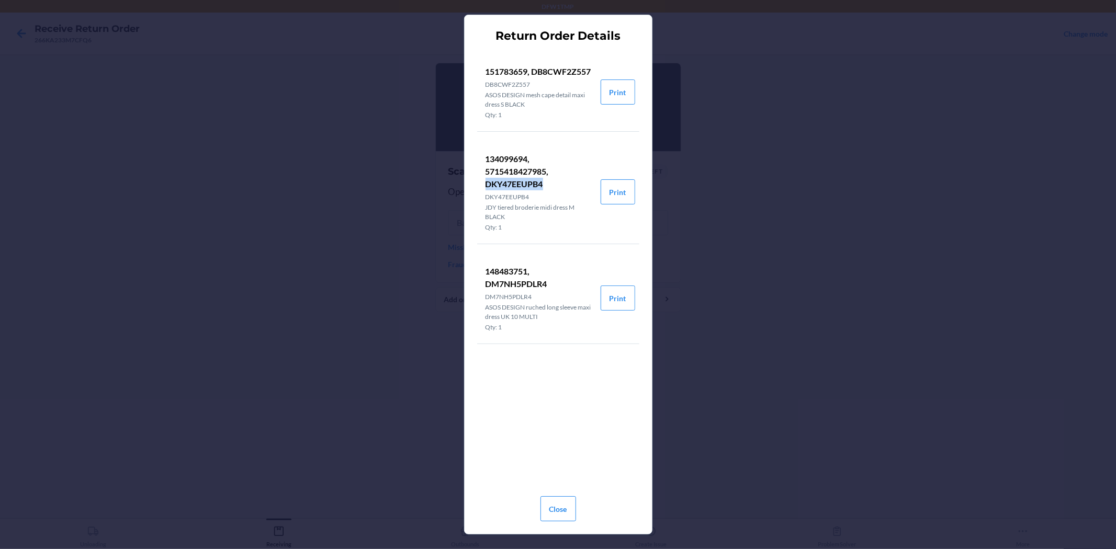
drag, startPoint x: 487, startPoint y: 196, endPoint x: 543, endPoint y: 200, distance: 56.1
click at [543, 190] on p "134099694, 5715418427985, DKY47EEUPB4" at bounding box center [539, 172] width 107 height 38
copy p "DKY47EEUPB4"
click at [571, 494] on button "Close" at bounding box center [558, 509] width 36 height 25
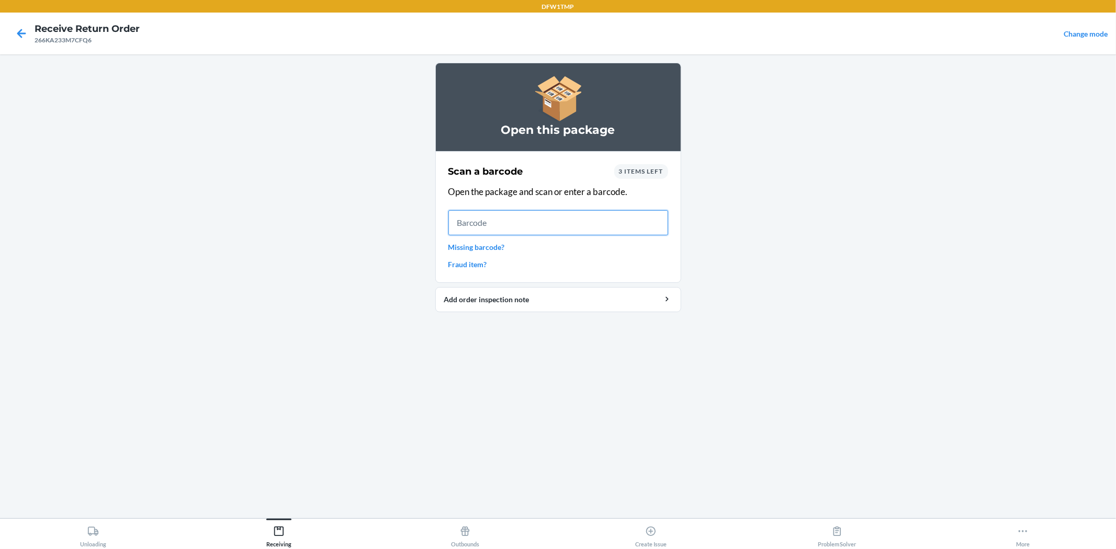
click at [622, 229] on input "text" at bounding box center [558, 222] width 220 height 25
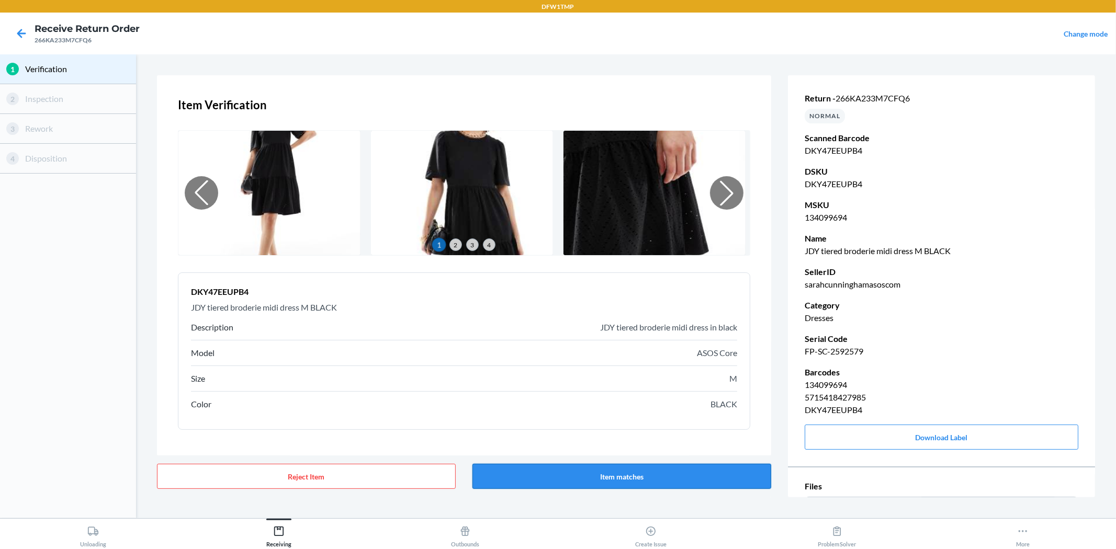
click at [660, 471] on button "Item matches" at bounding box center [621, 476] width 299 height 25
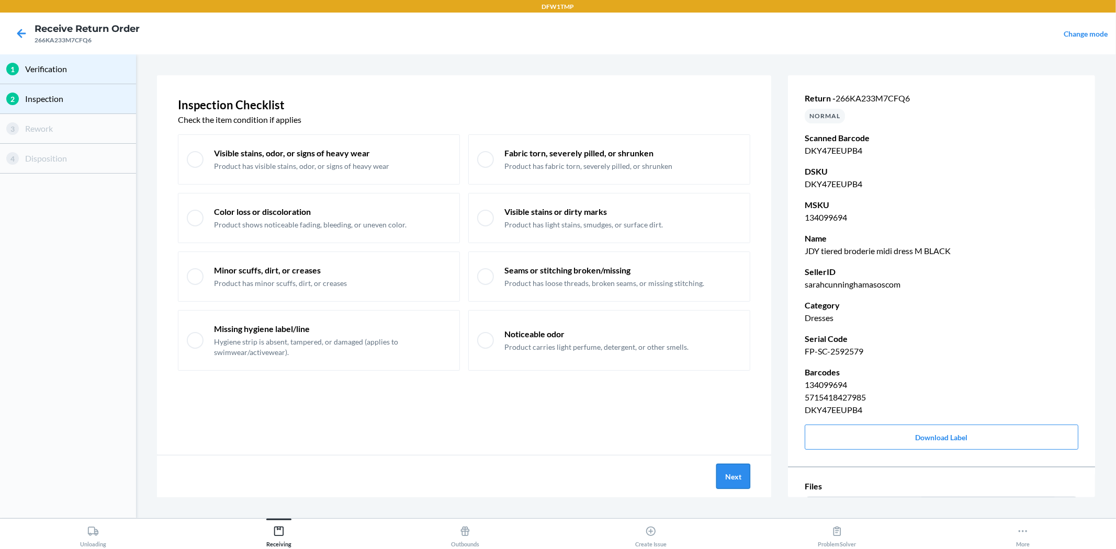
click at [724, 475] on button "Next" at bounding box center [733, 476] width 34 height 25
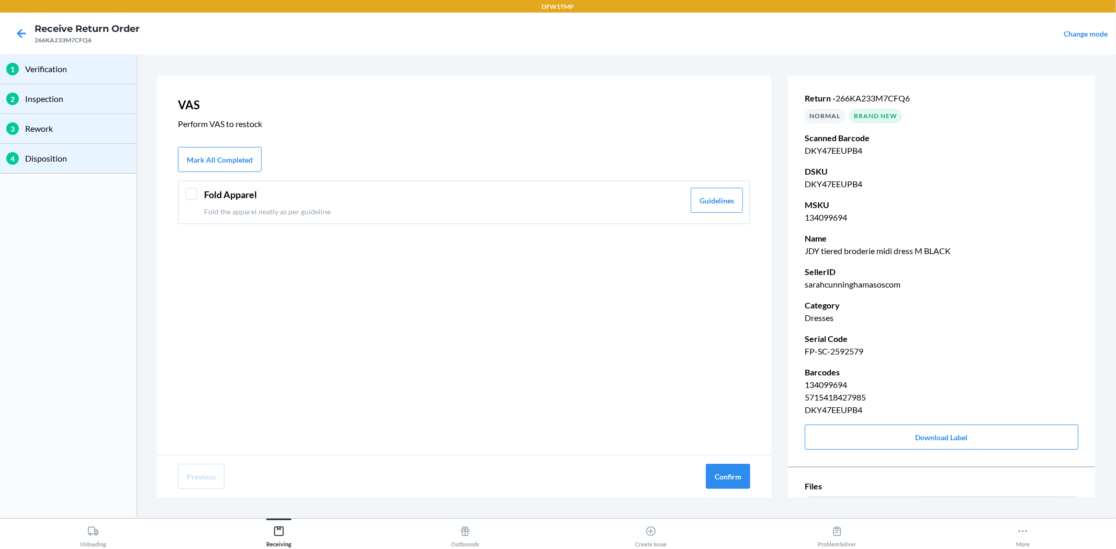
click at [1004, 494] on div "1 Verification 2 Inspection 3 Rework 4 Disposition VAS Perform VAS to restock M…" at bounding box center [558, 286] width 1116 height 464
click at [392, 199] on header "Fold Apparel" at bounding box center [444, 195] width 480 height 14
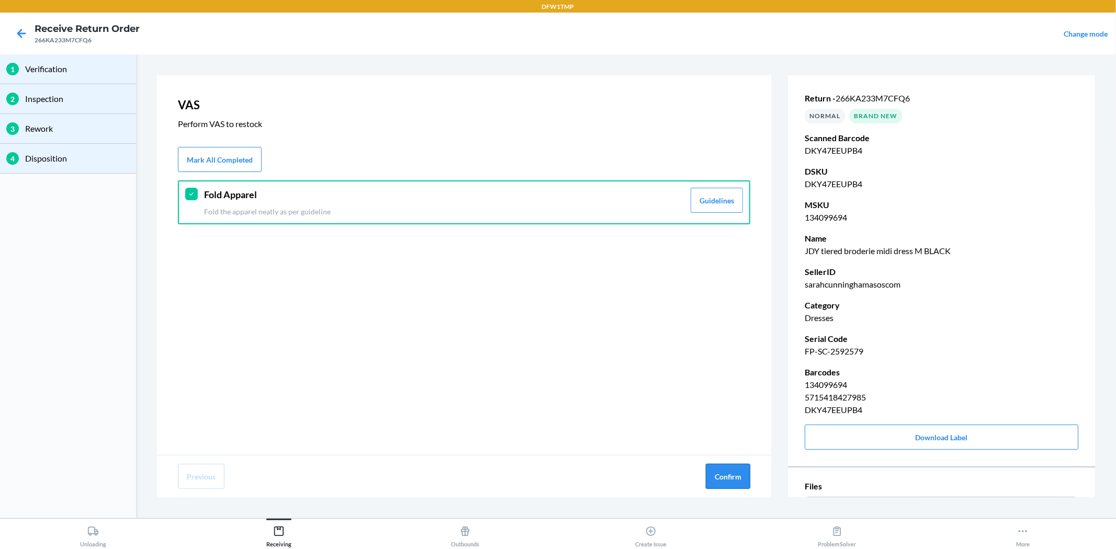
click at [725, 481] on button "Confirm" at bounding box center [728, 476] width 44 height 25
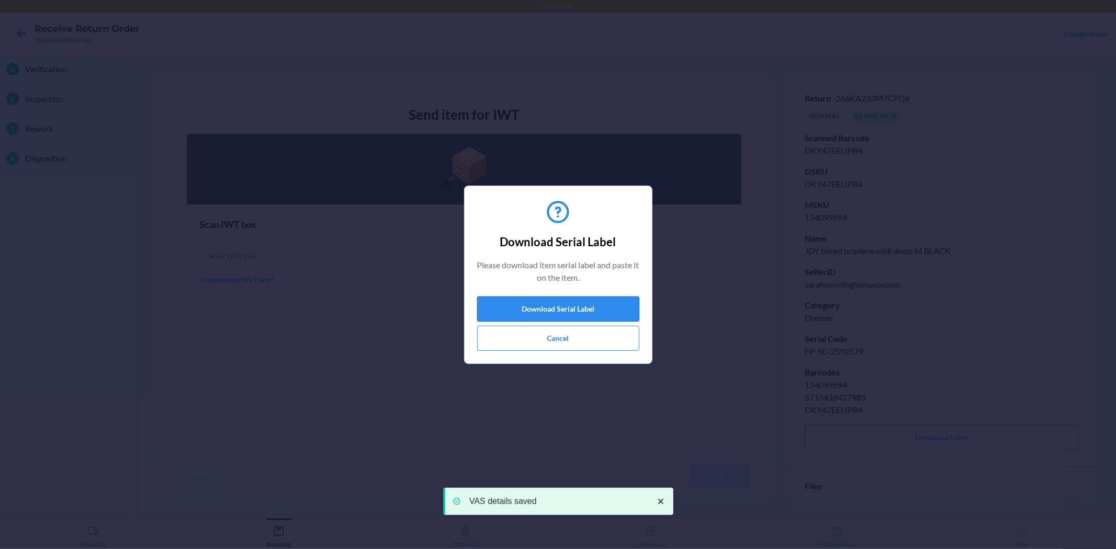
click at [567, 311] on button "Download Serial Label" at bounding box center [558, 309] width 162 height 25
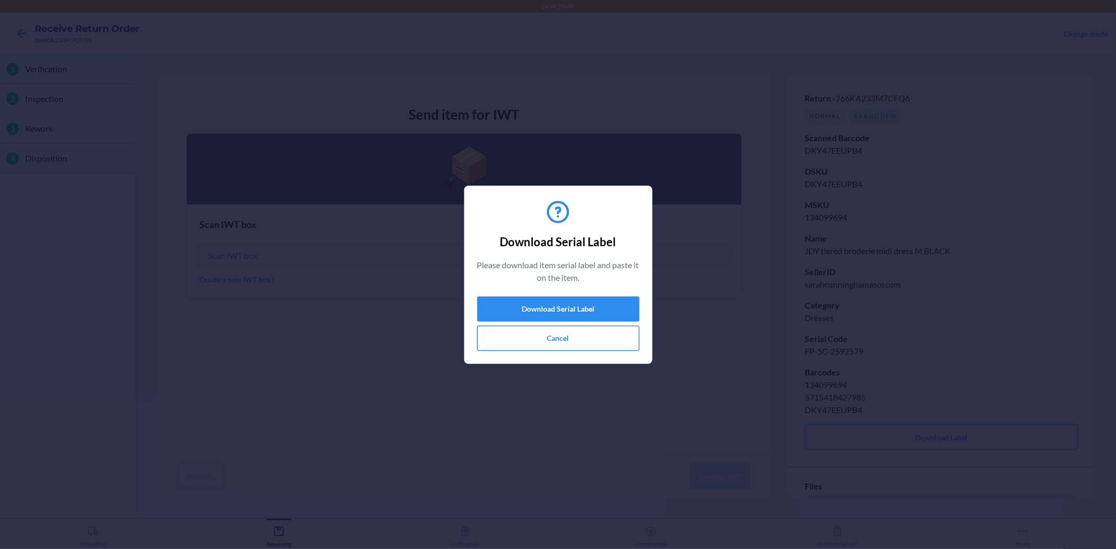
click at [546, 343] on button "Cancel" at bounding box center [558, 338] width 162 height 25
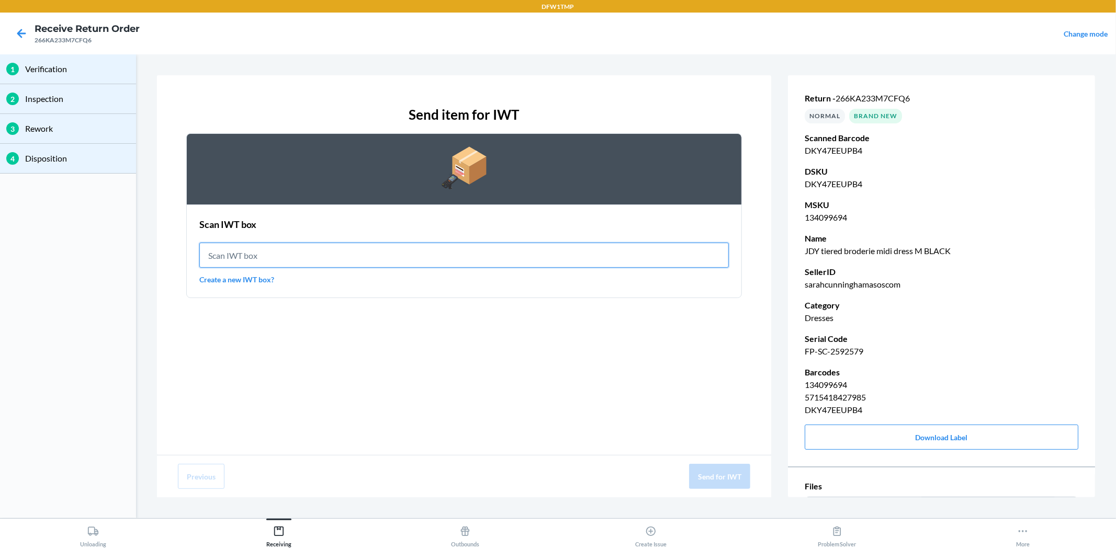
click at [358, 252] on input "text" at bounding box center [463, 255] width 529 height 25
type input "IWT0000019DI"
click at [281, 254] on input "IWT0000019DI" at bounding box center [463, 255] width 529 height 25
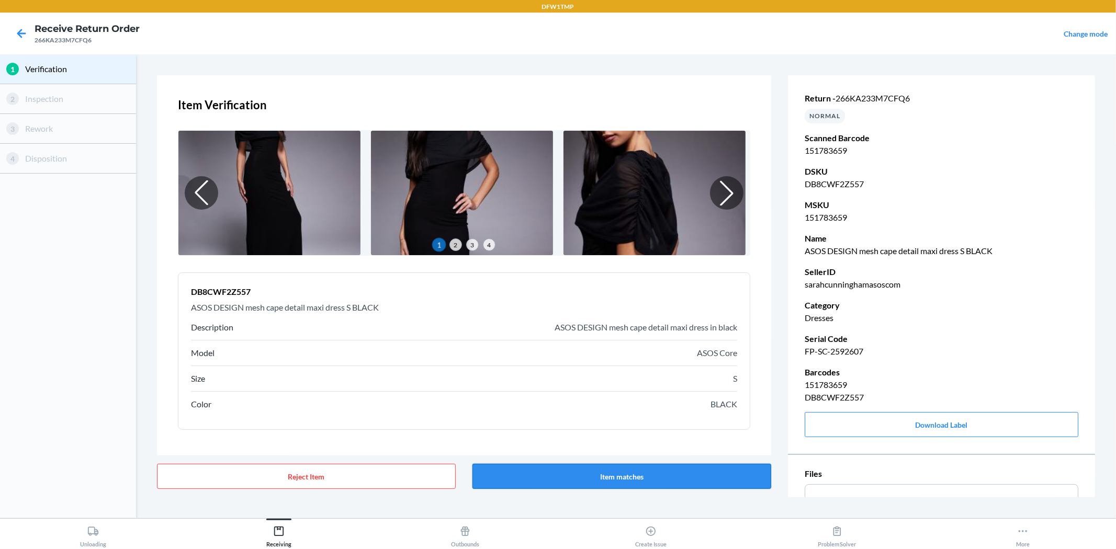
click at [715, 479] on button "Item matches" at bounding box center [621, 476] width 299 height 25
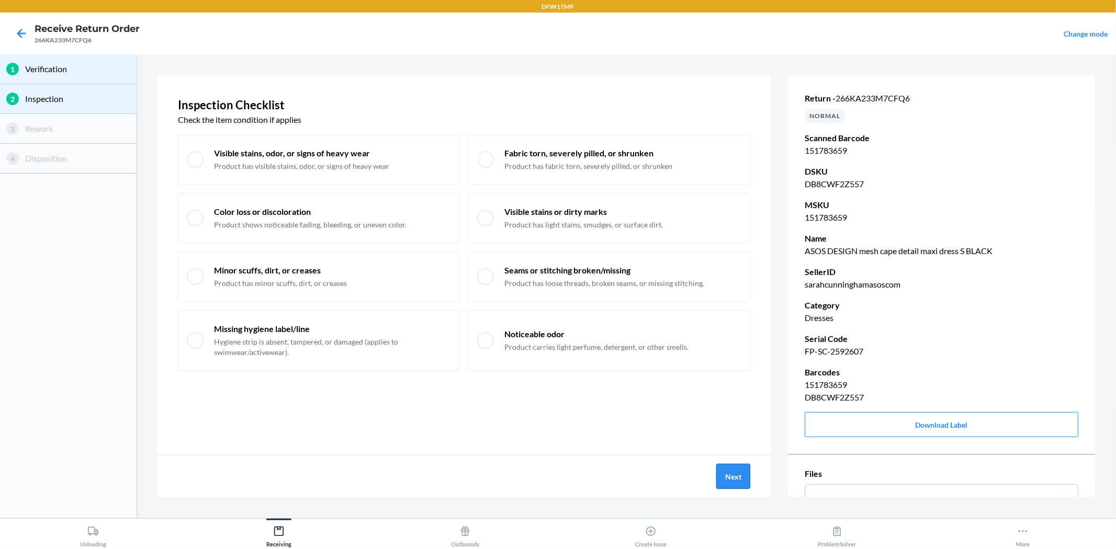
click at [728, 484] on button "Next" at bounding box center [733, 476] width 34 height 25
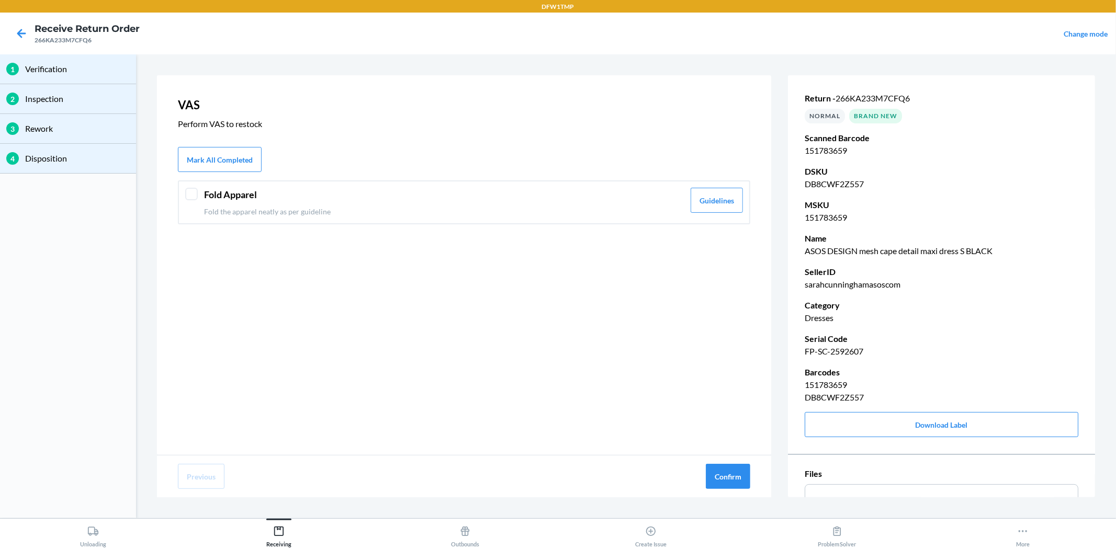
click at [404, 186] on div "Fold Apparel Fold the apparel neatly as per guideline Guidelines" at bounding box center [464, 202] width 572 height 44
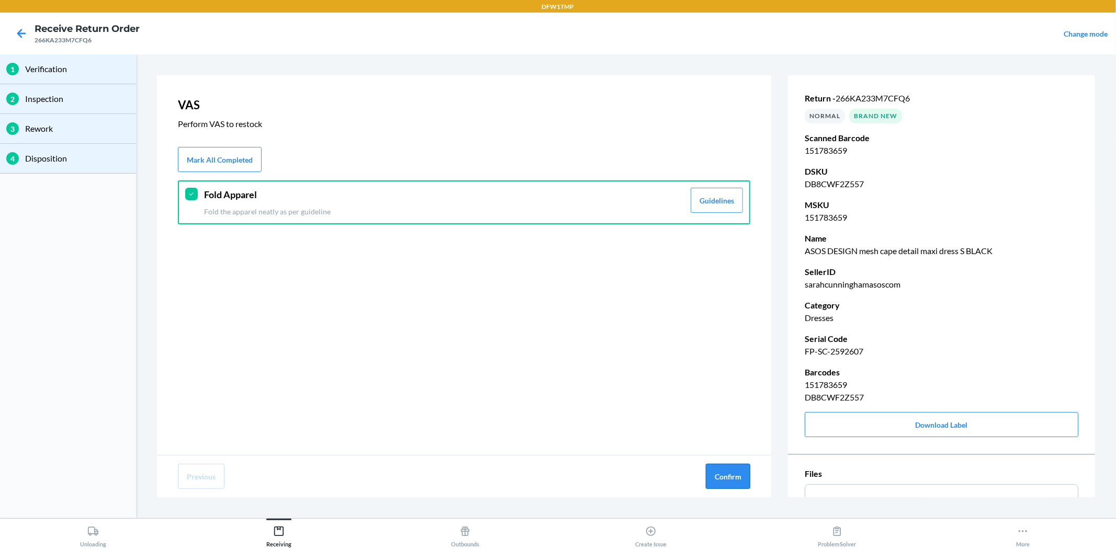
click at [740, 472] on button "Confirm" at bounding box center [728, 476] width 44 height 25
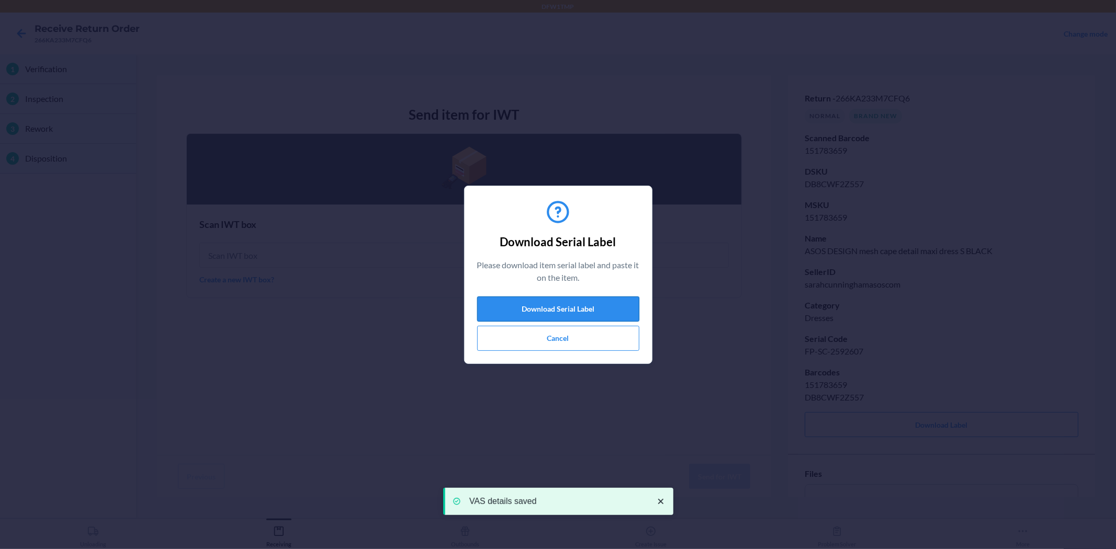
click at [566, 309] on button "Download Serial Label" at bounding box center [558, 309] width 162 height 25
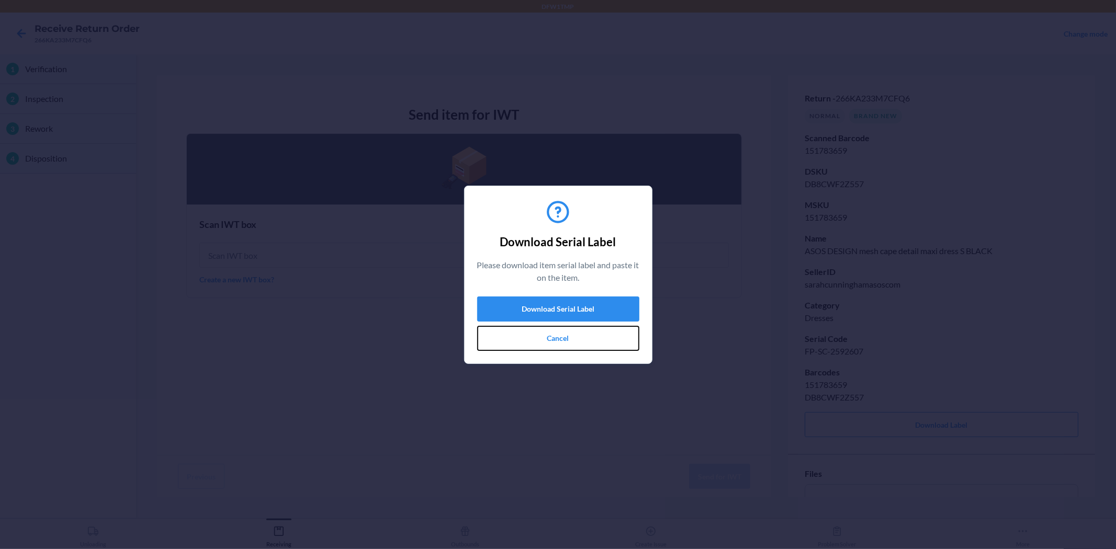
click at [548, 341] on button "Cancel" at bounding box center [558, 338] width 162 height 25
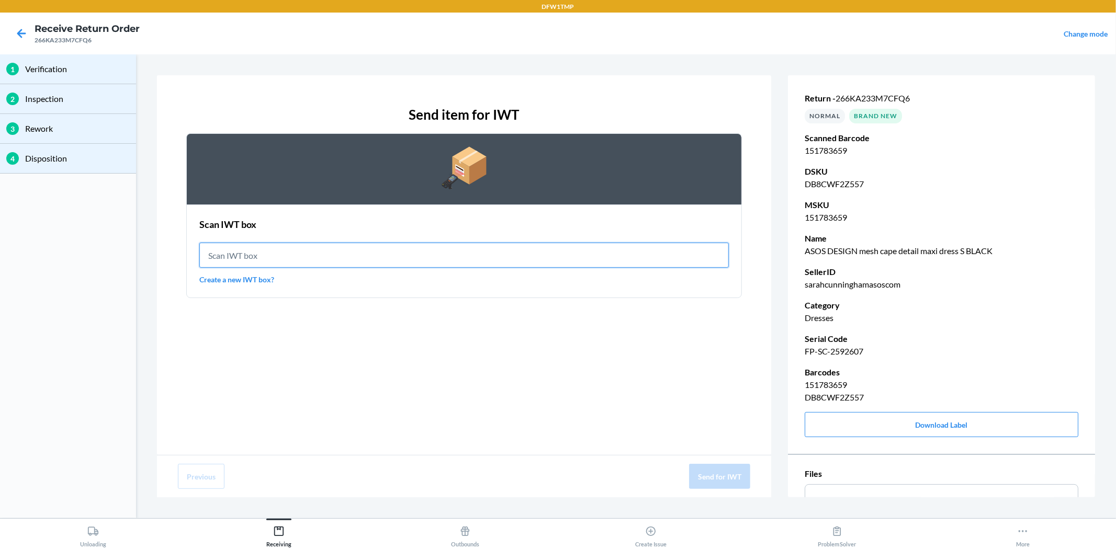
drag, startPoint x: 531, startPoint y: 261, endPoint x: 501, endPoint y: 315, distance: 62.3
click at [527, 263] on input "text" at bounding box center [463, 255] width 529 height 25
type input "IWT0000019DI"
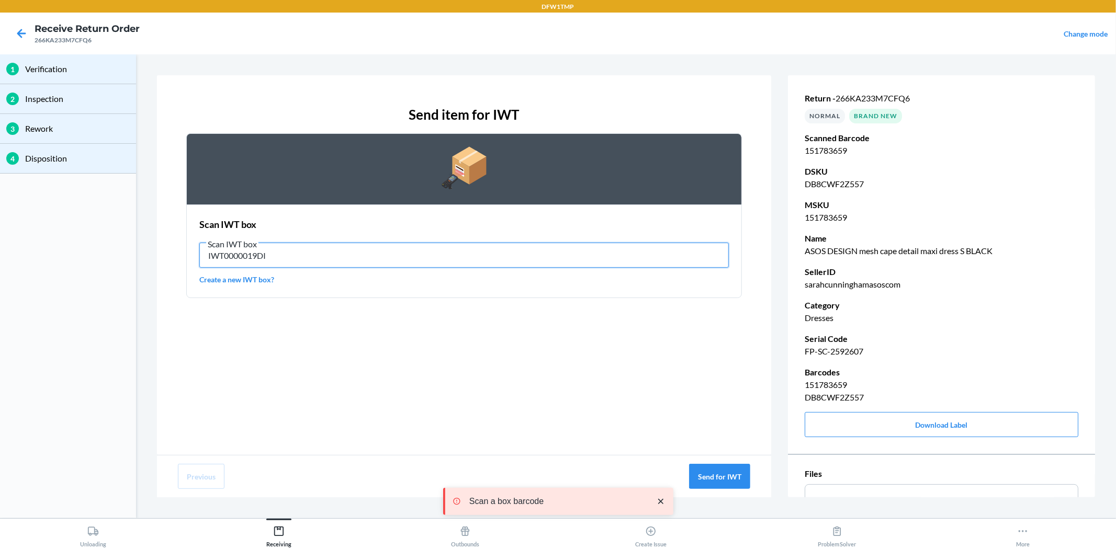
drag, startPoint x: 632, startPoint y: 261, endPoint x: 678, endPoint y: 357, distance: 106.7
click at [634, 260] on input "IWT0000019DI" at bounding box center [463, 255] width 529 height 25
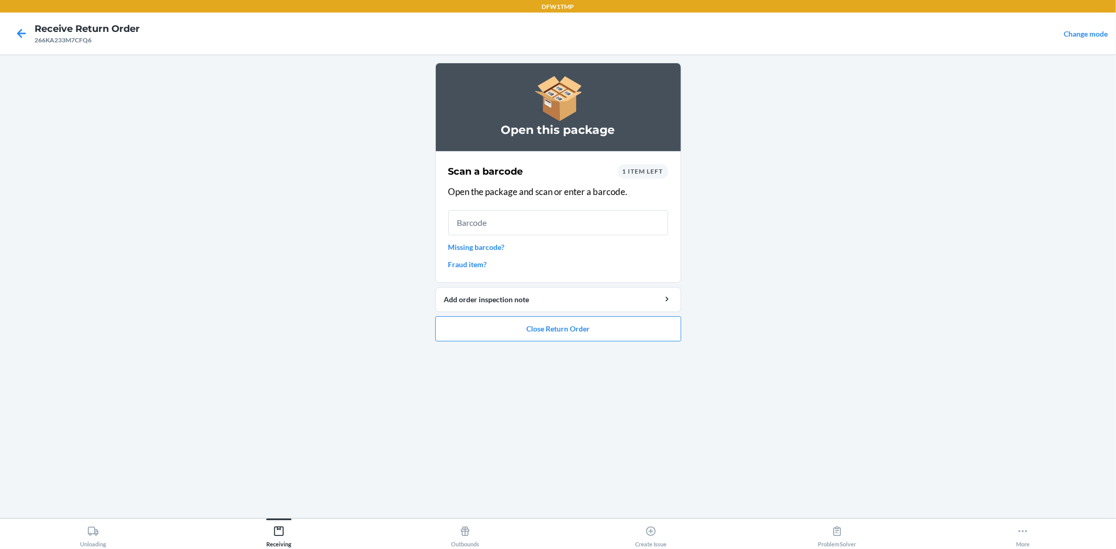
click at [656, 173] on span "1 item left" at bounding box center [643, 171] width 41 height 8
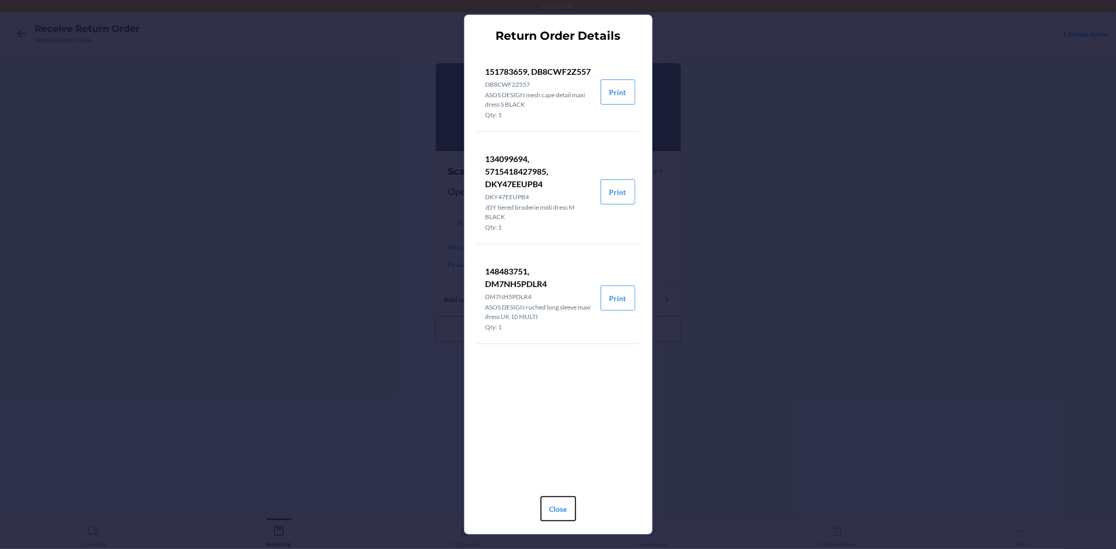
click at [570, 494] on button "Close" at bounding box center [558, 509] width 36 height 25
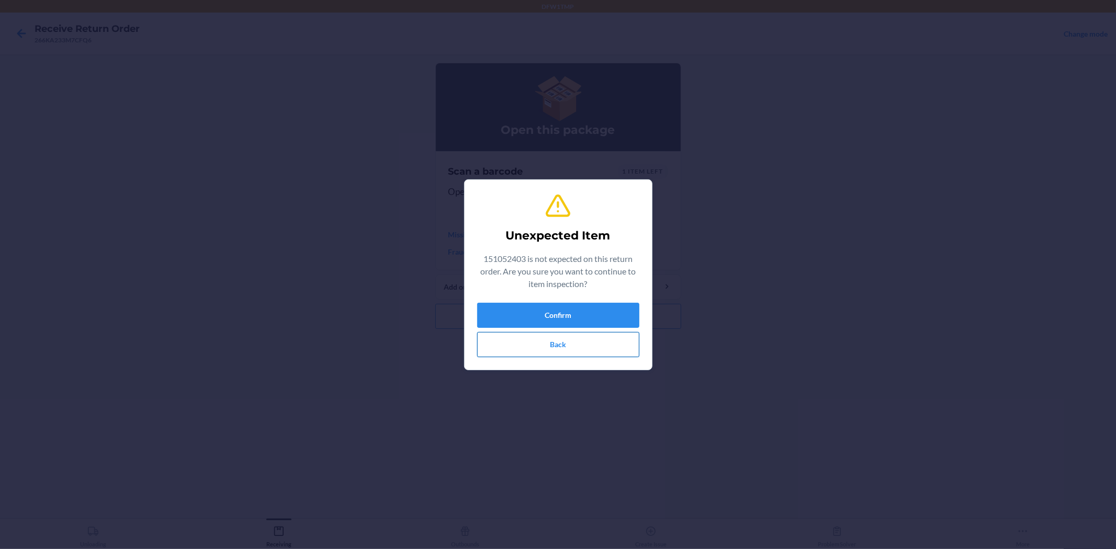
click at [592, 344] on button "Back" at bounding box center [558, 344] width 162 height 25
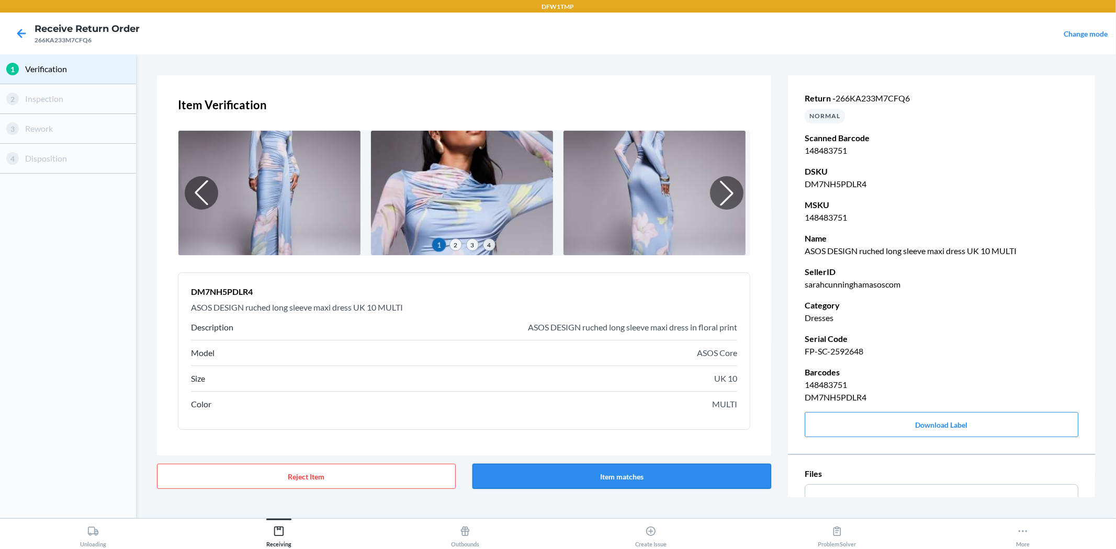
click at [606, 487] on button "Item matches" at bounding box center [621, 476] width 299 height 25
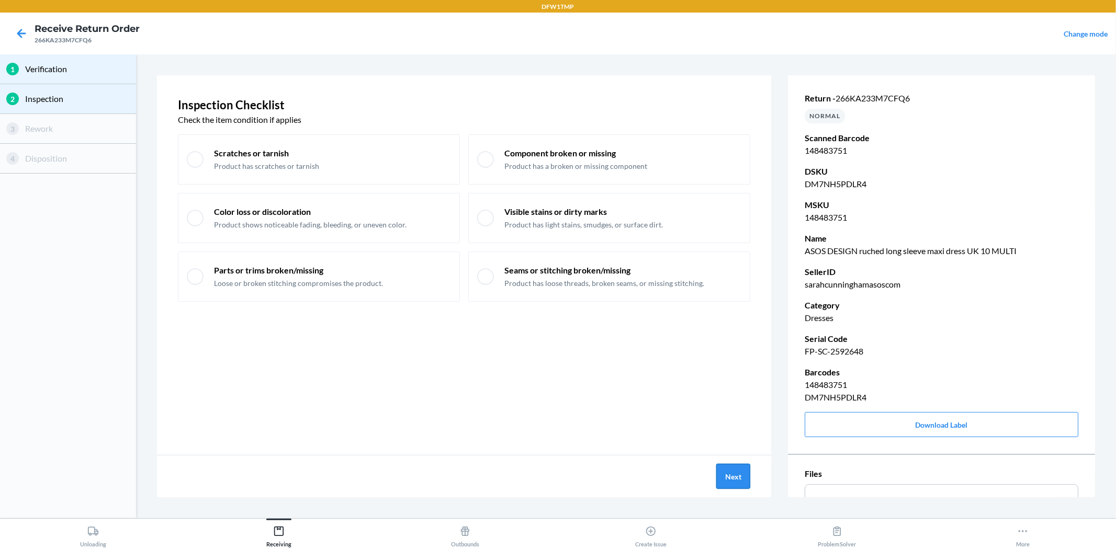
drag, startPoint x: 761, startPoint y: 483, endPoint x: 747, endPoint y: 476, distance: 15.7
click at [750, 477] on div "Next" at bounding box center [464, 477] width 614 height 42
click at [745, 475] on button "Next" at bounding box center [733, 476] width 34 height 25
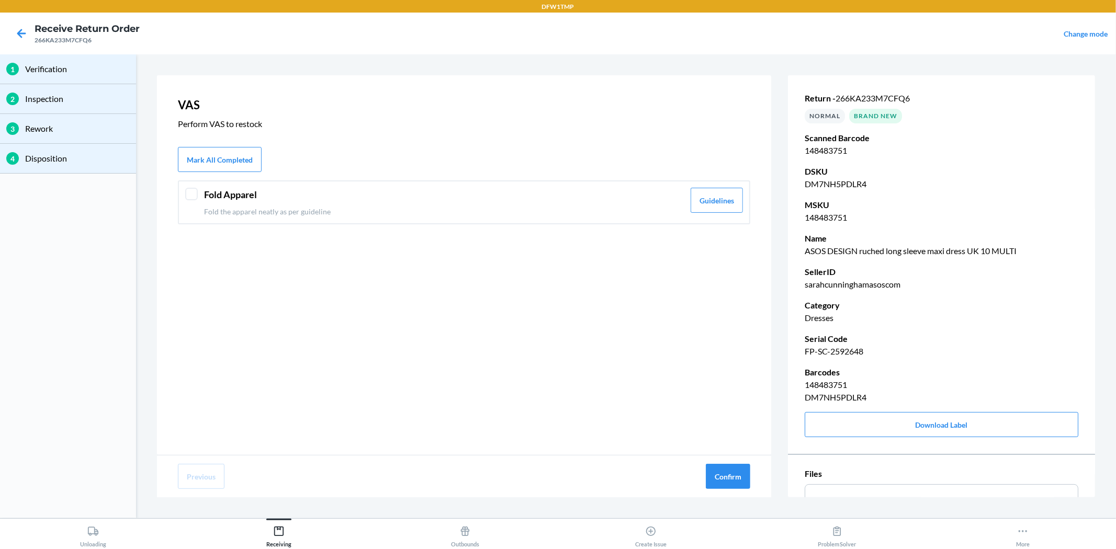
click at [363, 220] on div "Fold Apparel Fold the apparel neatly as per guideline Guidelines" at bounding box center [464, 202] width 572 height 44
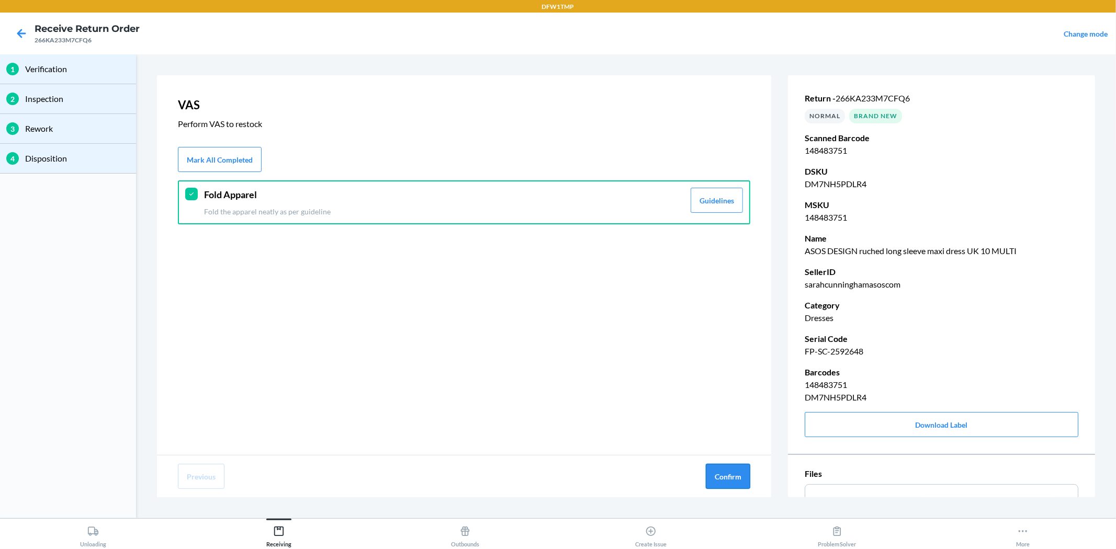
click at [714, 472] on button "Confirm" at bounding box center [728, 476] width 44 height 25
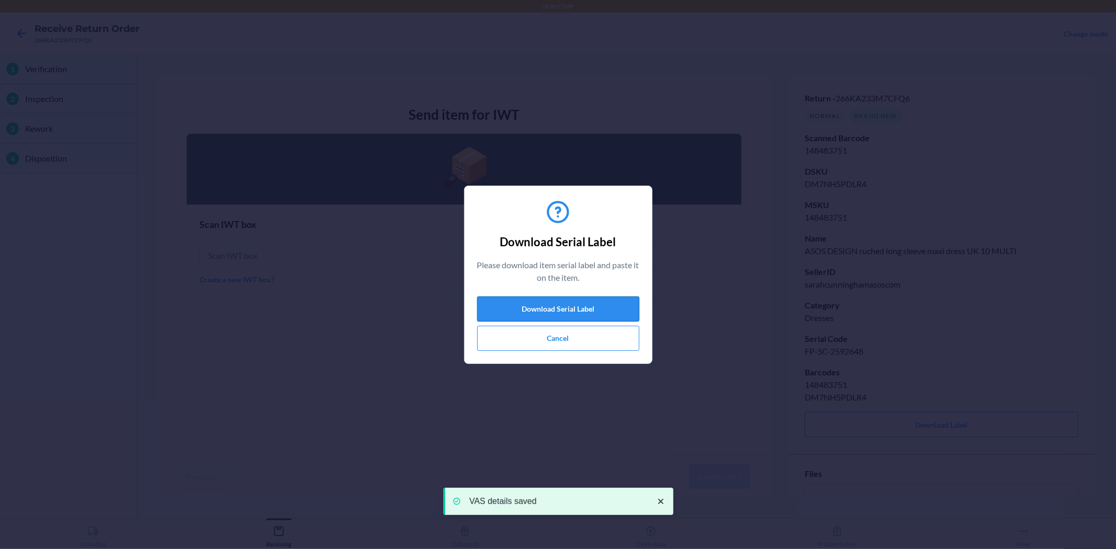
click at [578, 317] on button "Download Serial Label" at bounding box center [558, 309] width 162 height 25
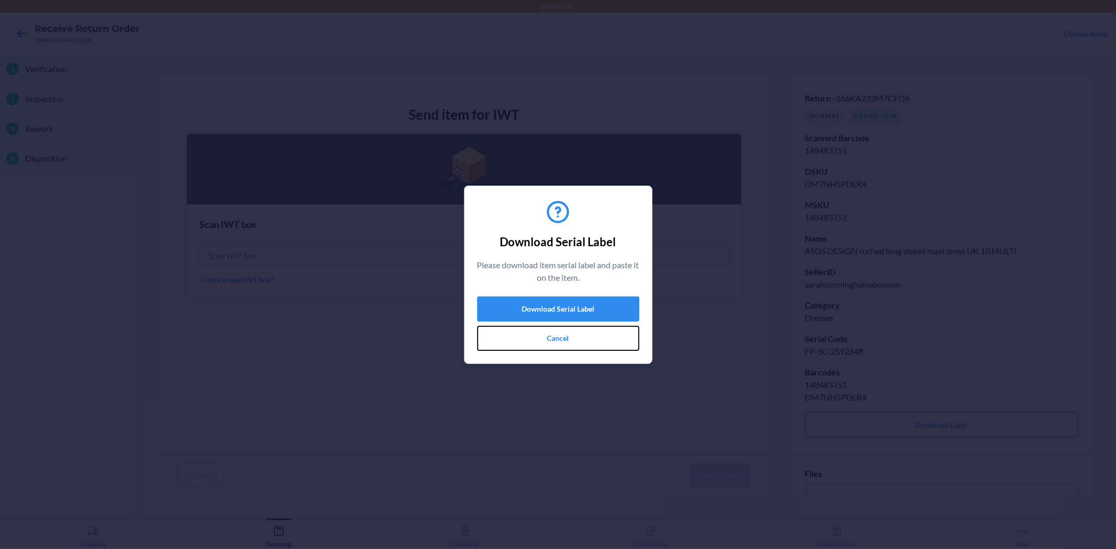
drag, startPoint x: 527, startPoint y: 348, endPoint x: 582, endPoint y: 343, distance: 55.2
click at [528, 348] on button "Cancel" at bounding box center [558, 338] width 162 height 25
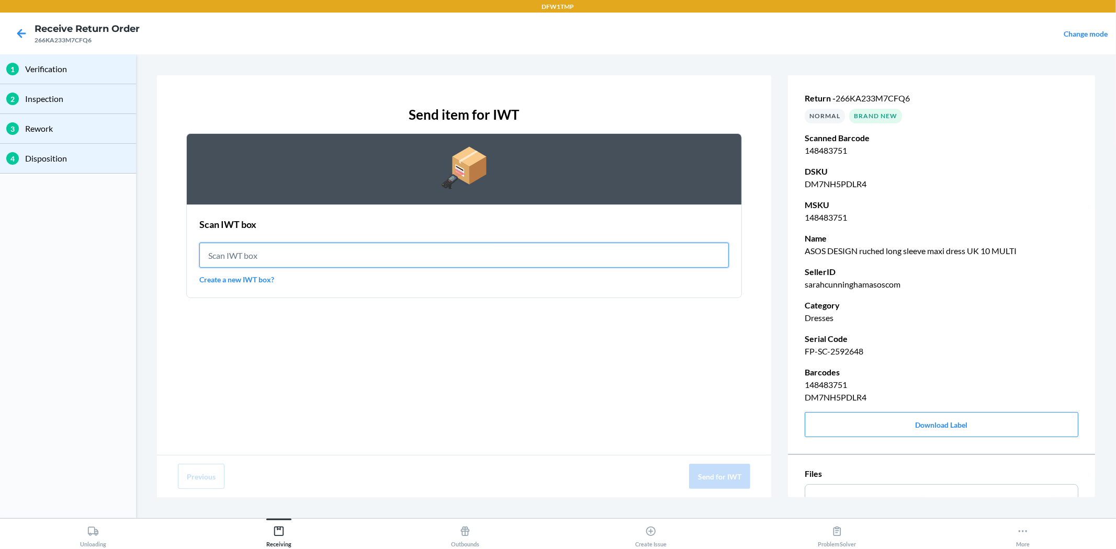
click at [572, 260] on input "text" at bounding box center [463, 255] width 529 height 25
type input "IWT0000019DI"
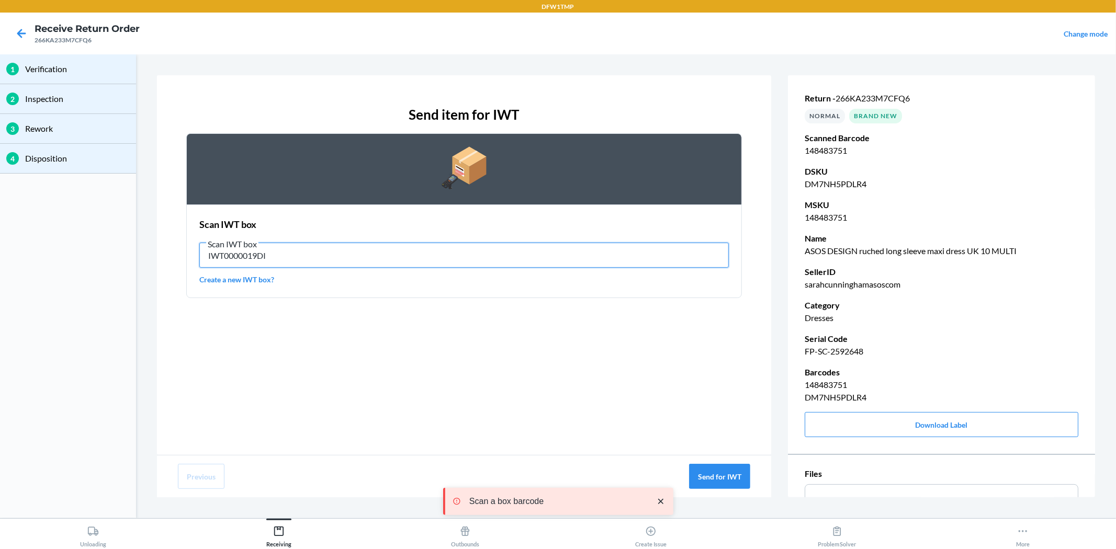
drag, startPoint x: 370, startPoint y: 255, endPoint x: 379, endPoint y: 242, distance: 15.8
click at [372, 253] on input "IWT0000019DI" at bounding box center [463, 255] width 529 height 25
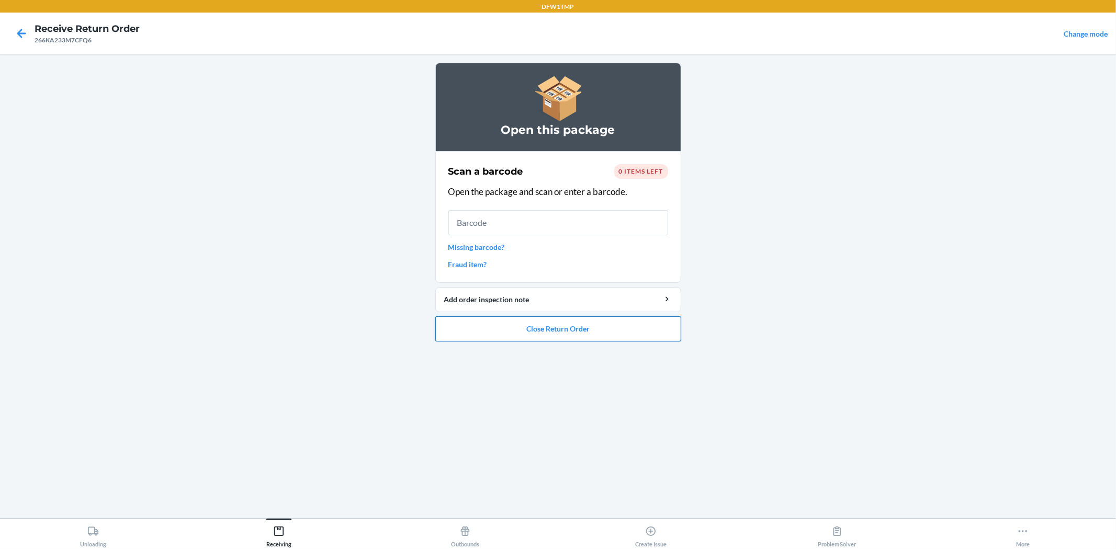
click at [635, 332] on button "Close Return Order" at bounding box center [558, 329] width 246 height 25
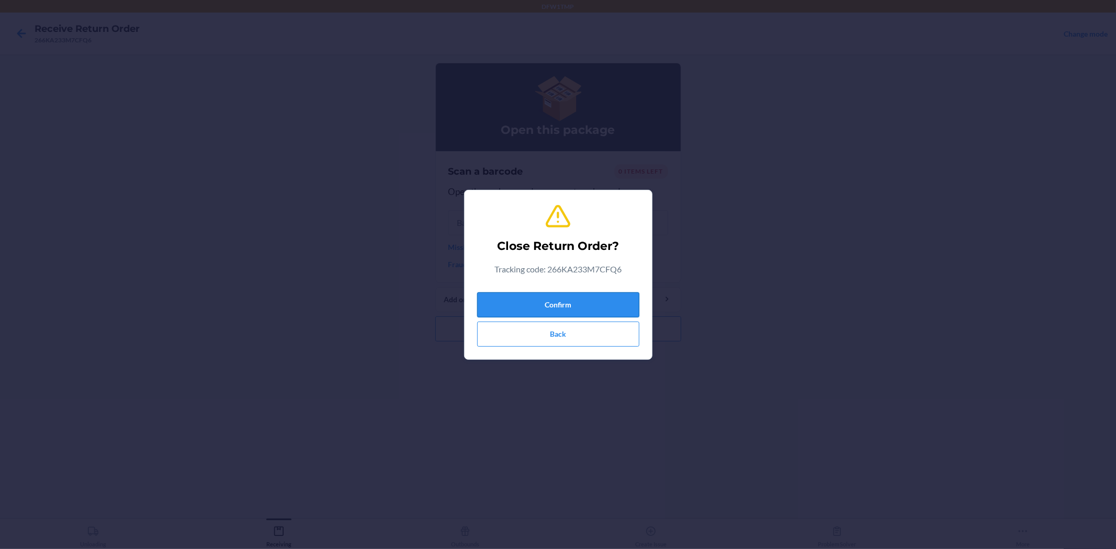
click at [605, 303] on button "Confirm" at bounding box center [558, 304] width 162 height 25
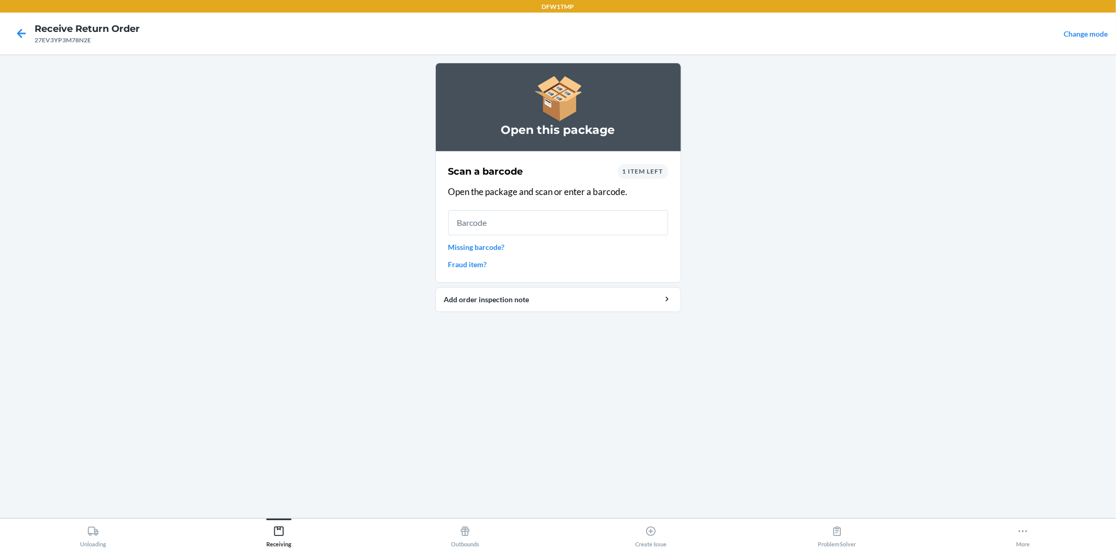
click at [636, 171] on span "1 item left" at bounding box center [643, 171] width 41 height 8
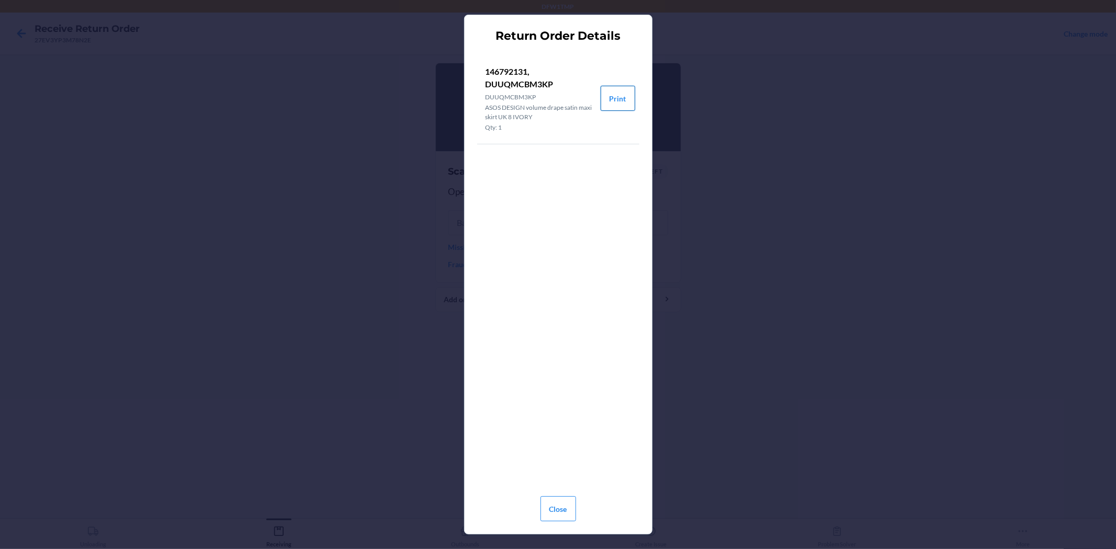
click at [616, 100] on button "Print" at bounding box center [618, 98] width 35 height 25
click at [563, 494] on button "Close" at bounding box center [558, 509] width 36 height 25
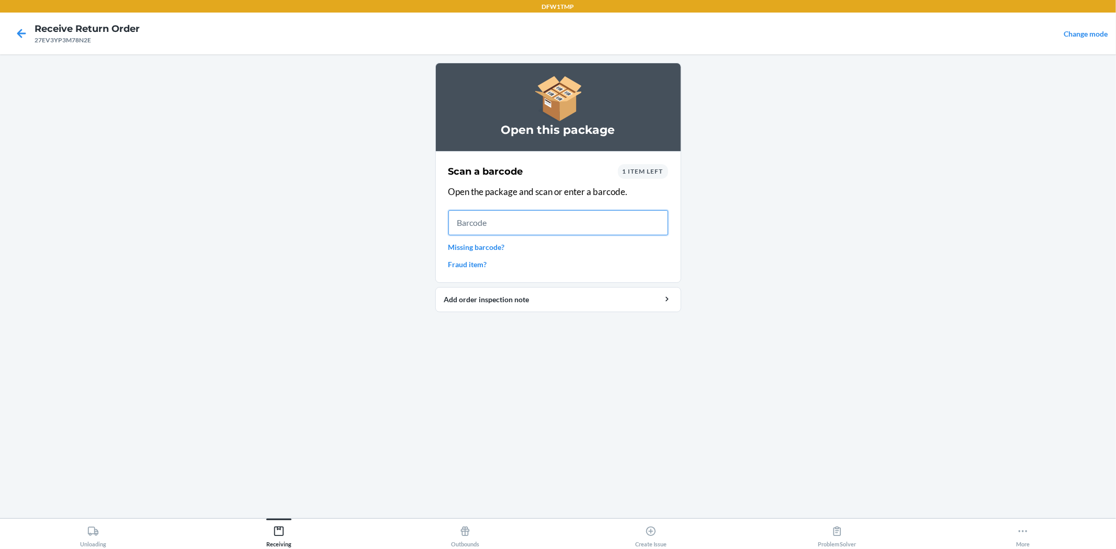
drag, startPoint x: 513, startPoint y: 217, endPoint x: 525, endPoint y: 218, distance: 11.6
click at [515, 218] on input "text" at bounding box center [558, 222] width 220 height 25
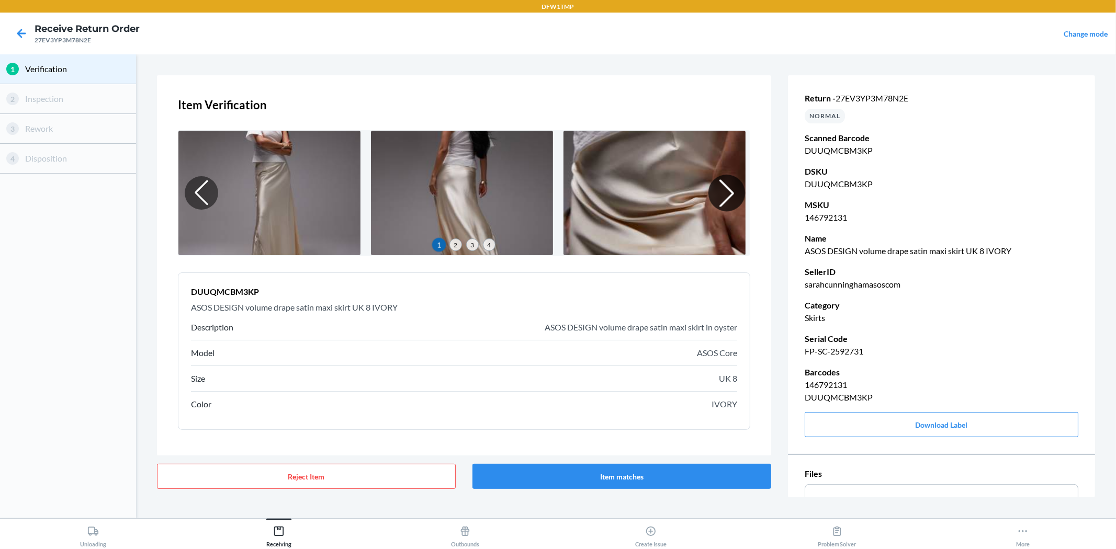
click at [709, 193] on div at bounding box center [726, 193] width 37 height 37
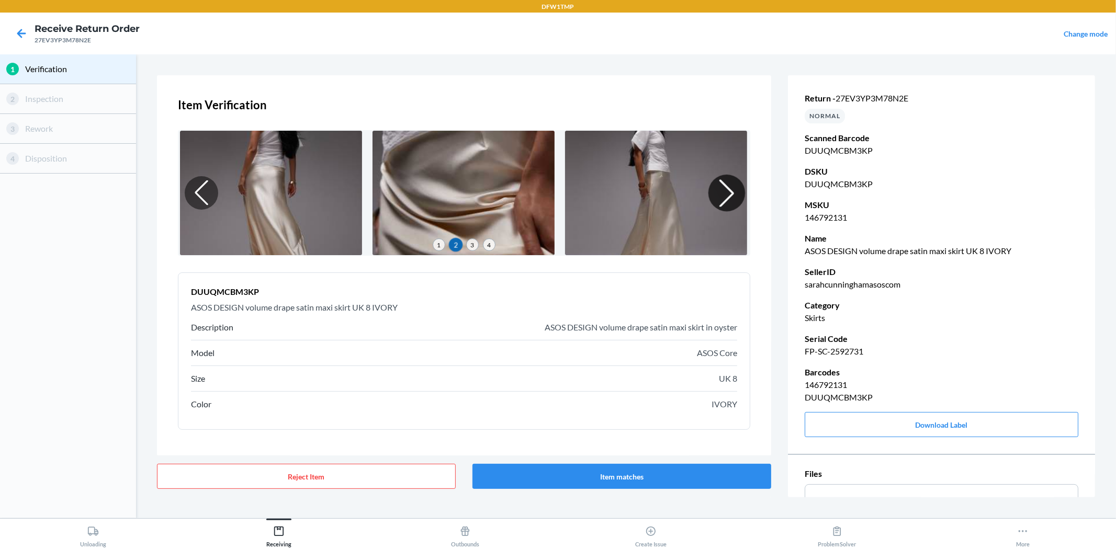
click at [709, 193] on div at bounding box center [726, 193] width 37 height 37
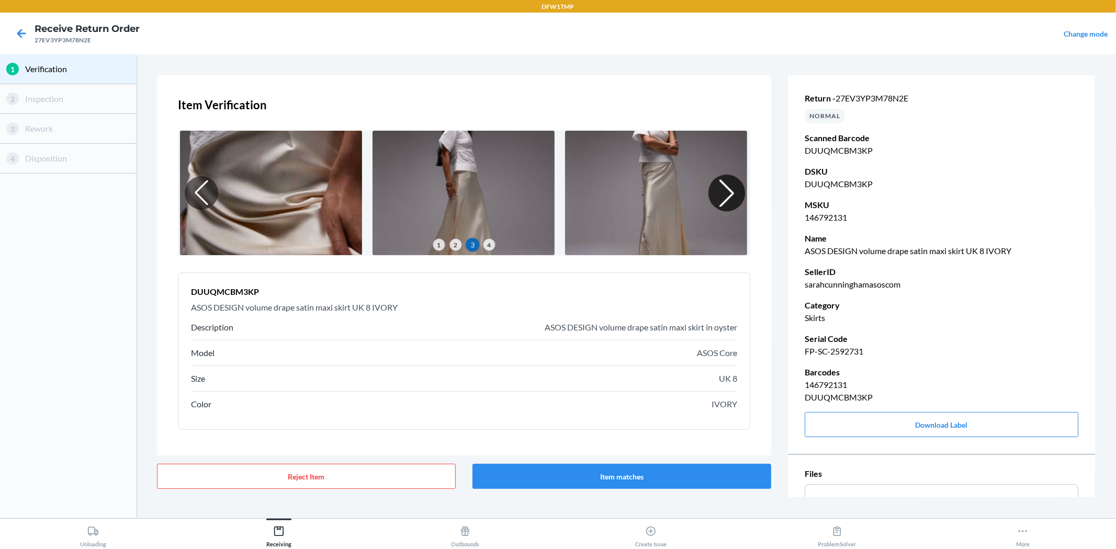
click at [709, 193] on div at bounding box center [726, 193] width 37 height 37
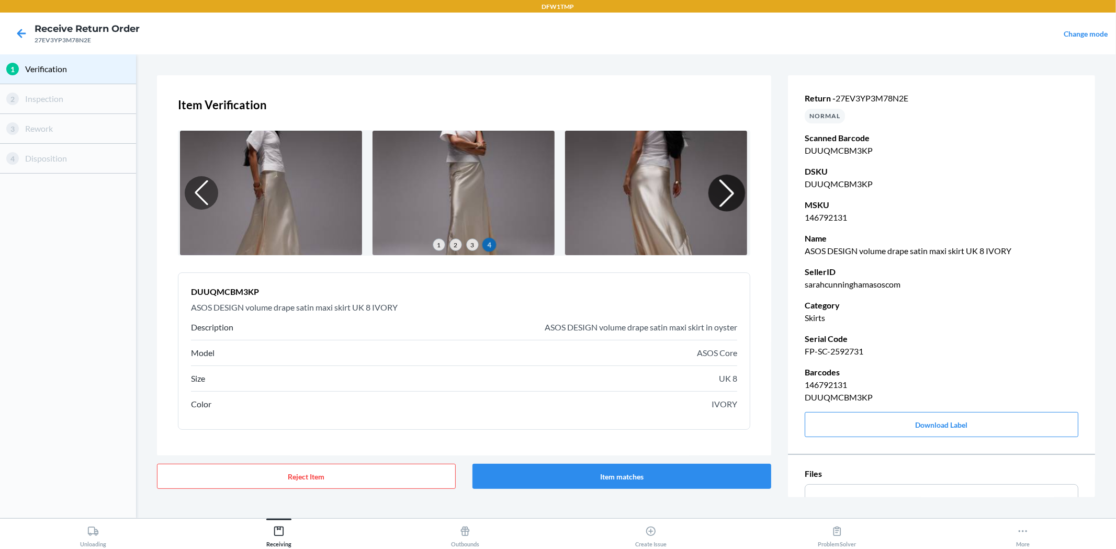
click at [712, 193] on div at bounding box center [726, 193] width 37 height 37
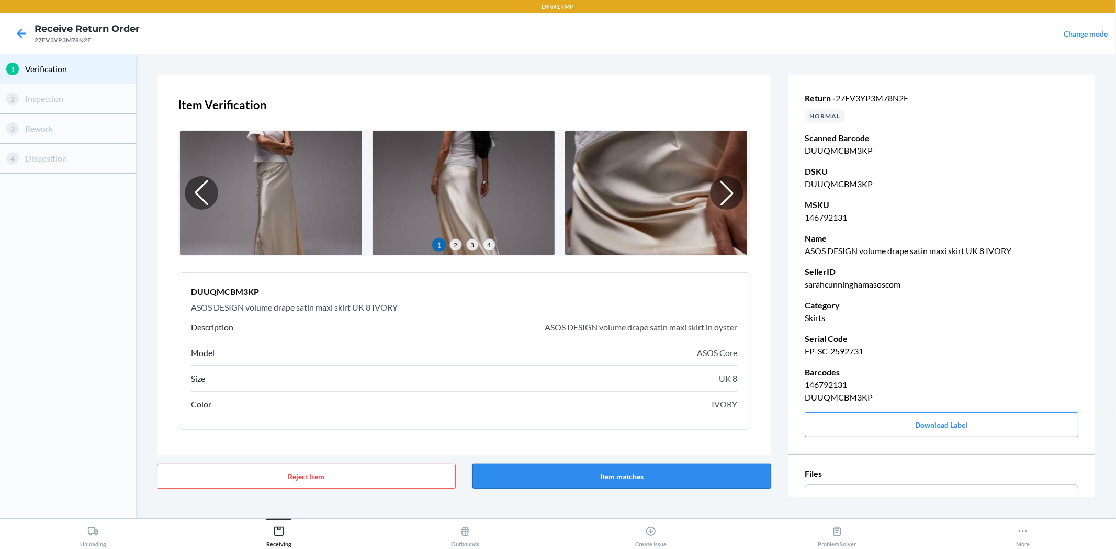
click at [629, 478] on button "Item matches" at bounding box center [621, 476] width 299 height 25
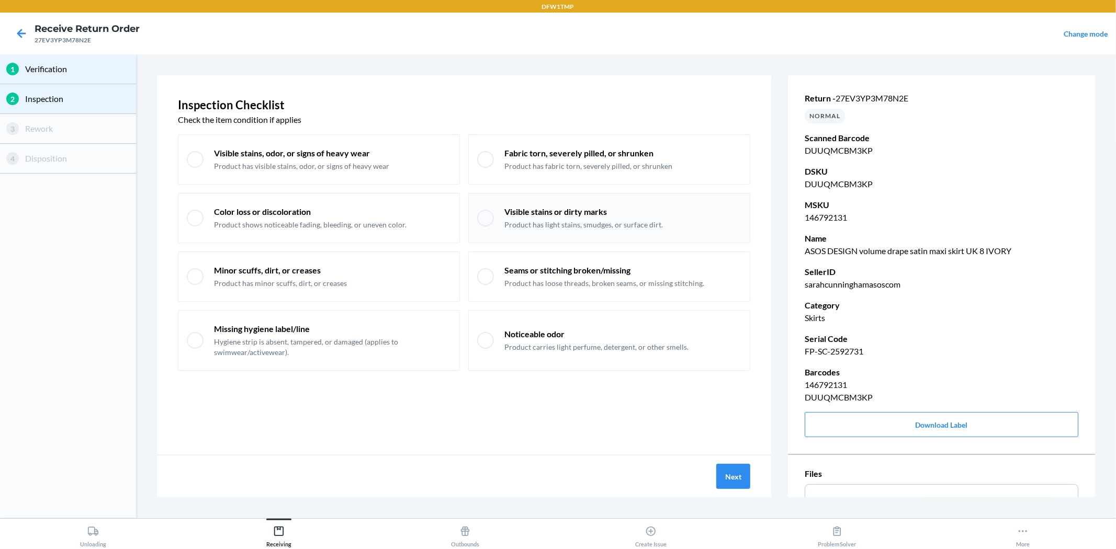
click at [489, 218] on div at bounding box center [485, 218] width 17 height 17
checkbox input "true"
click at [736, 478] on button "Next" at bounding box center [733, 476] width 34 height 25
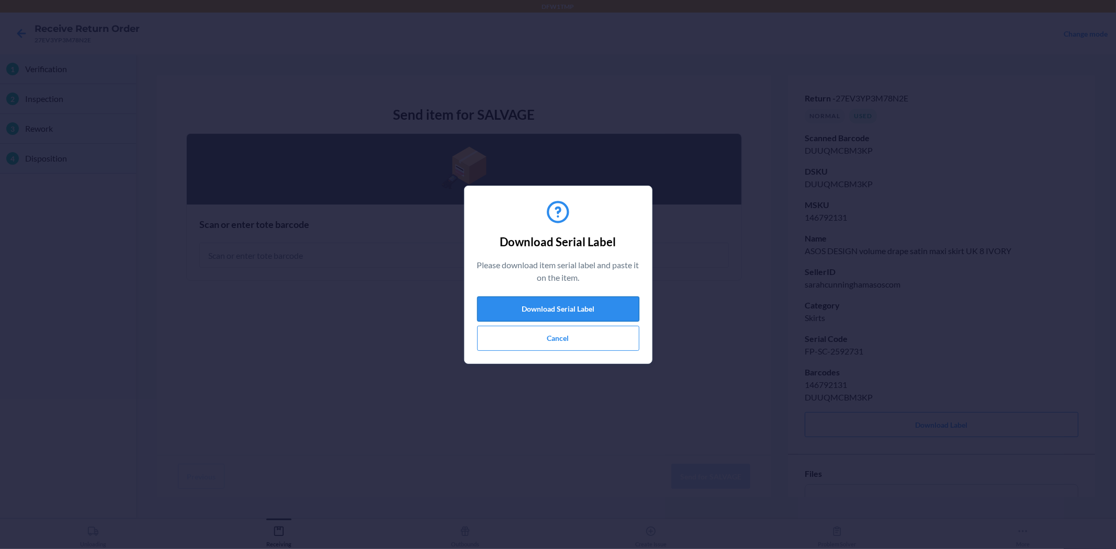
click at [576, 304] on button "Download Serial Label" at bounding box center [558, 309] width 162 height 25
click at [525, 335] on button "Cancel" at bounding box center [558, 338] width 162 height 25
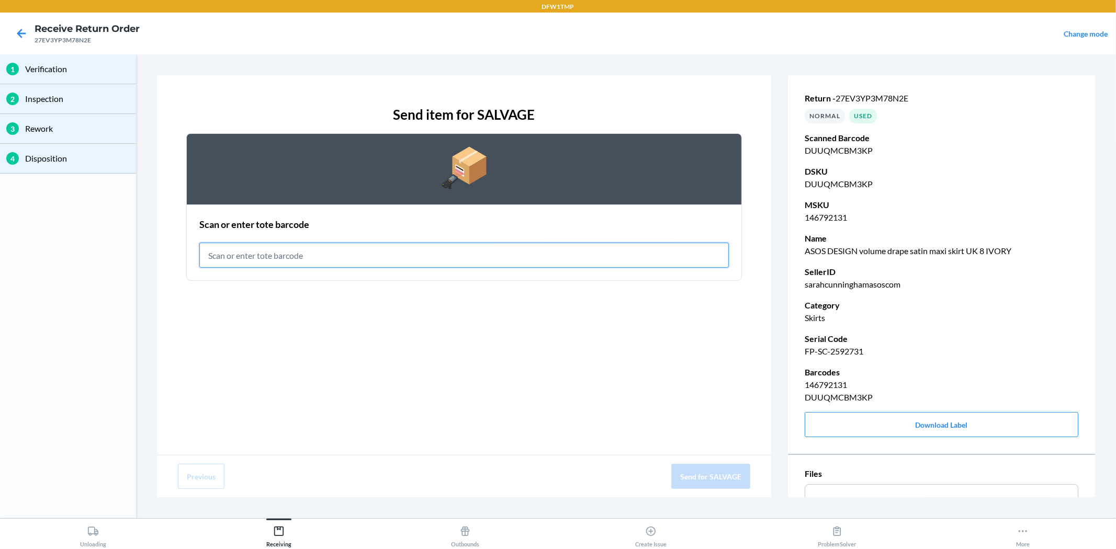
click at [266, 253] on input "text" at bounding box center [463, 255] width 529 height 25
type input "RET-SLV-0032"
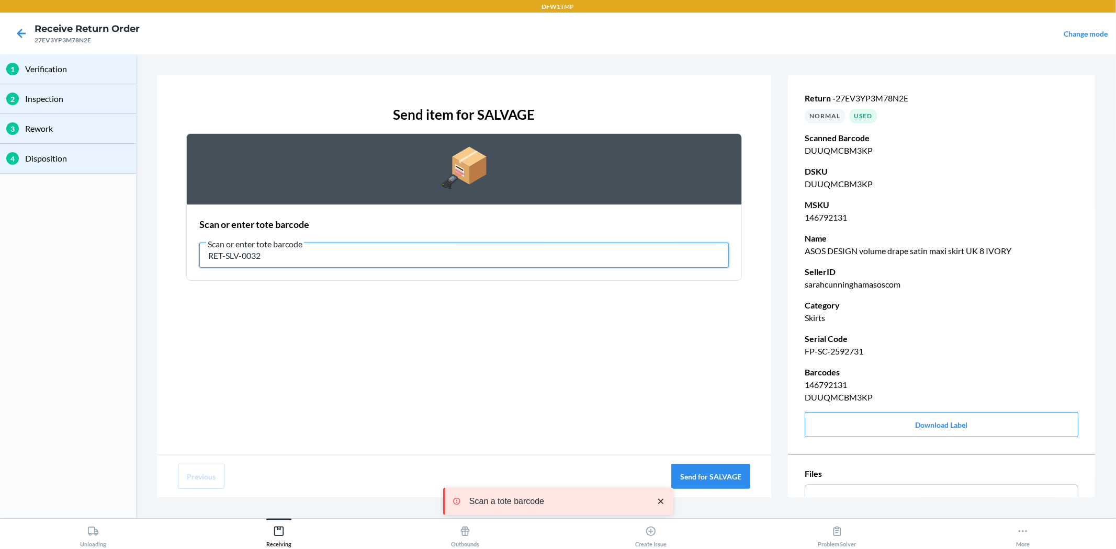
drag, startPoint x: 238, startPoint y: 249, endPoint x: 171, endPoint y: 241, distance: 67.4
click at [190, 241] on section "Scan or enter tote barcode Scan or enter tote barcode RET-SLV-0032" at bounding box center [464, 243] width 556 height 76
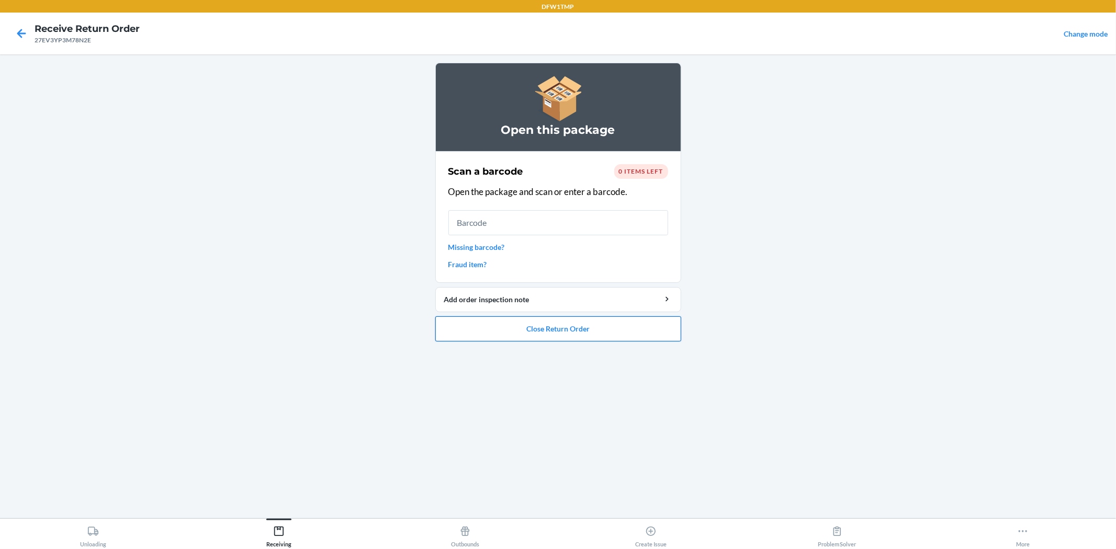
click at [550, 332] on button "Close Return Order" at bounding box center [558, 329] width 246 height 25
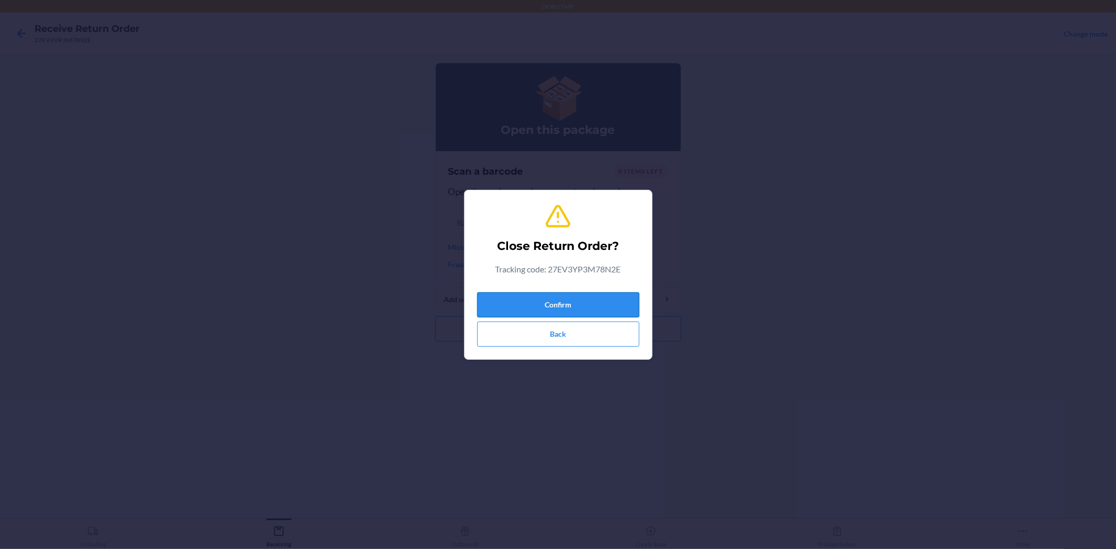
click at [597, 300] on button "Confirm" at bounding box center [558, 304] width 162 height 25
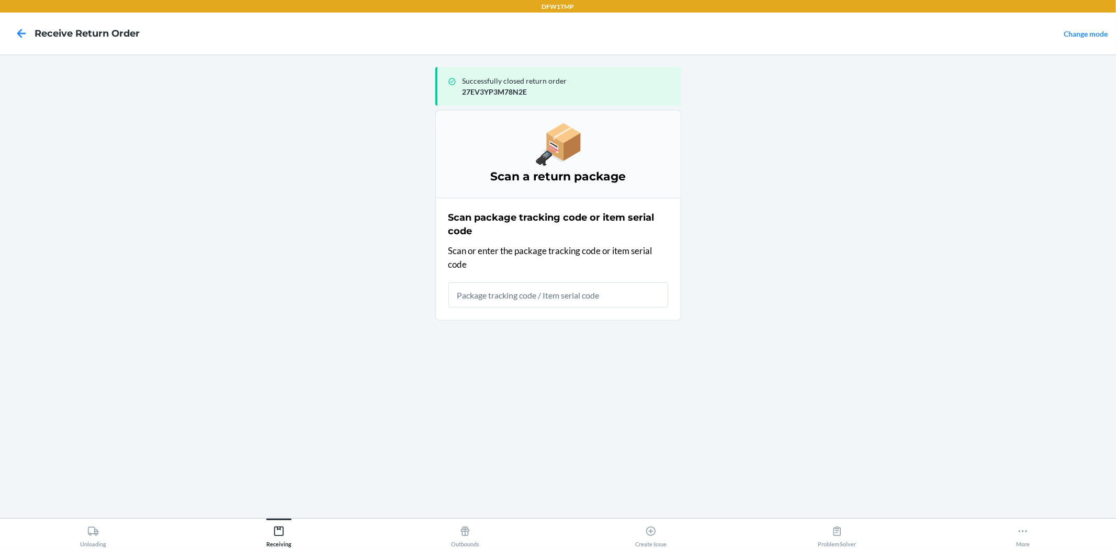
click at [512, 294] on input "text" at bounding box center [558, 295] width 220 height 25
type input "27HCQ5A3M76522"
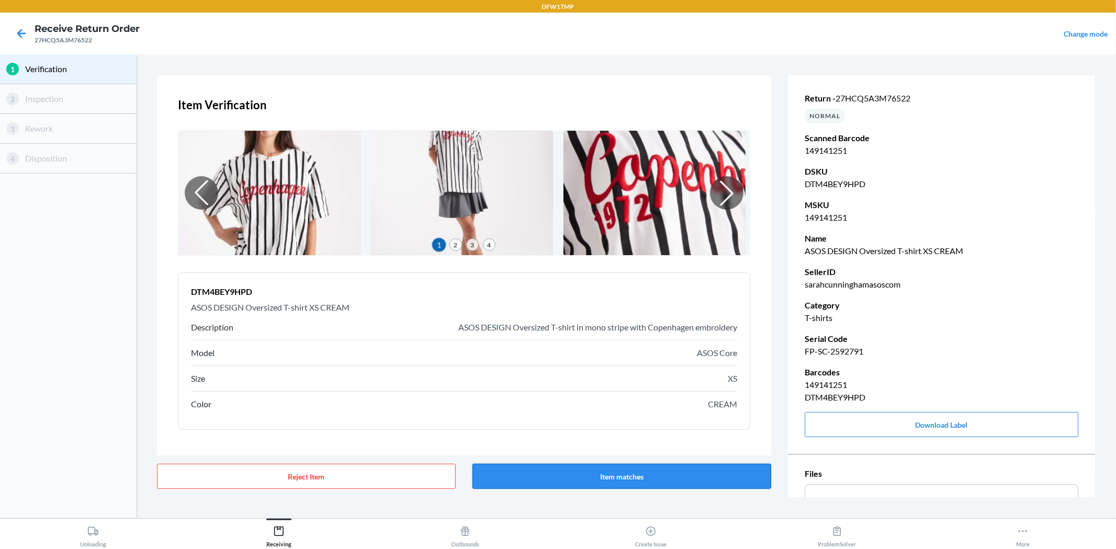
click at [615, 480] on button "Item matches" at bounding box center [621, 476] width 299 height 25
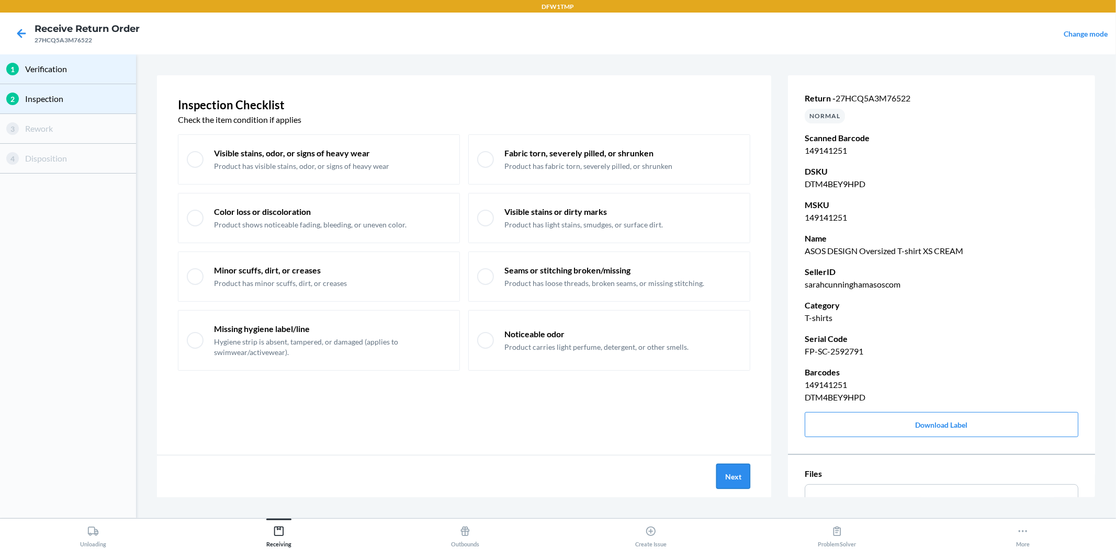
click at [726, 483] on button "Next" at bounding box center [733, 476] width 34 height 25
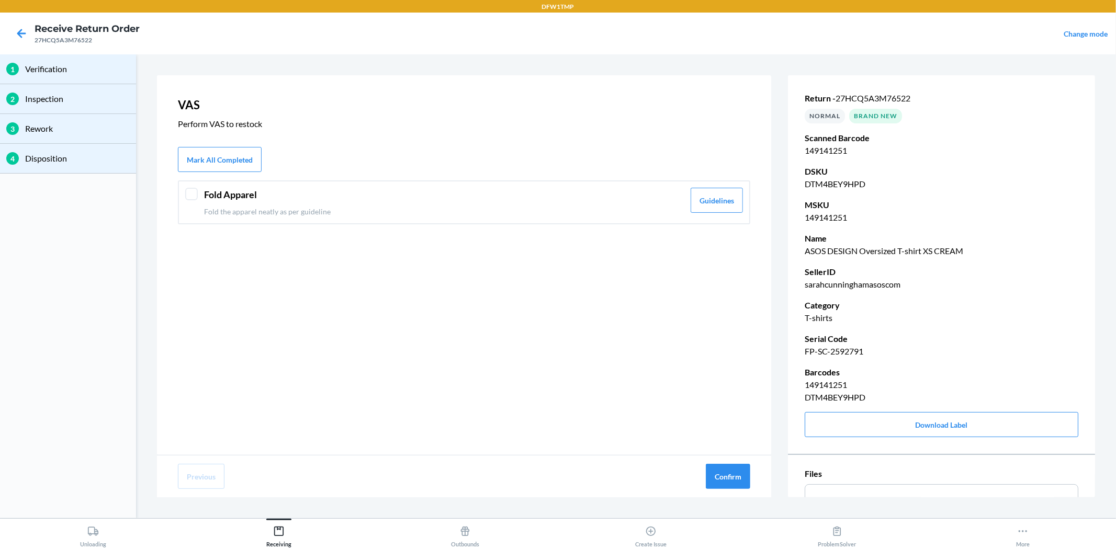
click at [194, 191] on div at bounding box center [191, 194] width 13 height 13
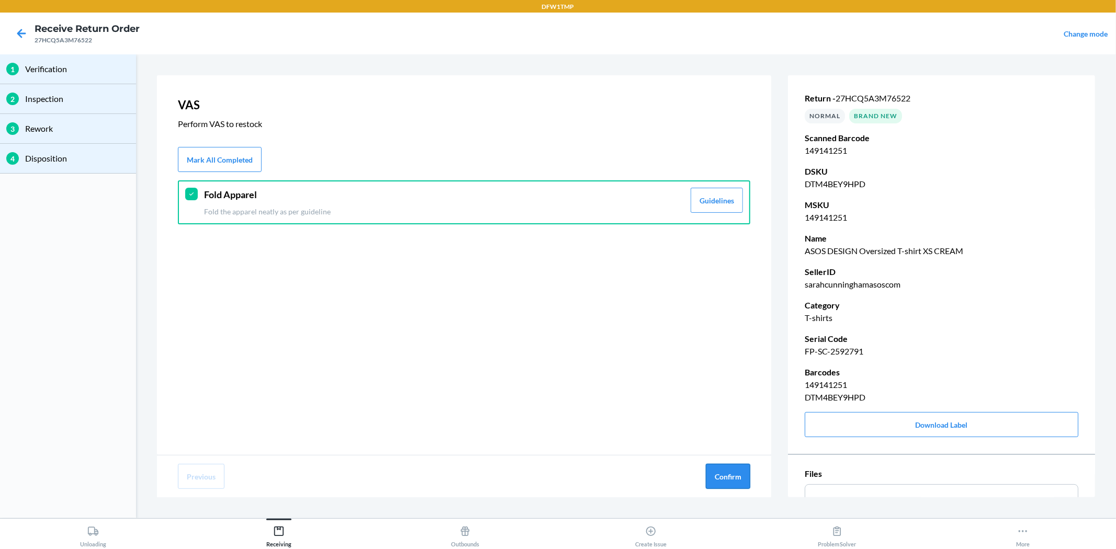
click at [731, 478] on button "Confirm" at bounding box center [728, 476] width 44 height 25
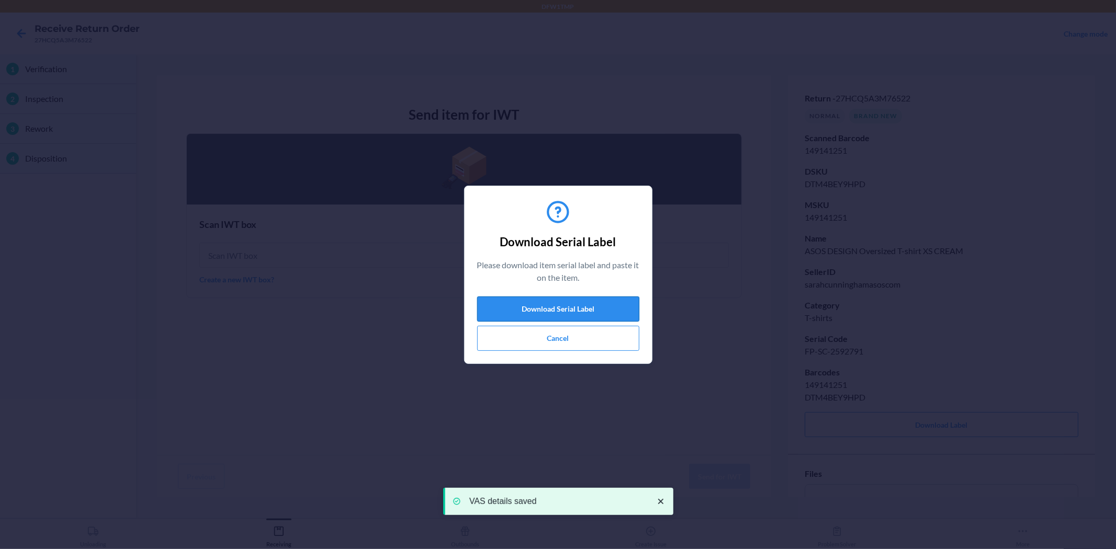
click at [573, 307] on button "Download Serial Label" at bounding box center [558, 309] width 162 height 25
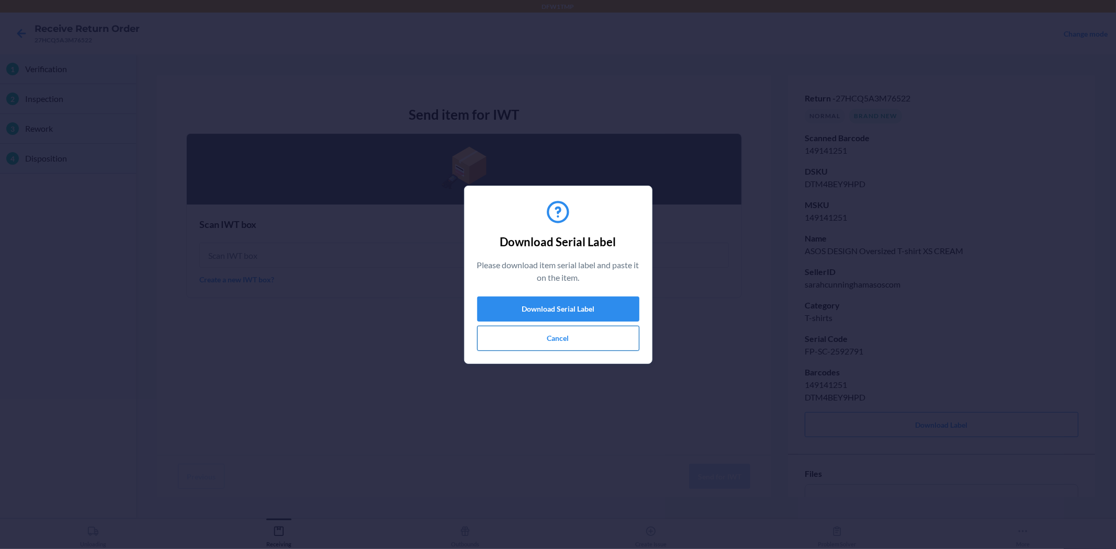
click at [524, 341] on button "Cancel" at bounding box center [558, 338] width 162 height 25
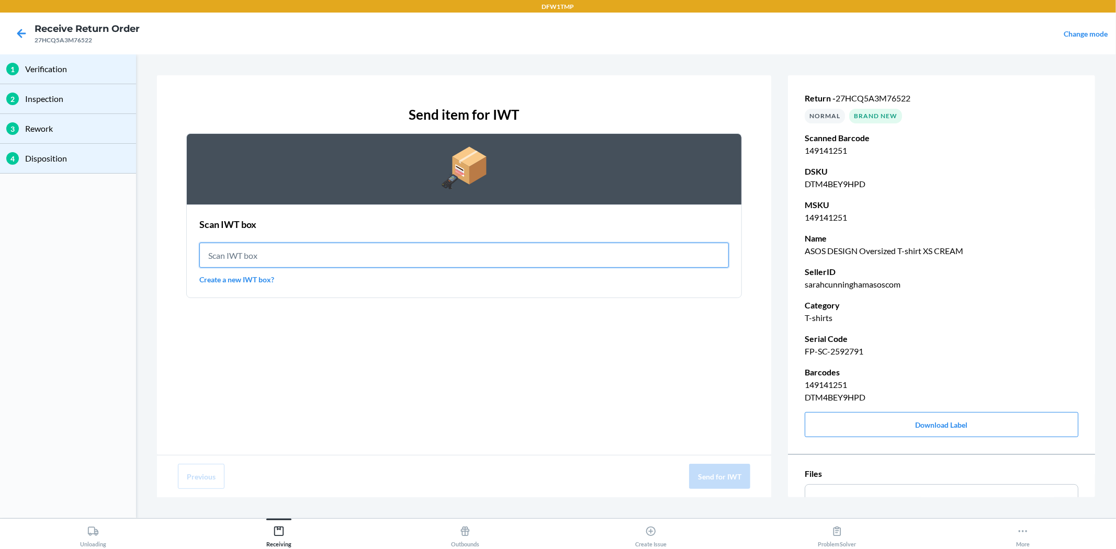
click at [294, 254] on input "text" at bounding box center [463, 255] width 529 height 25
type input "IWT0000019DI"
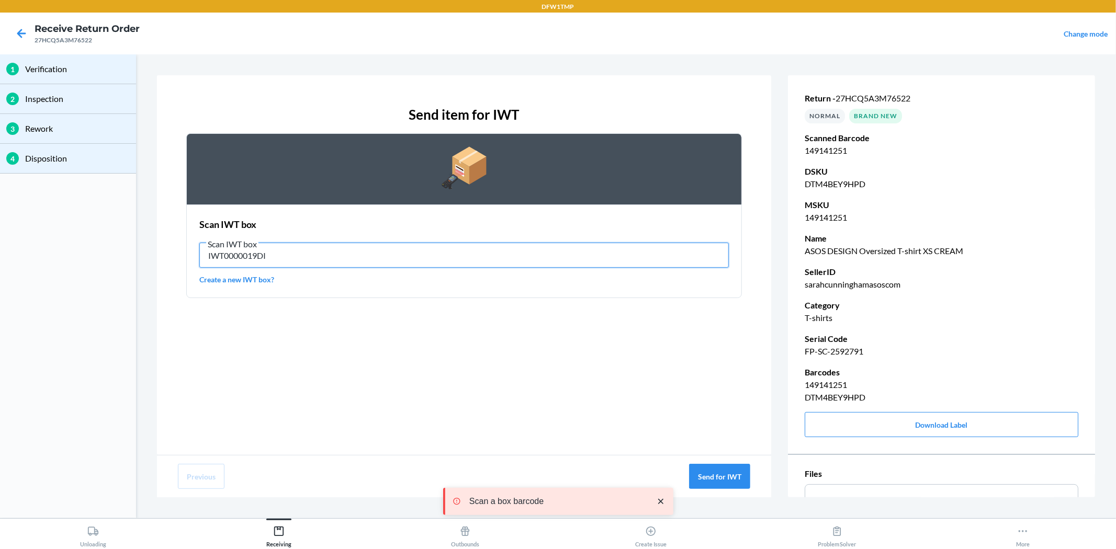
drag, startPoint x: 296, startPoint y: 260, endPoint x: 153, endPoint y: 246, distance: 143.5
click at [153, 246] on section "Send item for IWT Scan IWT box Scan IWT box IWT0000019DI Create a new IWT box? …" at bounding box center [626, 287] width 972 height 456
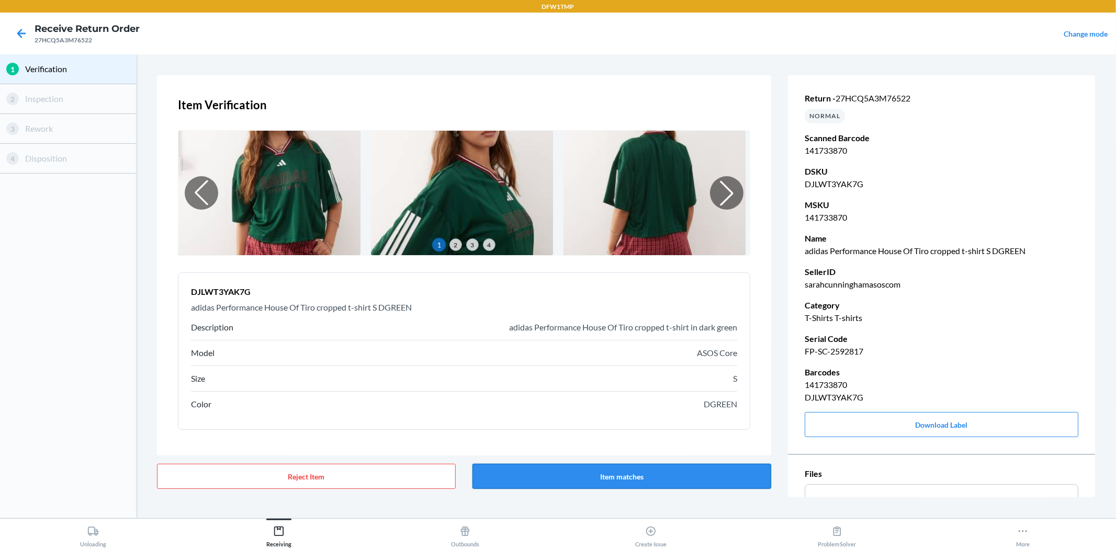
click at [671, 474] on button "Item matches" at bounding box center [621, 476] width 299 height 25
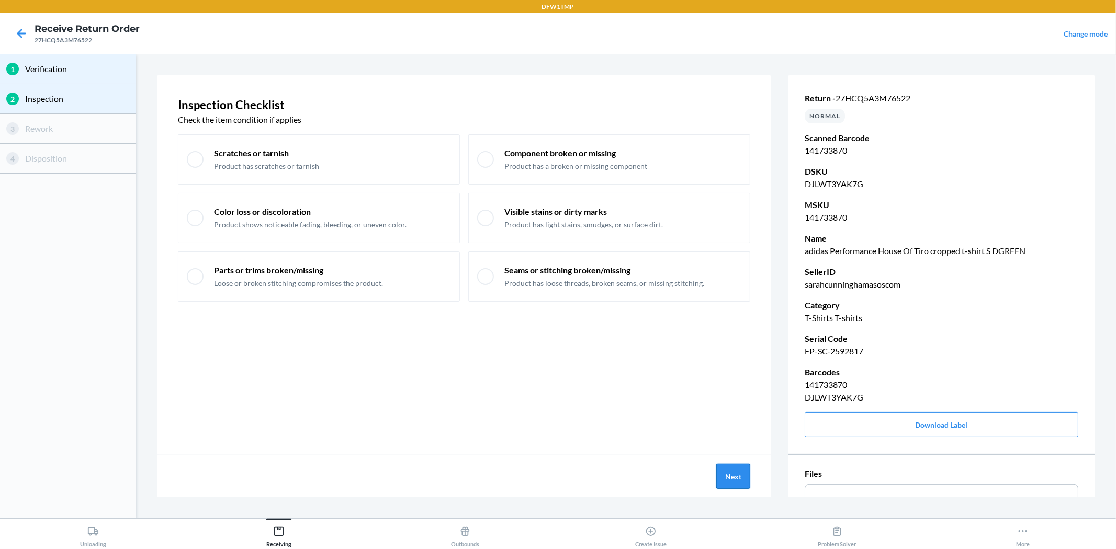
click at [729, 473] on button "Next" at bounding box center [733, 476] width 34 height 25
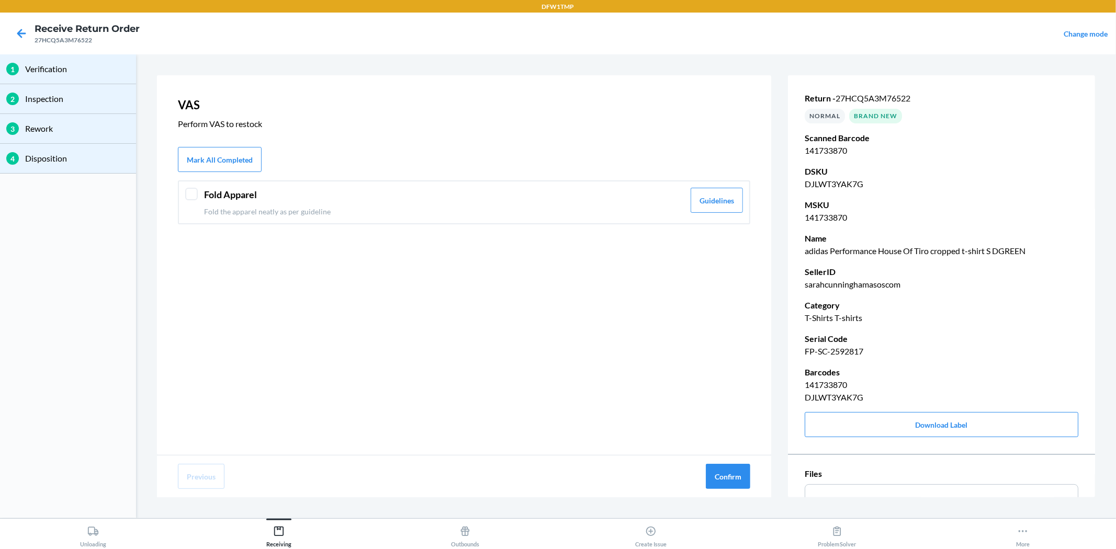
click at [201, 196] on div "Fold Apparel Fold the apparel neatly as per guideline Guidelines" at bounding box center [464, 202] width 572 height 44
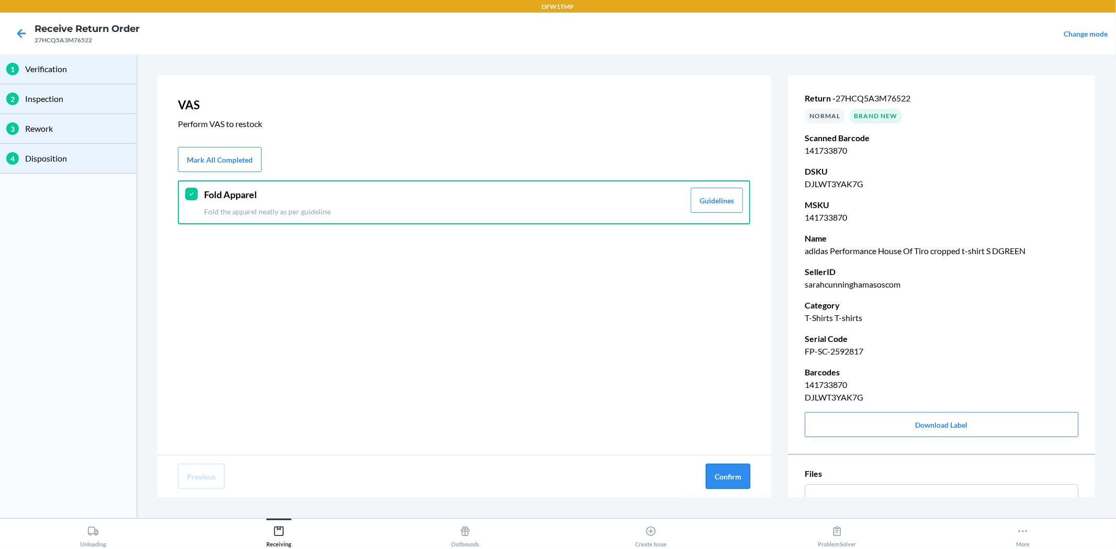
click at [737, 475] on button "Confirm" at bounding box center [728, 476] width 44 height 25
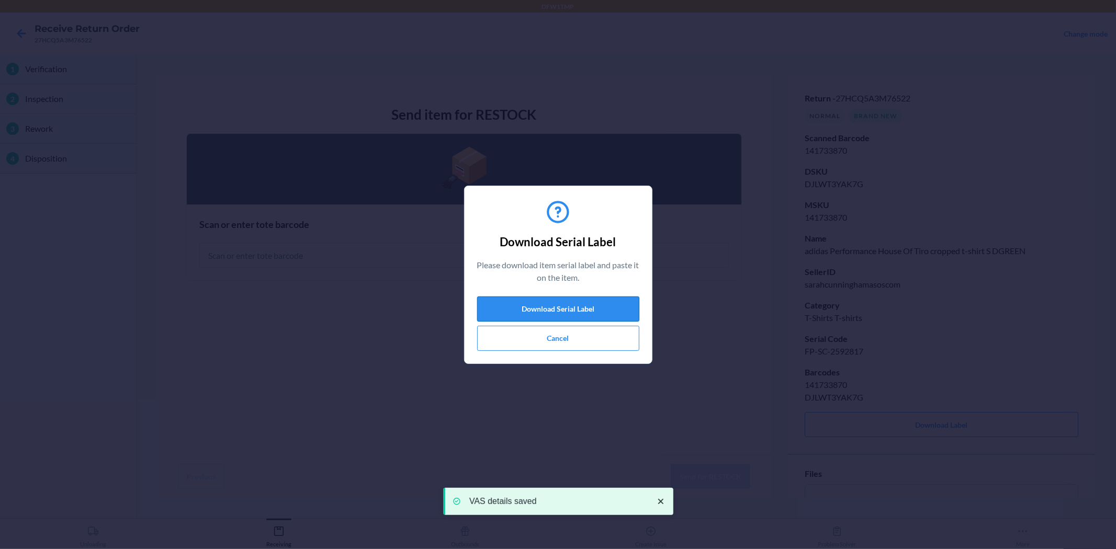
drag, startPoint x: 545, startPoint y: 306, endPoint x: 535, endPoint y: 320, distance: 18.0
click at [545, 306] on button "Download Serial Label" at bounding box center [558, 309] width 162 height 25
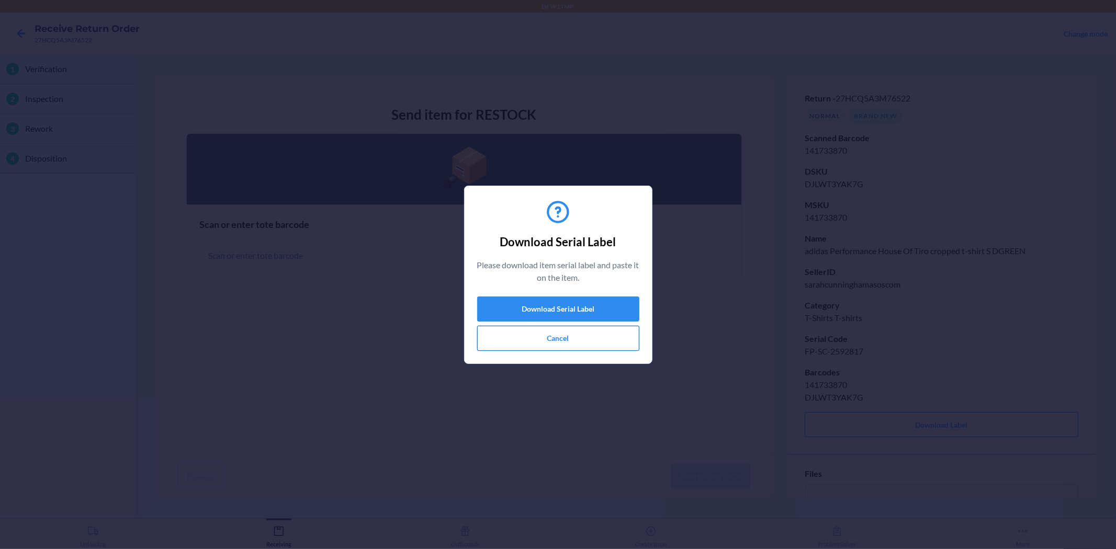
click at [527, 341] on button "Cancel" at bounding box center [558, 338] width 162 height 25
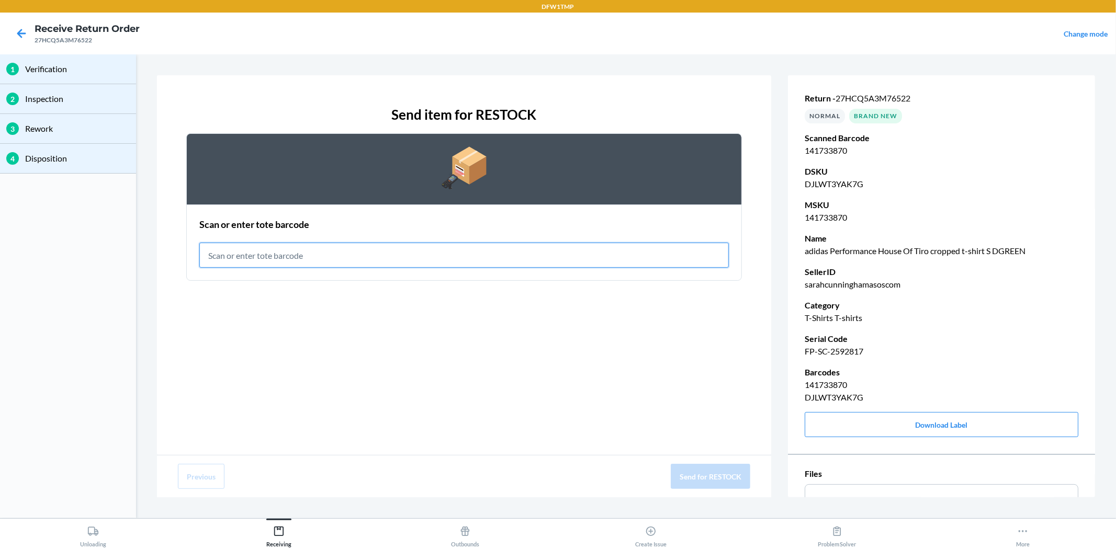
click at [285, 255] on input "text" at bounding box center [463, 255] width 529 height 25
type input "RET-PA-0069"
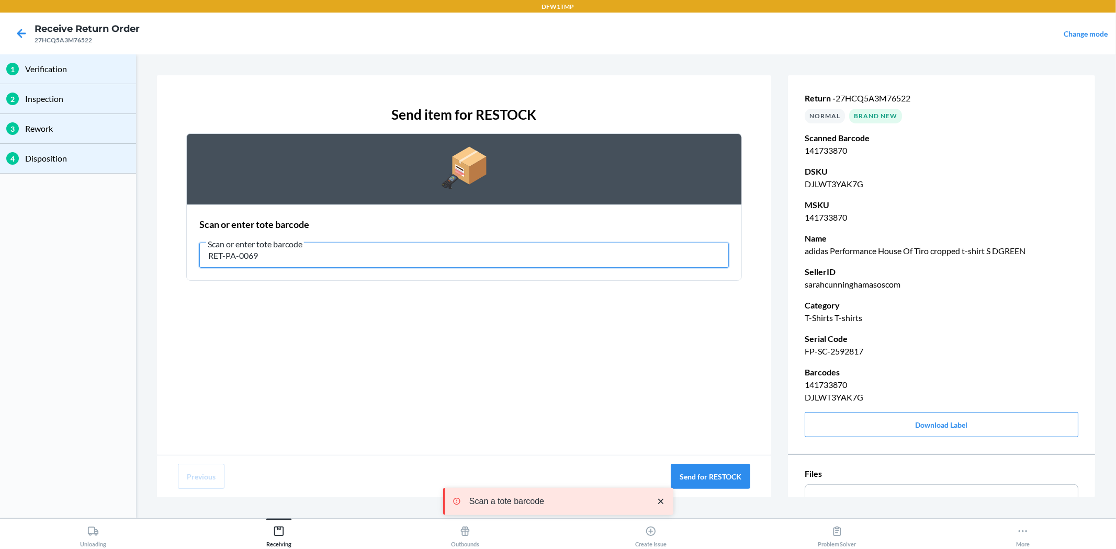
drag, startPoint x: 153, startPoint y: 244, endPoint x: 117, endPoint y: 242, distance: 36.2
click at [117, 242] on div "1 Verification 2 Inspection 3 Rework 4 Disposition Send item for RESTOCK Scan o…" at bounding box center [558, 286] width 1116 height 464
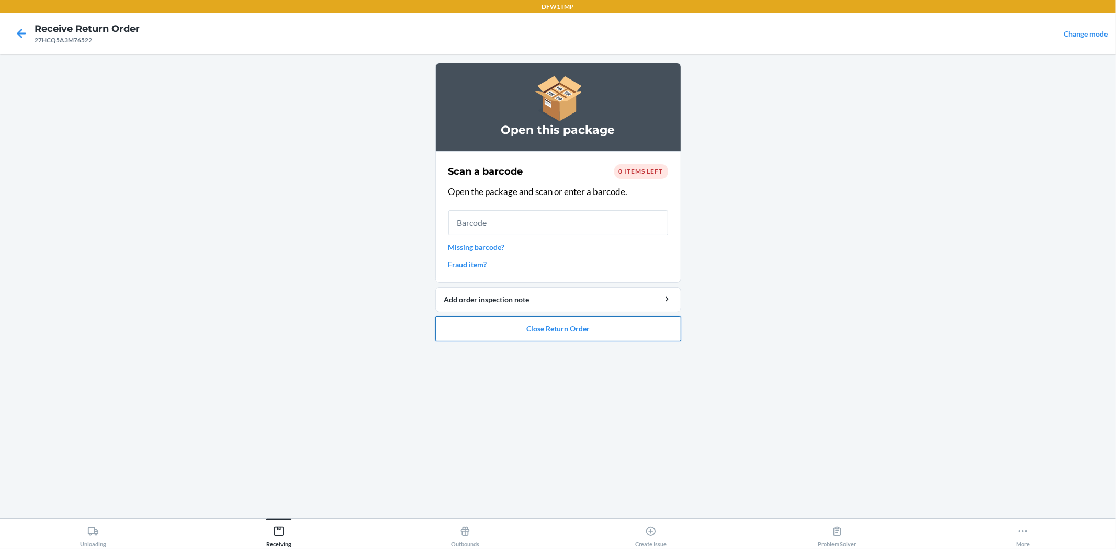
click at [610, 337] on button "Close Return Order" at bounding box center [558, 329] width 246 height 25
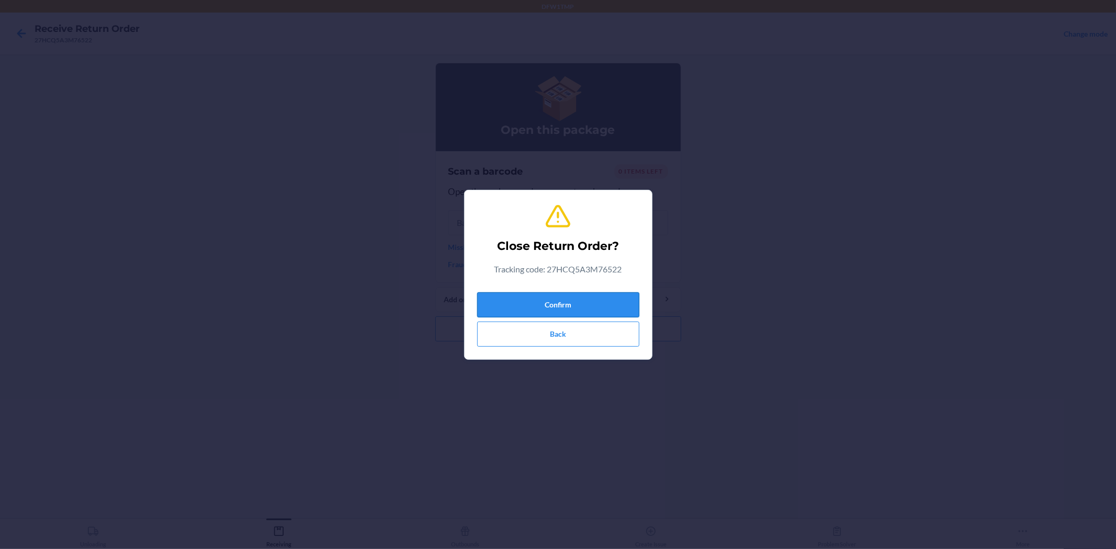
drag, startPoint x: 599, startPoint y: 299, endPoint x: 600, endPoint y: 292, distance: 6.9
click at [600, 293] on button "Confirm" at bounding box center [558, 304] width 162 height 25
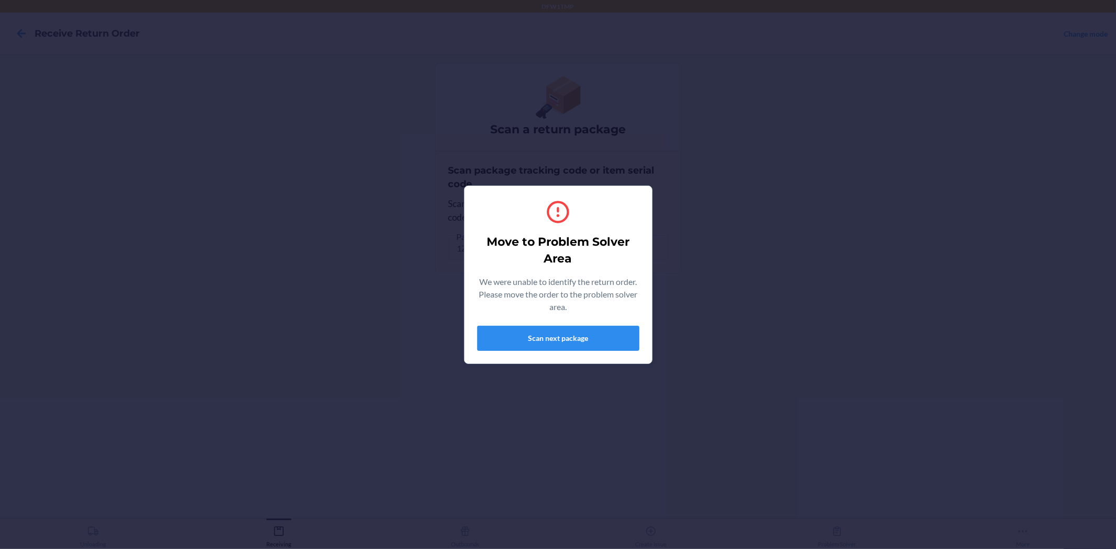
click at [244, 40] on div "Move to Problem Solver Area We were unable to identify the return order. Please…" at bounding box center [558, 274] width 1116 height 549
click at [286, 249] on div "Move to Problem Solver Area We were unable to identify the return order. Please…" at bounding box center [558, 274] width 1116 height 549
click at [579, 344] on button "Scan next package" at bounding box center [558, 338] width 162 height 25
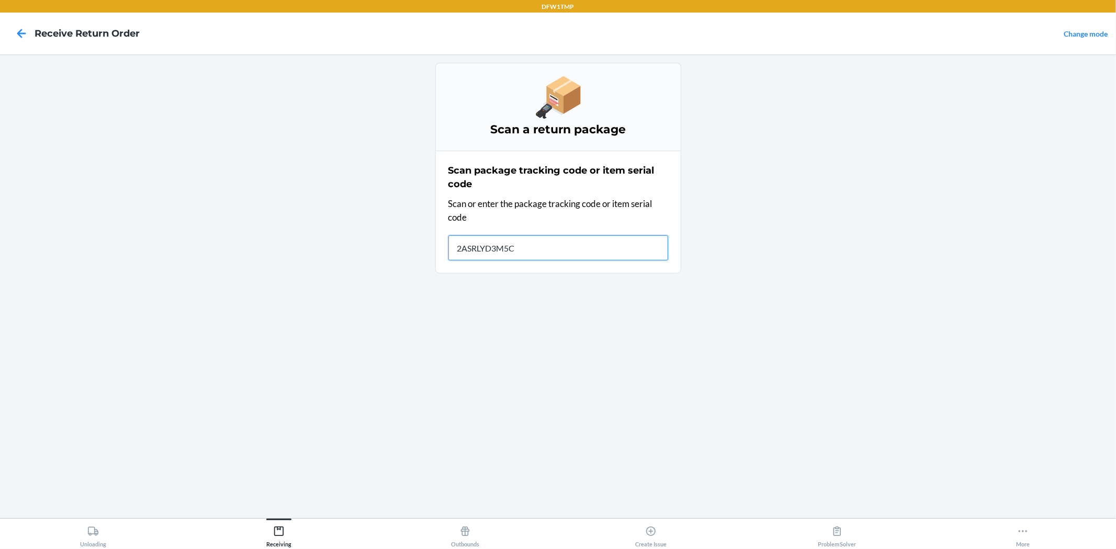
type input "2ASRLYD3M5CW"
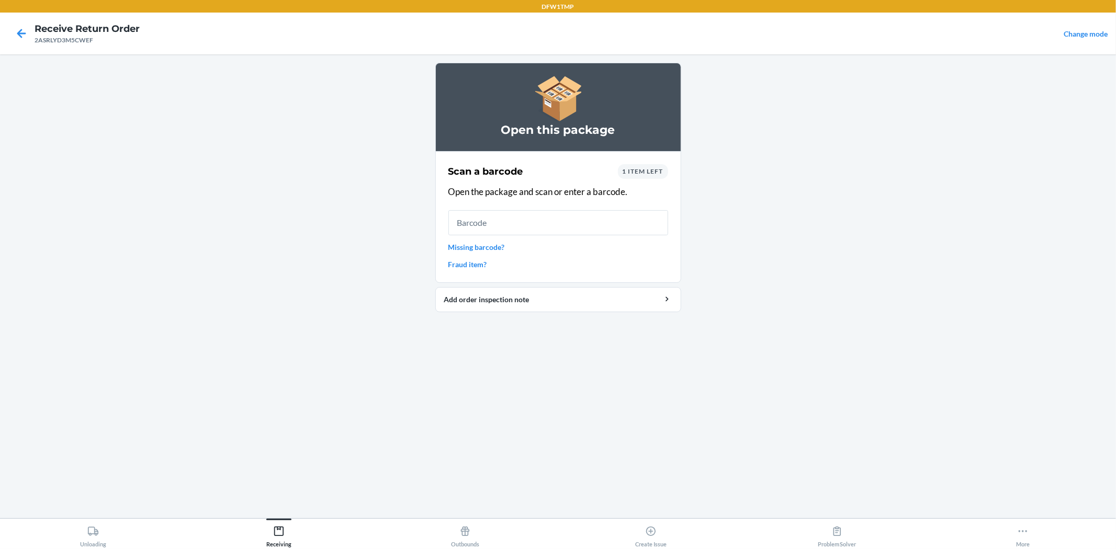
click at [642, 174] on span "1 item left" at bounding box center [643, 171] width 41 height 8
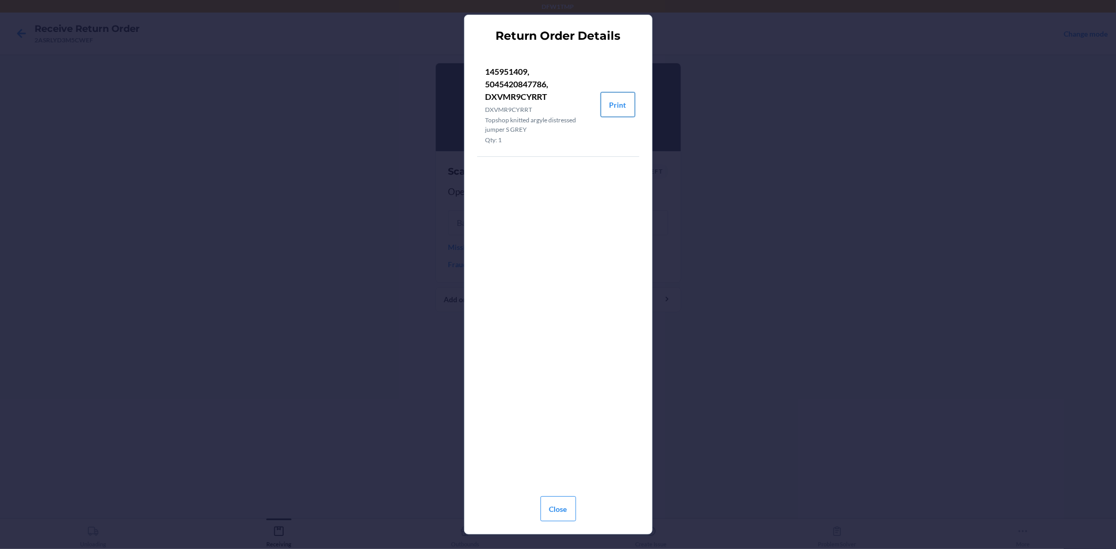
click at [613, 102] on button "Print" at bounding box center [618, 104] width 35 height 25
click at [546, 494] on button "Close" at bounding box center [558, 509] width 36 height 25
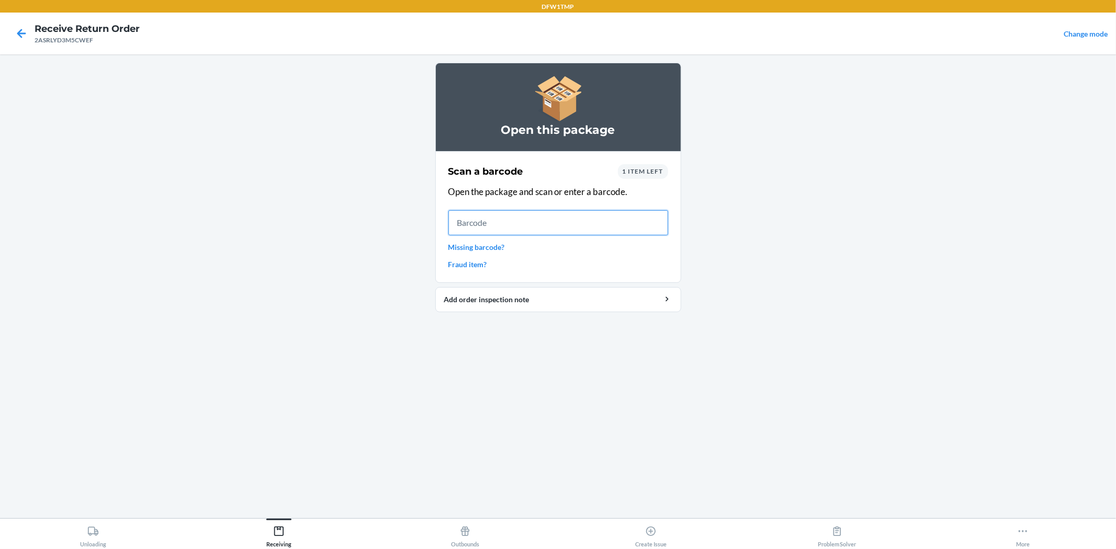
click at [480, 222] on input "text" at bounding box center [558, 222] width 220 height 25
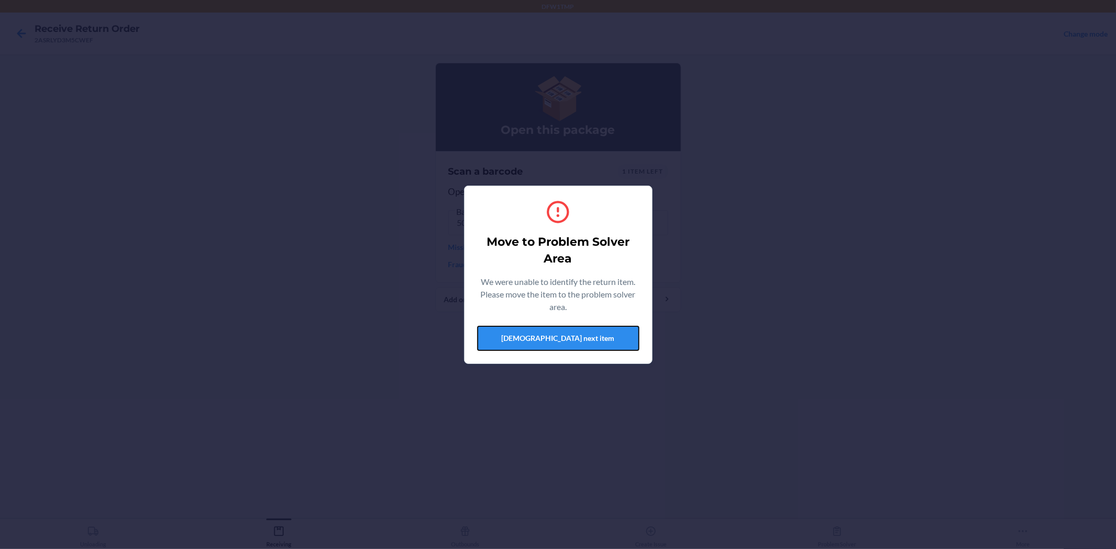
click at [585, 337] on button "Scan next item" at bounding box center [558, 338] width 162 height 25
click at [627, 338] on button "Scan next item" at bounding box center [558, 338] width 162 height 25
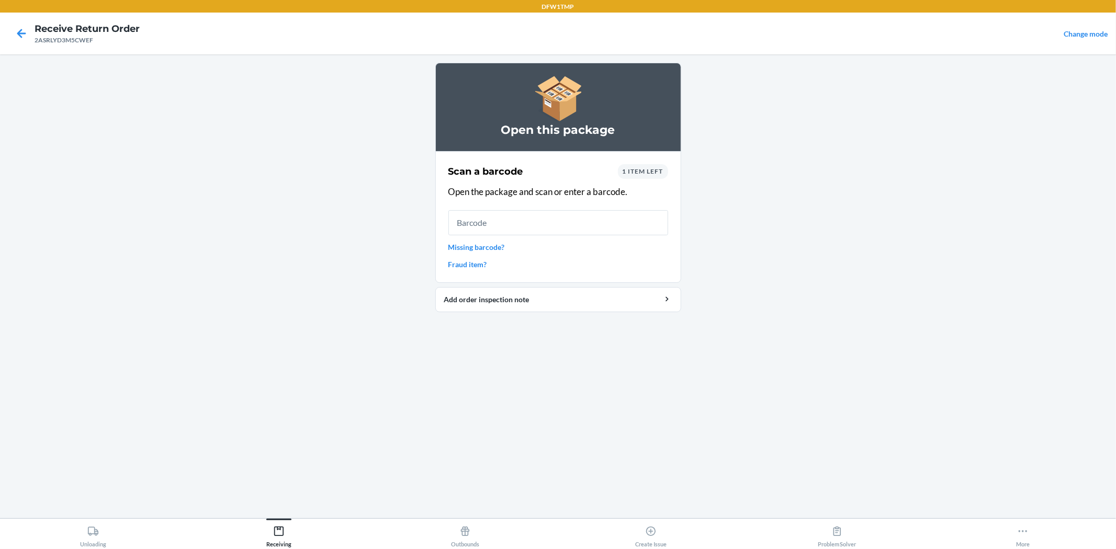
click at [654, 173] on span "1 item left" at bounding box center [643, 171] width 41 height 8
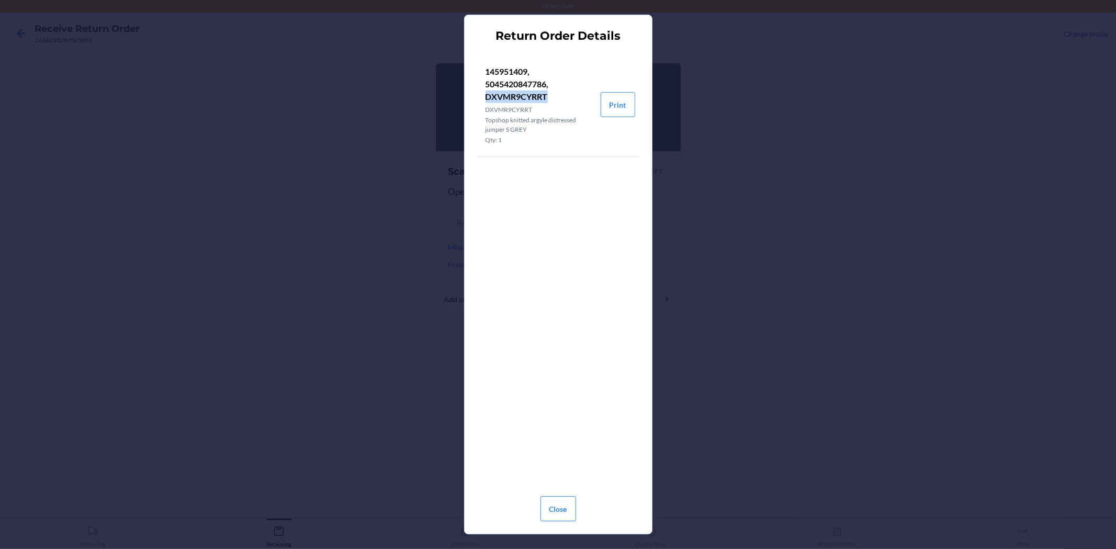
drag, startPoint x: 484, startPoint y: 96, endPoint x: 548, endPoint y: 100, distance: 64.5
click at [548, 100] on li "145951409, 5045420847786, DXVMR9CYRRT DXVMR9CYRRT Topshop knitted argyle distre…" at bounding box center [538, 105] width 123 height 104
copy p "DXVMR9CYRRT"
click at [551, 494] on button "Close" at bounding box center [558, 509] width 36 height 25
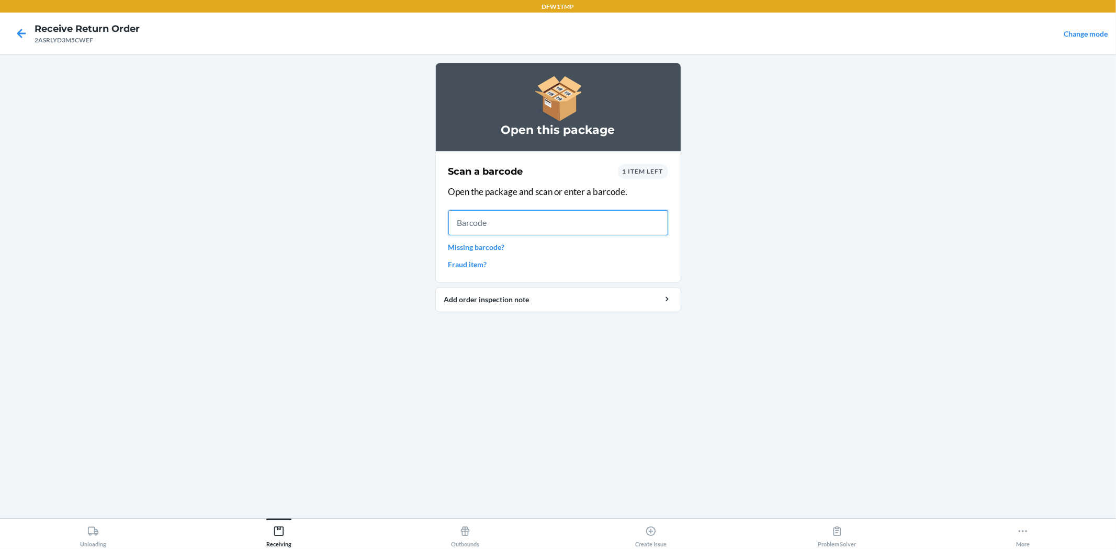
click at [589, 226] on input "text" at bounding box center [558, 222] width 220 height 25
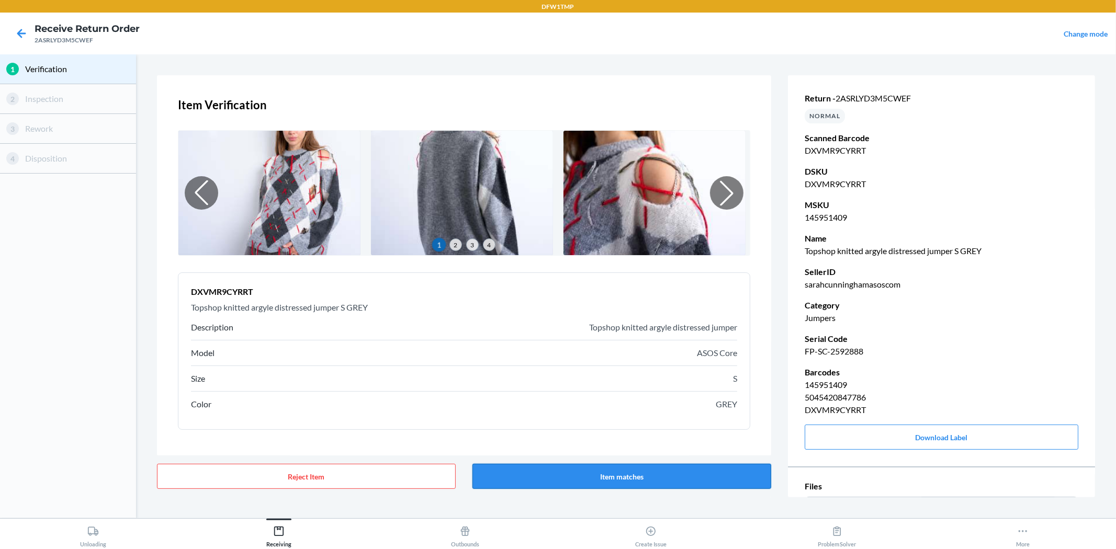
click at [612, 467] on button "Item matches" at bounding box center [621, 476] width 299 height 25
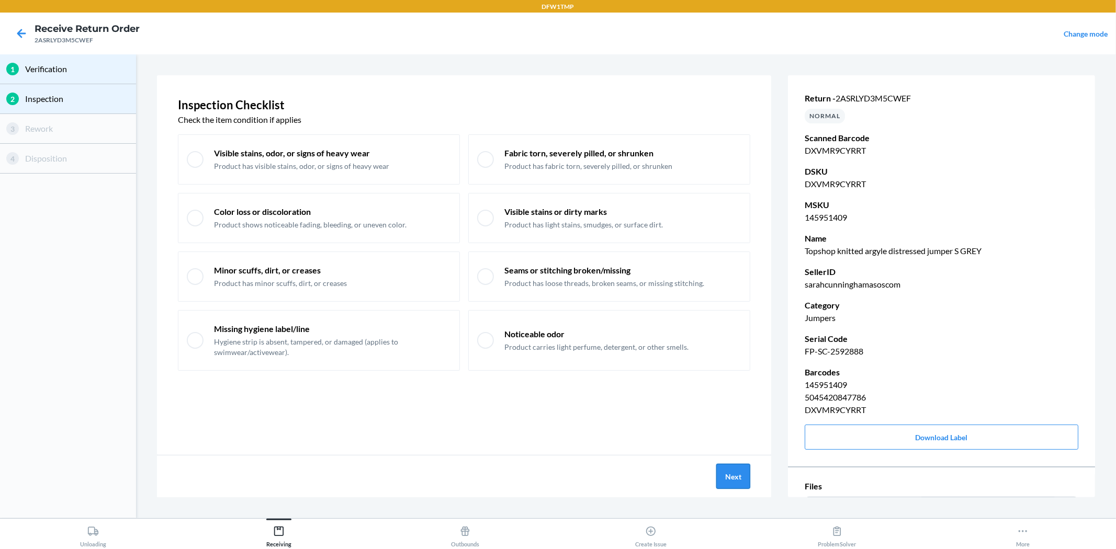
click at [733, 471] on button "Next" at bounding box center [733, 476] width 34 height 25
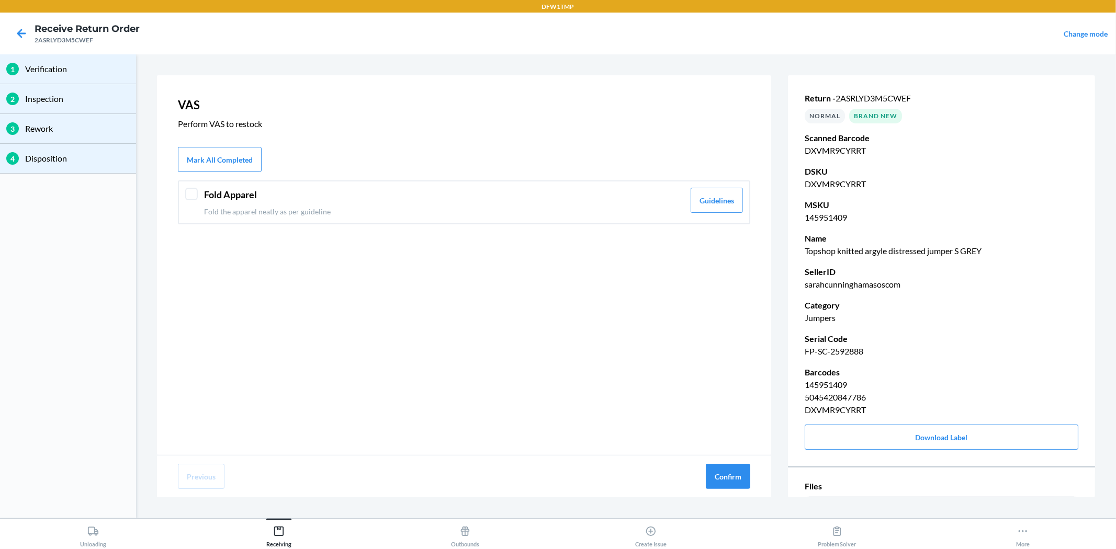
click at [192, 196] on div at bounding box center [191, 194] width 13 height 13
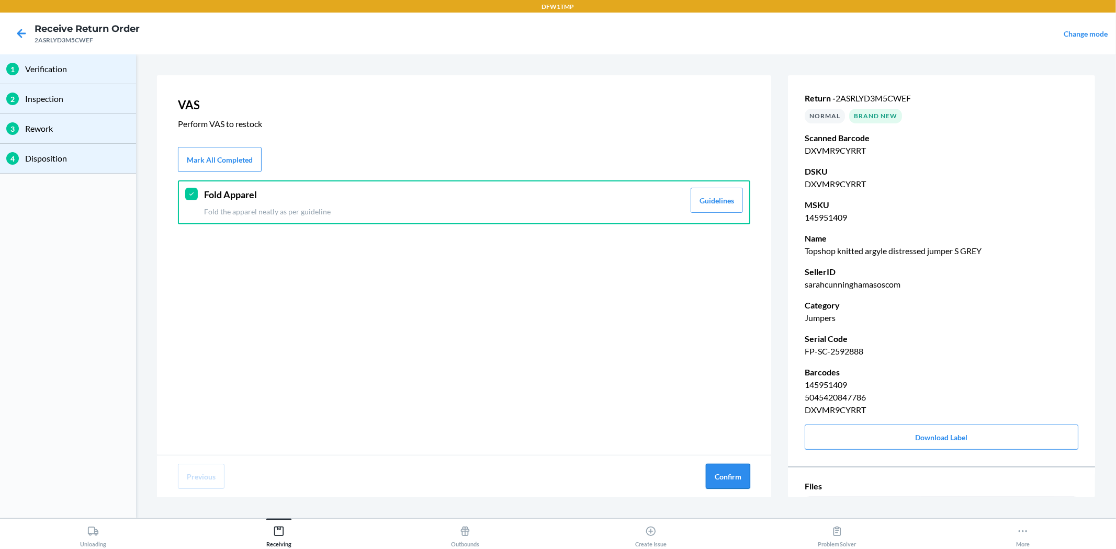
click at [724, 475] on button "Confirm" at bounding box center [728, 476] width 44 height 25
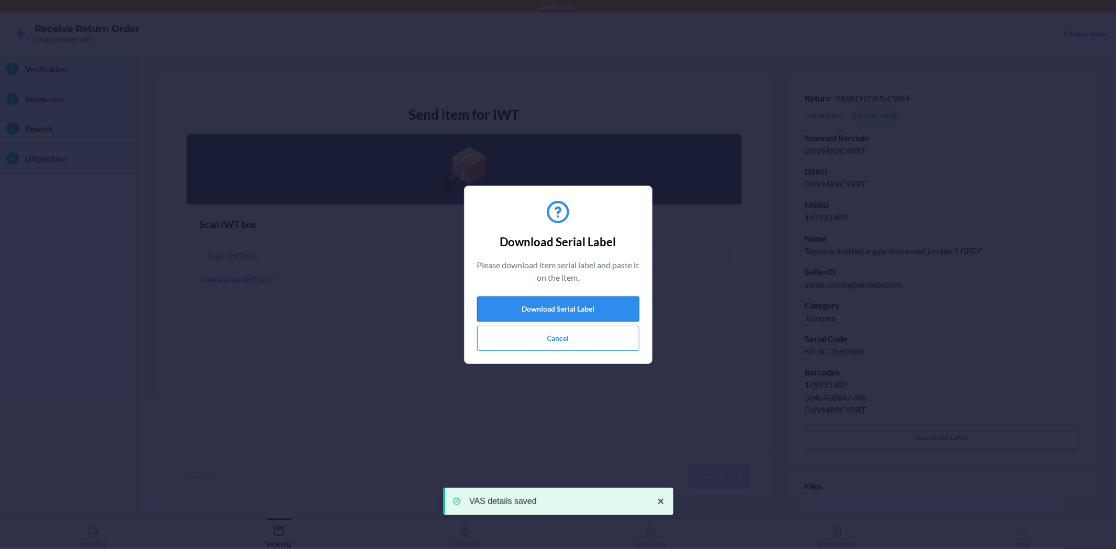
click at [573, 305] on button "Download Serial Label" at bounding box center [558, 309] width 162 height 25
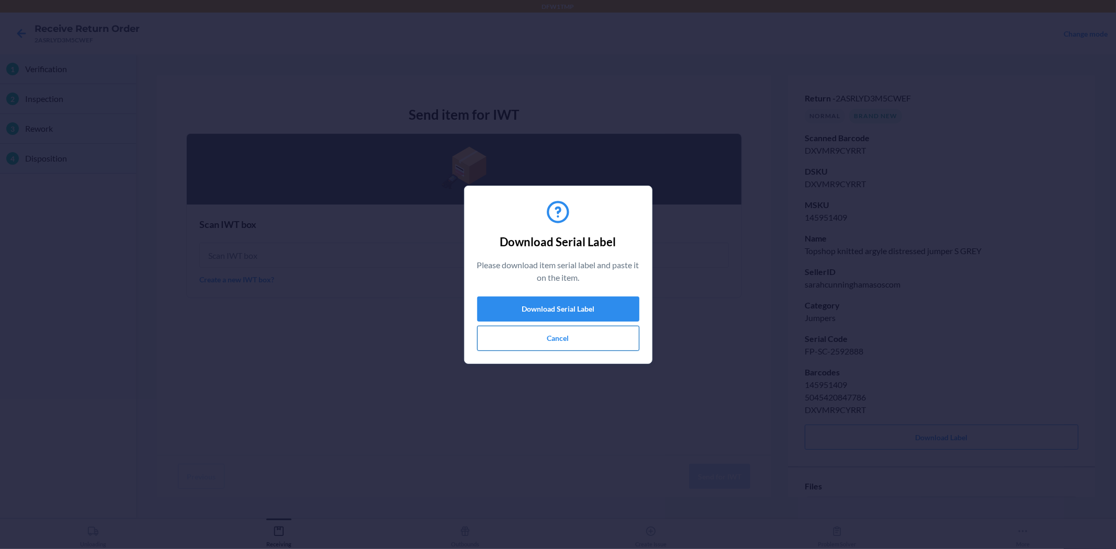
click at [549, 340] on button "Cancel" at bounding box center [558, 338] width 162 height 25
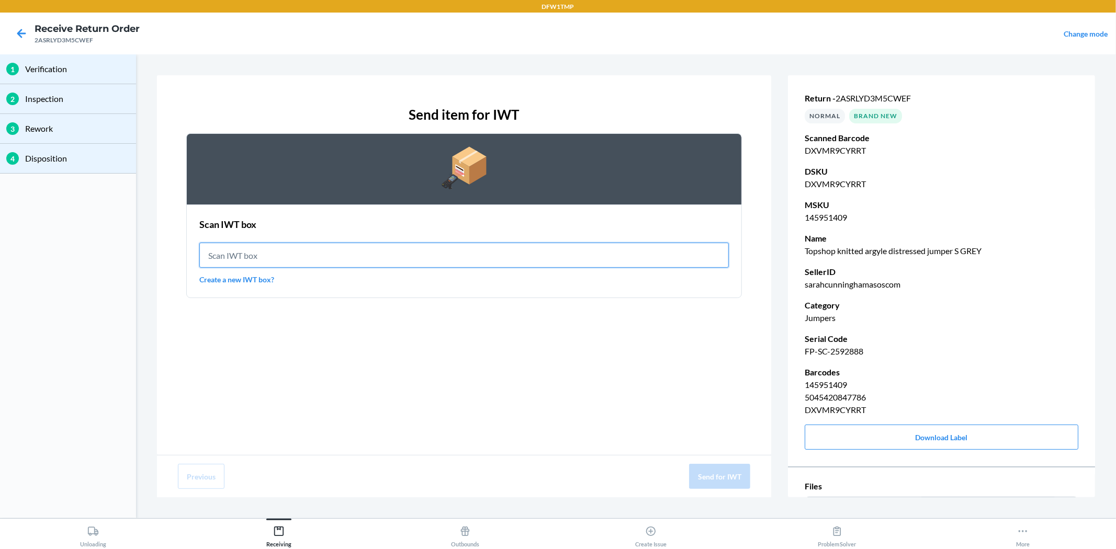
click at [281, 253] on input "text" at bounding box center [463, 255] width 529 height 25
type input "IWT0000019DI"
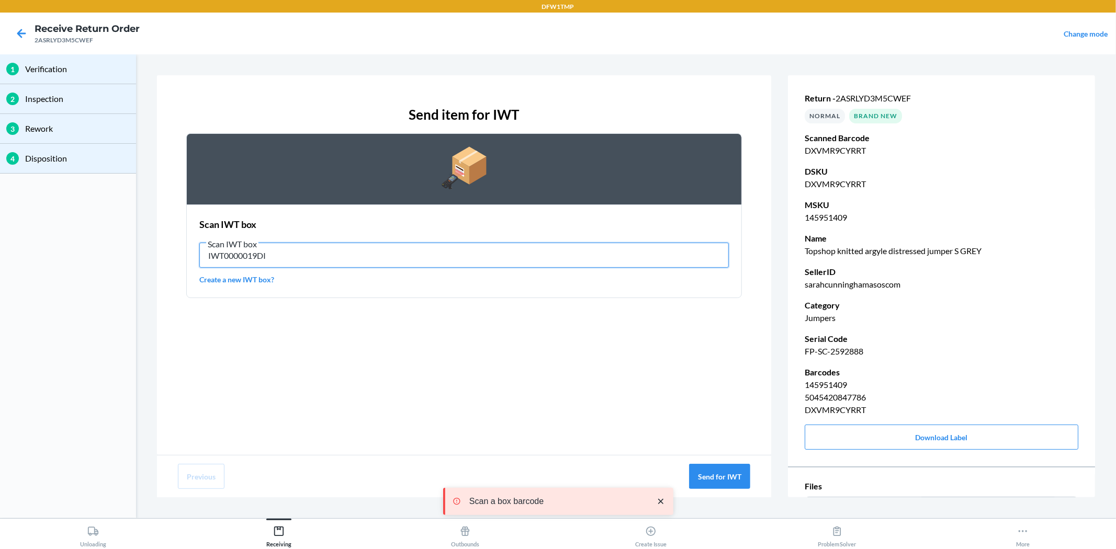
drag, startPoint x: 290, startPoint y: 243, endPoint x: 281, endPoint y: 253, distance: 13.3
click at [283, 253] on input "IWT0000019DI" at bounding box center [463, 255] width 529 height 25
drag, startPoint x: 281, startPoint y: 254, endPoint x: 190, endPoint y: 247, distance: 91.3
click at [170, 244] on div "Send item for IWT Scan IWT box Scan IWT box IWT0000019DI Create a new IWT box?" at bounding box center [464, 265] width 614 height 380
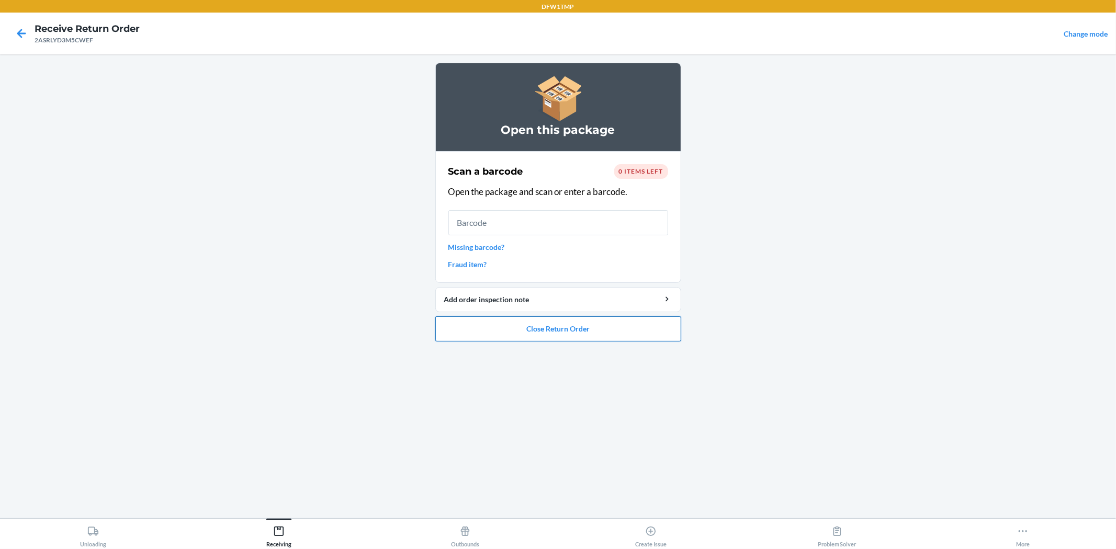
click at [571, 333] on button "Close Return Order" at bounding box center [558, 329] width 246 height 25
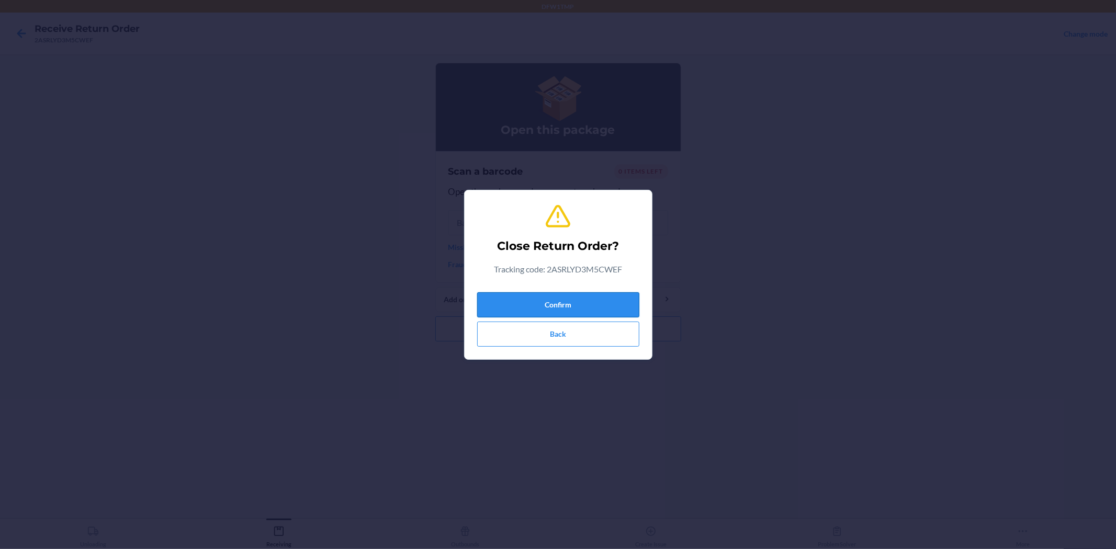
click at [569, 299] on button "Confirm" at bounding box center [558, 304] width 162 height 25
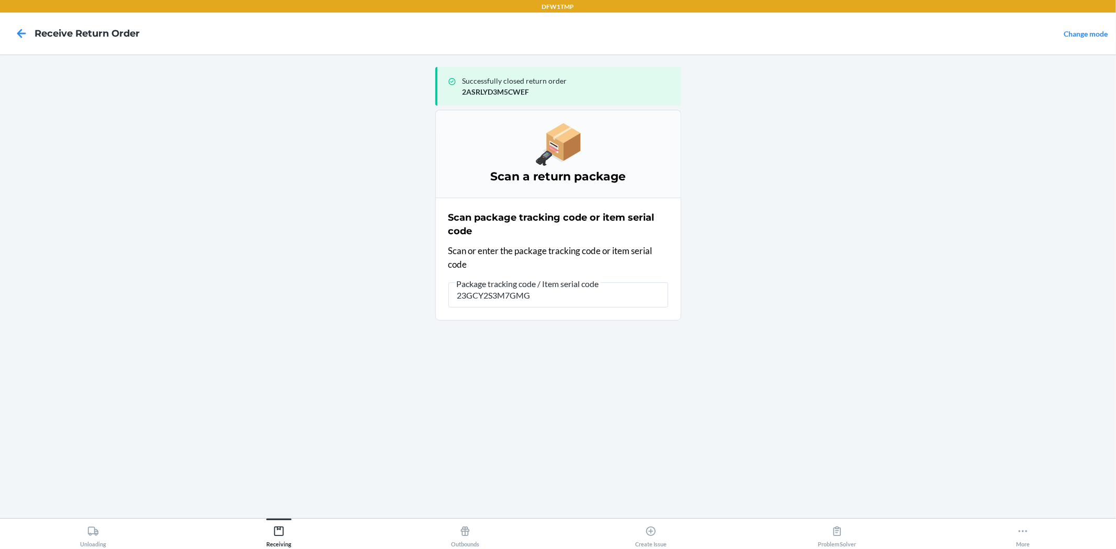
type input "23GCY2S3M7GMGB"
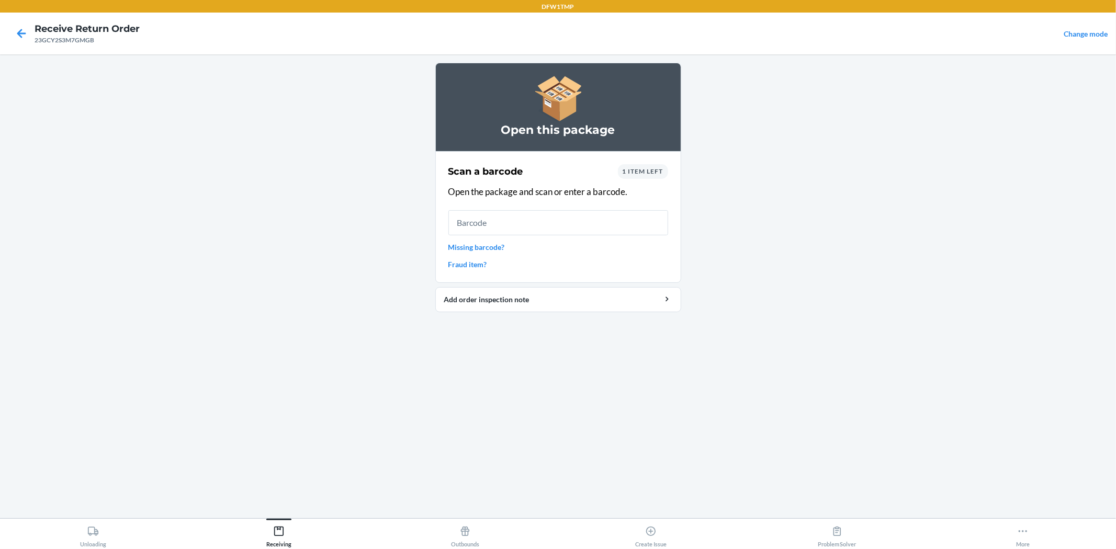
click at [651, 176] on div "1 item left" at bounding box center [643, 171] width 50 height 15
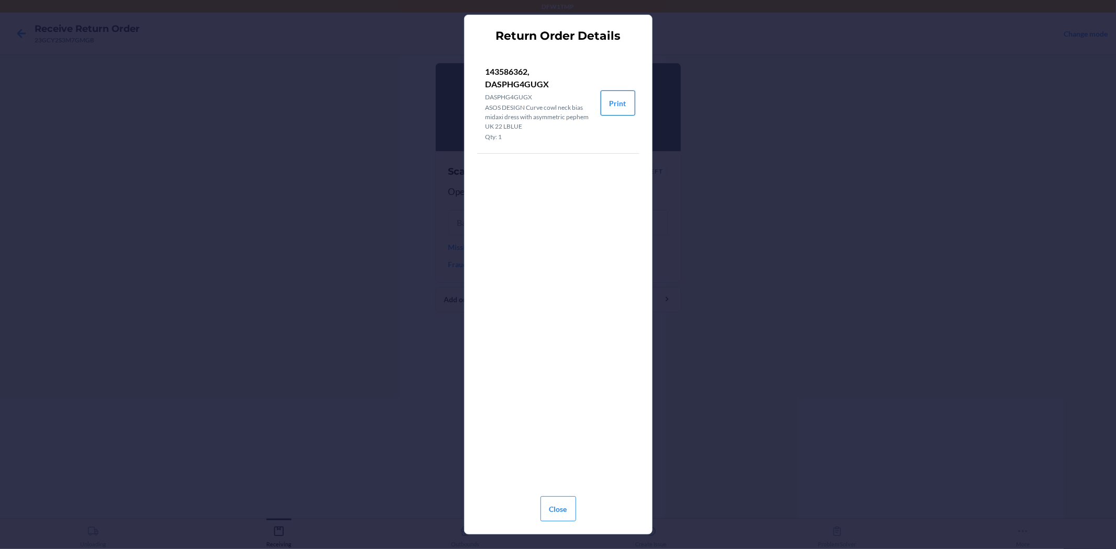
click at [619, 103] on button "Print" at bounding box center [618, 103] width 35 height 25
click at [553, 494] on button "Close" at bounding box center [558, 509] width 36 height 25
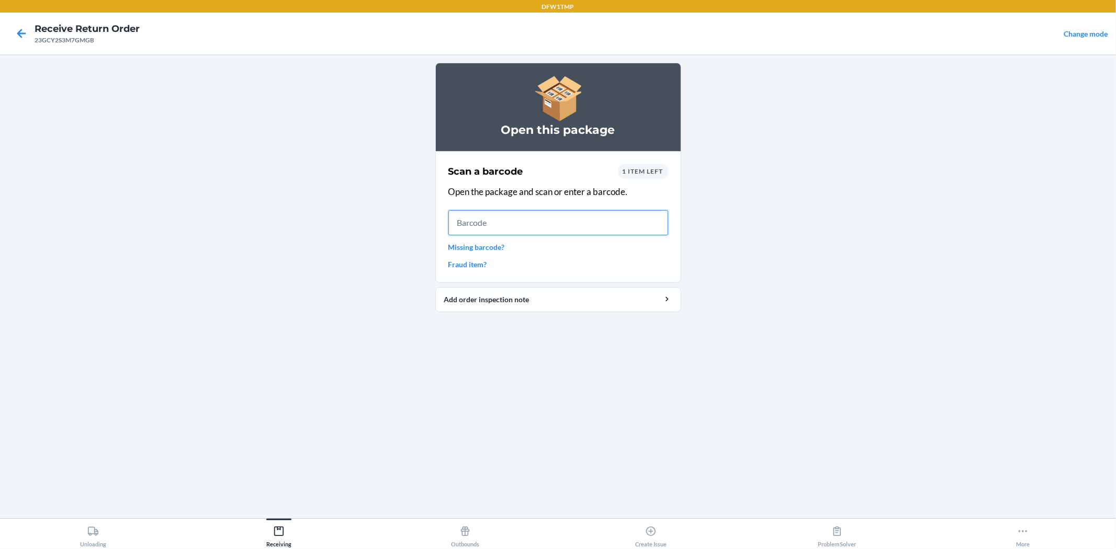
click at [485, 217] on input "text" at bounding box center [558, 222] width 220 height 25
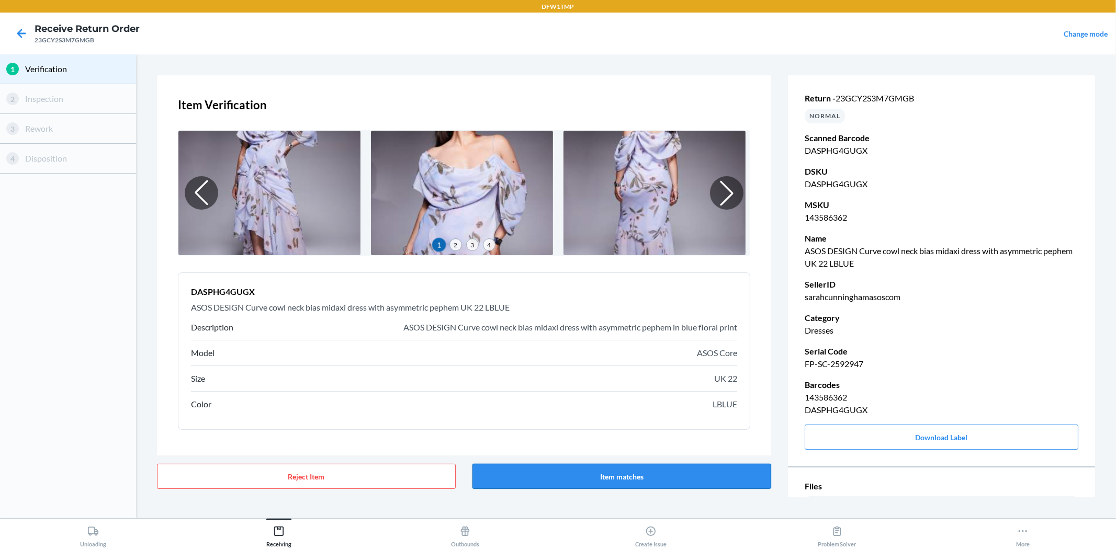
click at [619, 476] on button "Item matches" at bounding box center [621, 476] width 299 height 25
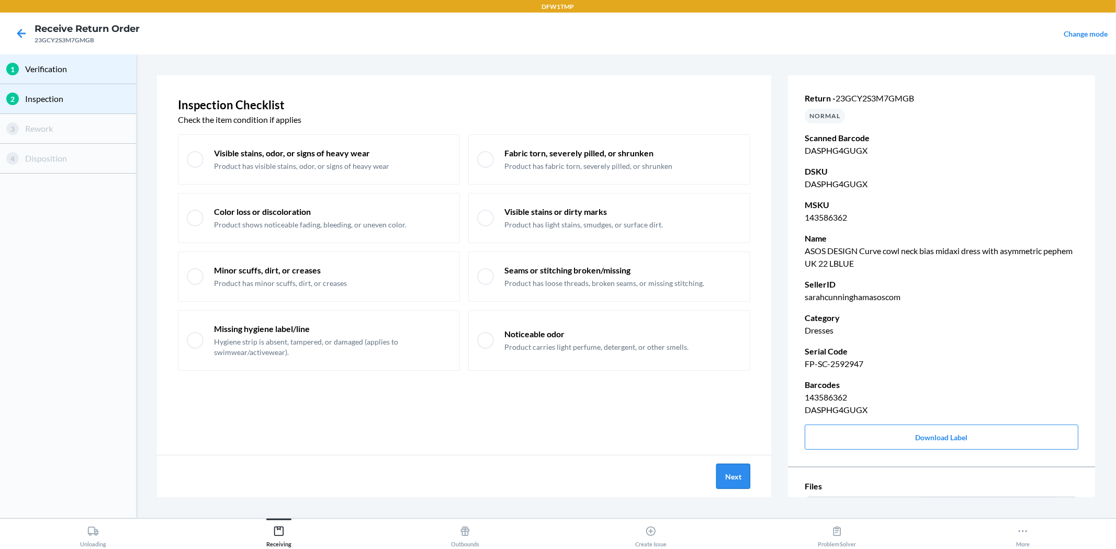
click at [738, 480] on button "Next" at bounding box center [733, 476] width 34 height 25
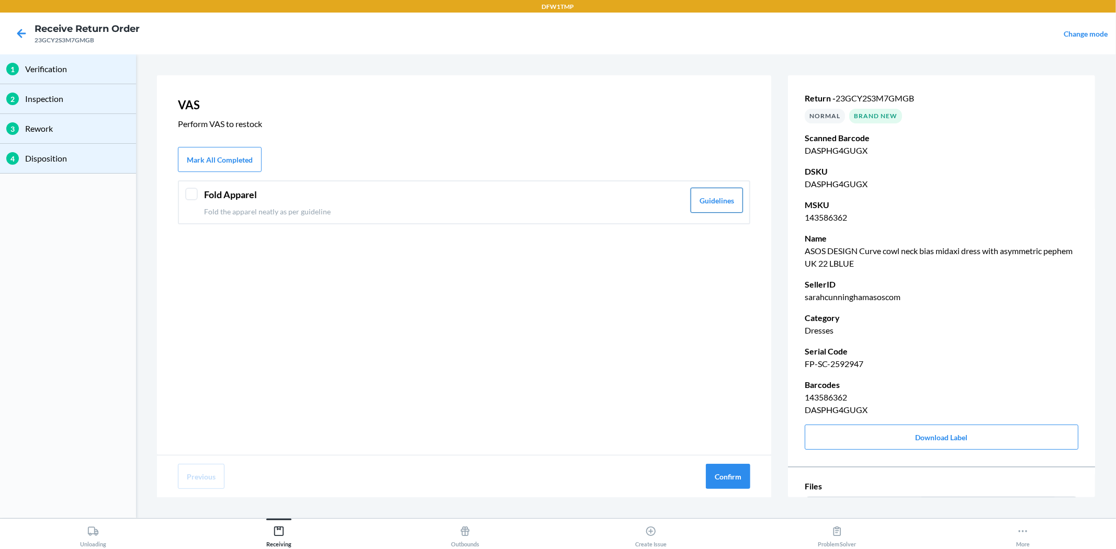
click at [724, 200] on button "Guidelines" at bounding box center [717, 200] width 52 height 25
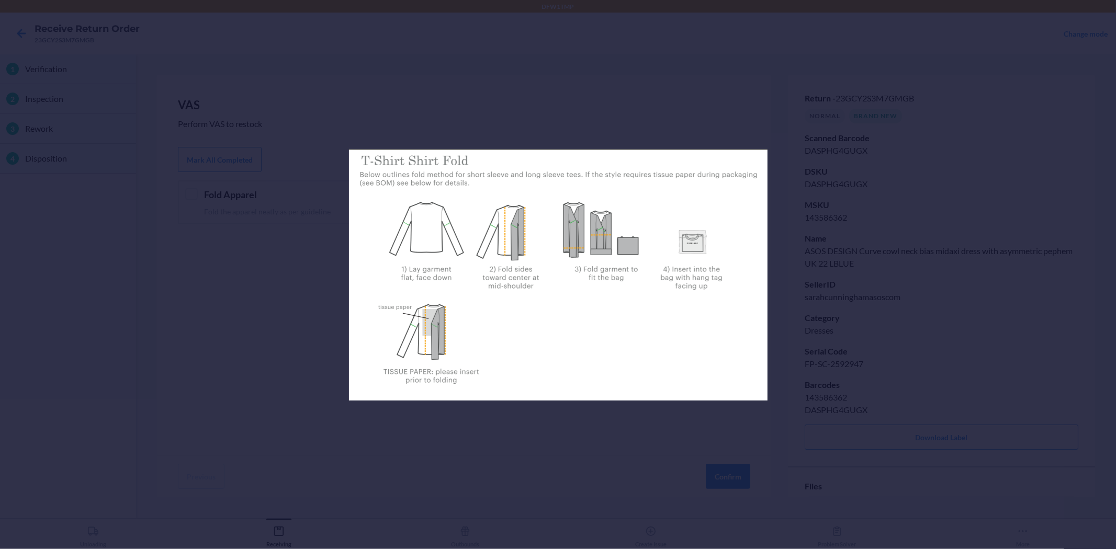
click at [75, 117] on div at bounding box center [558, 274] width 1116 height 549
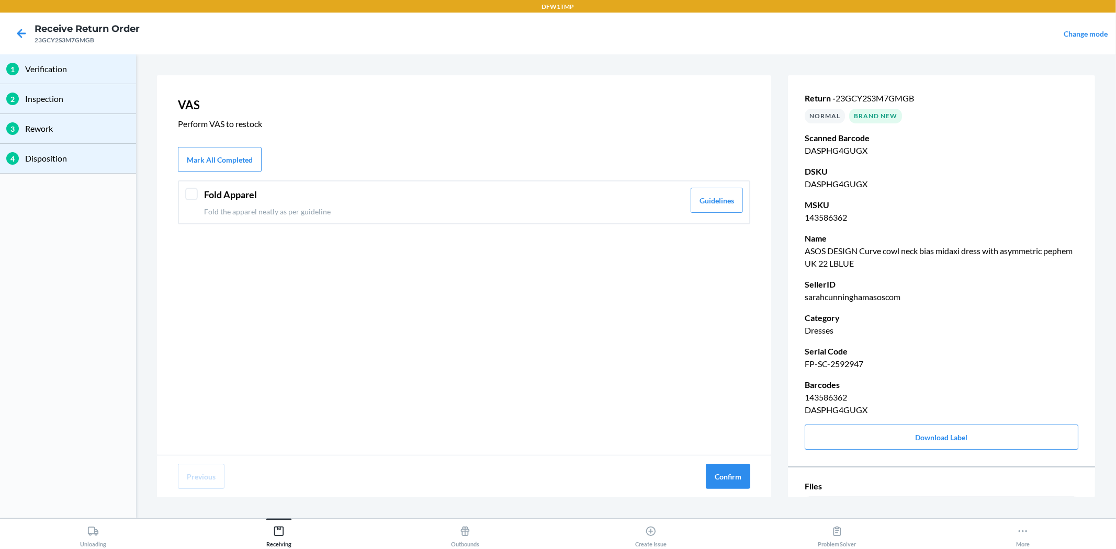
click at [190, 195] on div at bounding box center [191, 194] width 13 height 13
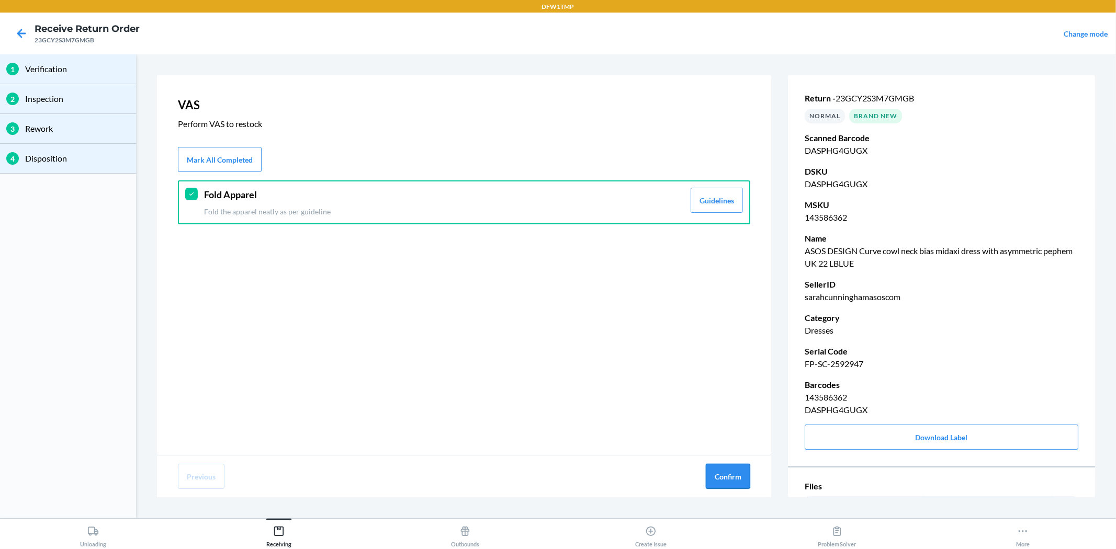
click at [734, 474] on button "Confirm" at bounding box center [728, 476] width 44 height 25
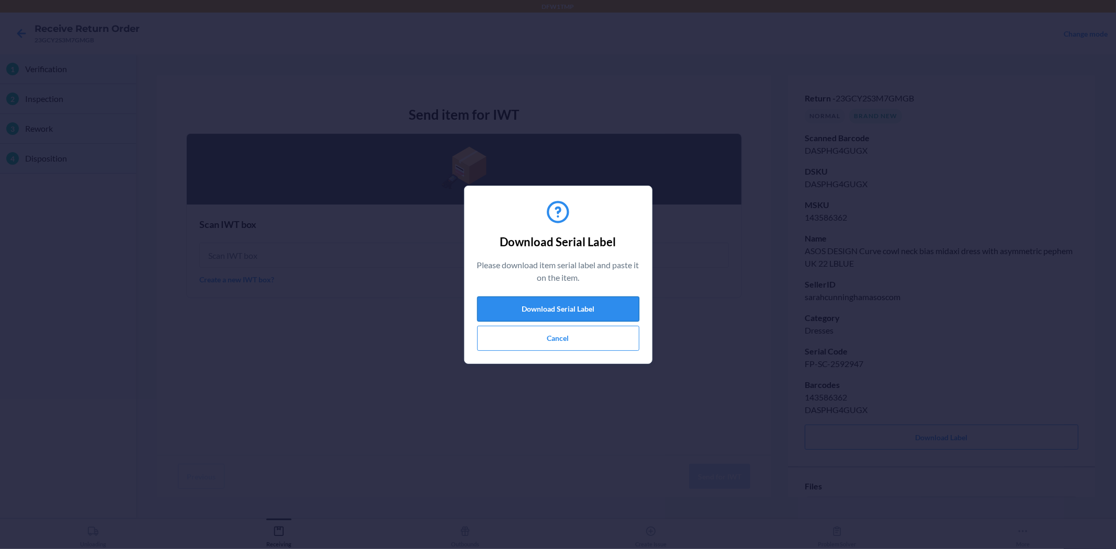
click at [541, 309] on button "Download Serial Label" at bounding box center [558, 309] width 162 height 25
click at [550, 338] on button "Cancel" at bounding box center [558, 338] width 162 height 25
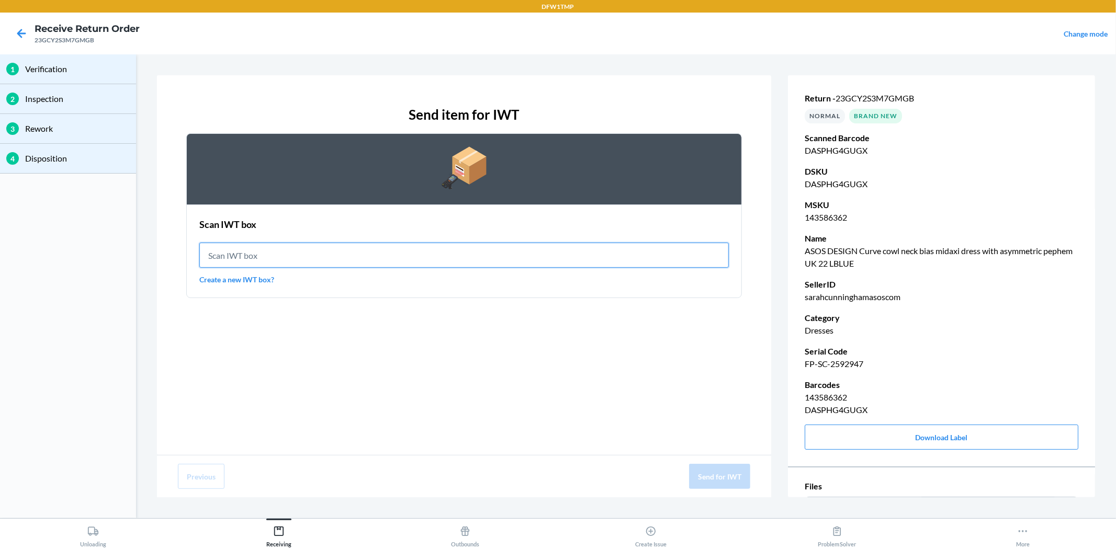
click at [285, 257] on input "text" at bounding box center [463, 255] width 529 height 25
type input "IWT0000019DI"
drag, startPoint x: 304, startPoint y: 257, endPoint x: 42, endPoint y: 232, distance: 263.3
click at [49, 234] on div "1 Verification 2 Inspection 3 Rework 4 Disposition Send item for IWT Scan IWT b…" at bounding box center [558, 286] width 1116 height 464
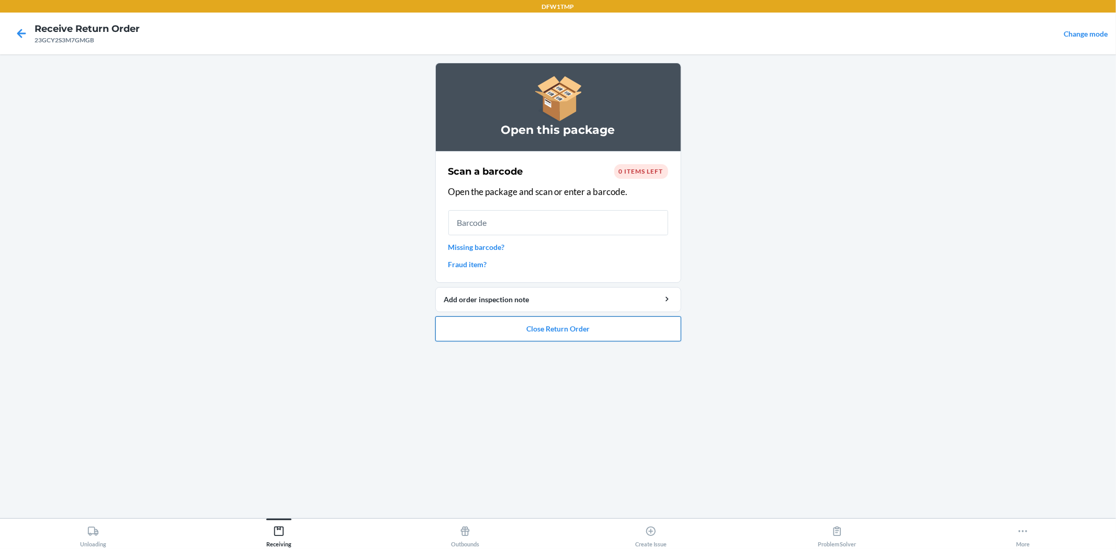
click at [545, 335] on button "Close Return Order" at bounding box center [558, 329] width 246 height 25
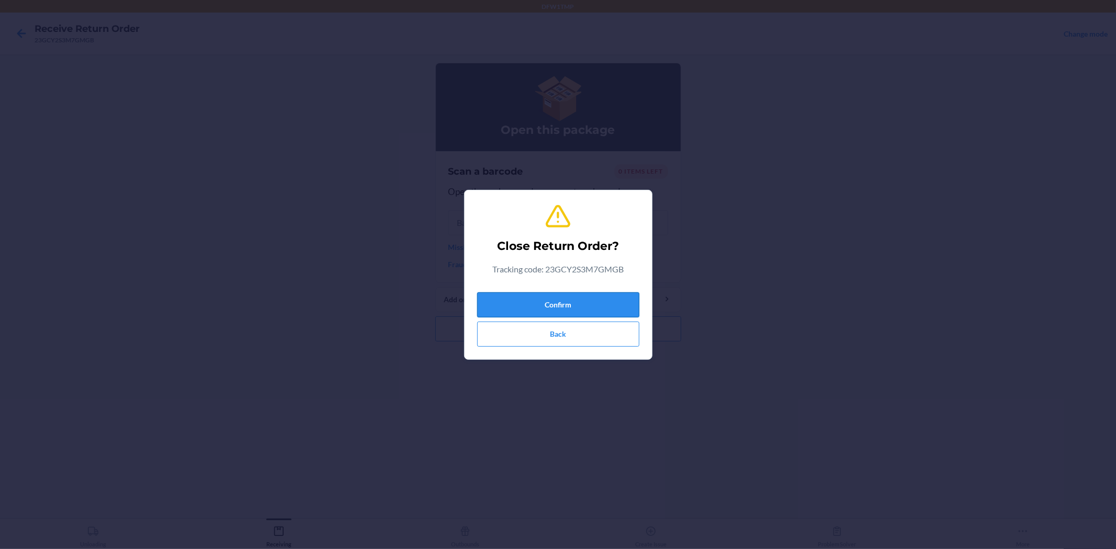
click at [530, 305] on button "Confirm" at bounding box center [558, 304] width 162 height 25
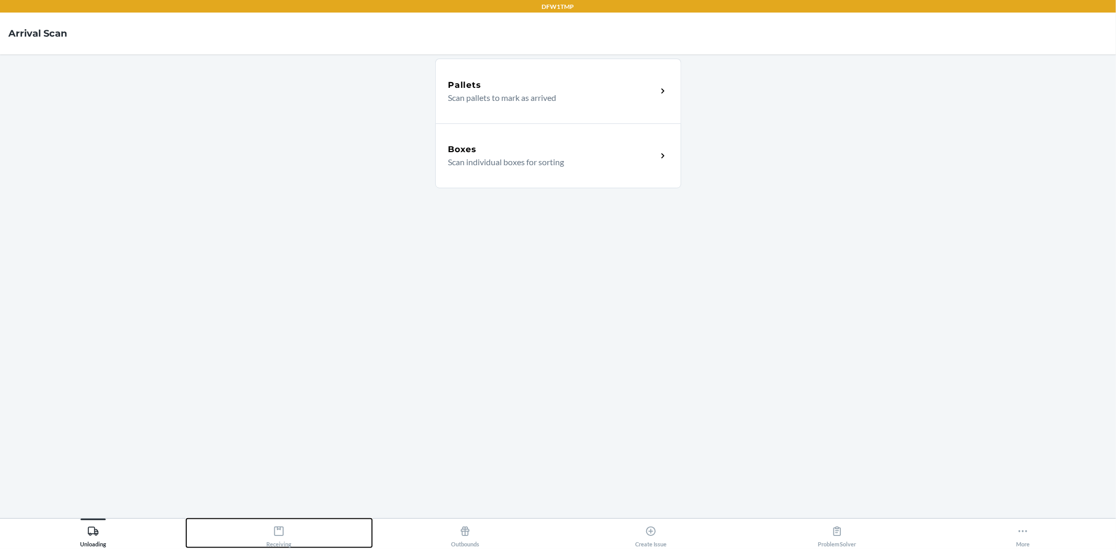
drag, startPoint x: 266, startPoint y: 539, endPoint x: 295, endPoint y: 509, distance: 42.2
click at [266, 539] on div "Receiving" at bounding box center [278, 535] width 25 height 26
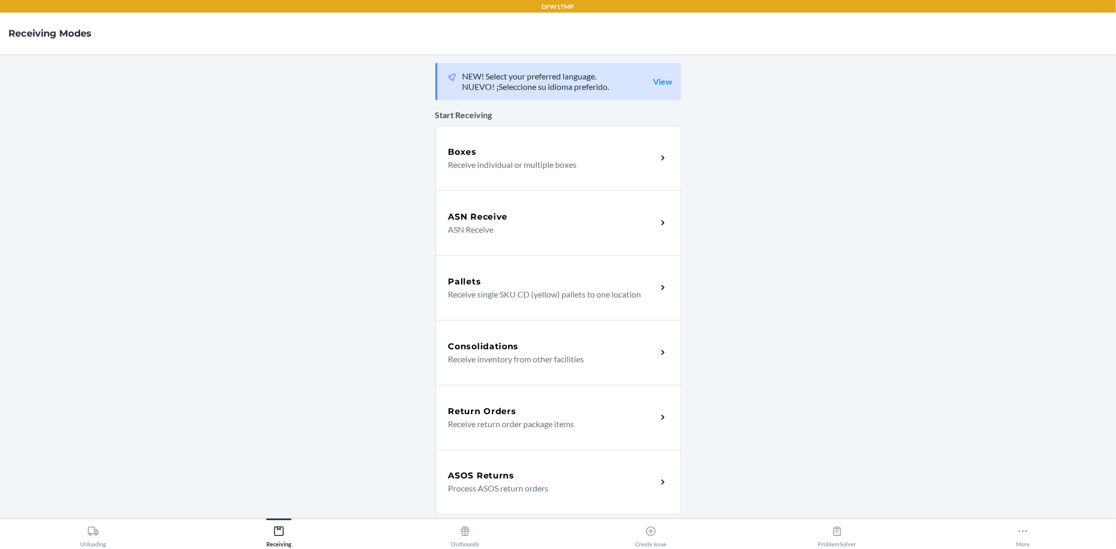
click at [591, 472] on div "ASOS Returns" at bounding box center [552, 476] width 209 height 13
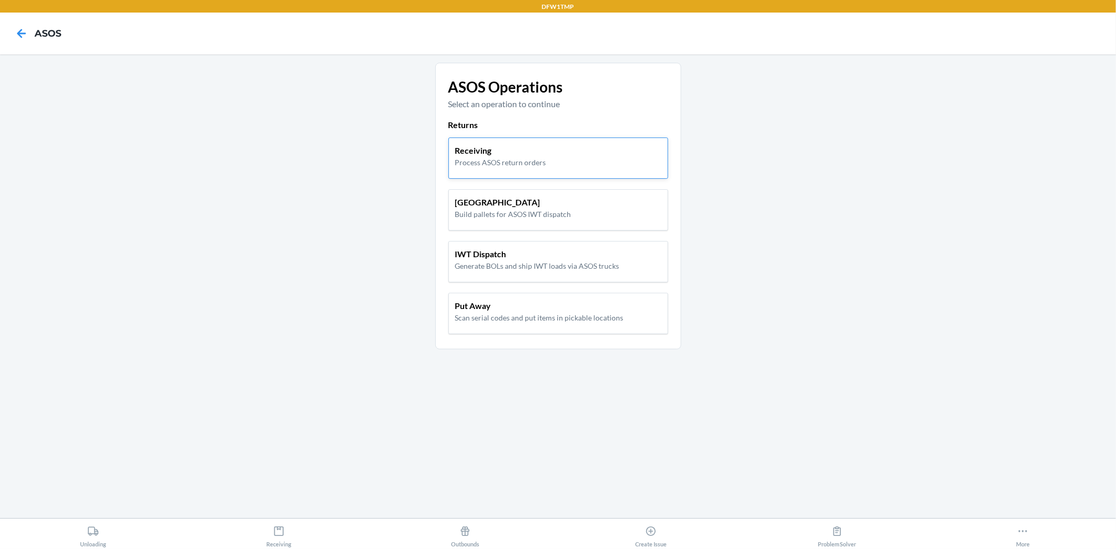
click at [489, 154] on p "Receiving" at bounding box center [500, 150] width 91 height 13
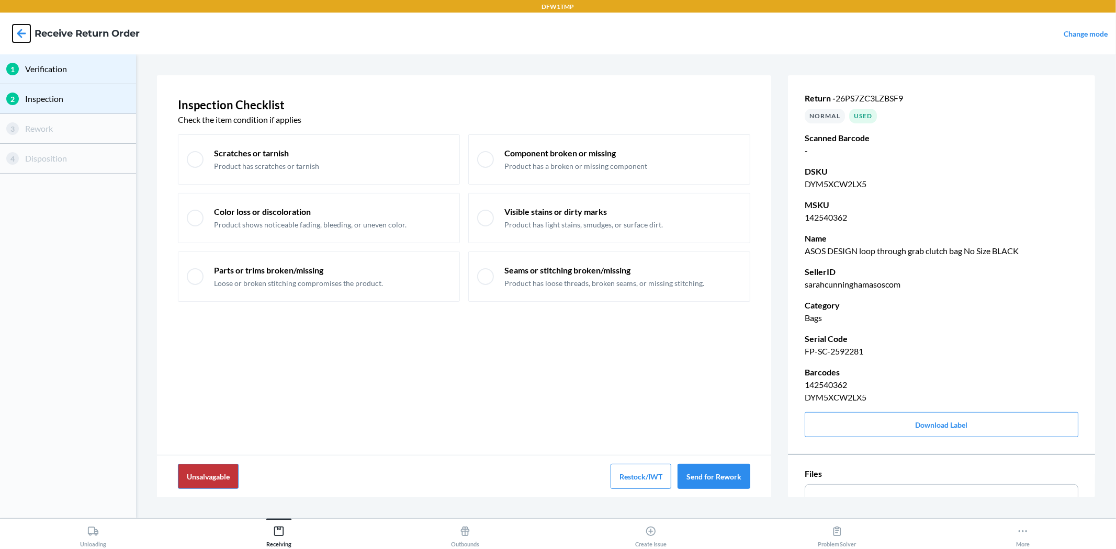
click at [25, 37] on icon at bounding box center [22, 34] width 18 height 18
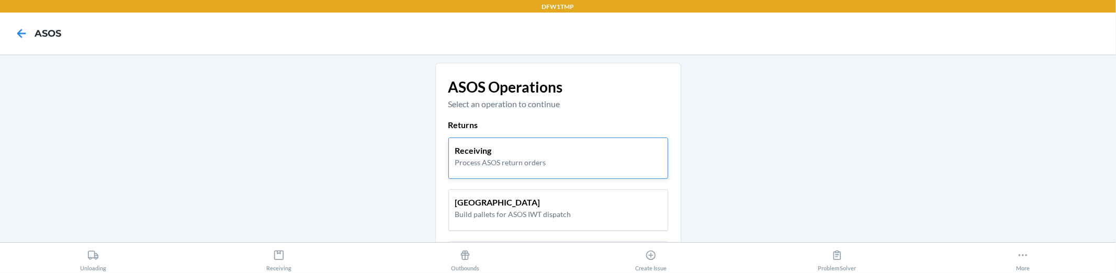
click at [476, 164] on p "Process ASOS return orders" at bounding box center [500, 162] width 91 height 11
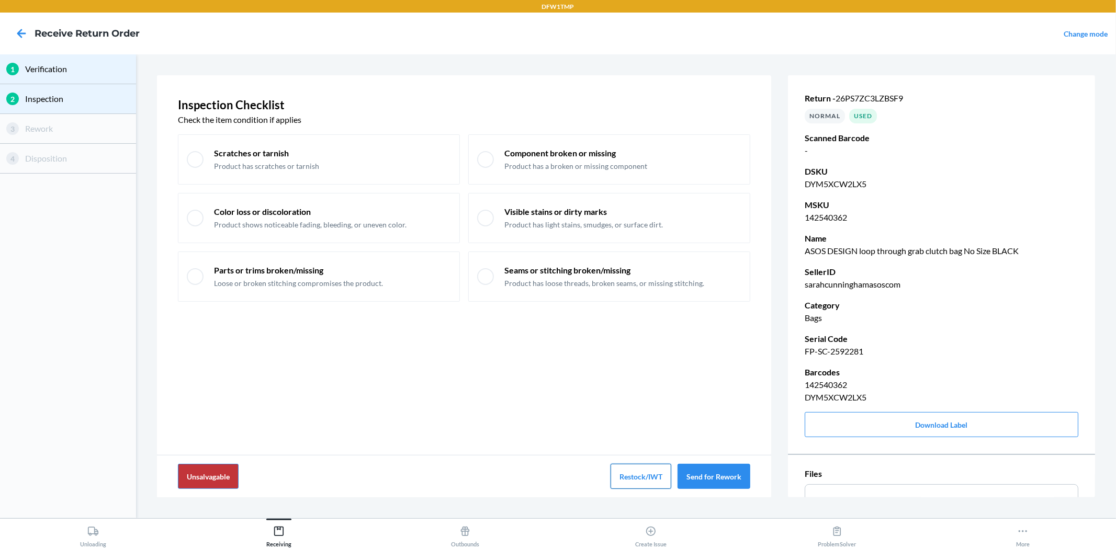
click at [636, 475] on button "Restock/IWT" at bounding box center [641, 476] width 61 height 25
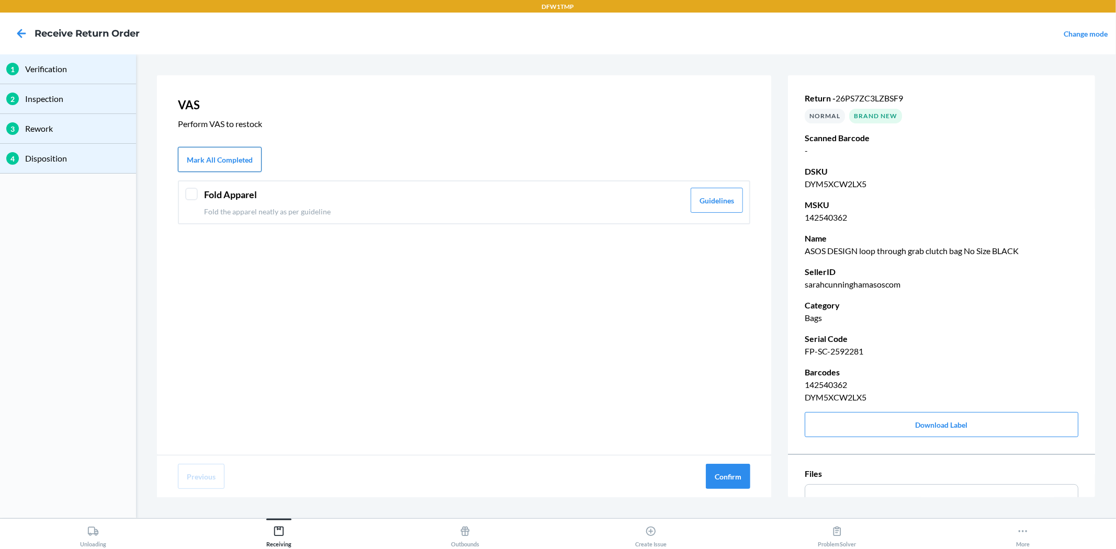
click at [193, 162] on button "Mark All Completed" at bounding box center [220, 159] width 84 height 25
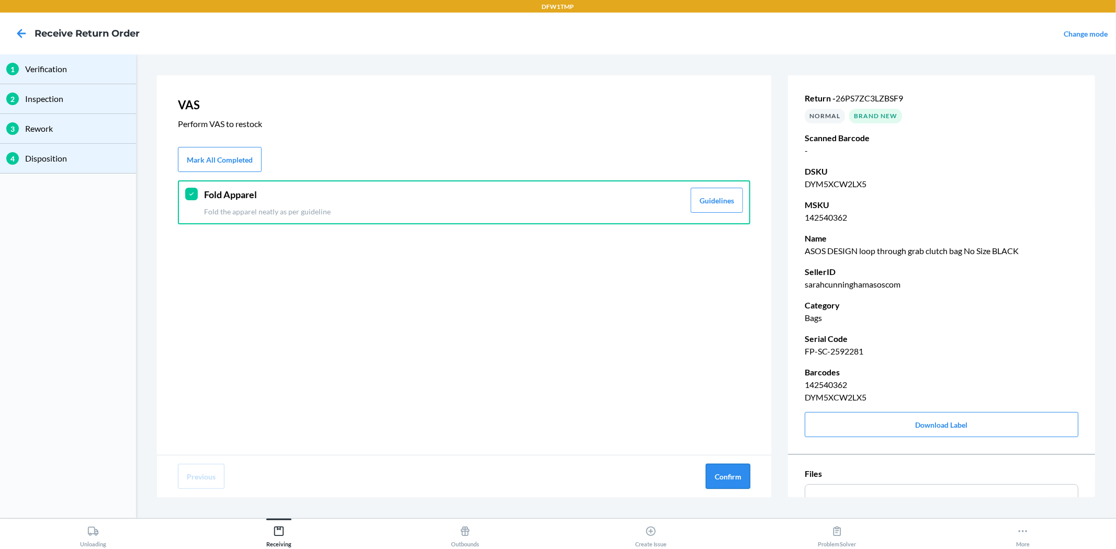
click at [726, 472] on button "Confirm" at bounding box center [728, 476] width 44 height 25
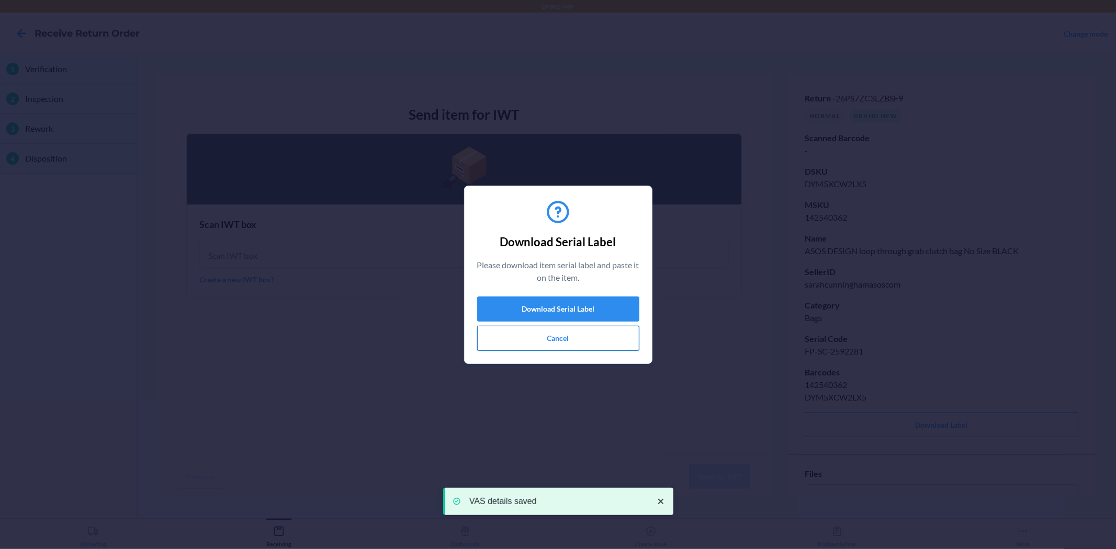
click at [531, 335] on button "Cancel" at bounding box center [558, 338] width 162 height 25
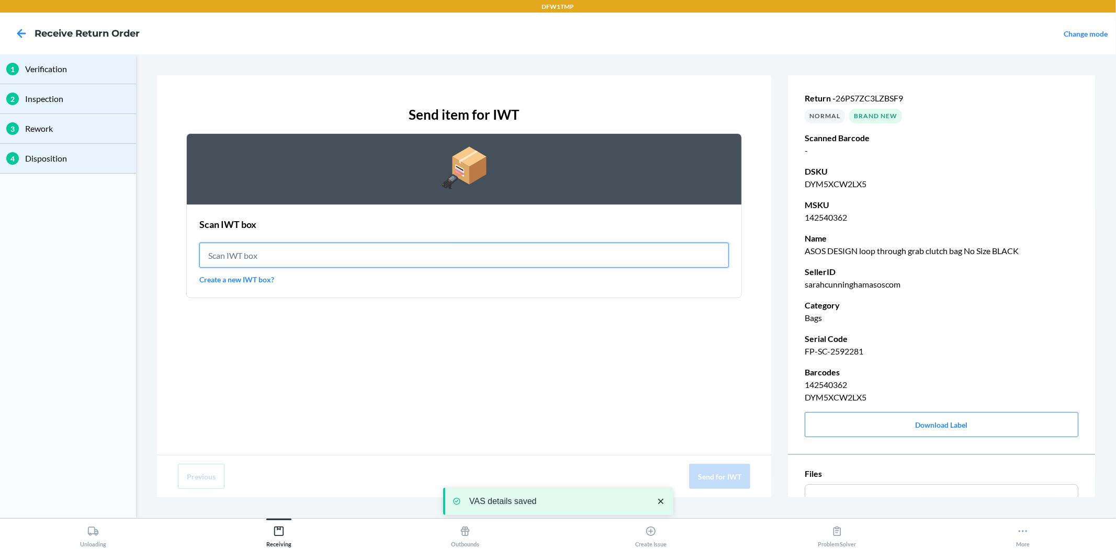
click at [228, 254] on input "text" at bounding box center [463, 255] width 529 height 25
type input "IWT0000019DI"
